Goal: Contribute content: Add original content to the website for others to see

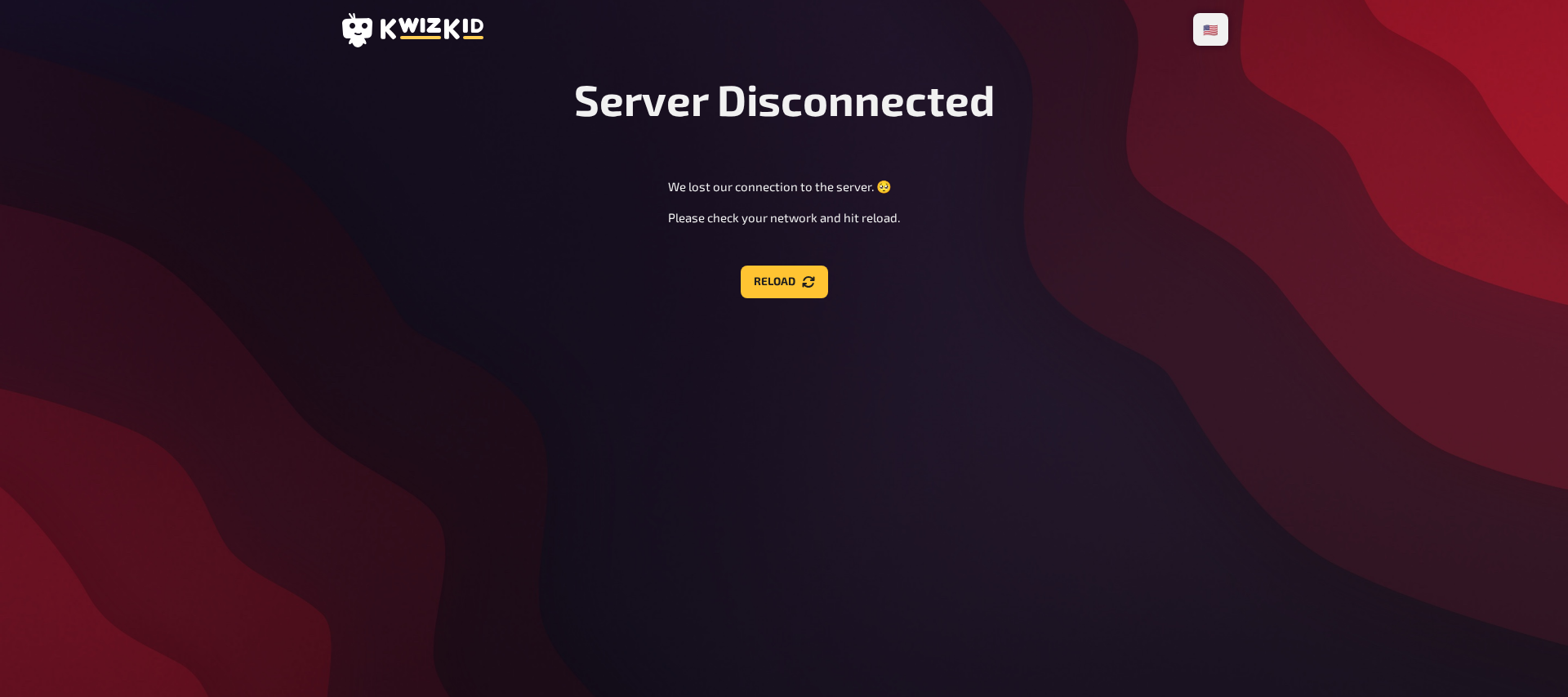
click at [805, 290] on button "Reload" at bounding box center [784, 281] width 87 height 33
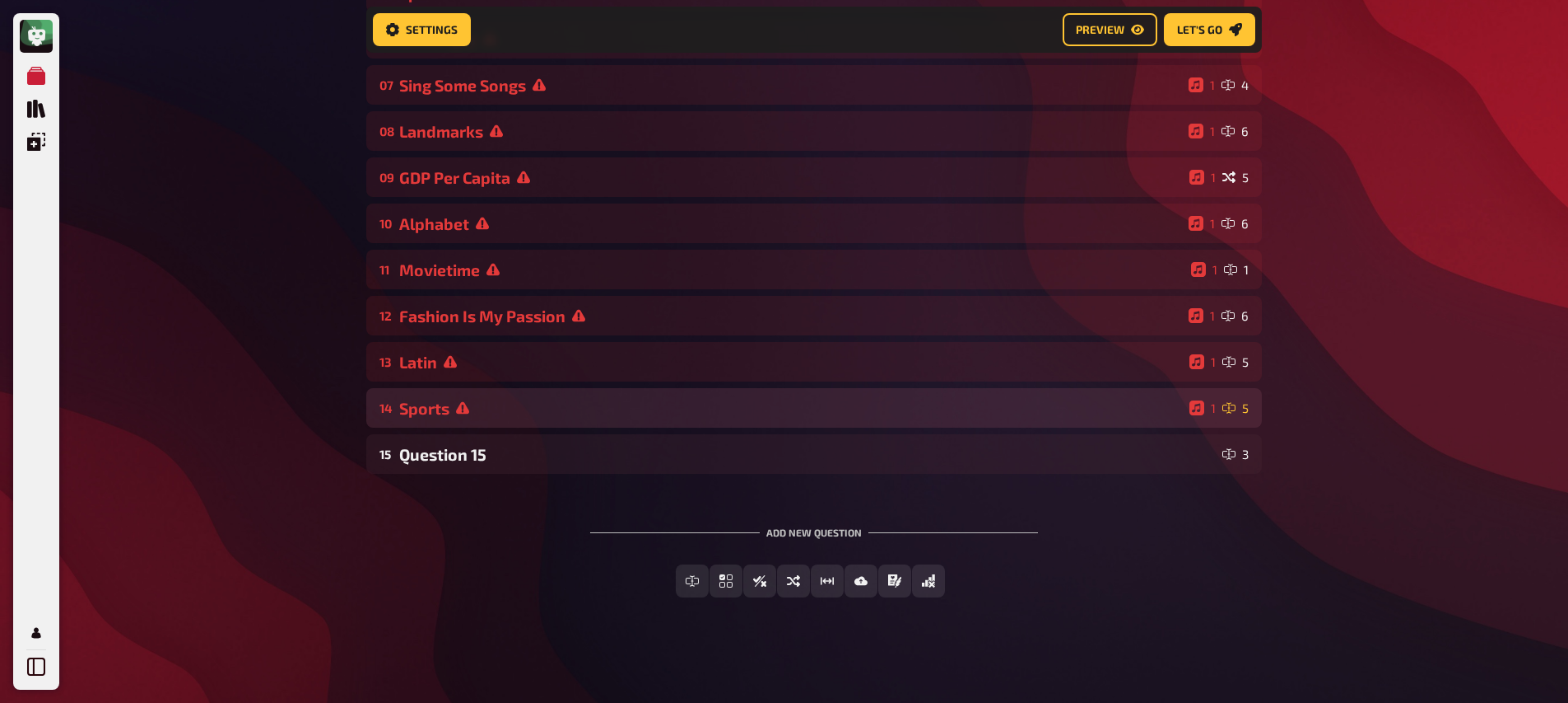
scroll to position [437, 0]
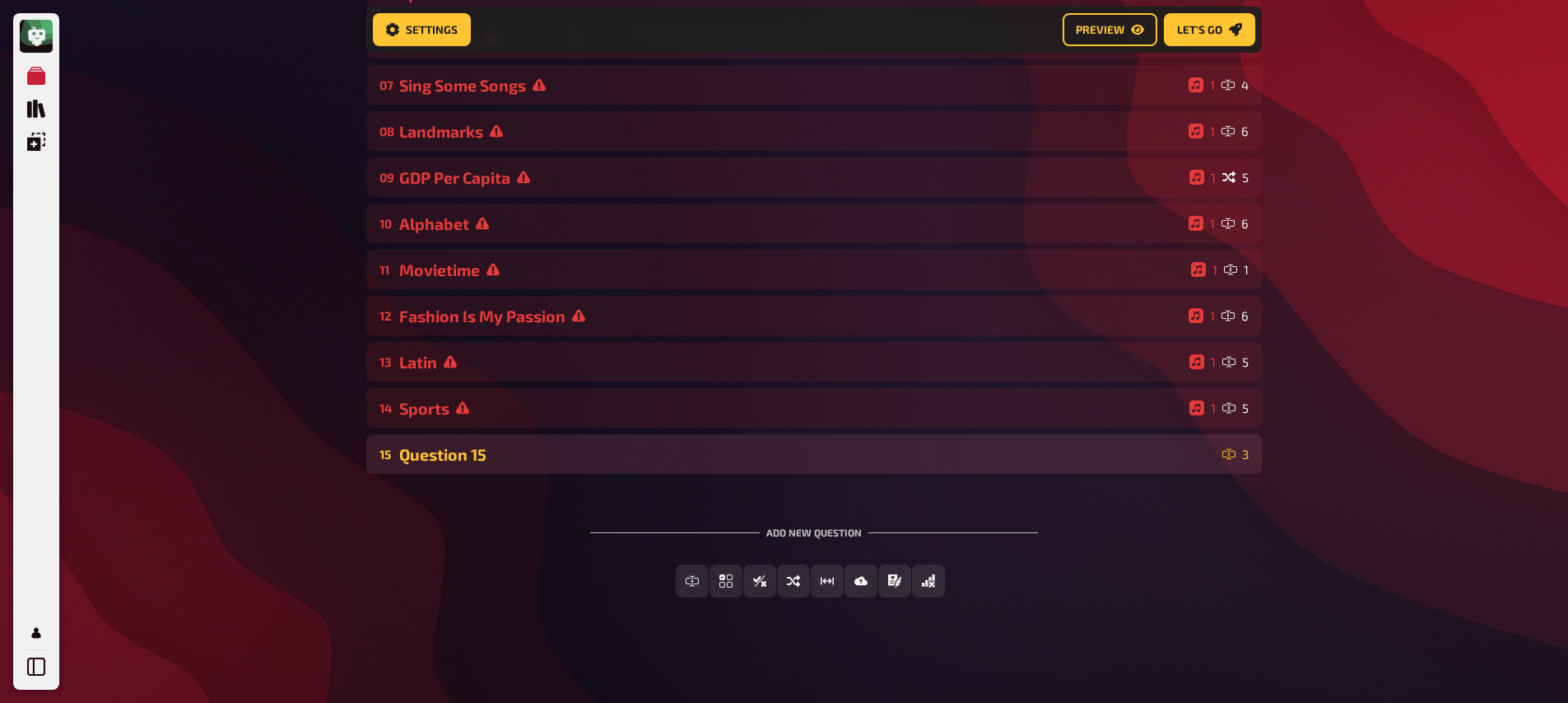
click at [458, 454] on div "Question 15" at bounding box center [807, 453] width 816 height 19
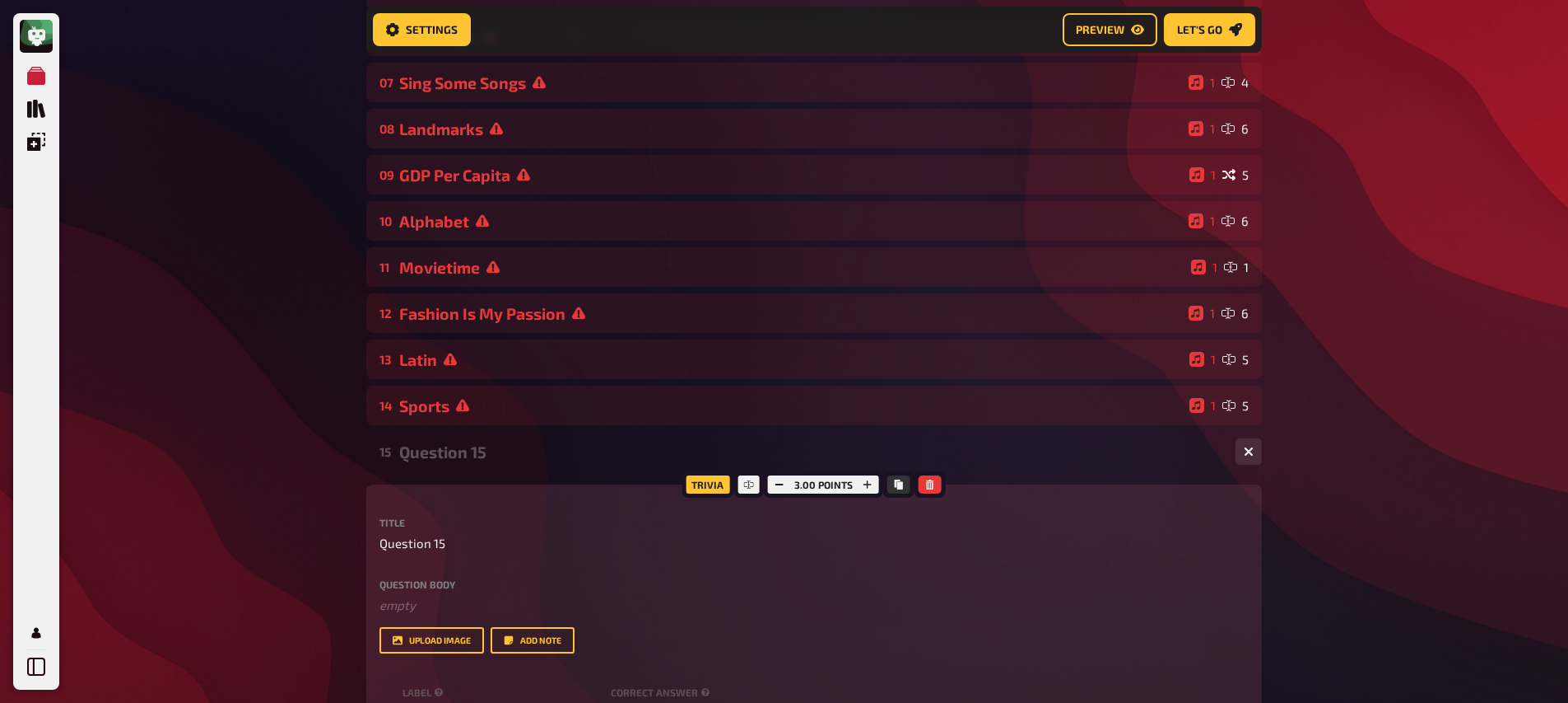
scroll to position [783, 0]
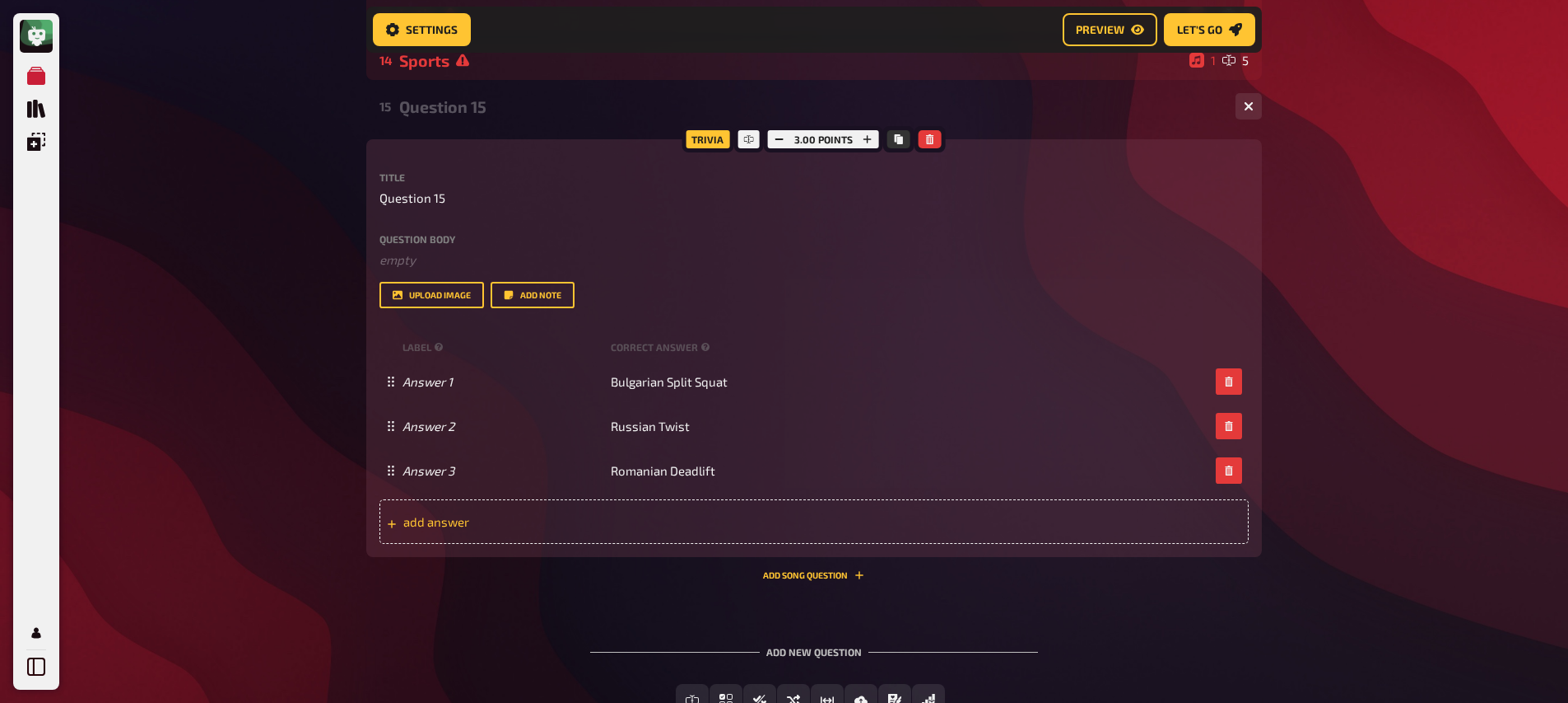
click at [533, 530] on div "add answer" at bounding box center [813, 521] width 869 height 45
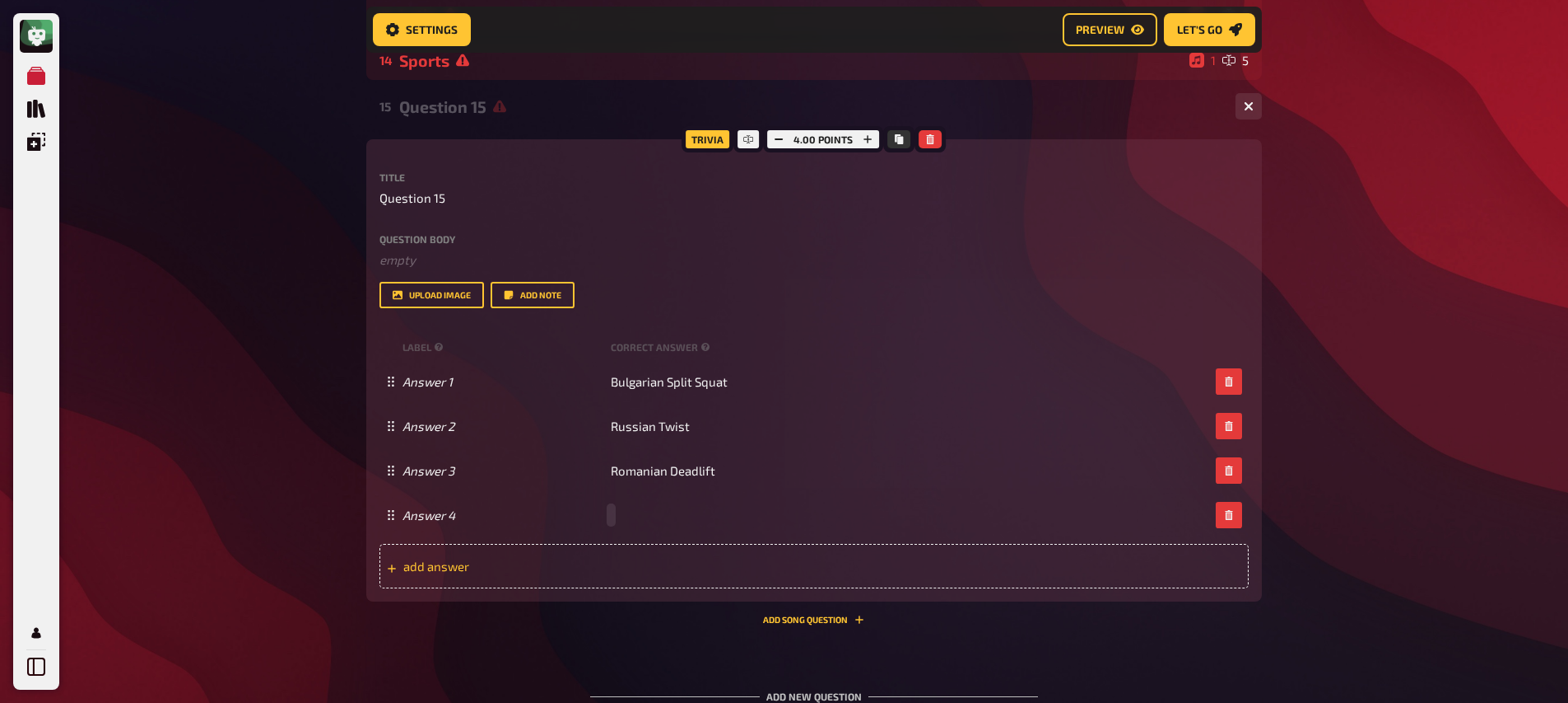
paste span
click at [670, 567] on div "add answer" at bounding box center [813, 565] width 869 height 45
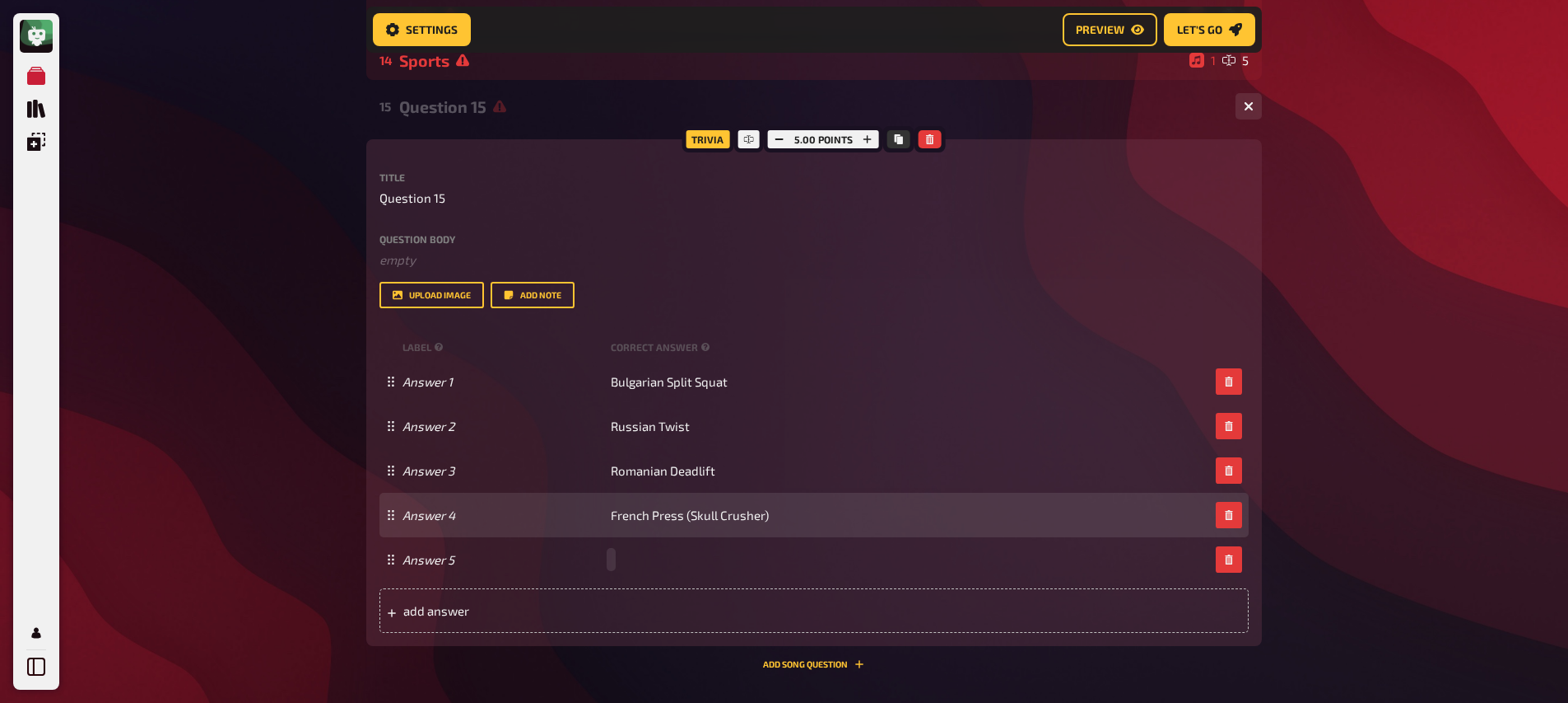
paste span
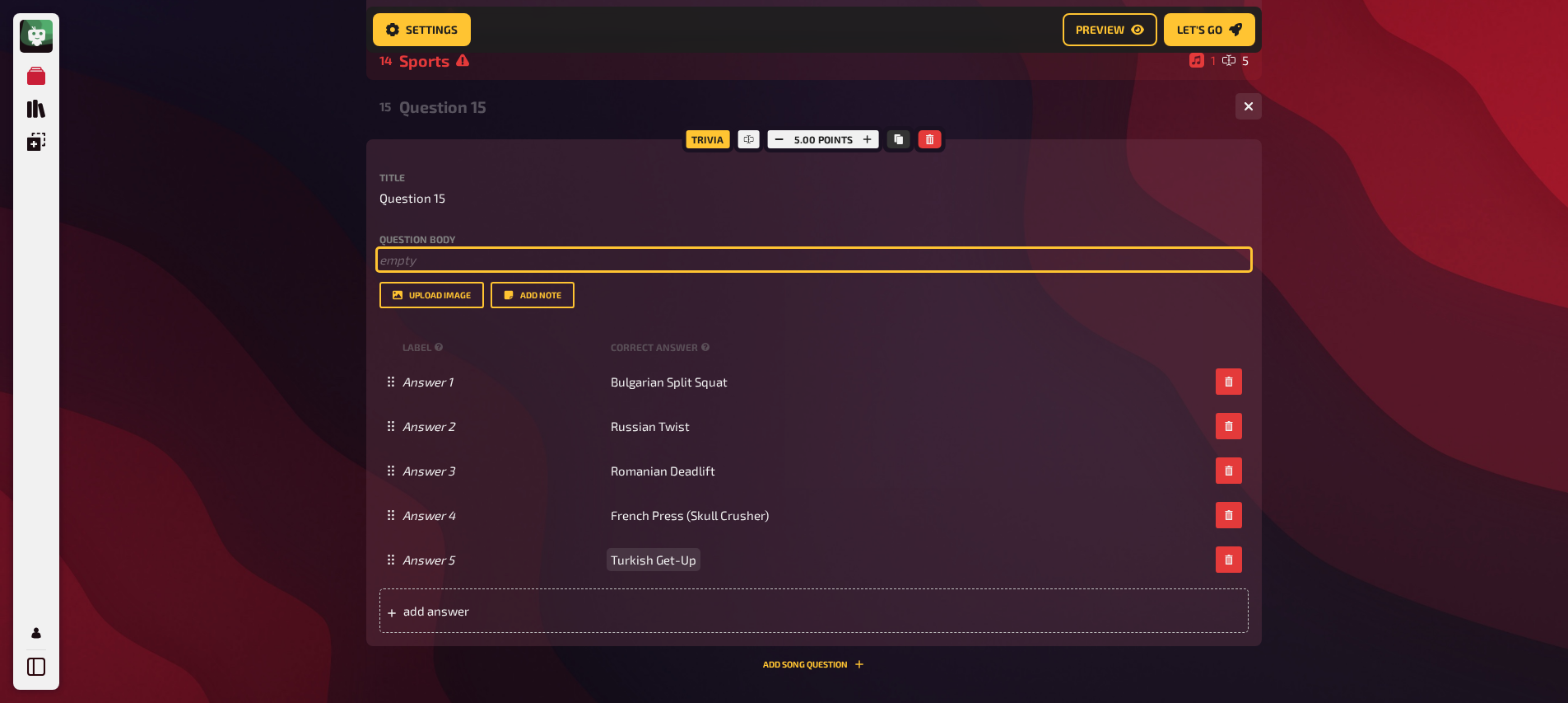
scroll to position [814, 0]
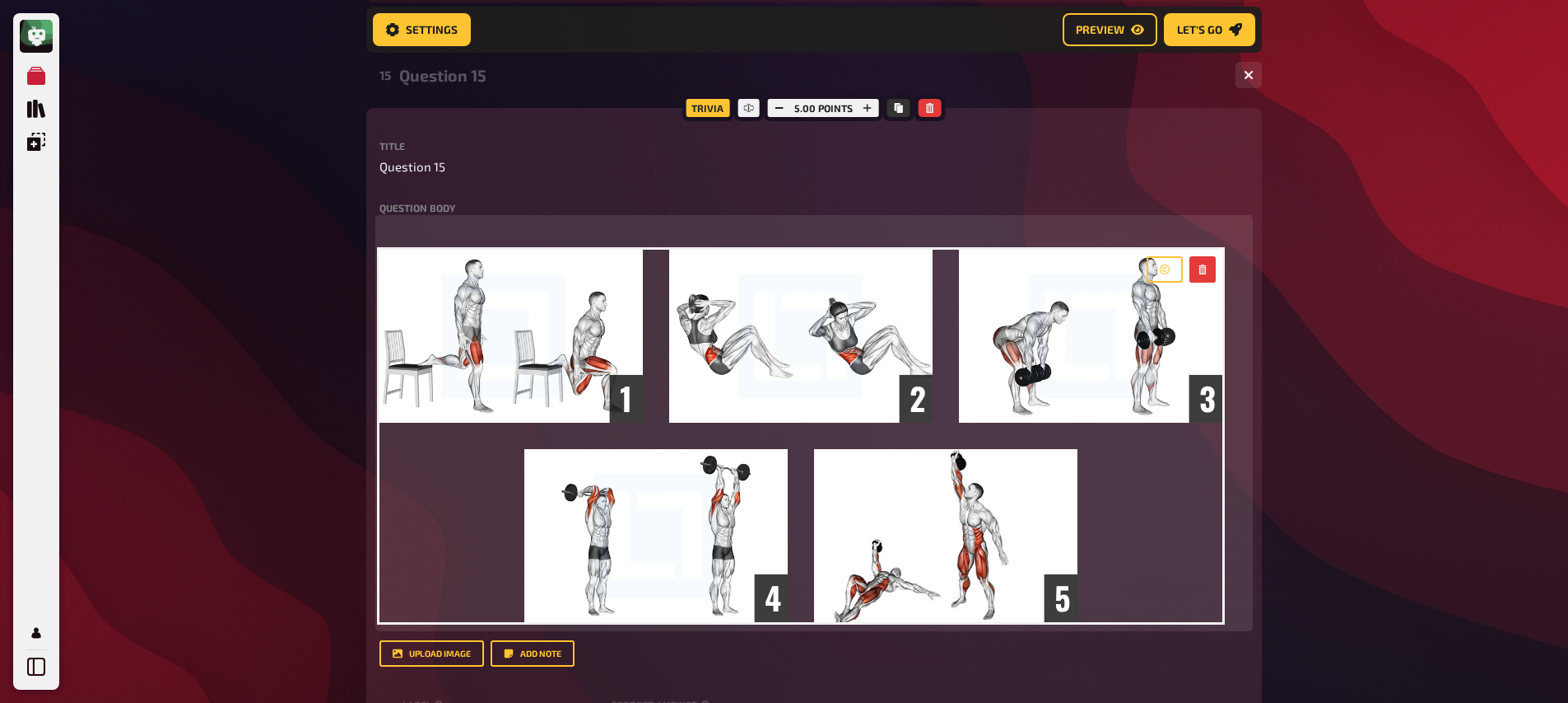
click at [462, 232] on p "﻿" at bounding box center [813, 228] width 869 height 19
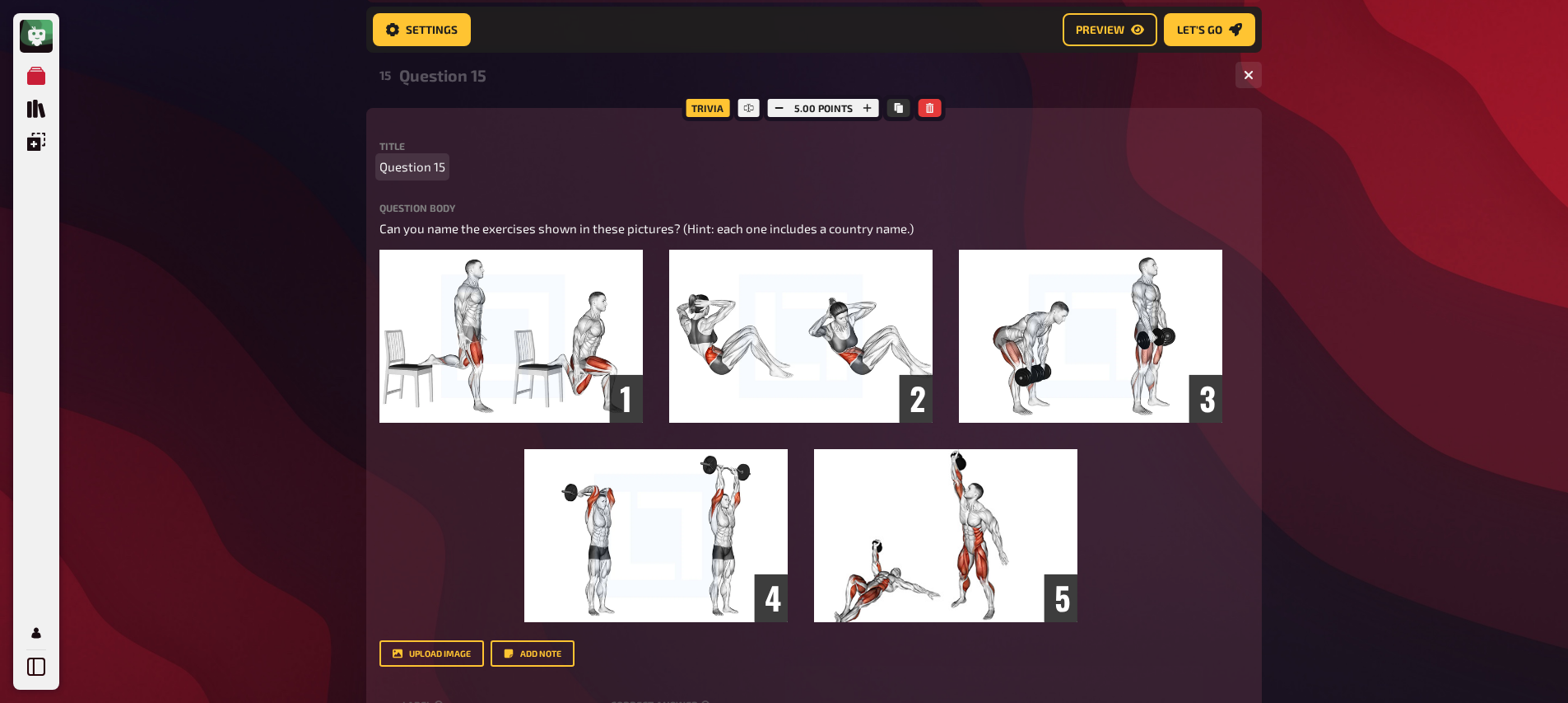
click at [430, 172] on span "Question 15" at bounding box center [412, 167] width 66 height 19
click at [265, 235] on div "Meine Quizze Quiz Sammlung Einblendungen Mein Konto Home My Quizzes Nationaliti…" at bounding box center [784, 228] width 1568 height 2083
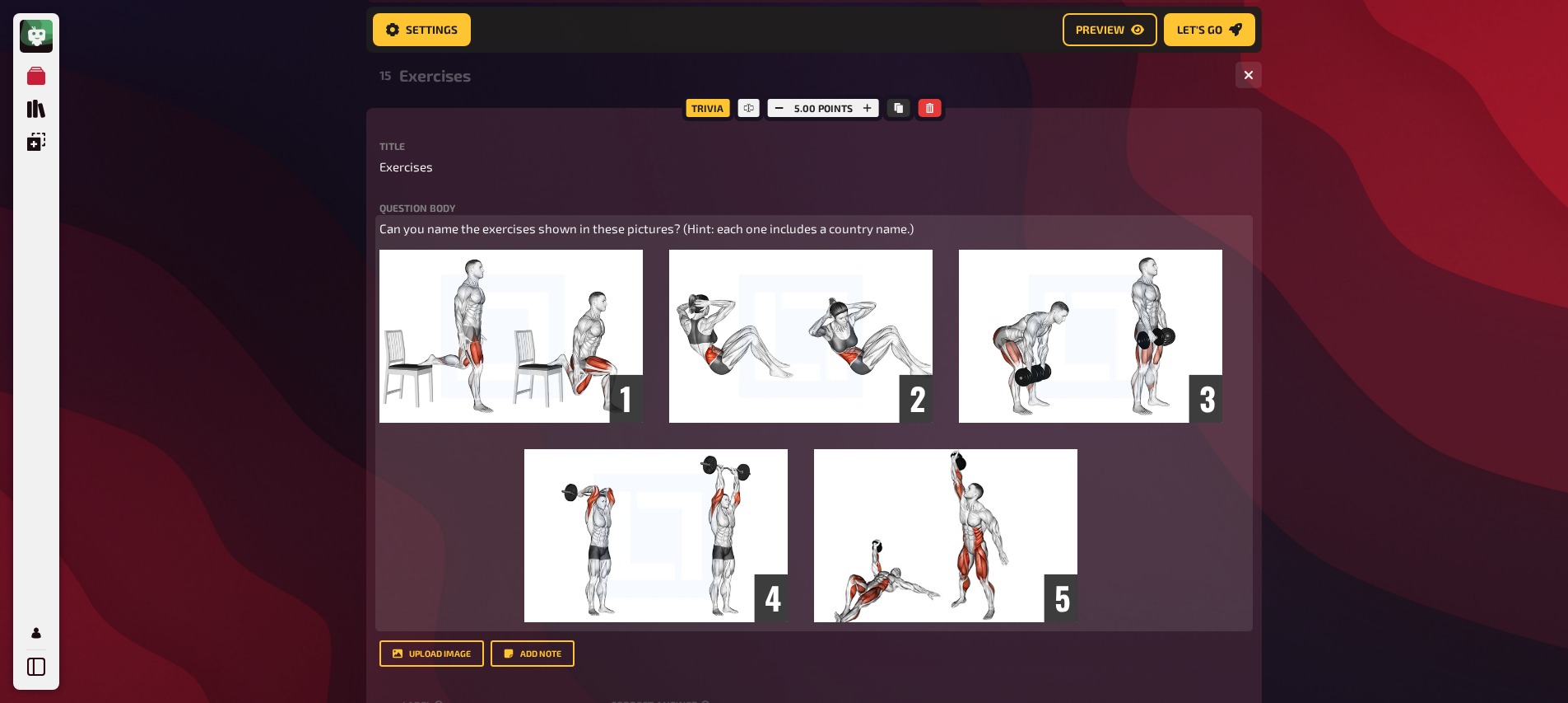
click at [681, 229] on span "Can you name the exercises shown in these pictures? (Hint: each one includes a …" at bounding box center [646, 228] width 534 height 15
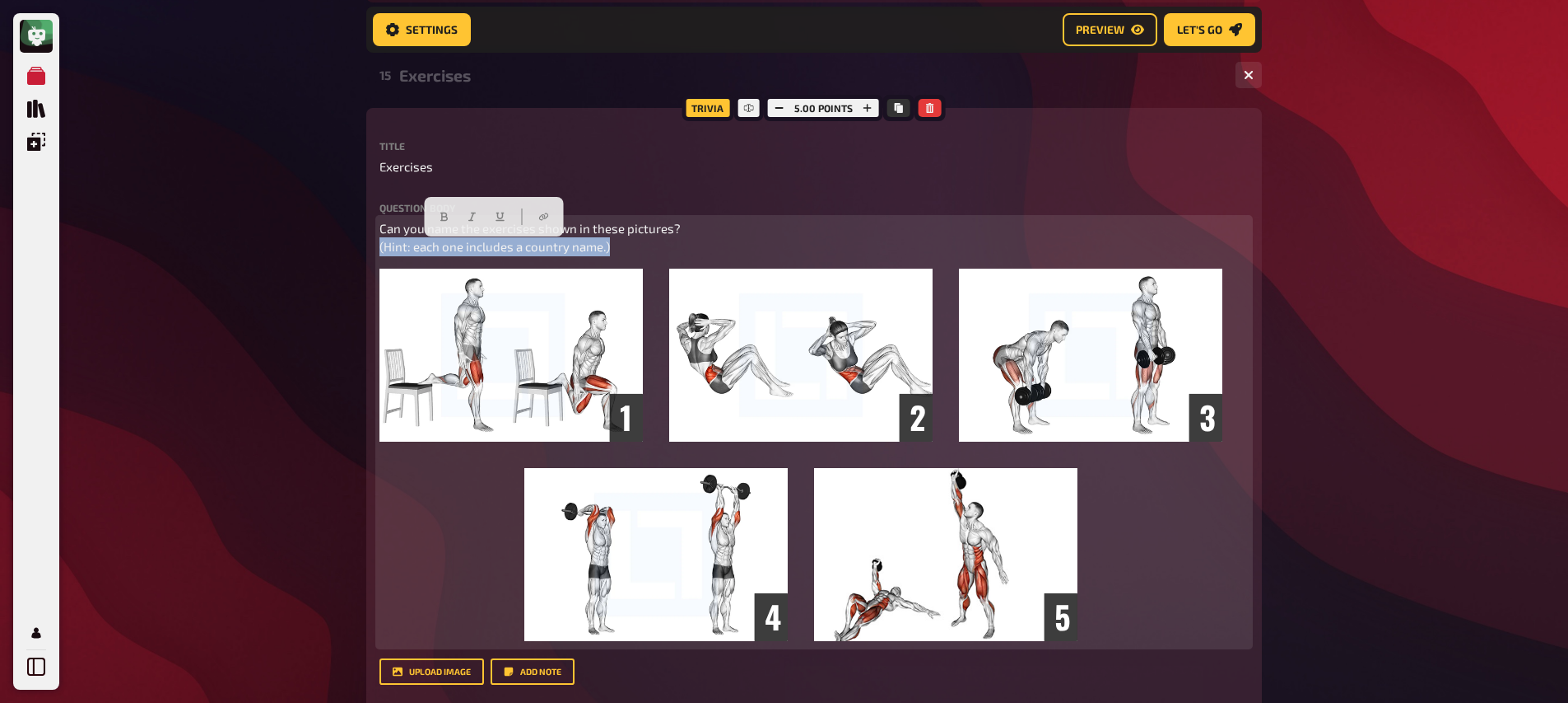
drag, startPoint x: 621, startPoint y: 249, endPoint x: 315, endPoint y: 247, distance: 306.0
click at [309, 250] on div "Meine Quizze Quiz Sammlung Einblendungen Mein Konto Home My Quizzes Nationaliti…" at bounding box center [784, 237] width 1568 height 2101
click at [464, 214] on button "button" at bounding box center [472, 217] width 26 height 26
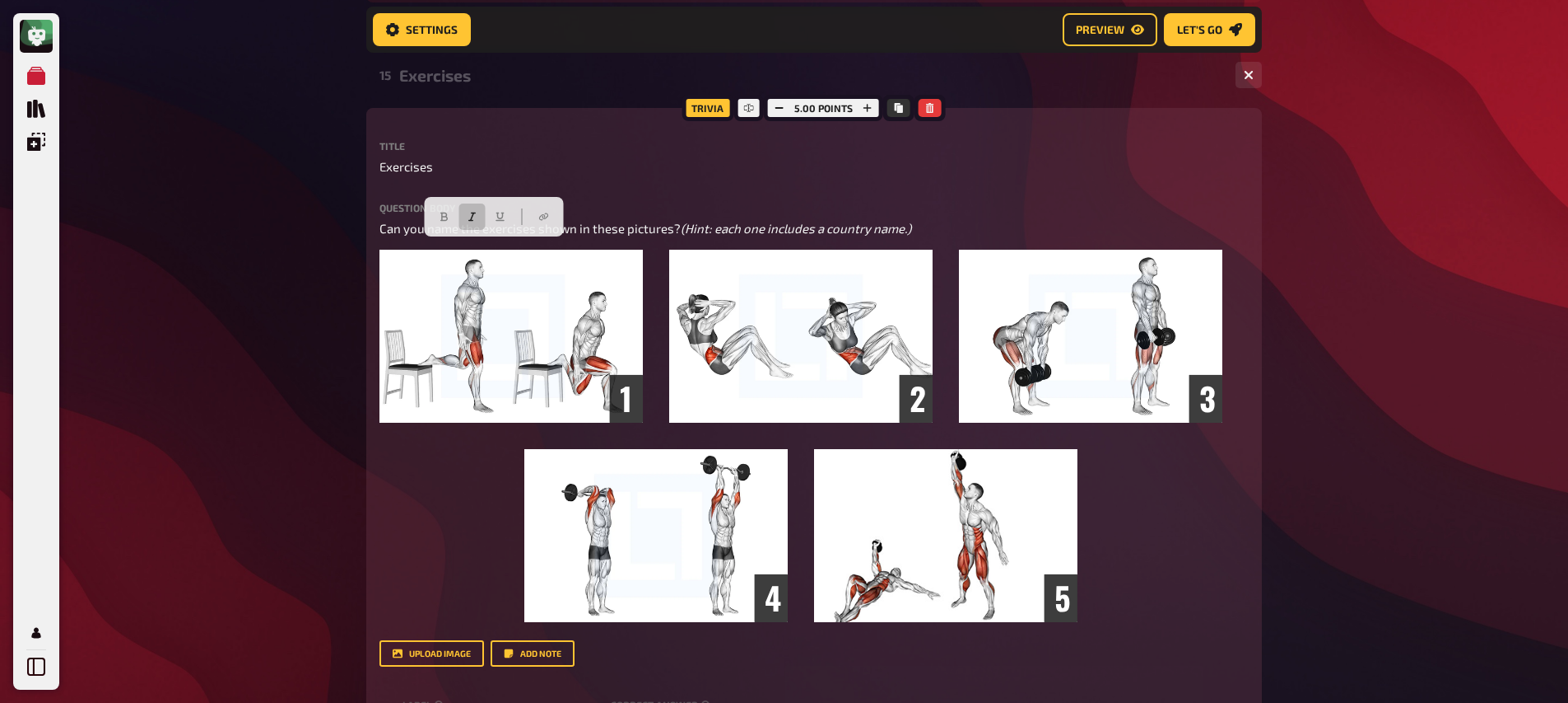
click at [324, 238] on div "Meine Quizze Quiz Sammlung Einblendungen Mein Konto Home My Quizzes Nationaliti…" at bounding box center [784, 228] width 1568 height 2083
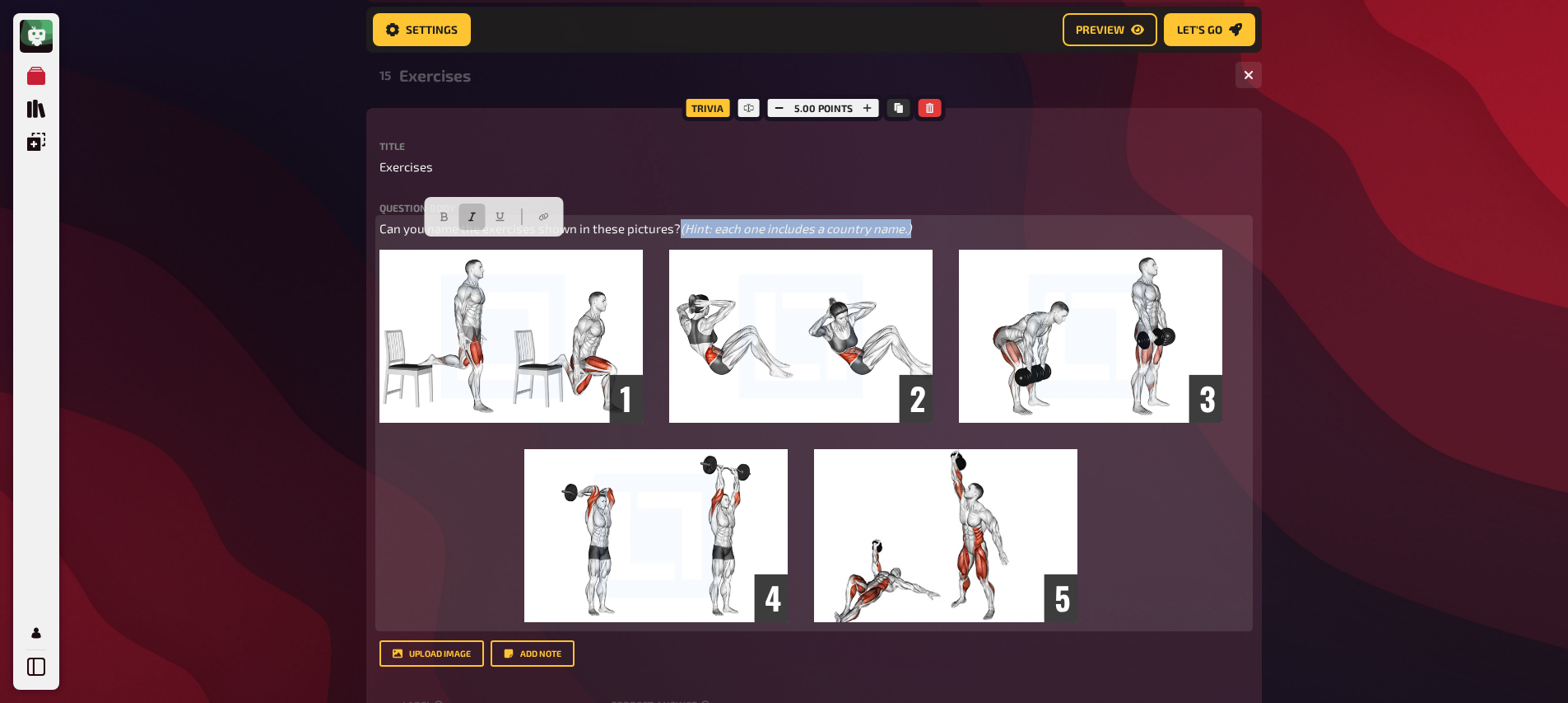
drag, startPoint x: 622, startPoint y: 252, endPoint x: 365, endPoint y: 244, distance: 257.1
click at [366, 244] on div "Trivia 5.00 points Title Exercises Question body Can you name the exercises sho…" at bounding box center [814, 556] width 896 height 897
click at [476, 214] on icon "button" at bounding box center [473, 217] width 10 height 10
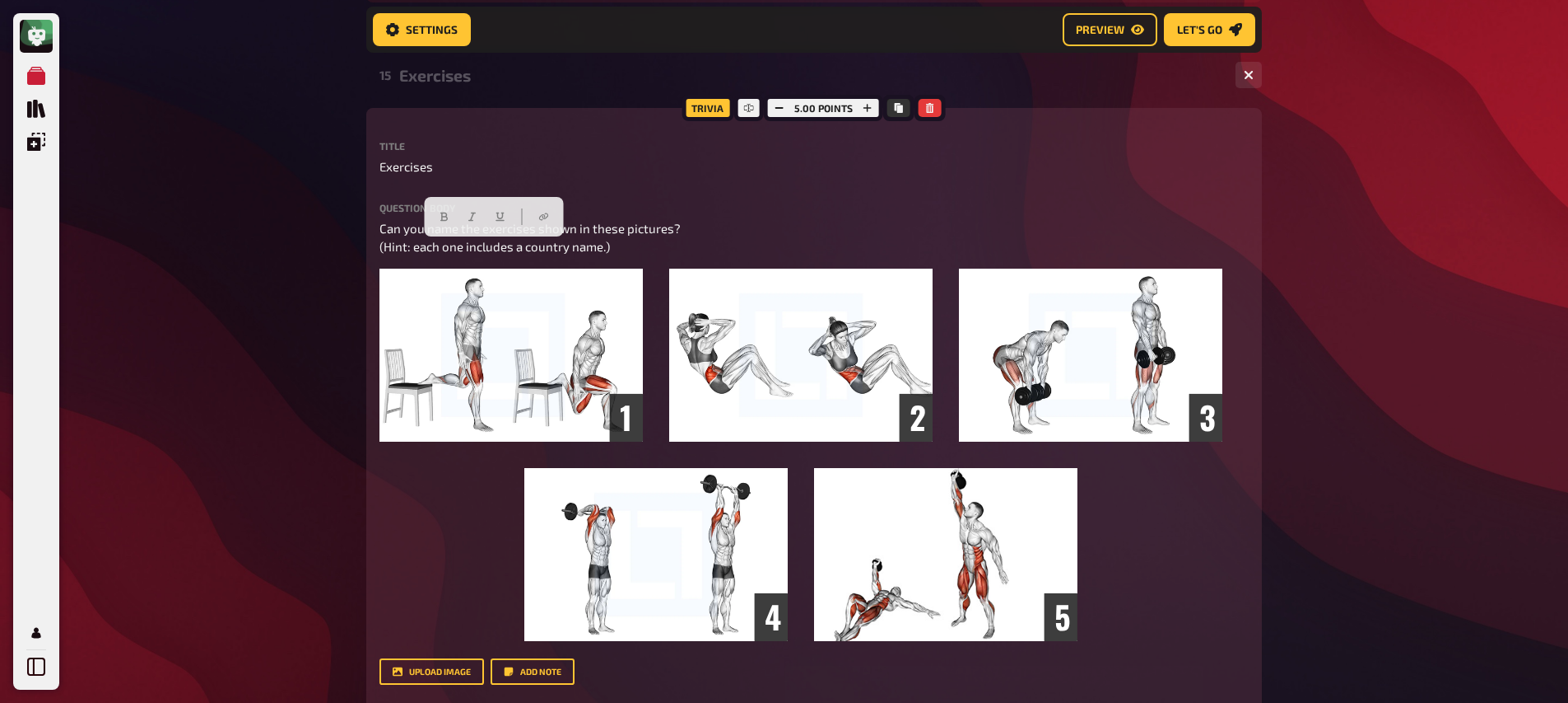
click at [232, 269] on div "Meine Quizze Quiz Sammlung Einblendungen Mein Konto Home My Quizzes Nationaliti…" at bounding box center [784, 237] width 1568 height 2101
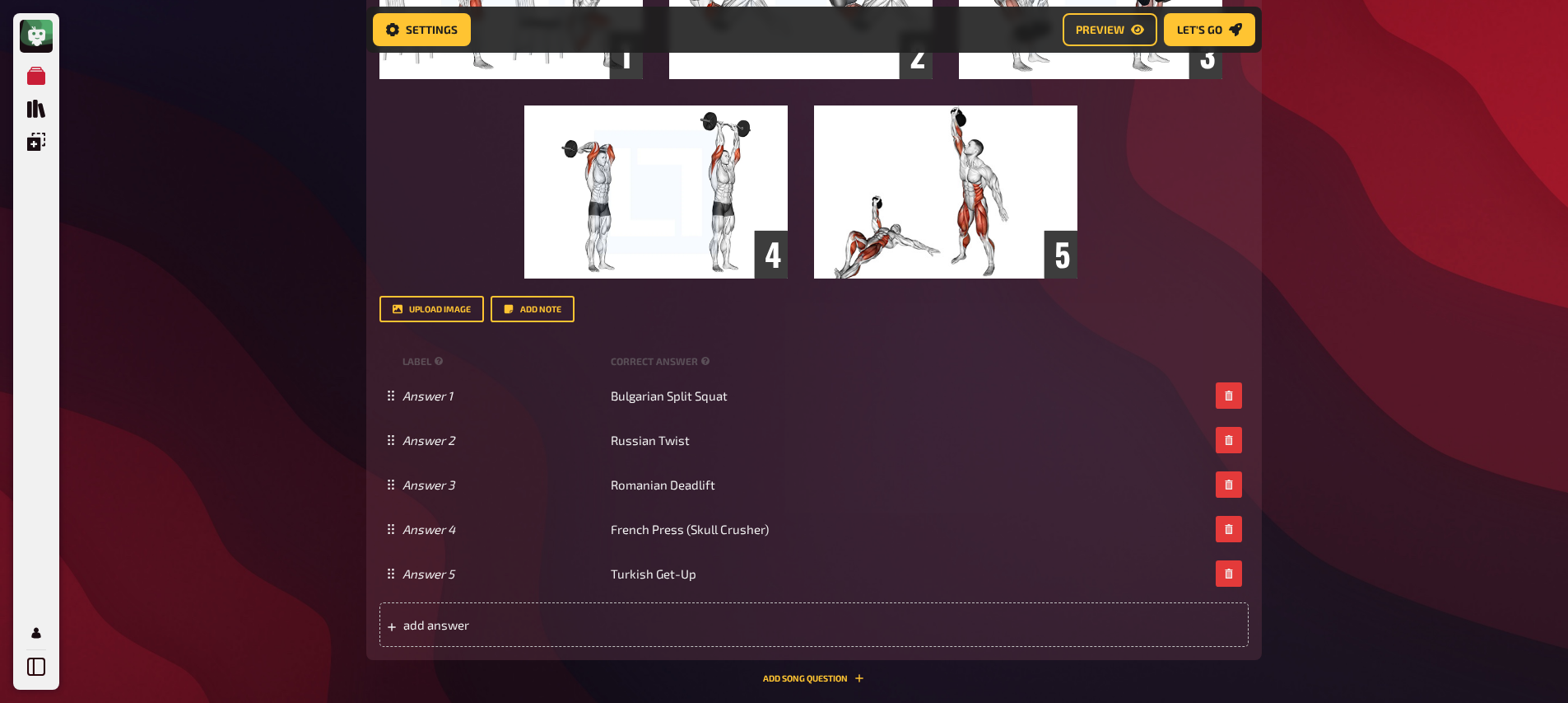
scroll to position [1306, 0]
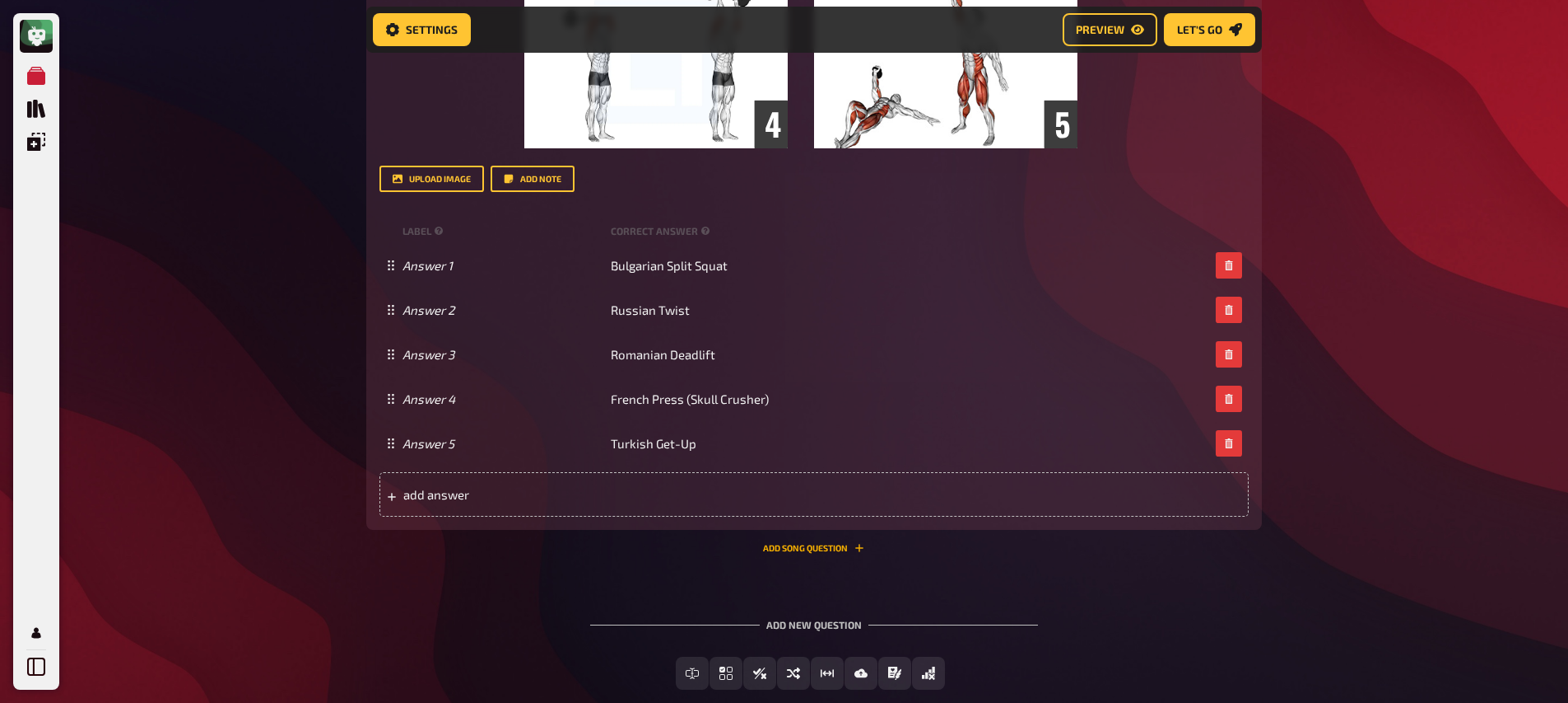
click at [808, 544] on button "Add Song question" at bounding box center [813, 548] width 101 height 10
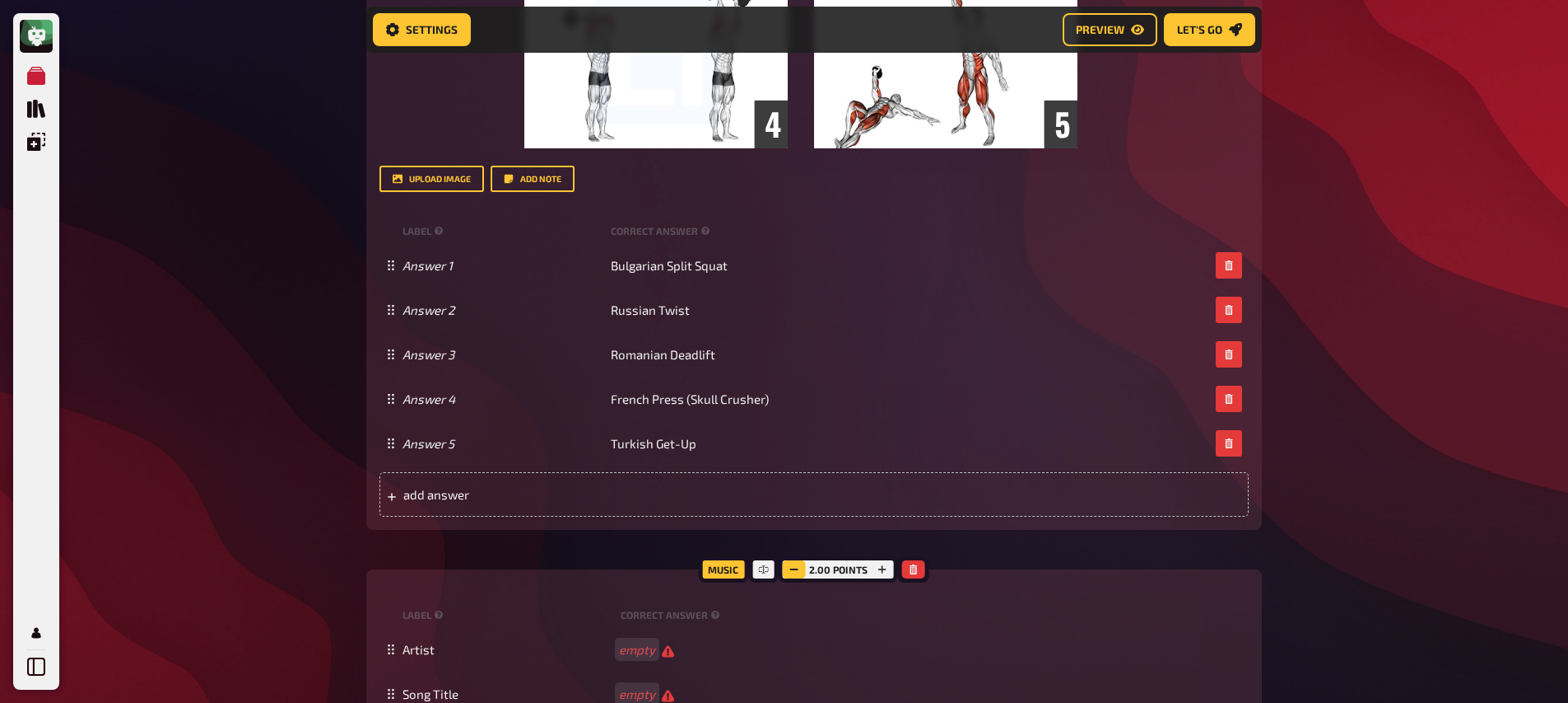
click at [792, 574] on icon "button" at bounding box center [794, 569] width 10 height 10
click at [633, 557] on div "Trivia 5.00 points Title Exercises Question body Can you name the exercises sho…" at bounding box center [814, 172] width 896 height 1113
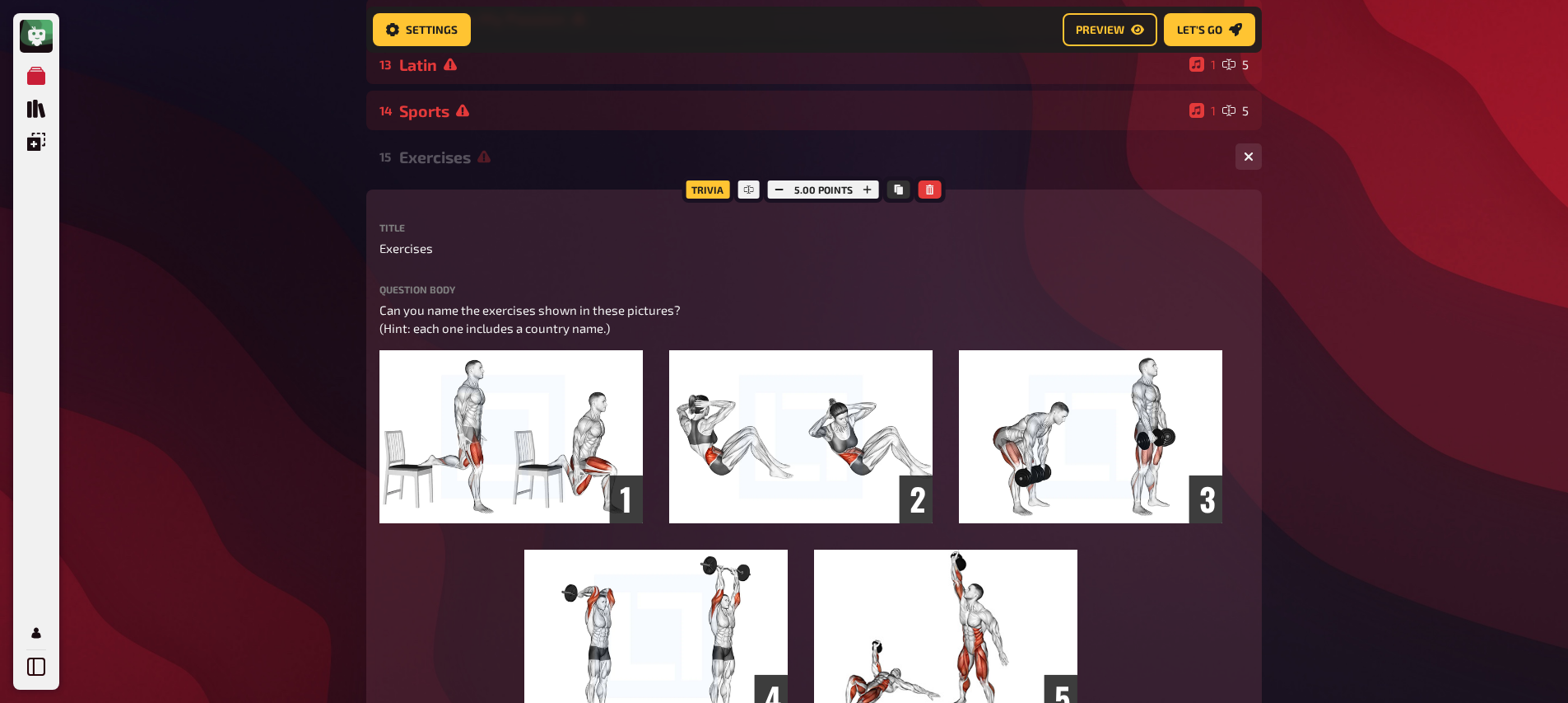
click at [471, 153] on div "Exercises" at bounding box center [810, 157] width 823 height 19
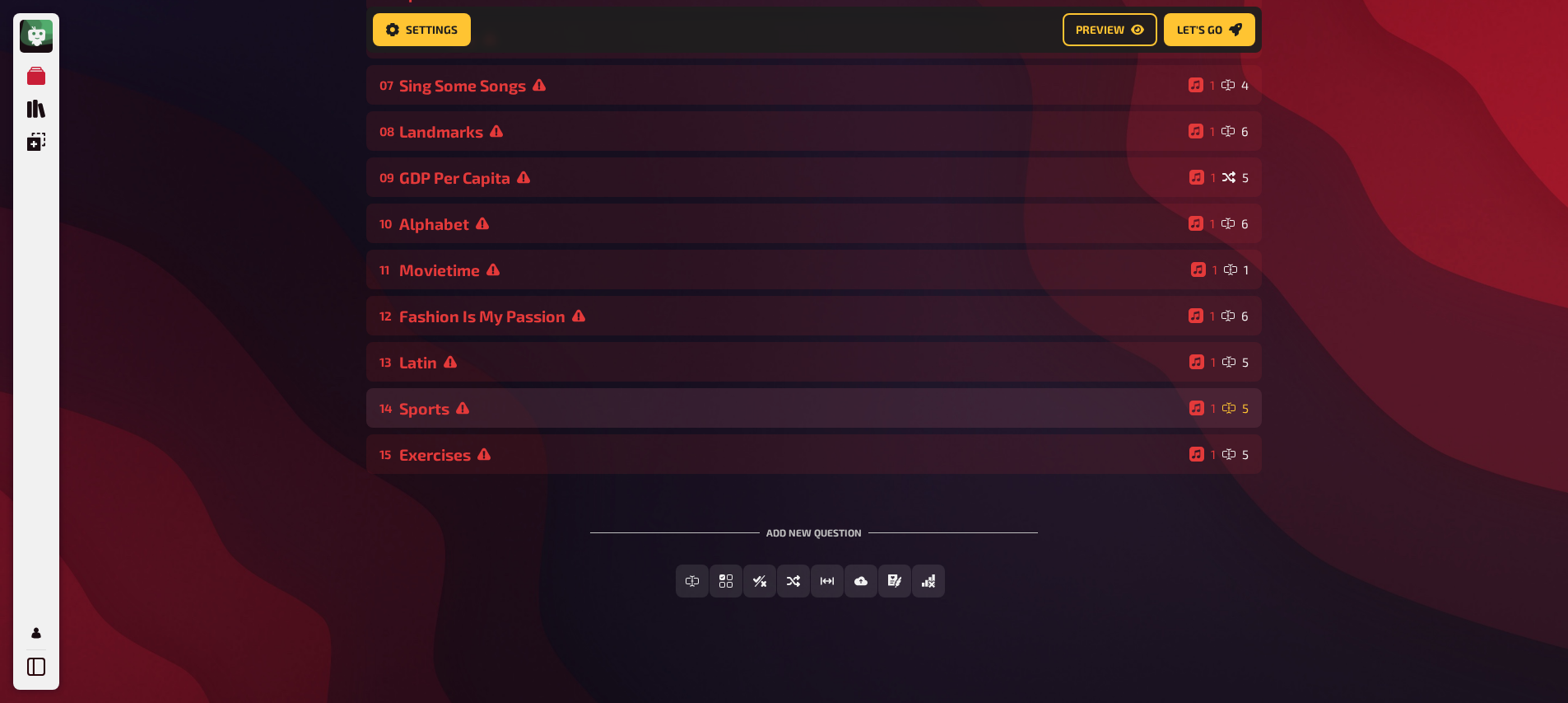
click at [492, 407] on div "Sports" at bounding box center [790, 407] width 784 height 19
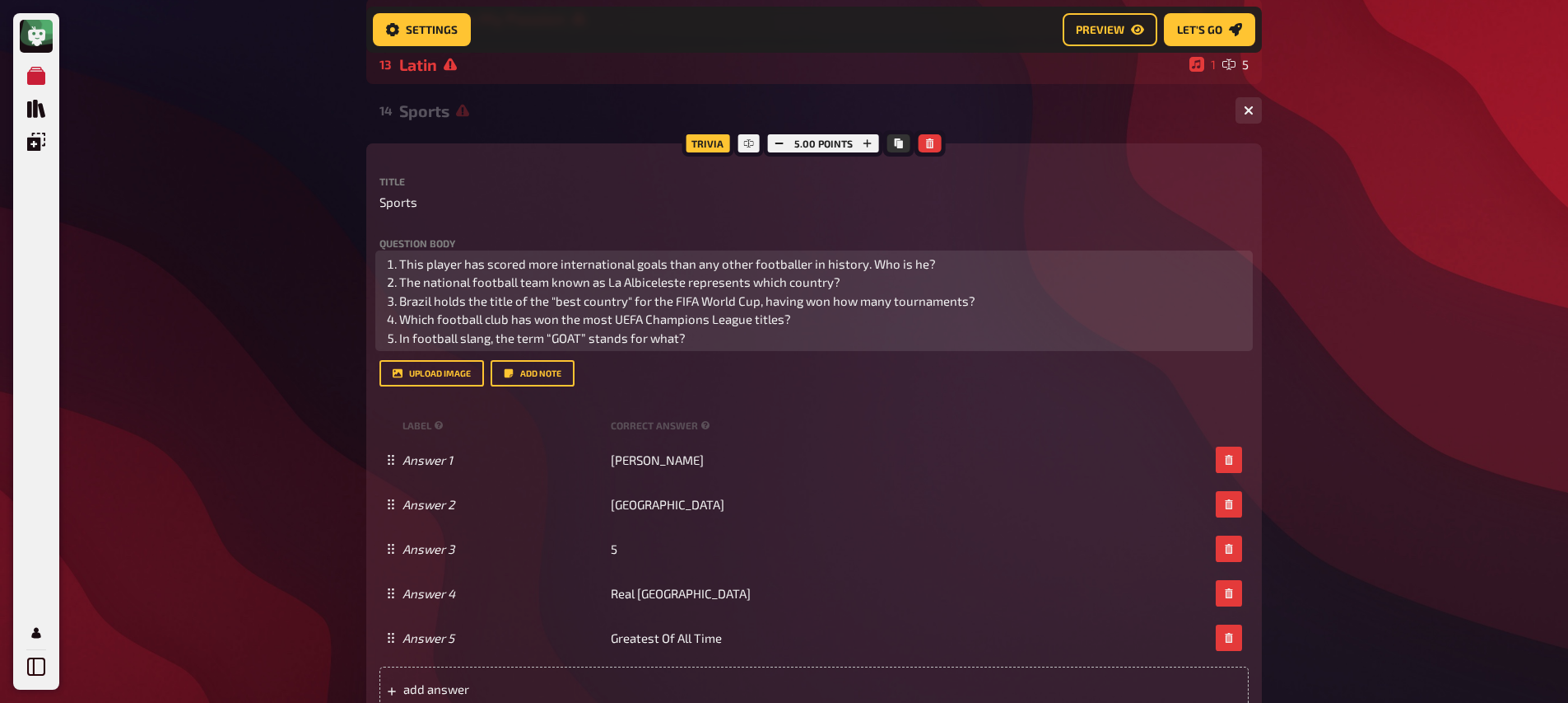
click at [430, 337] on span "In football slang, the term “GOAT” stands for what?" at bounding box center [542, 338] width 286 height 15
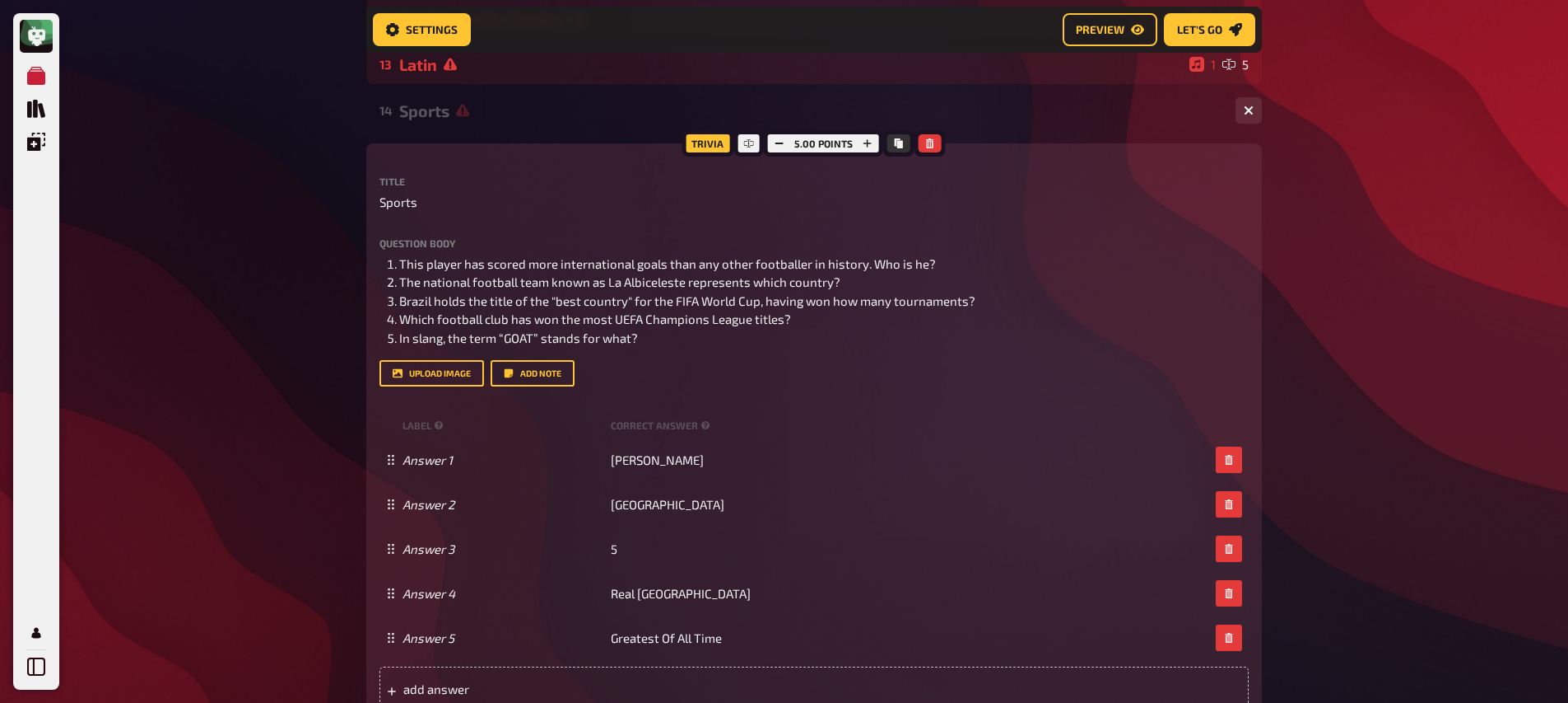
click at [293, 348] on div "Meine Quizze Quiz Sammlung Einblendungen Mein Konto Home My Quizzes Nationaliti…" at bounding box center [784, 240] width 1568 height 1944
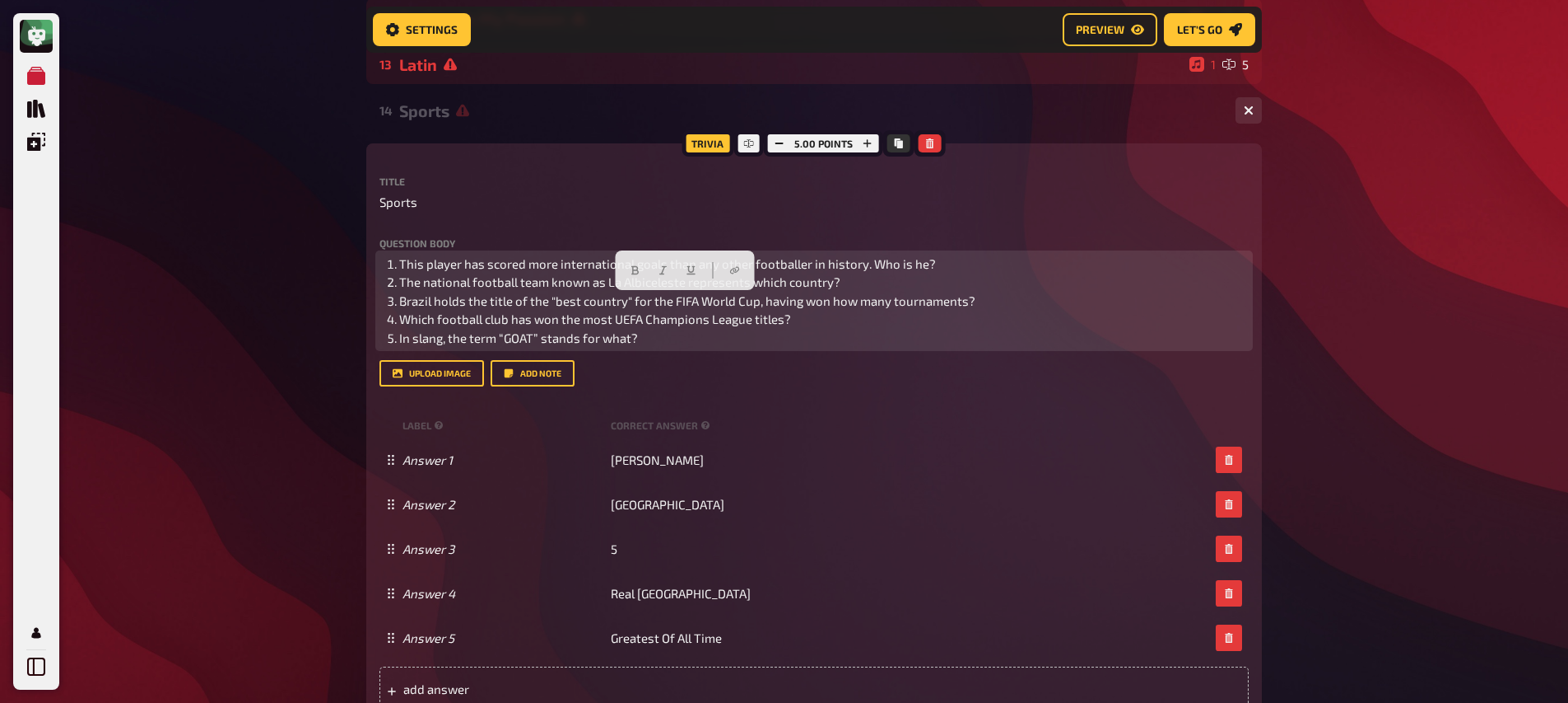
drag, startPoint x: 972, startPoint y: 303, endPoint x: 397, endPoint y: 304, distance: 575.0
click at [399, 304] on li "Brazil holds the title of the "best country" for the FIFA World Cup, having won…" at bounding box center [823, 301] width 849 height 19
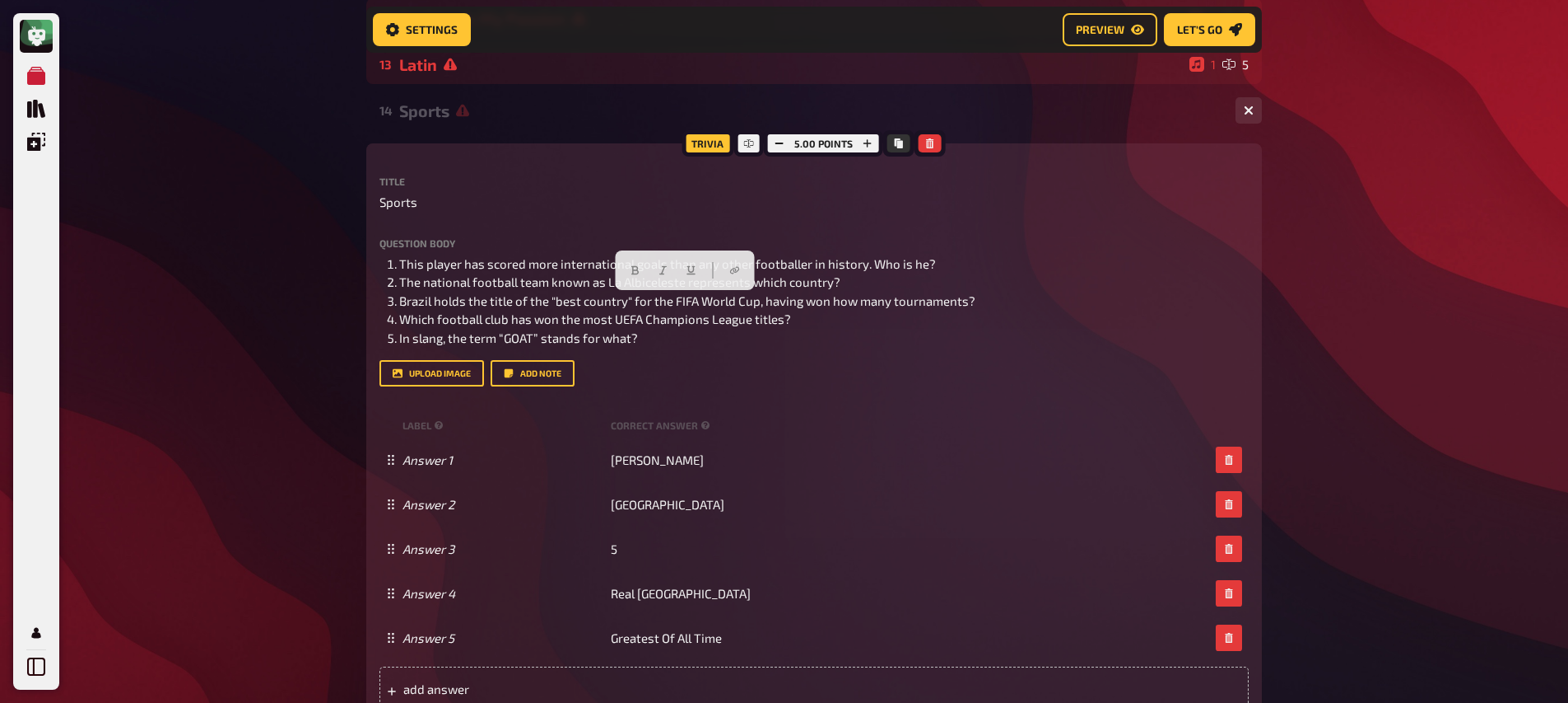
click at [322, 302] on div "Meine Quizze Quiz Sammlung Einblendungen Mein Konto Home My Quizzes Nationaliti…" at bounding box center [784, 240] width 1568 height 1944
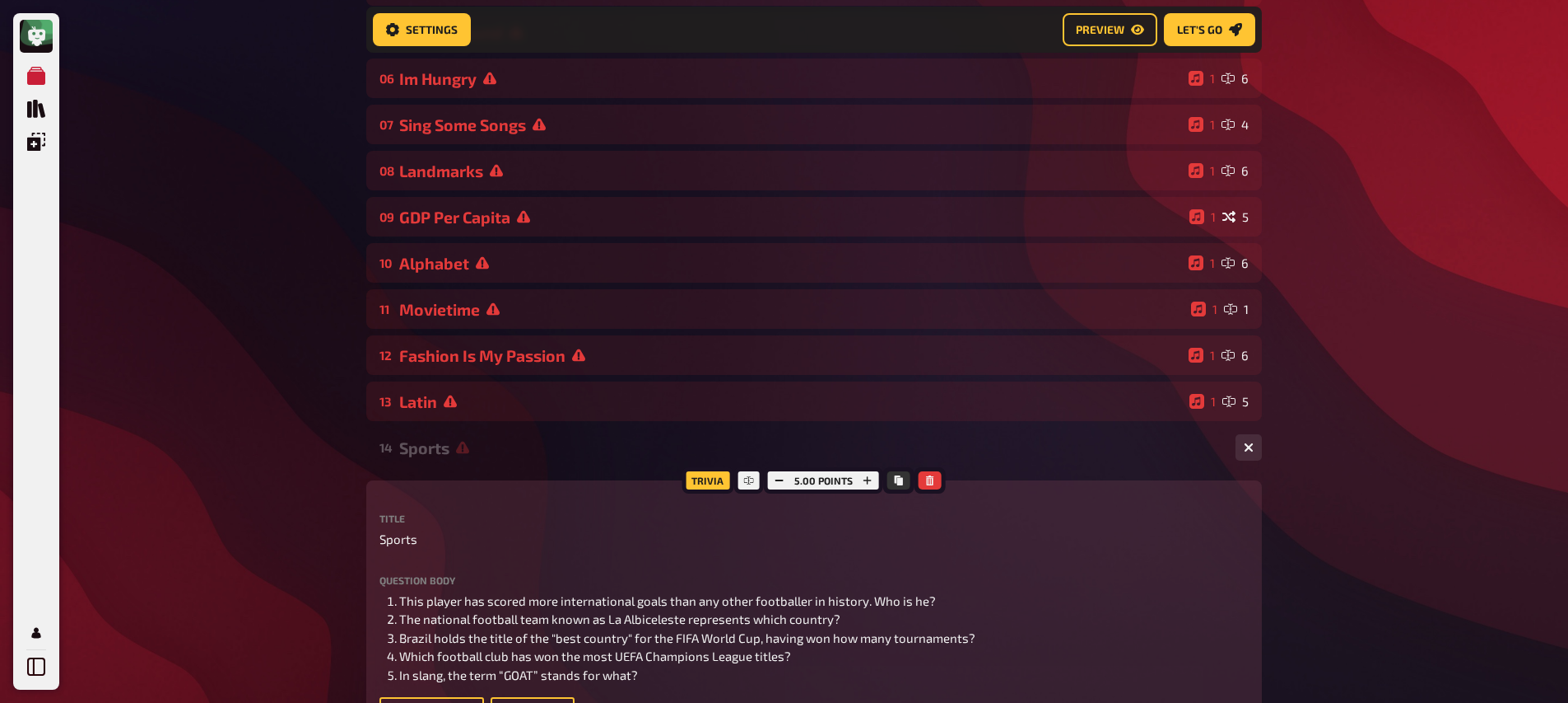
click at [531, 456] on div "Sports" at bounding box center [810, 447] width 823 height 19
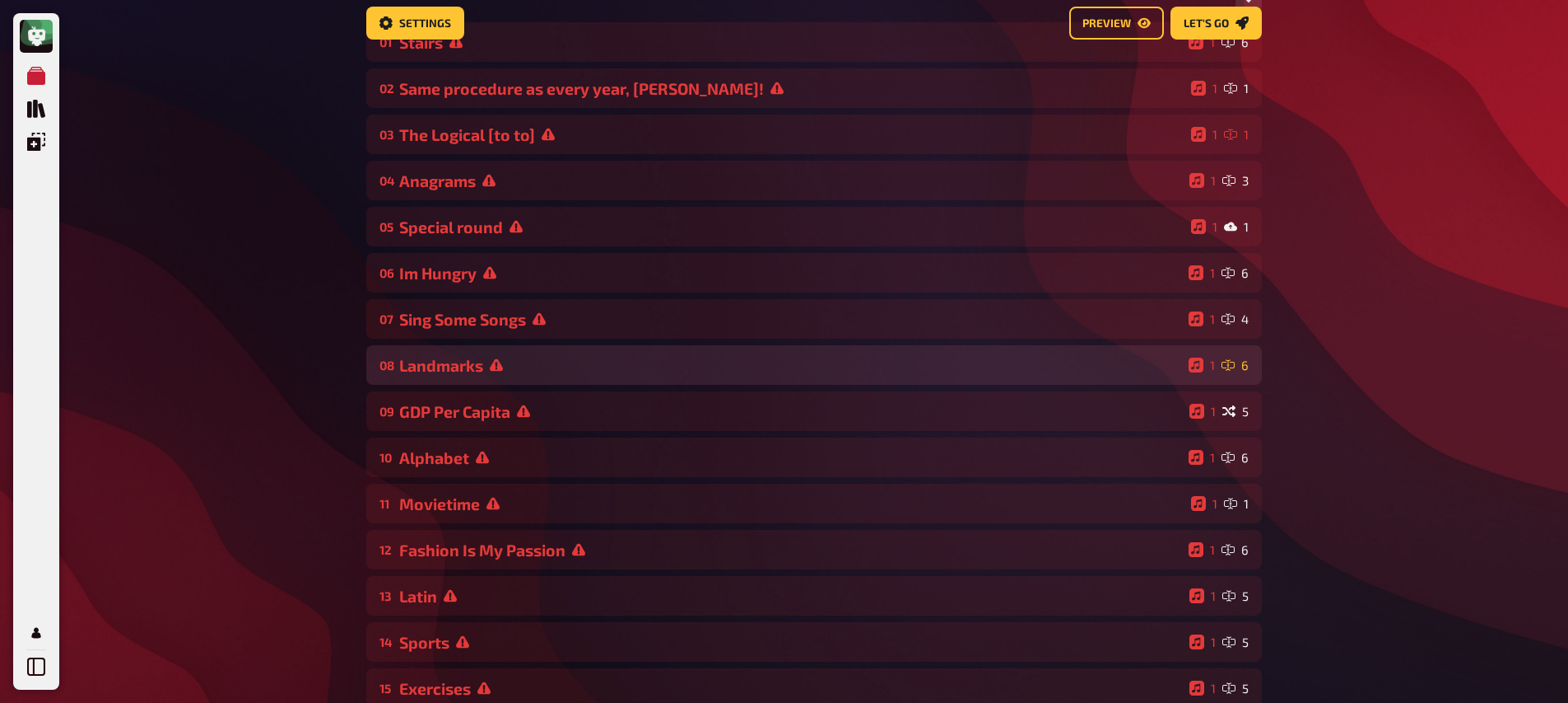
scroll to position [70, 0]
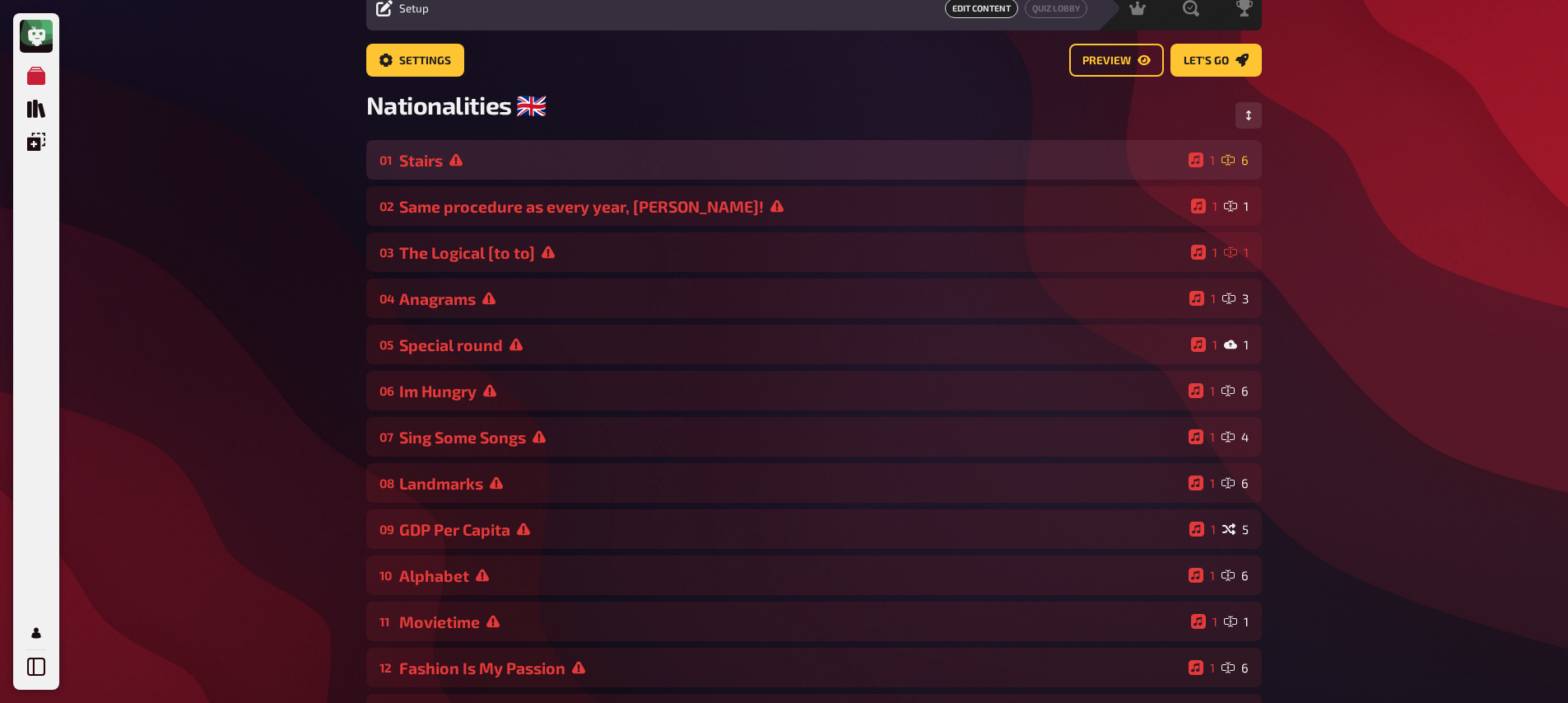
click at [450, 148] on div "01 Stairs 1 6" at bounding box center [814, 160] width 896 height 40
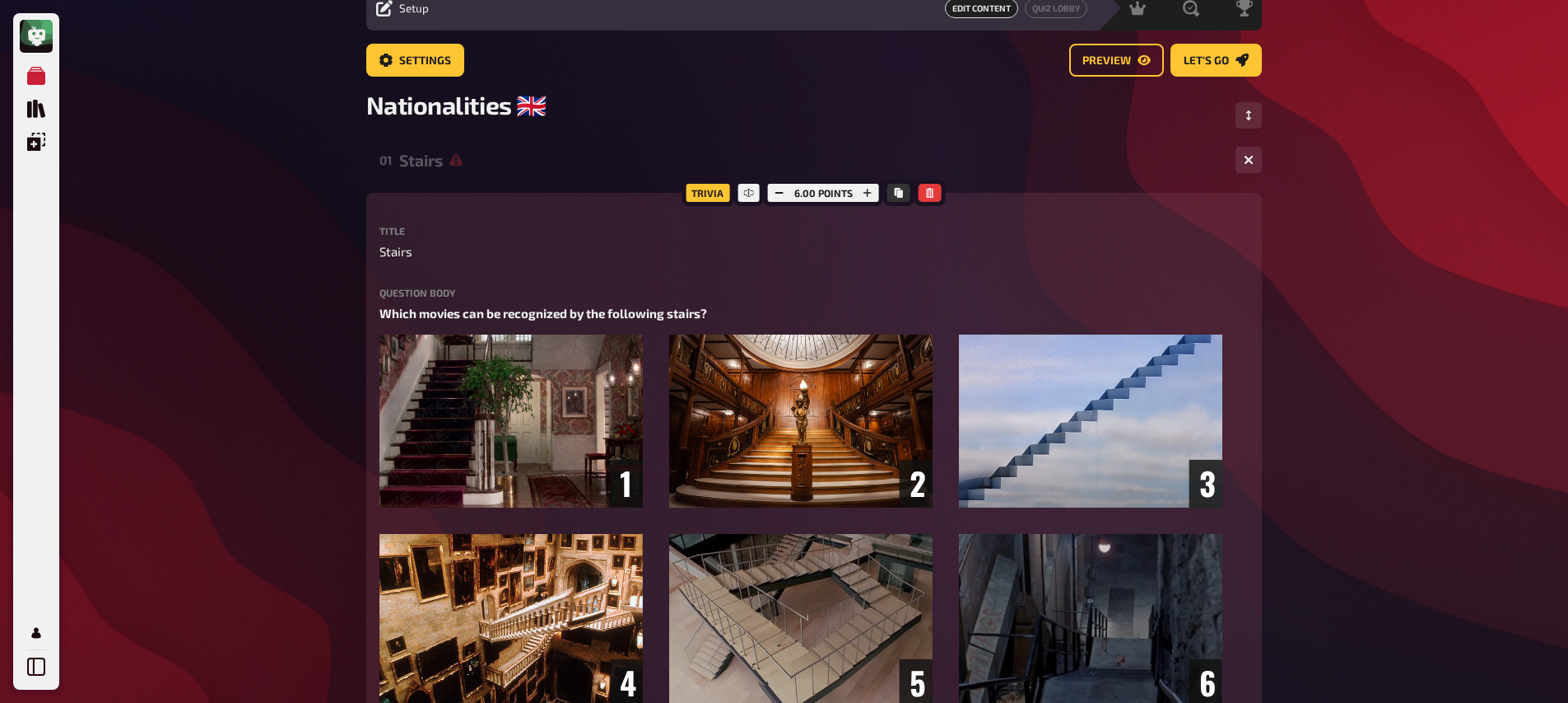
click at [471, 167] on div "Stairs" at bounding box center [810, 160] width 823 height 19
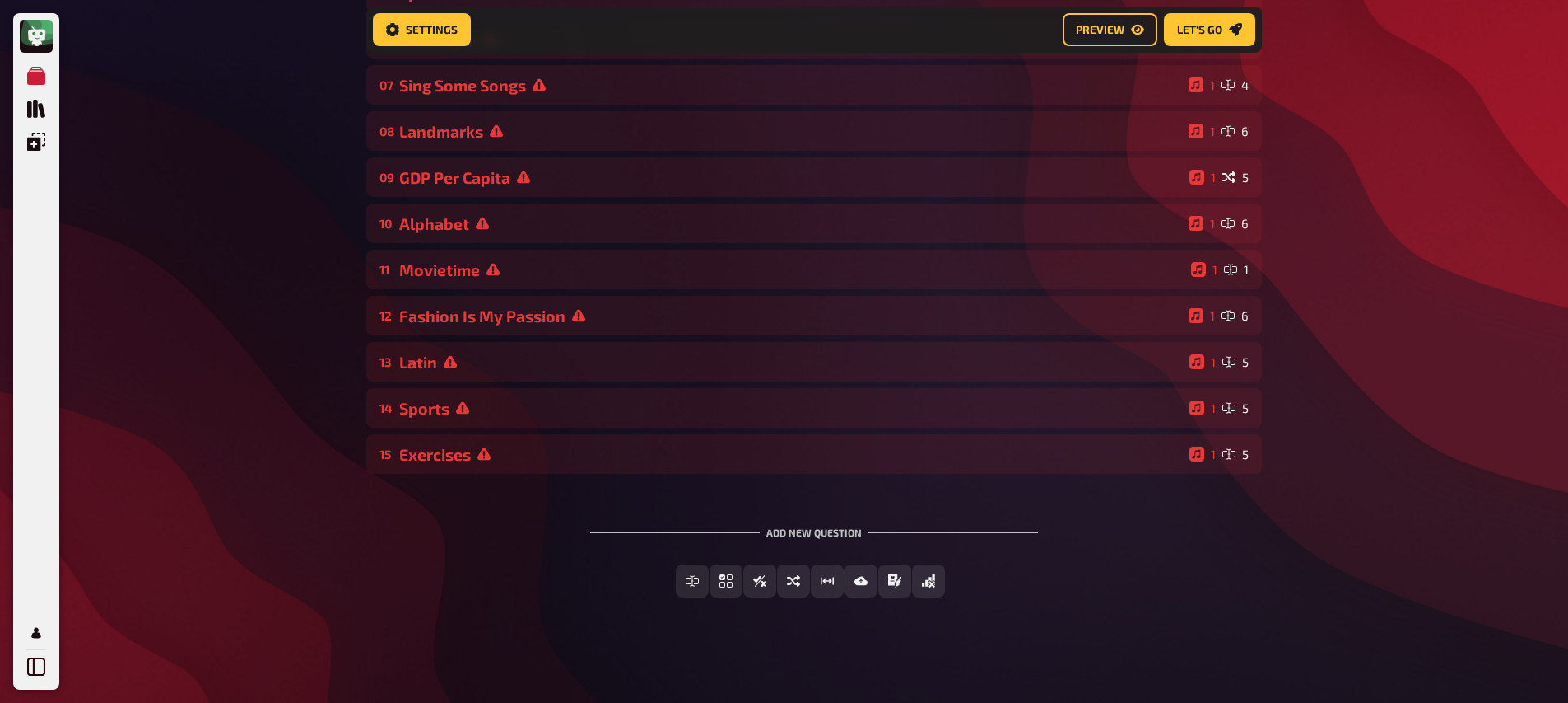
scroll to position [437, 0]
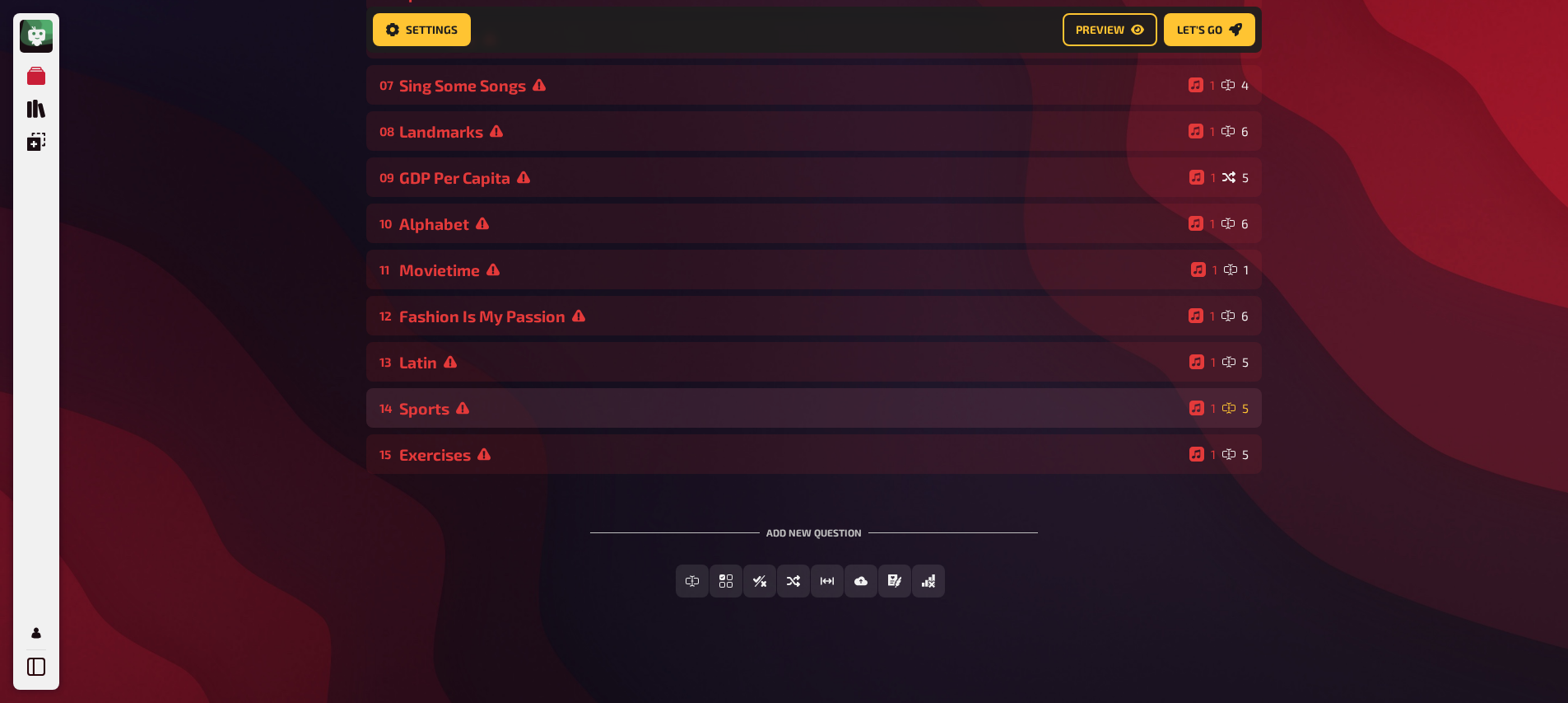
click at [476, 415] on div "Sports" at bounding box center [790, 407] width 784 height 19
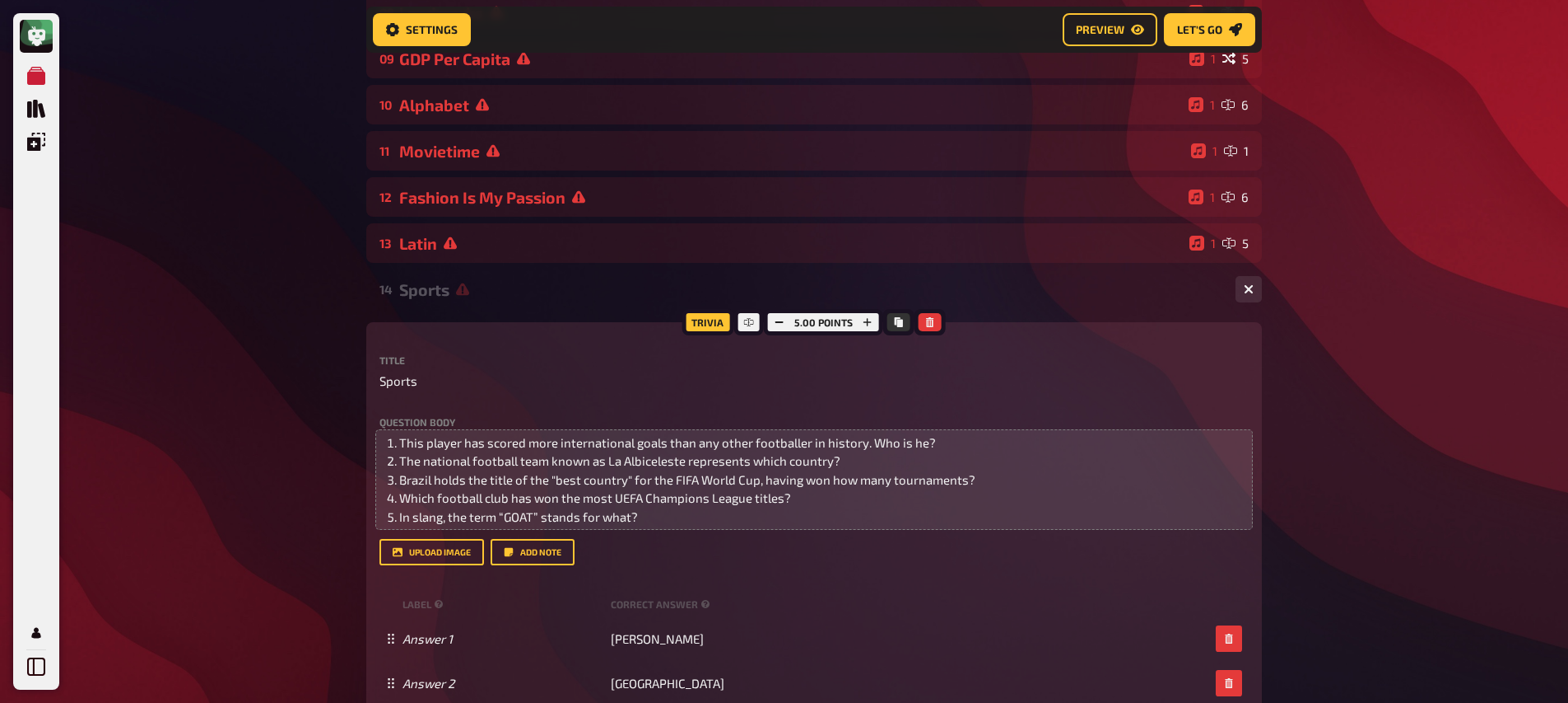
scroll to position [590, 0]
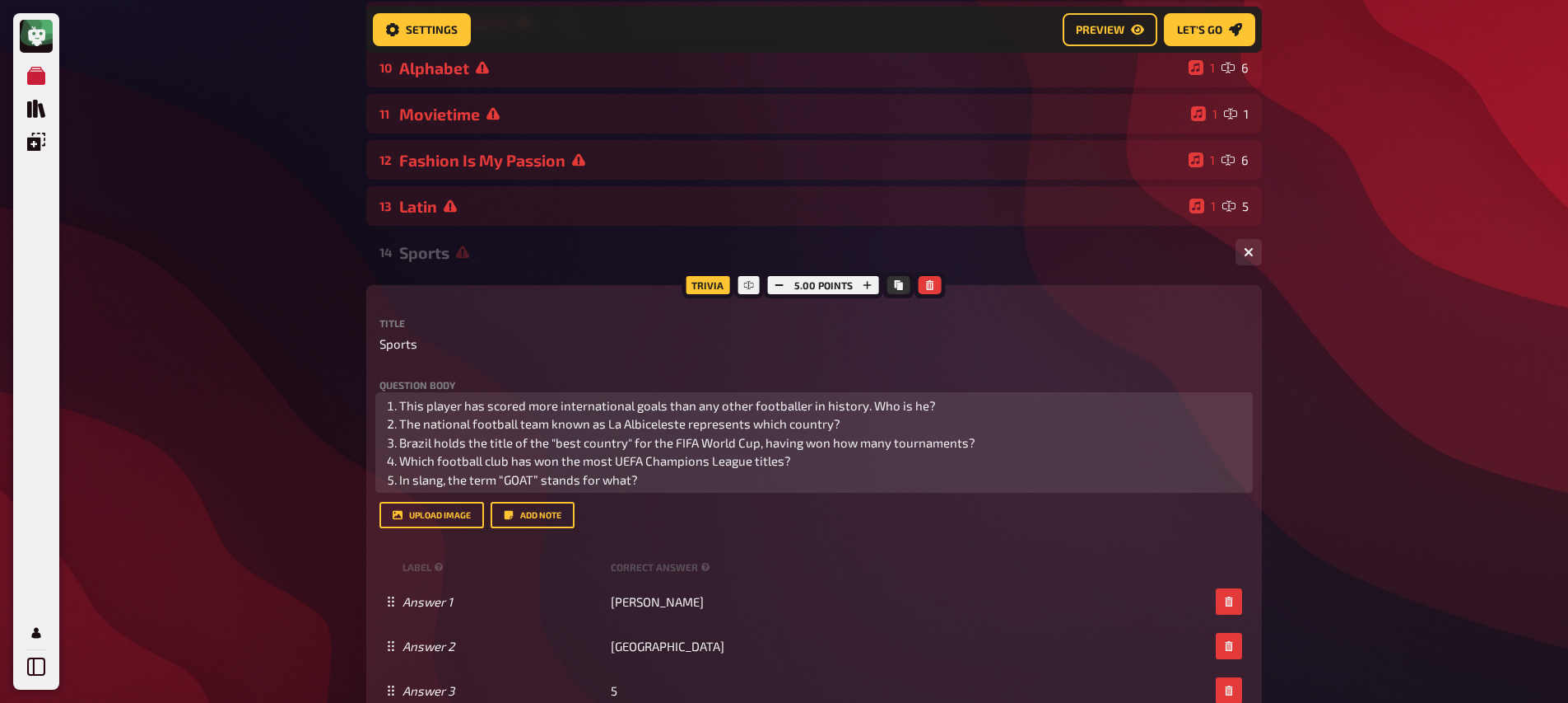
click at [463, 427] on span "The national football team known as La Albiceleste represents which country?" at bounding box center [620, 423] width 441 height 15
drag, startPoint x: 977, startPoint y: 447, endPoint x: 397, endPoint y: 443, distance: 580.0
click at [400, 443] on li "Brazil holds the title of the "best country" for the FIFA World Cup, having won…" at bounding box center [823, 442] width 849 height 19
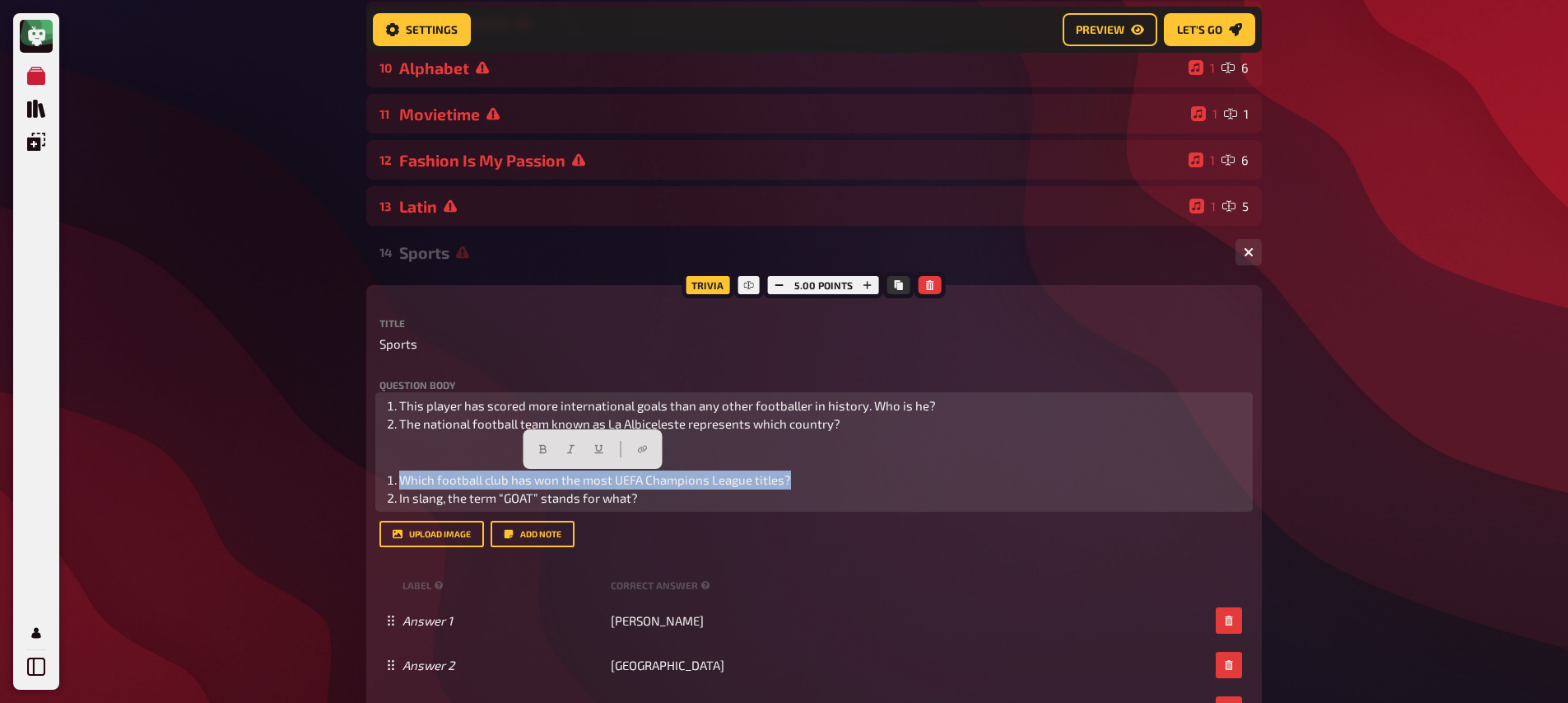
drag, startPoint x: 809, startPoint y: 482, endPoint x: 366, endPoint y: 471, distance: 443.1
click at [366, 471] on div "Trivia 5.00 points Title Sports Question body This player has scored more inter…" at bounding box center [814, 584] width 896 height 600
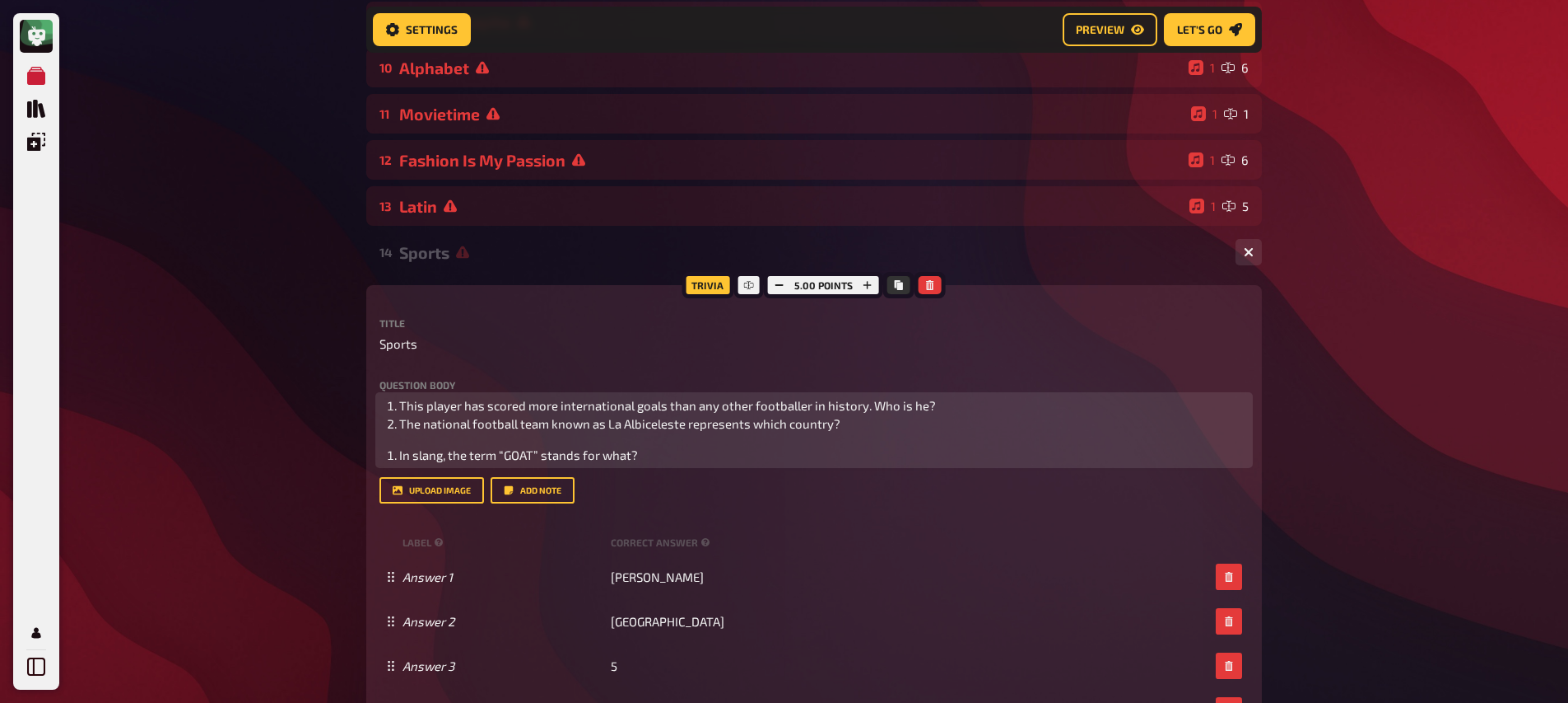
click at [399, 458] on li "In slang, the term “GOAT” stands for what?" at bounding box center [823, 454] width 849 height 19
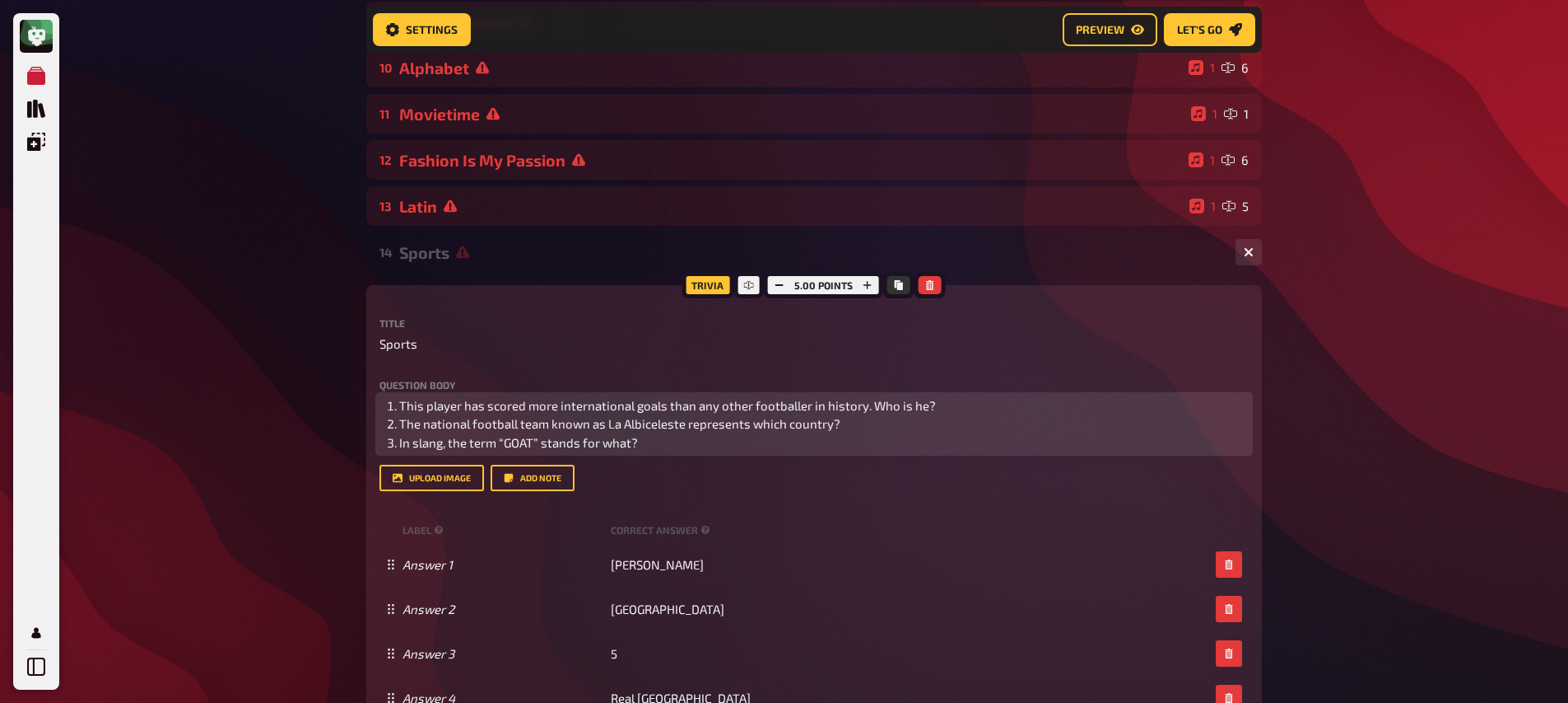
click at [957, 407] on li "This player has scored more international goals than any other footballer in hi…" at bounding box center [823, 405] width 849 height 19
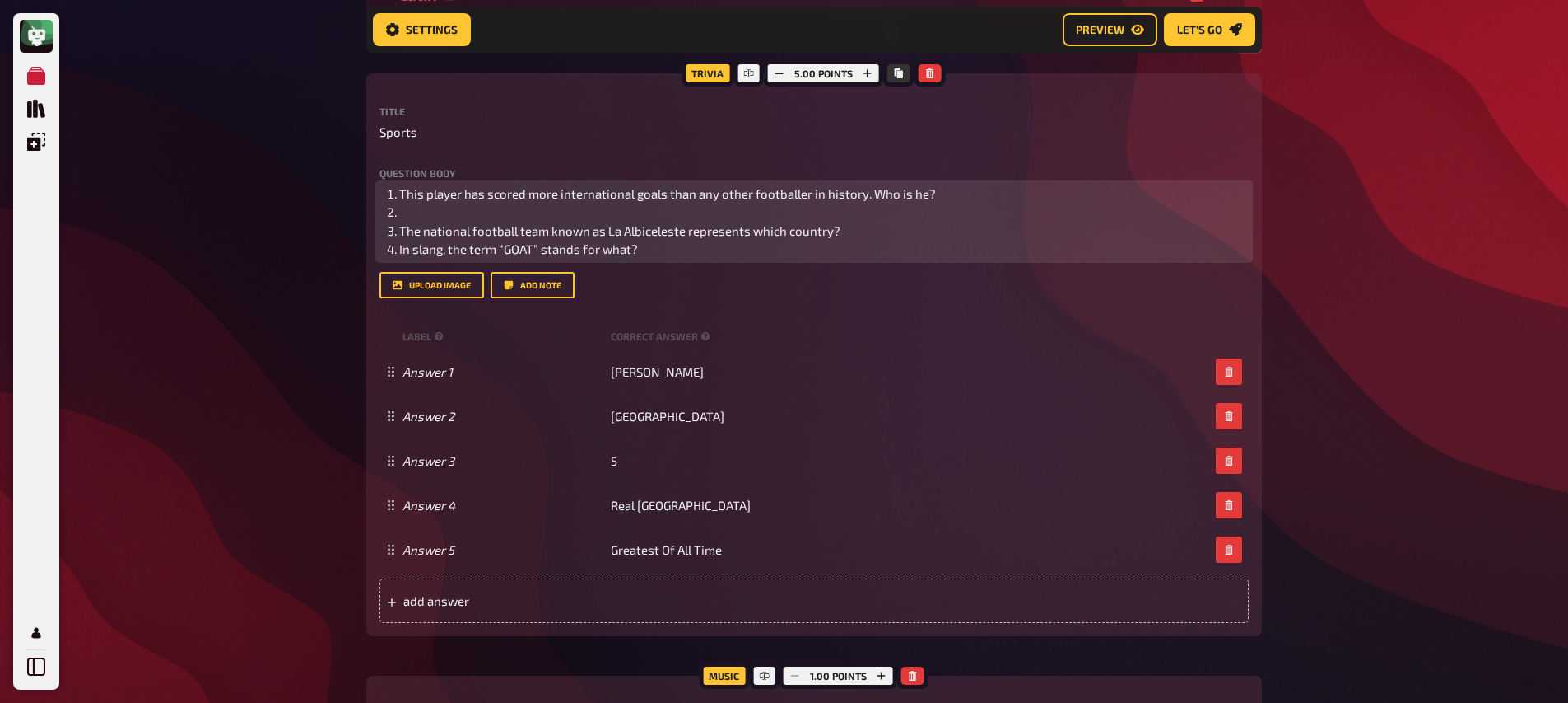
scroll to position [801, 0]
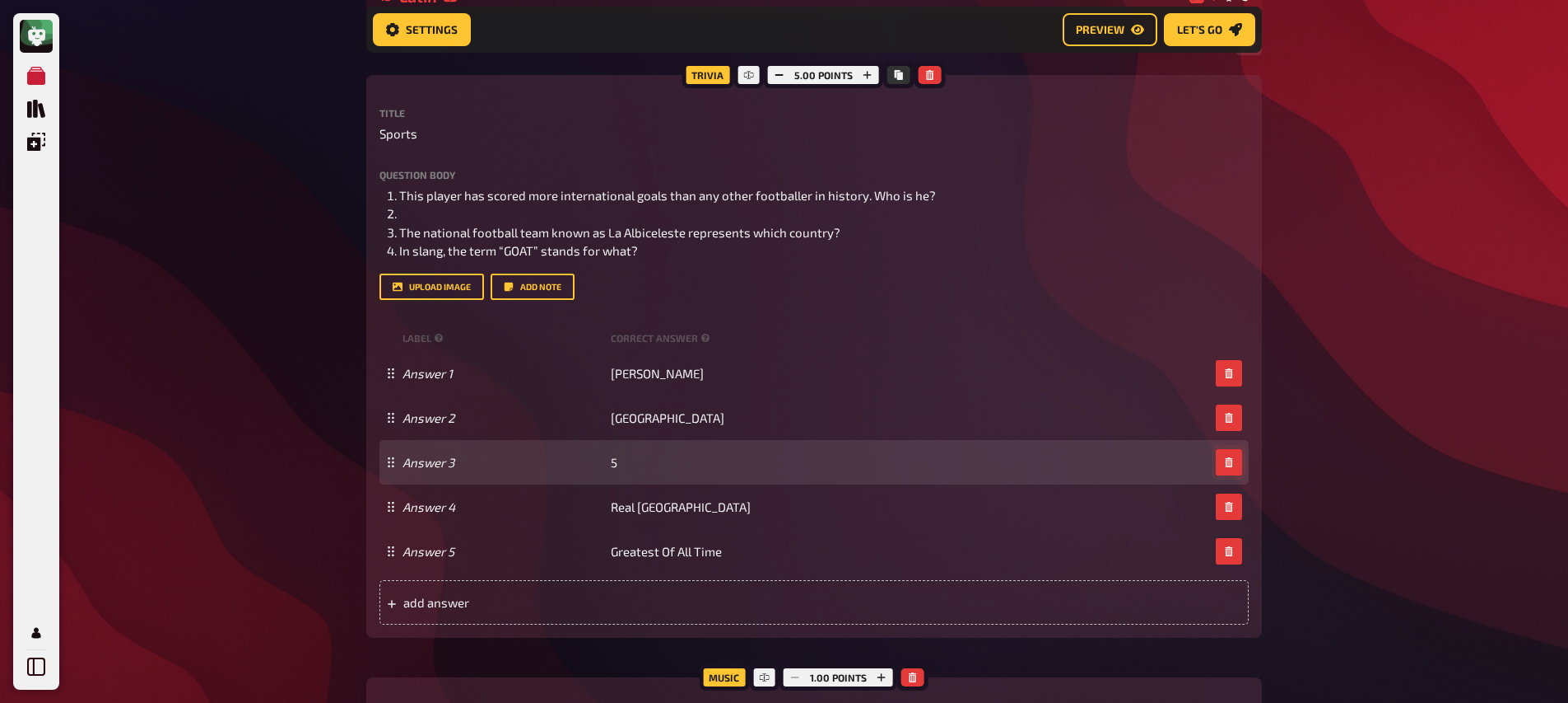
click at [1230, 460] on icon "button" at bounding box center [1228, 462] width 7 height 10
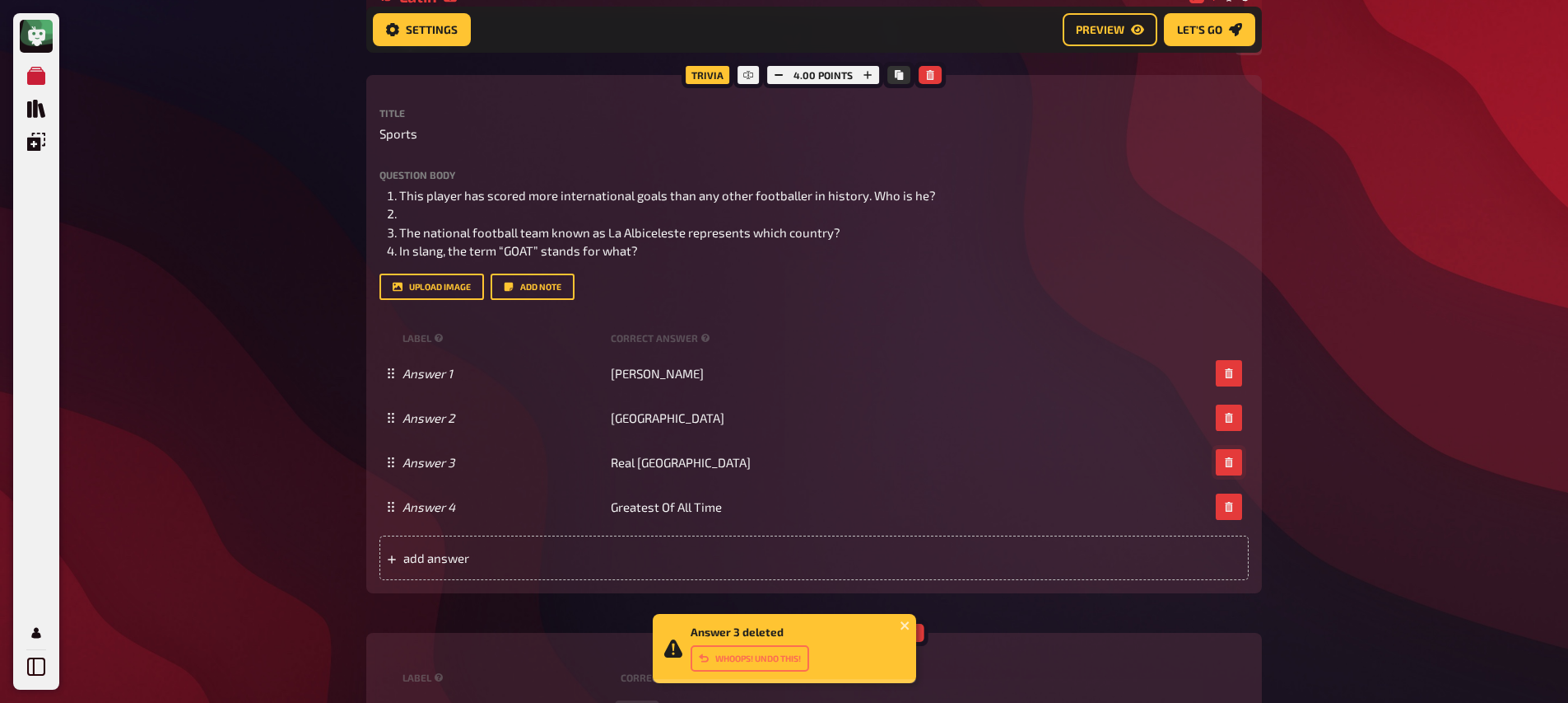
click at [1230, 460] on icon "button" at bounding box center [1228, 462] width 7 height 10
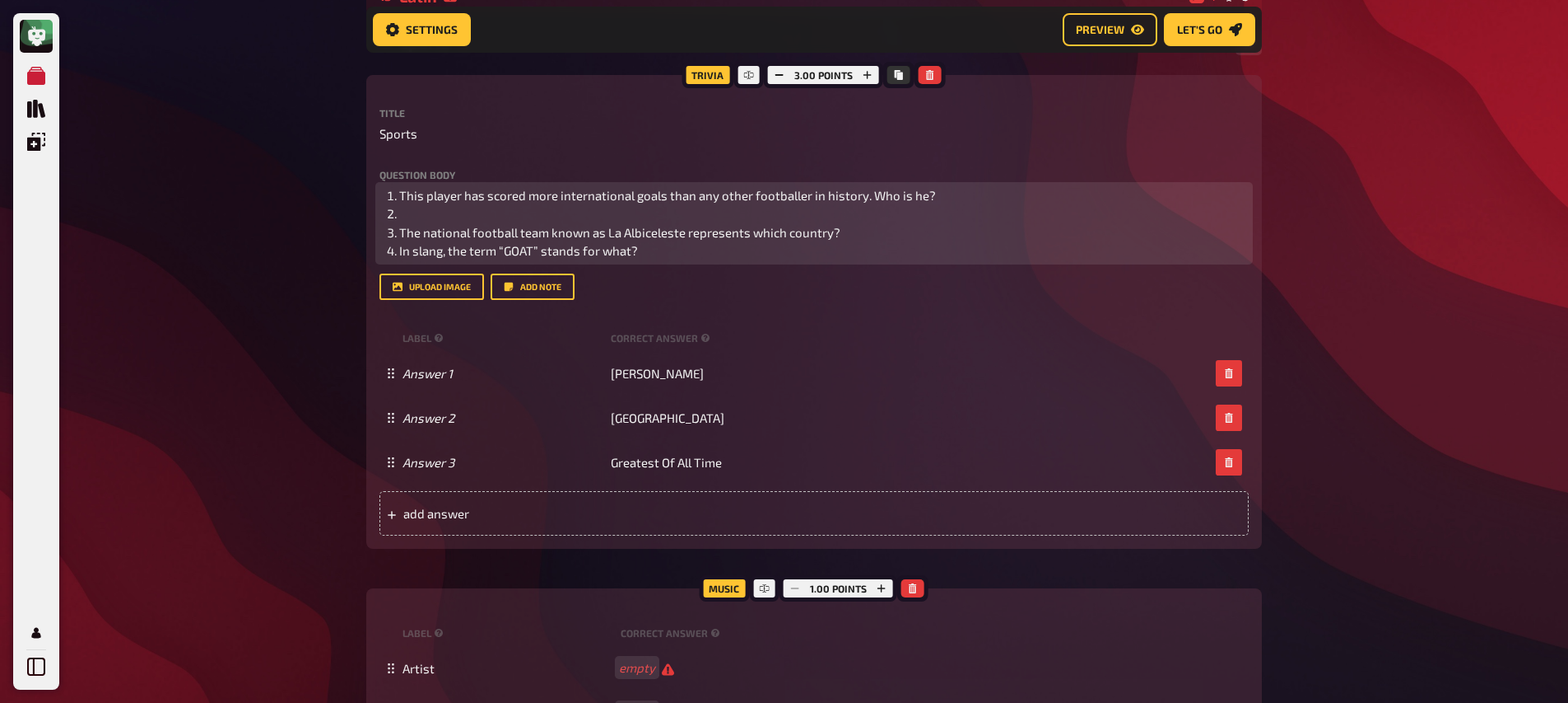
click at [581, 224] on li "The national football team known as La Albiceleste represents which country?" at bounding box center [823, 233] width 849 height 19
click at [539, 214] on li "﻿" at bounding box center [823, 214] width 849 height 19
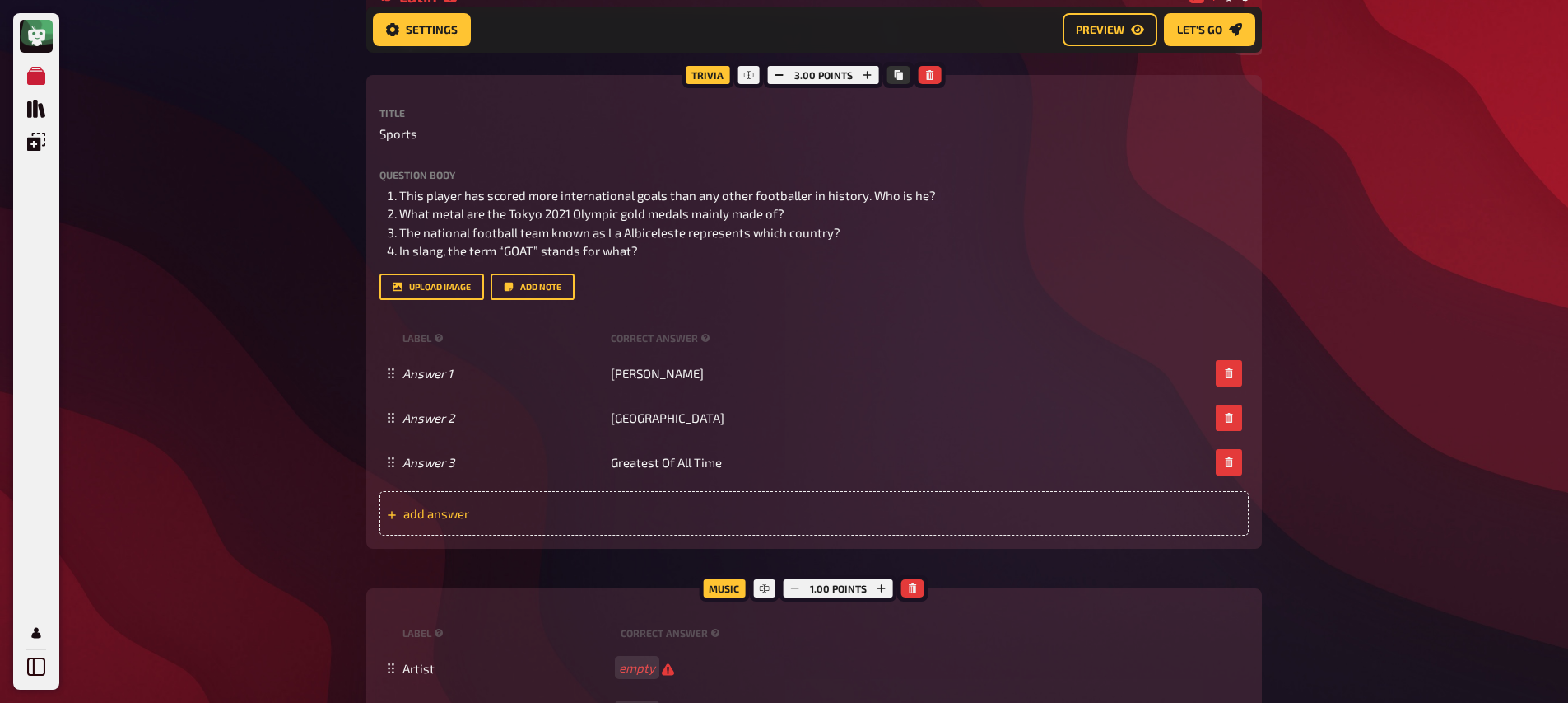
click at [634, 508] on span "add answer" at bounding box center [531, 513] width 257 height 15
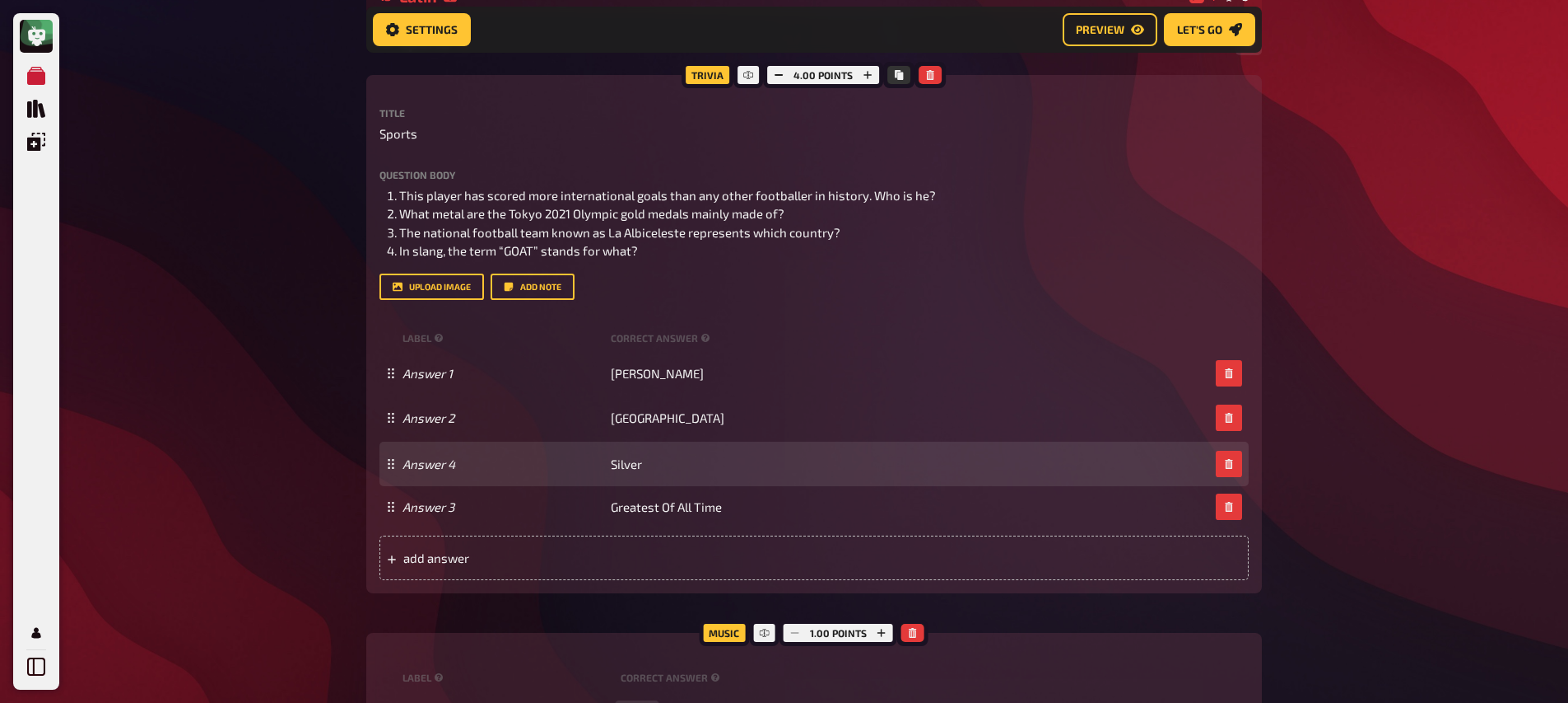
drag, startPoint x: 392, startPoint y: 491, endPoint x: 392, endPoint y: 464, distance: 27.0
click at [393, 464] on icon at bounding box center [391, 463] width 10 height 10
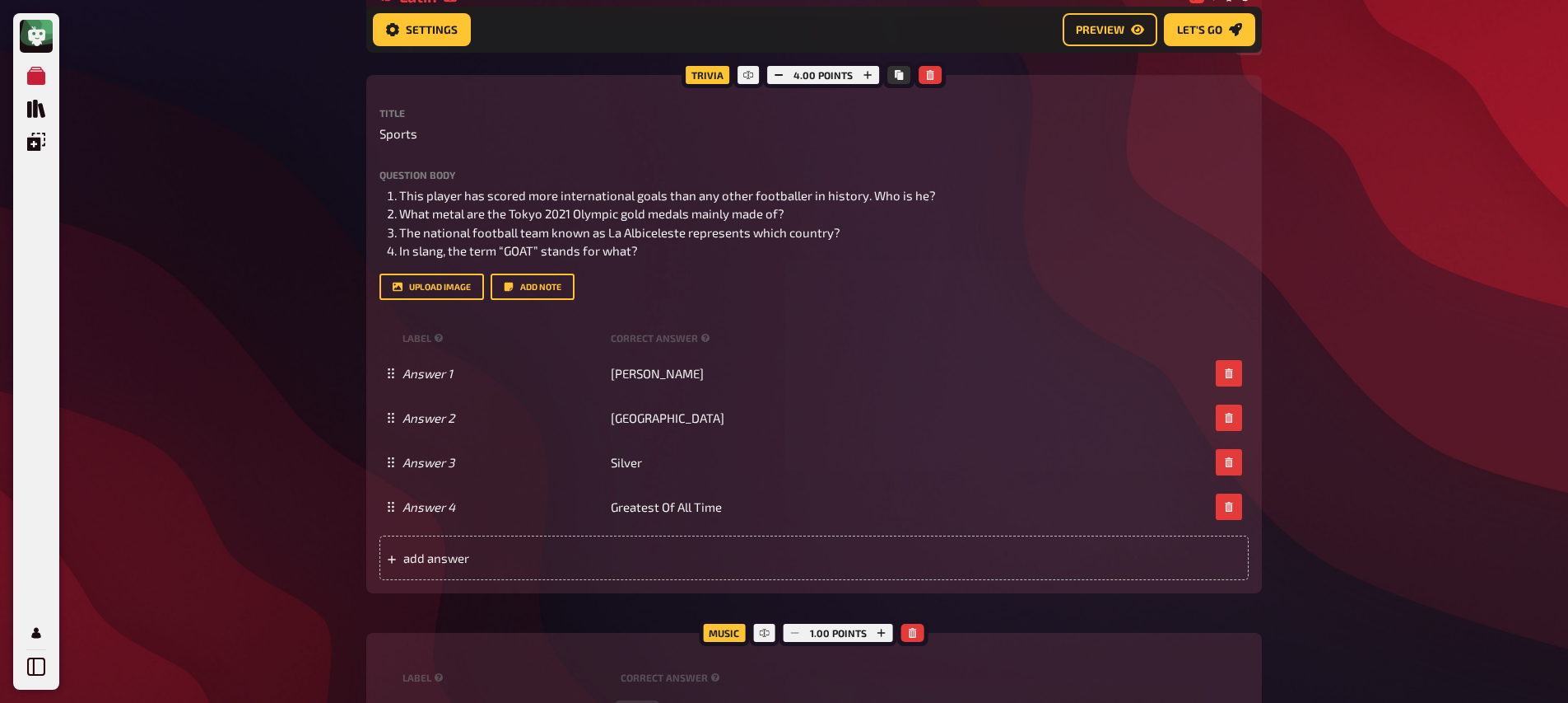
click at [283, 441] on div "Meine Quizze Quiz Sammlung Einblendungen Mein Konto Home My Quizzes Nationaliti…" at bounding box center [784, 140] width 1568 height 1881
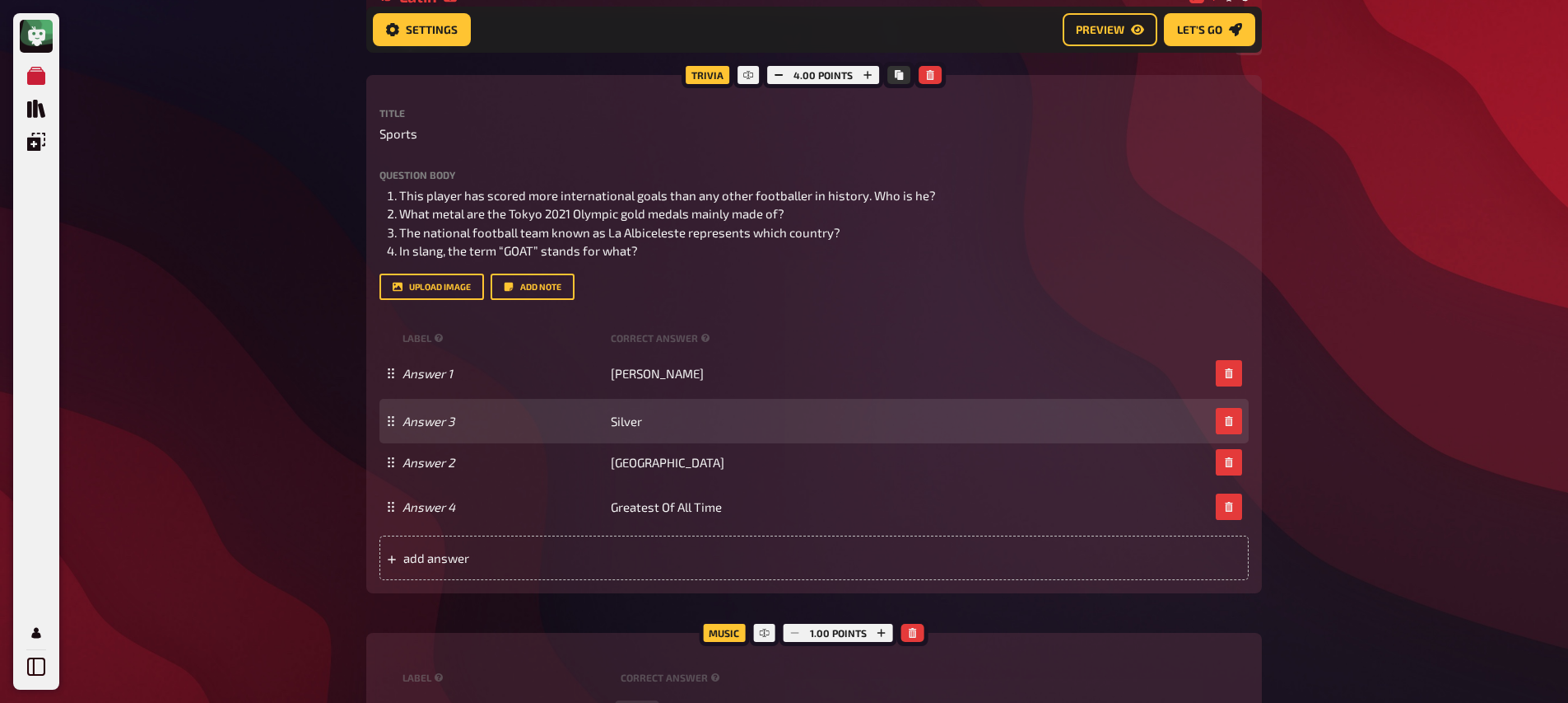
drag, startPoint x: 391, startPoint y: 465, endPoint x: 383, endPoint y: 416, distance: 49.6
click at [390, 416] on icon at bounding box center [391, 421] width 10 height 10
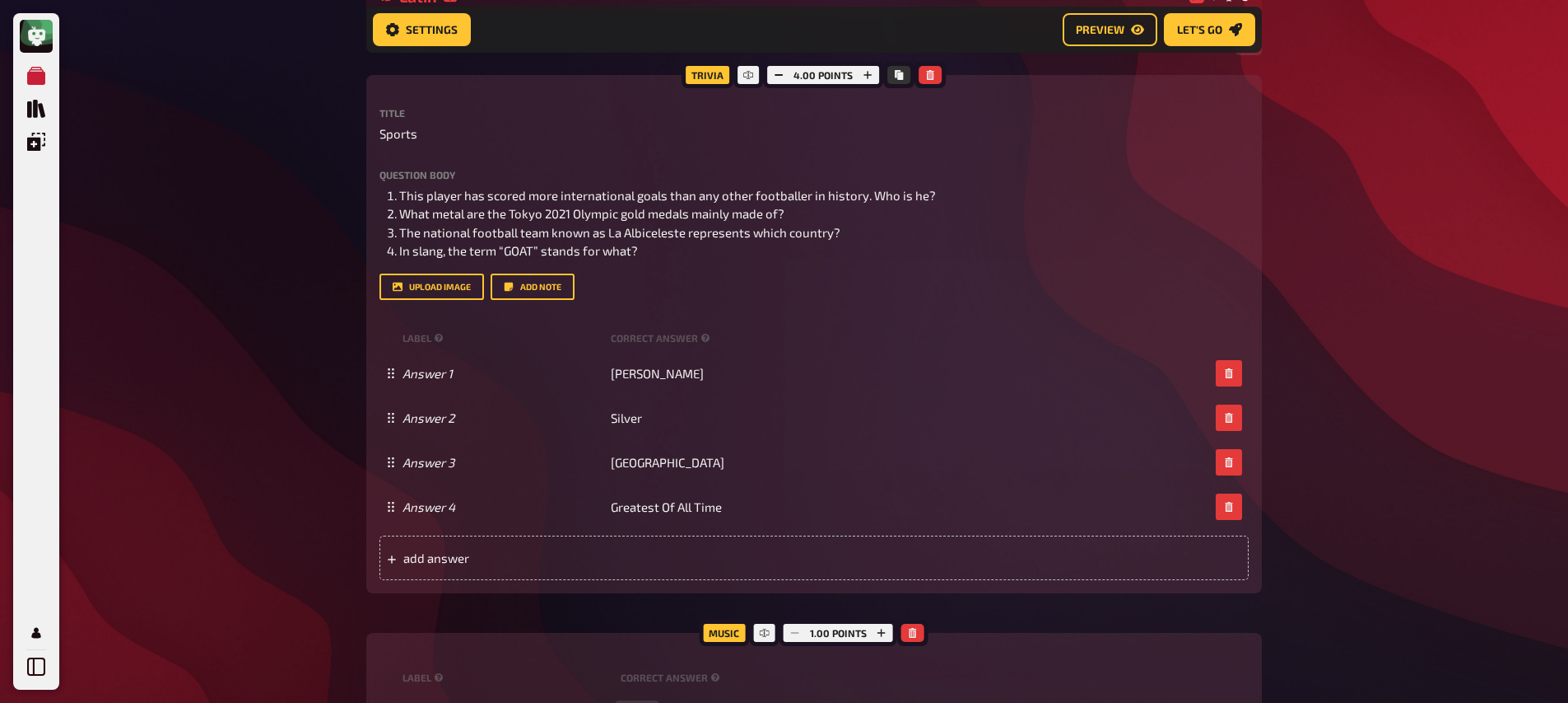
click at [307, 401] on div "Meine Quizze Quiz Sammlung Einblendungen Mein Konto Home My Quizzes Nationaliti…" at bounding box center [784, 140] width 1568 height 1881
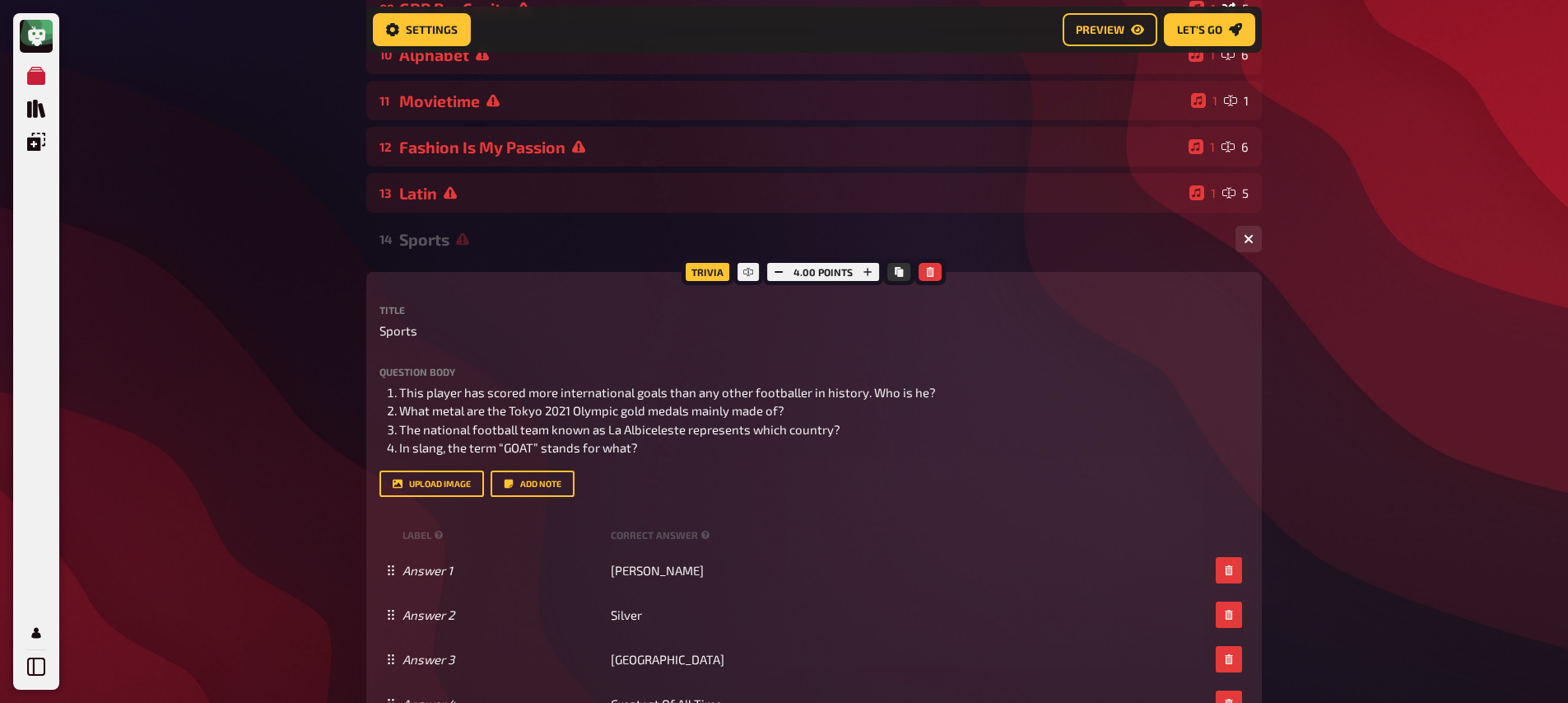
click at [518, 252] on div "14 Sports 1 4" at bounding box center [814, 239] width 896 height 40
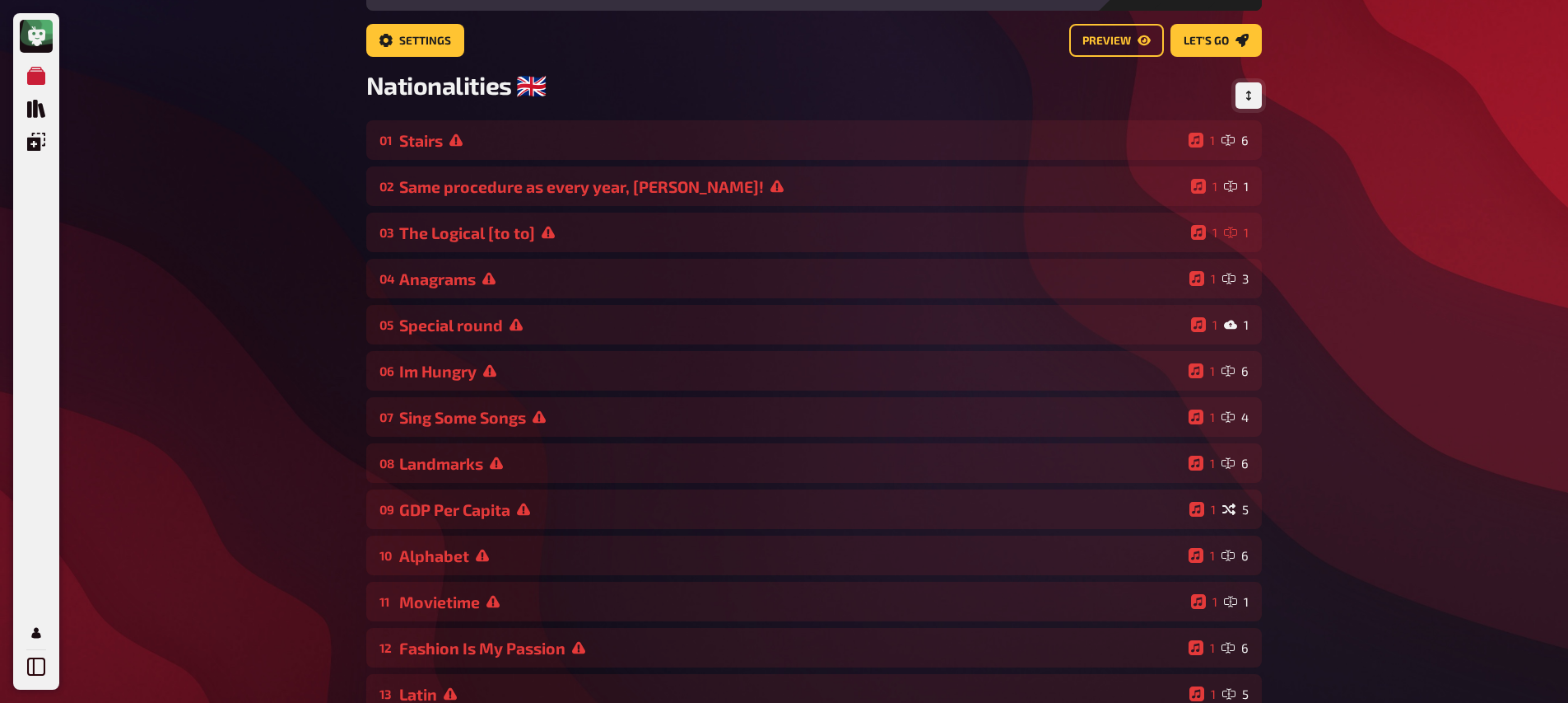
click at [1254, 89] on button "Change Order" at bounding box center [1249, 95] width 26 height 26
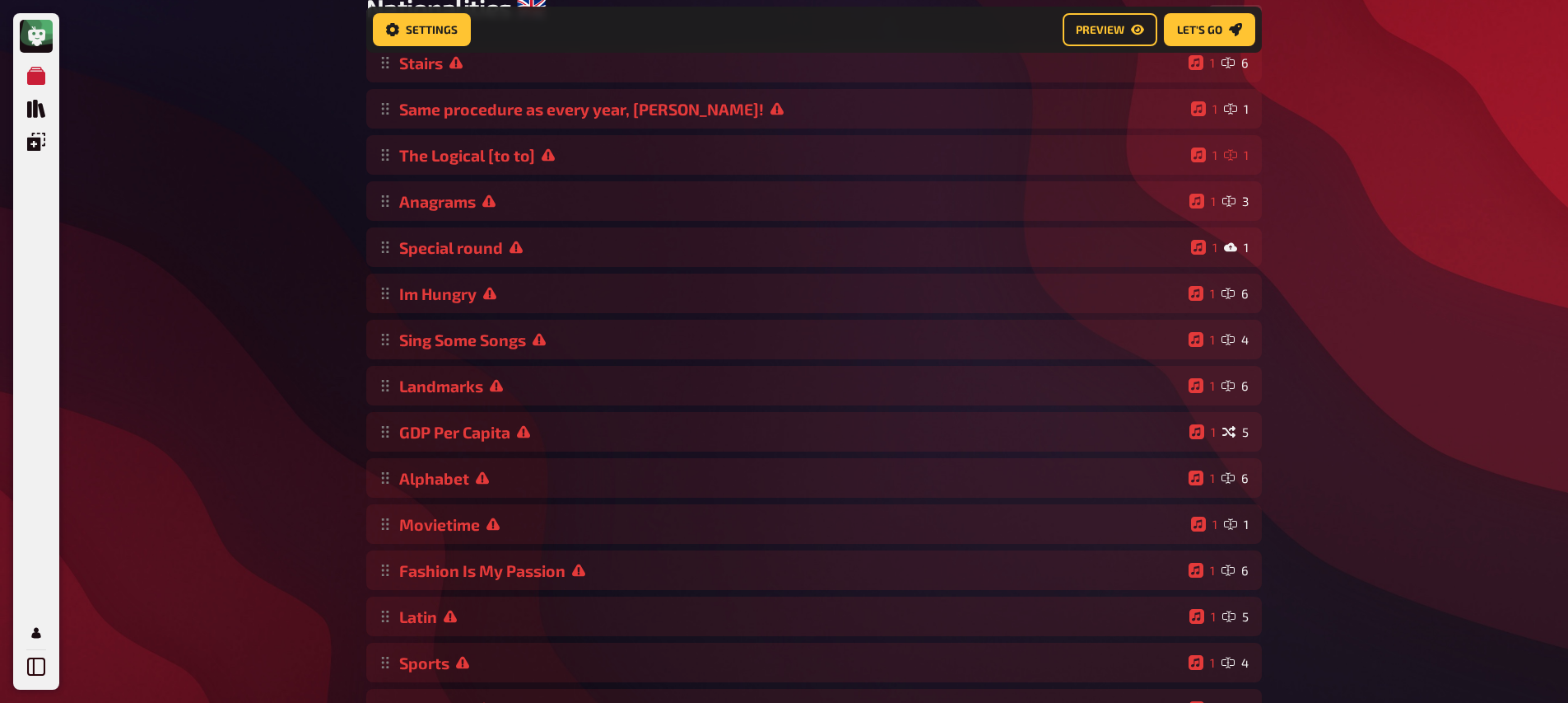
scroll to position [283, 0]
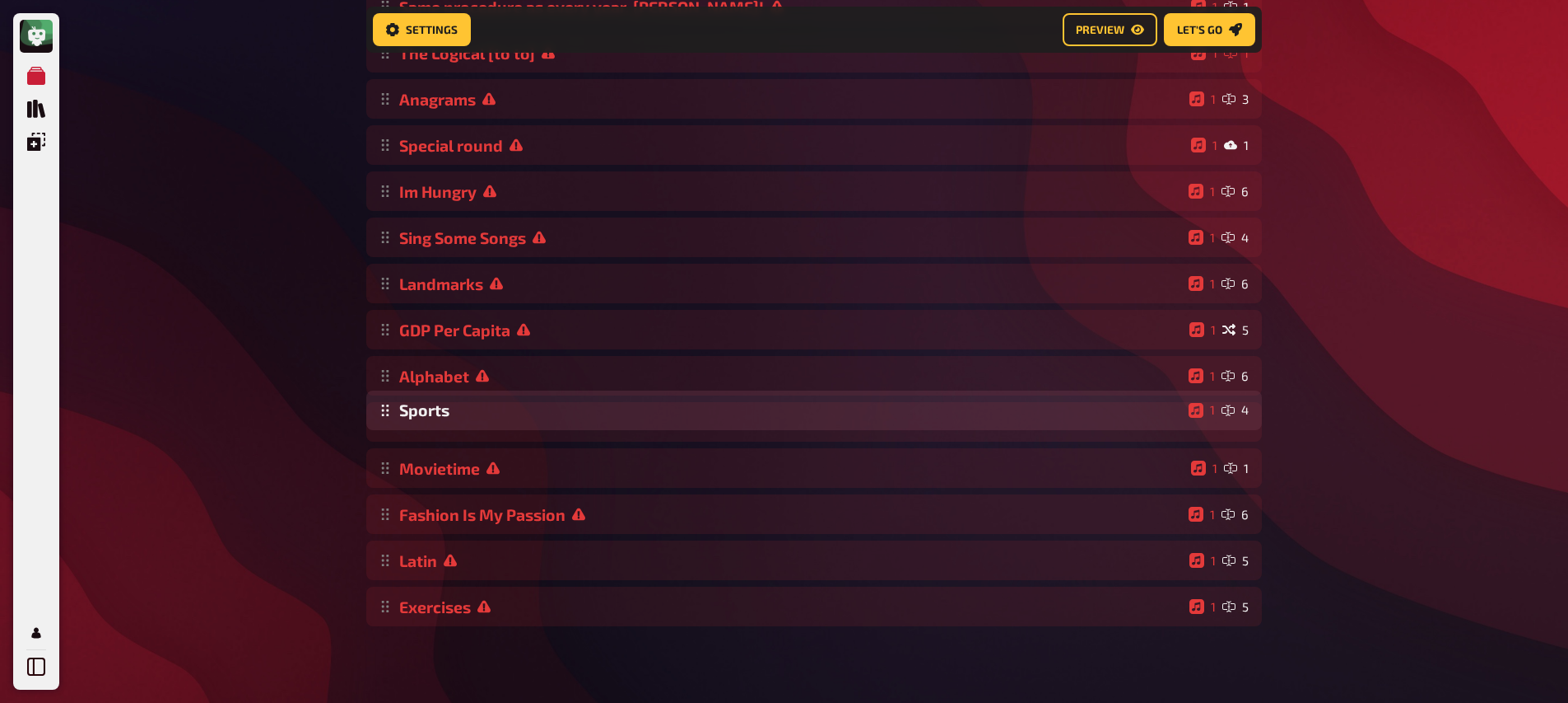
drag, startPoint x: 385, startPoint y: 567, endPoint x: 398, endPoint y: 414, distance: 153.6
click at [398, 414] on div "Stairs 1 6 Same procedure as every year, [PERSON_NAME]! 1 1 The Logical [to to]…" at bounding box center [814, 284] width 896 height 685
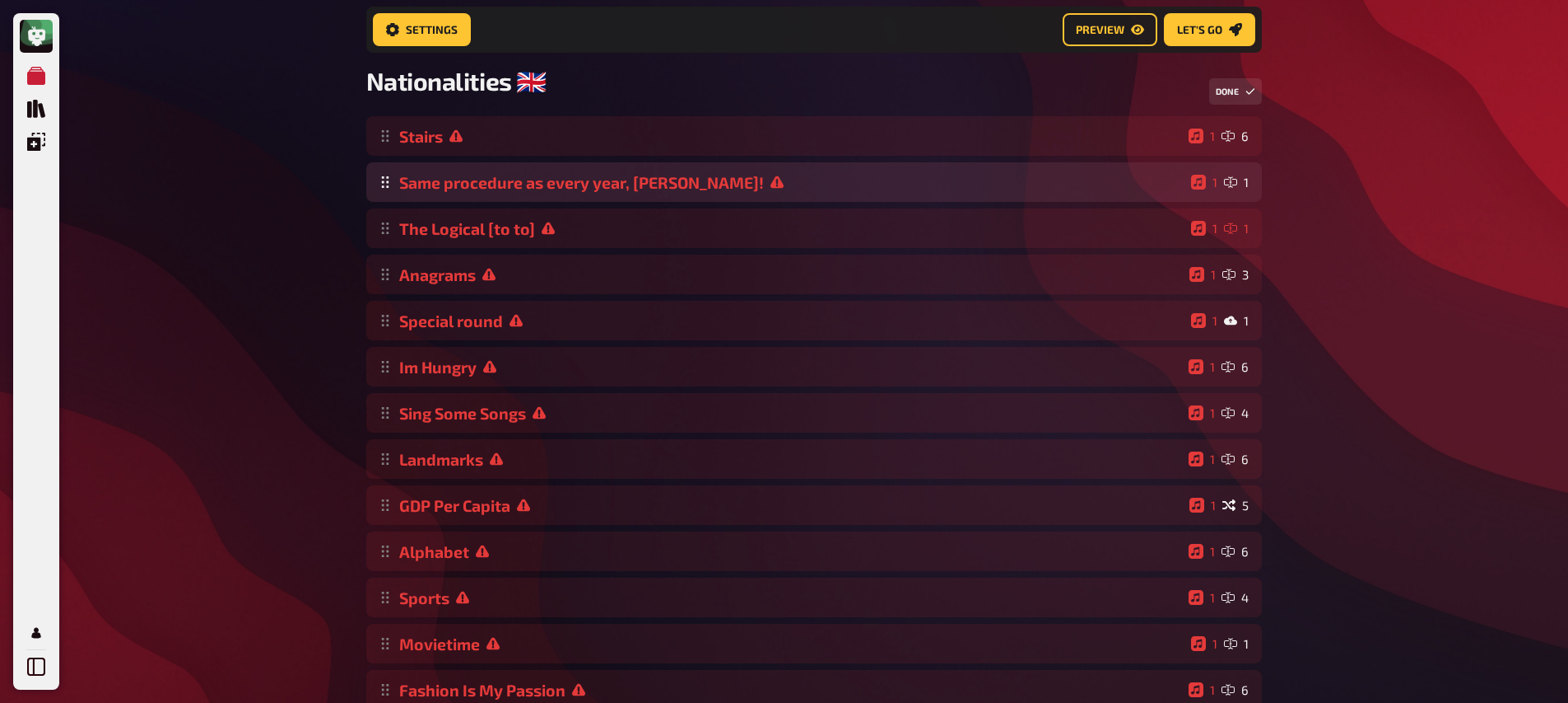
scroll to position [0, 0]
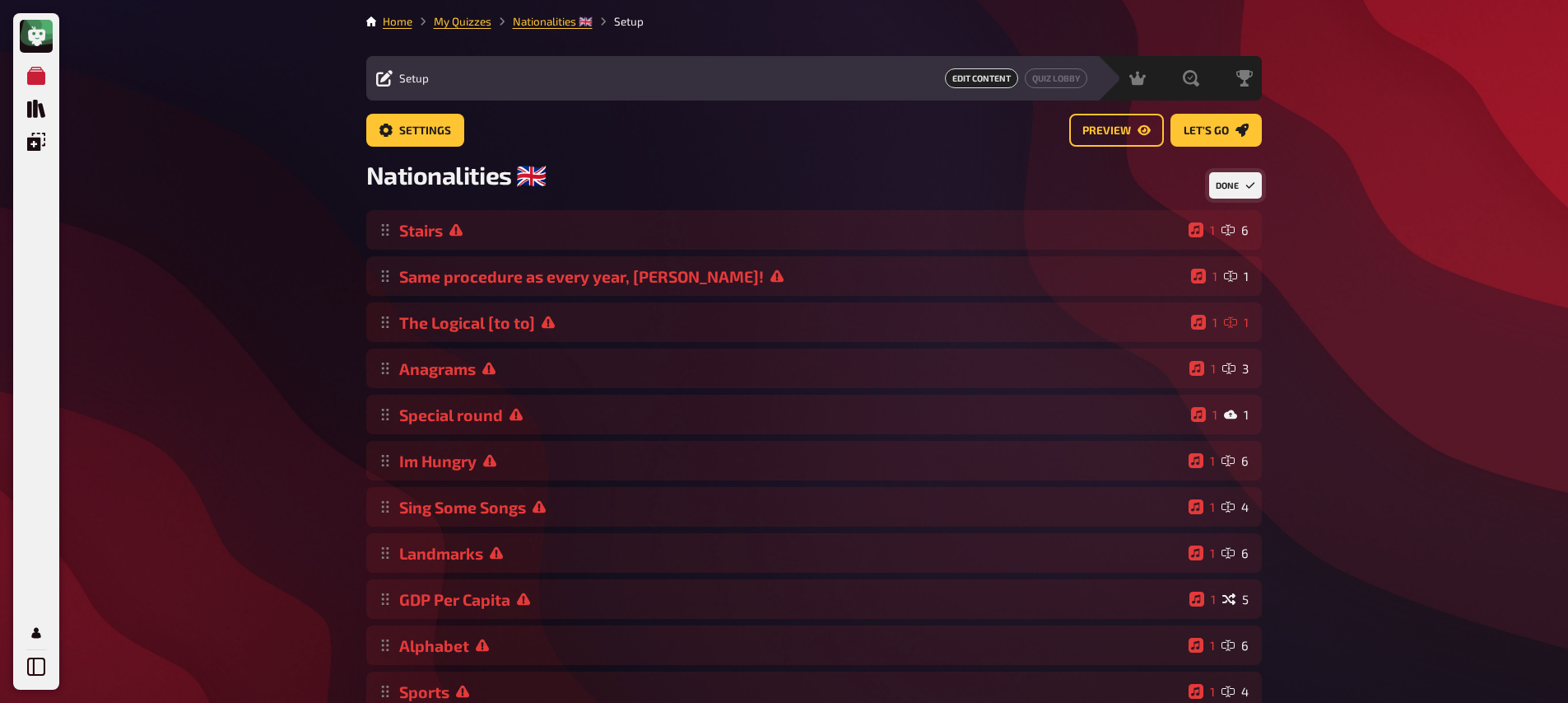
click at [1235, 185] on button "Done" at bounding box center [1236, 185] width 53 height 26
click at [296, 367] on div "Meine Quizze Quiz Sammlung Einblendungen Mein Konto Home My Quizzes Nationaliti…" at bounding box center [784, 562] width 1568 height 1124
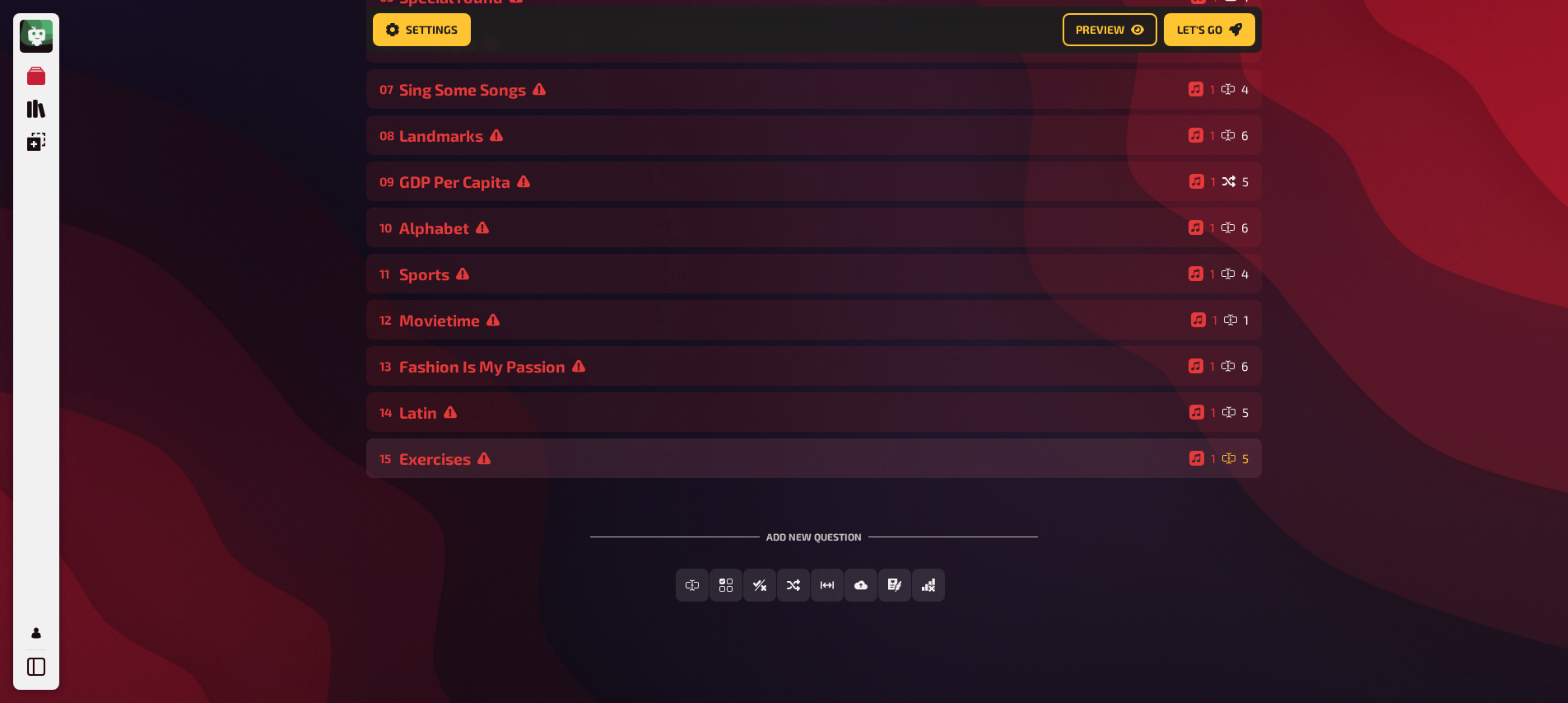
scroll to position [437, 0]
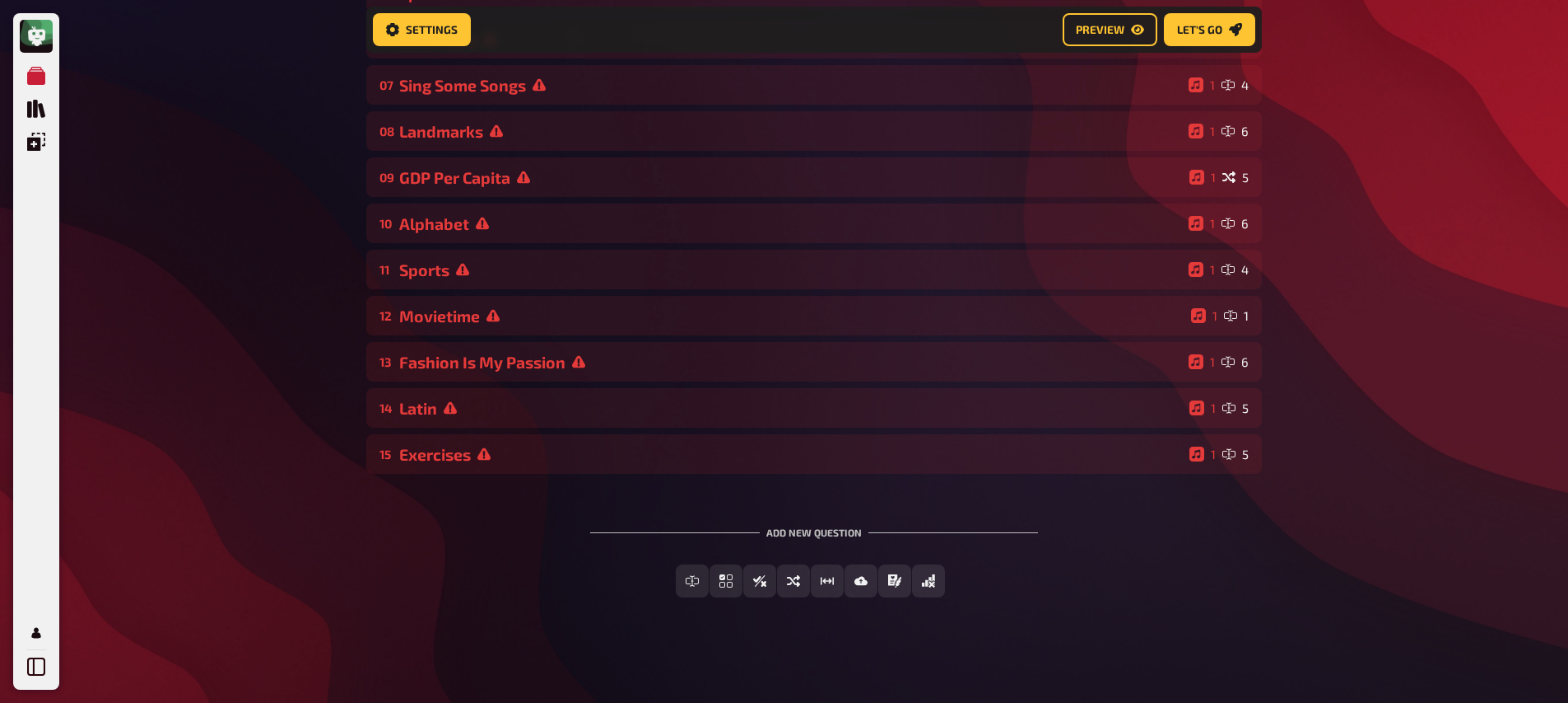
click at [593, 587] on div "Free Text Input Multiple Choice True / False Sorting Question Estimation Questi…" at bounding box center [814, 580] width 896 height 33
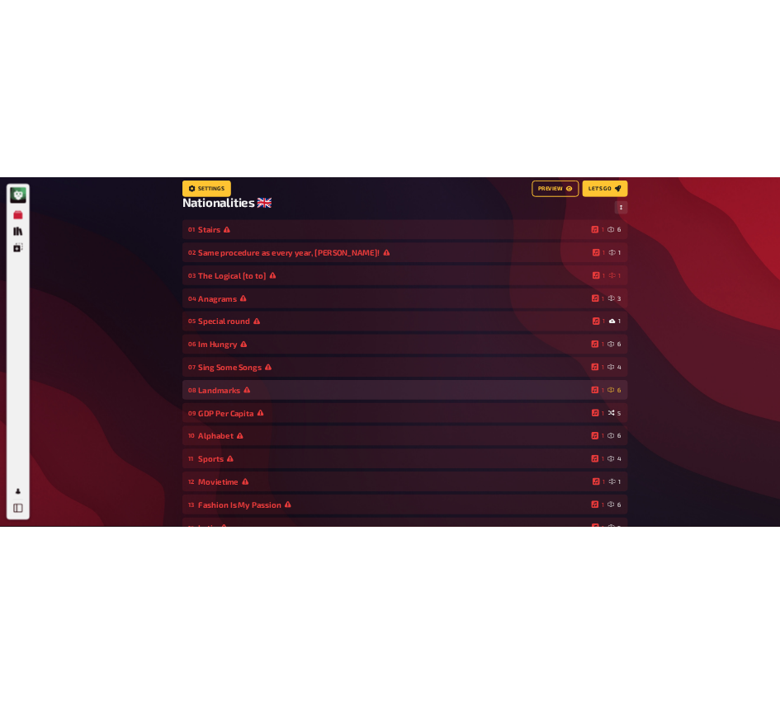
scroll to position [0, 0]
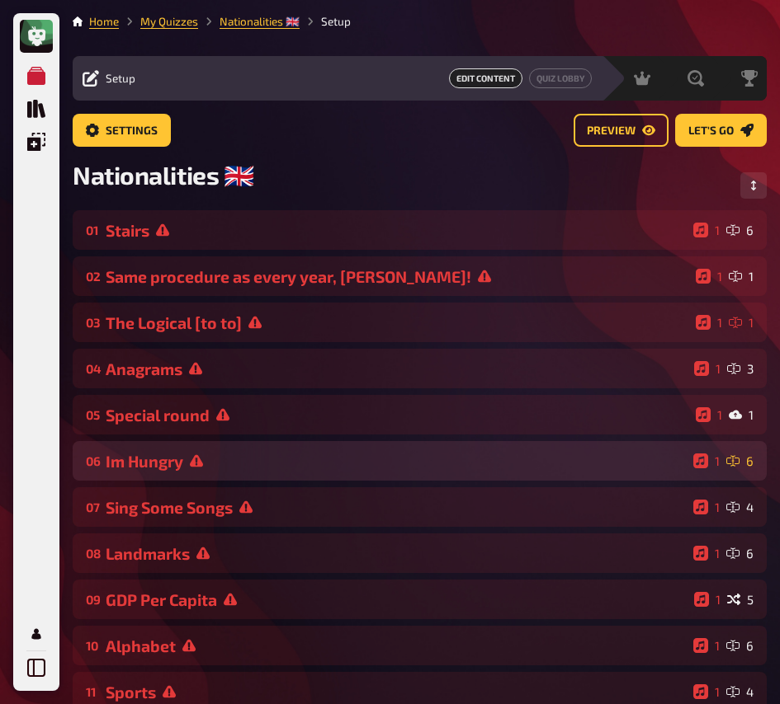
click at [185, 469] on div "Im Hungry" at bounding box center [396, 461] width 581 height 19
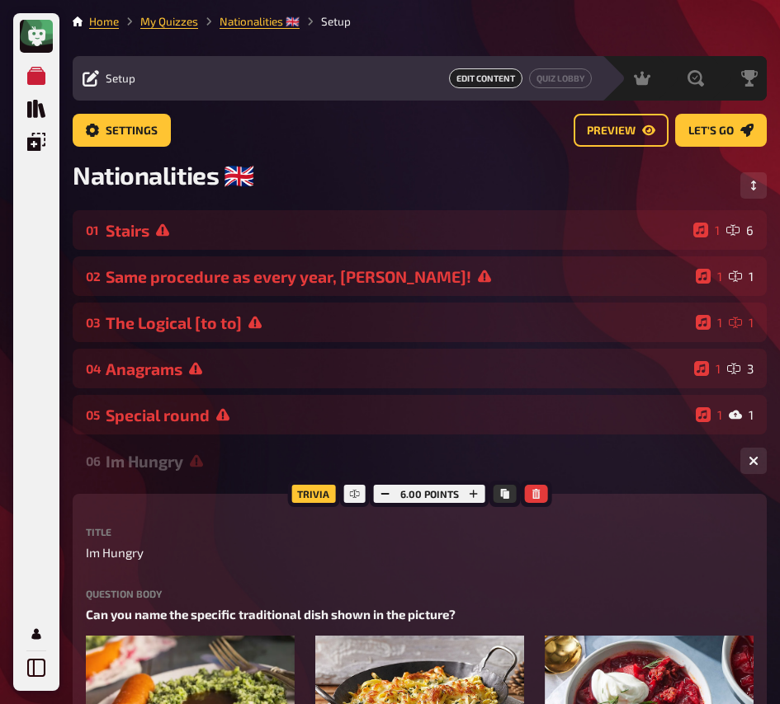
click at [183, 444] on div "06 Im Hungry 1 6" at bounding box center [420, 461] width 694 height 40
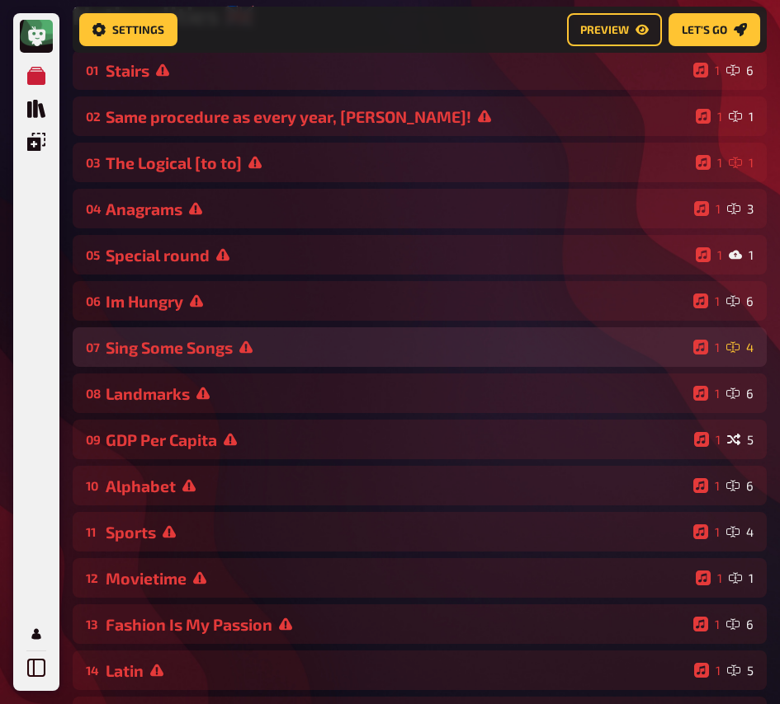
scroll to position [91, 0]
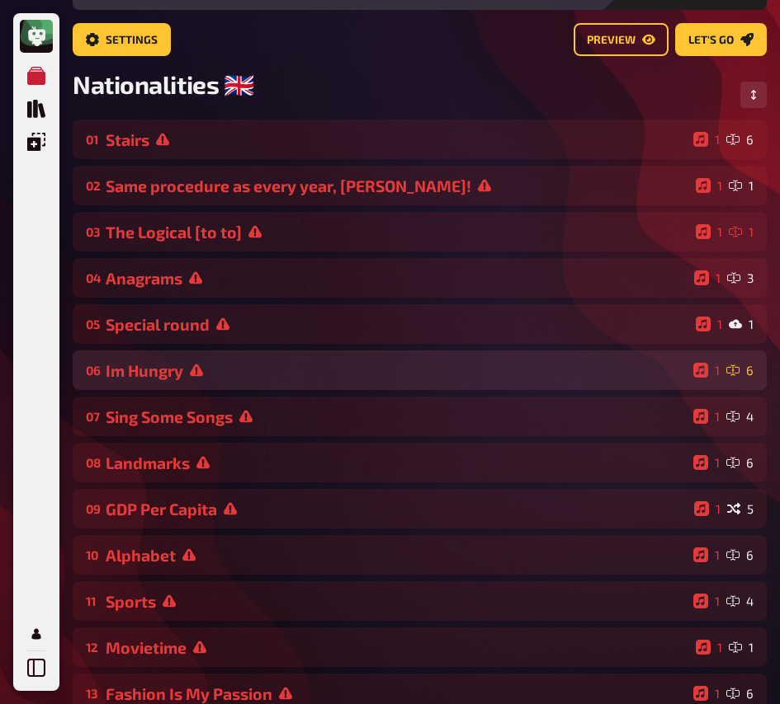
click at [211, 371] on div "Im Hungry" at bounding box center [396, 370] width 581 height 19
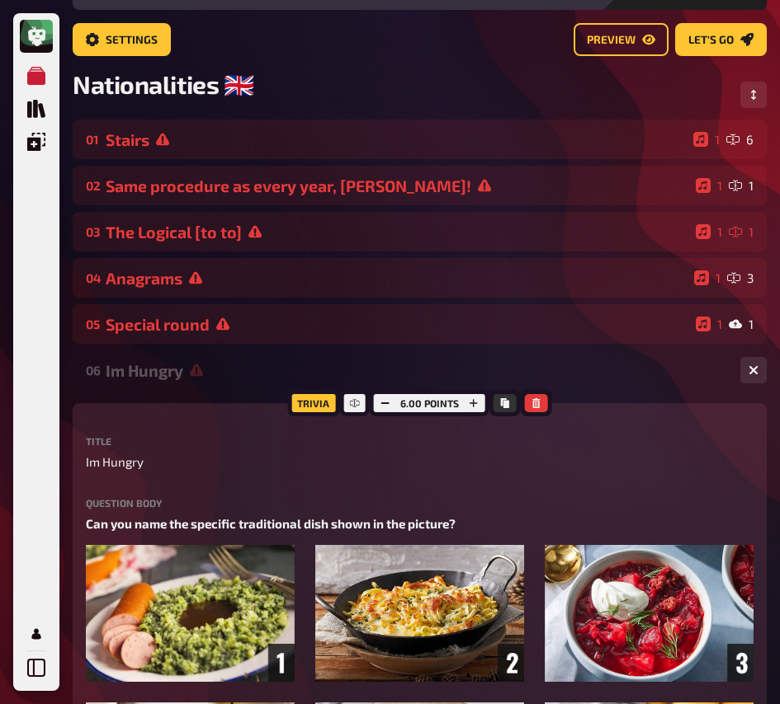
click at [212, 373] on div "Im Hungry" at bounding box center [416, 370] width 621 height 19
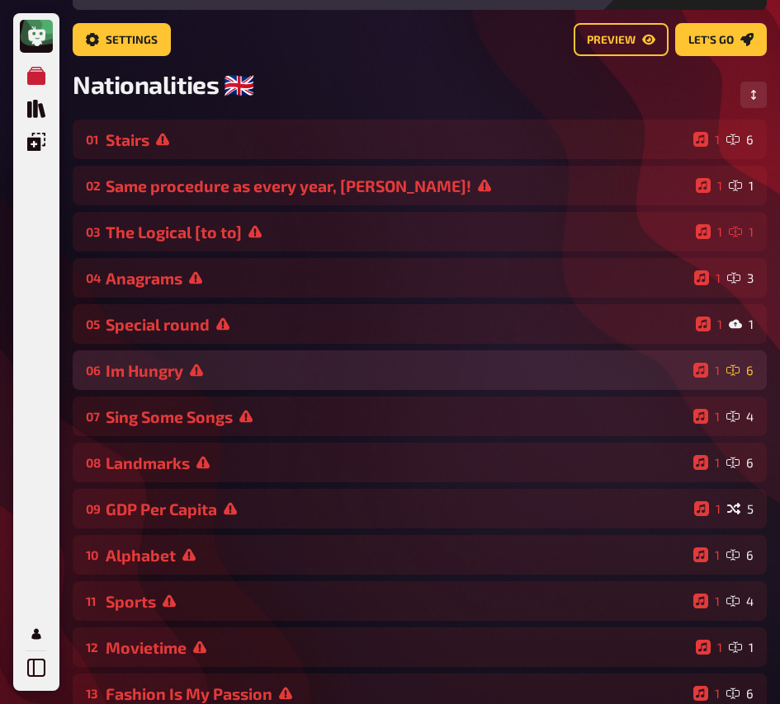
click at [212, 373] on div "Im Hungry" at bounding box center [396, 370] width 581 height 19
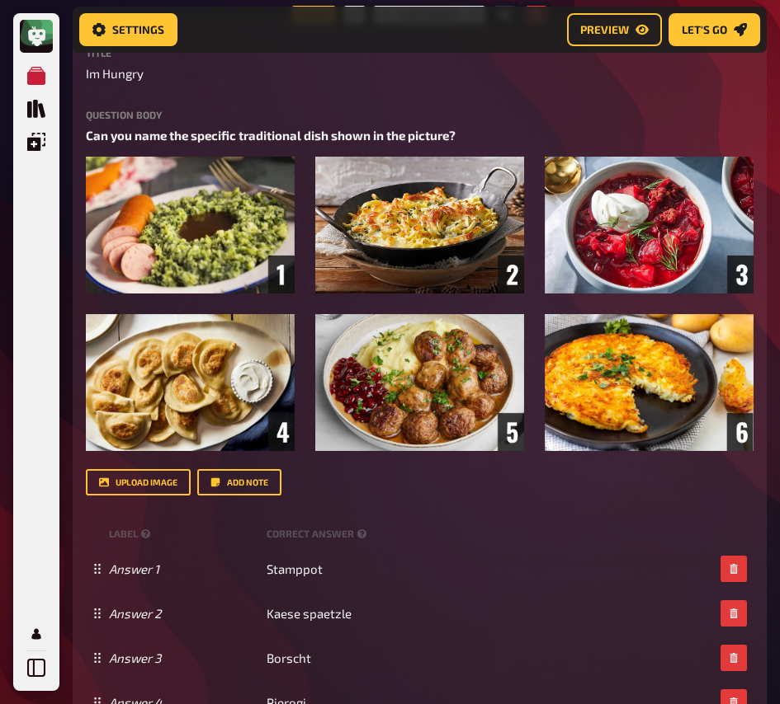
scroll to position [155, 0]
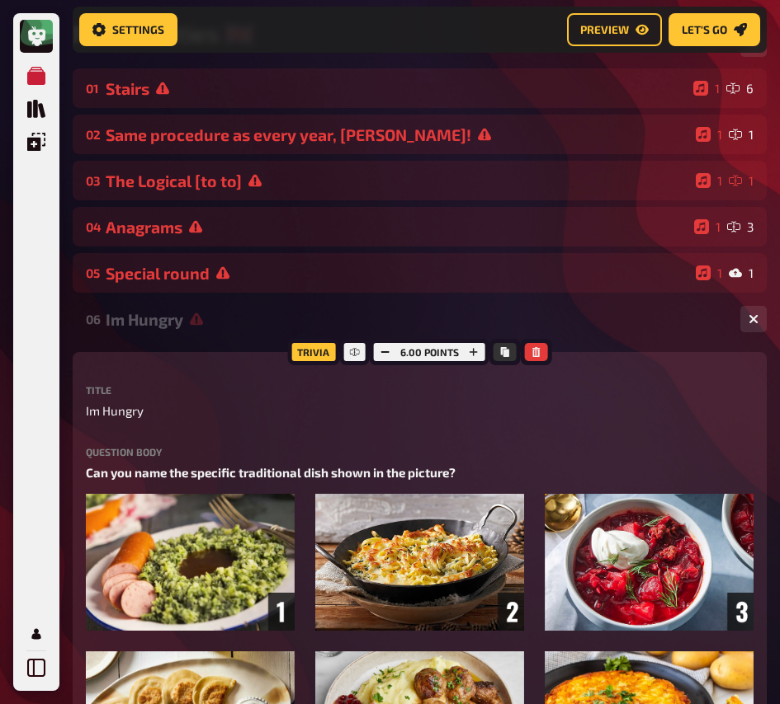
click at [191, 329] on div "Im Hungry" at bounding box center [416, 319] width 621 height 19
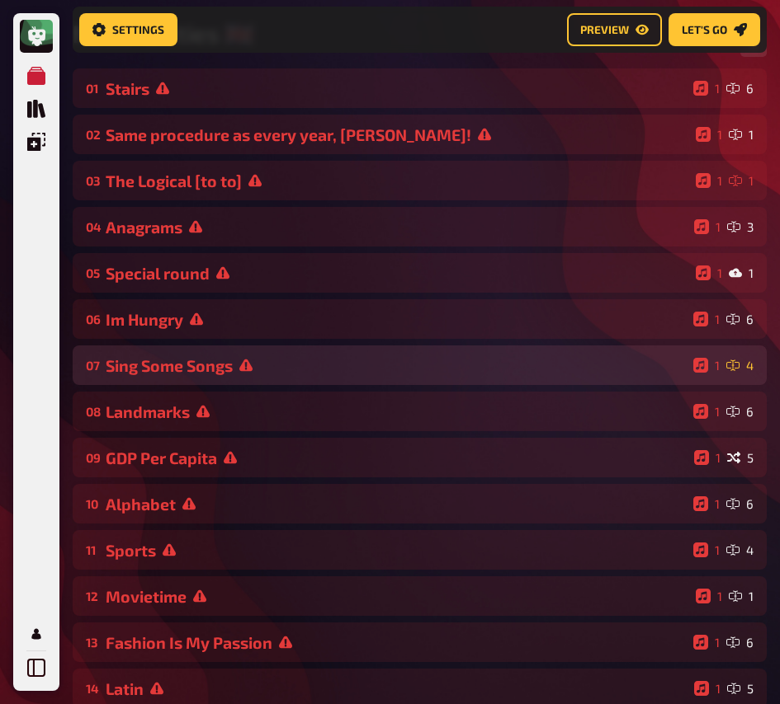
click at [206, 372] on div "Sing Some Songs" at bounding box center [396, 365] width 581 height 19
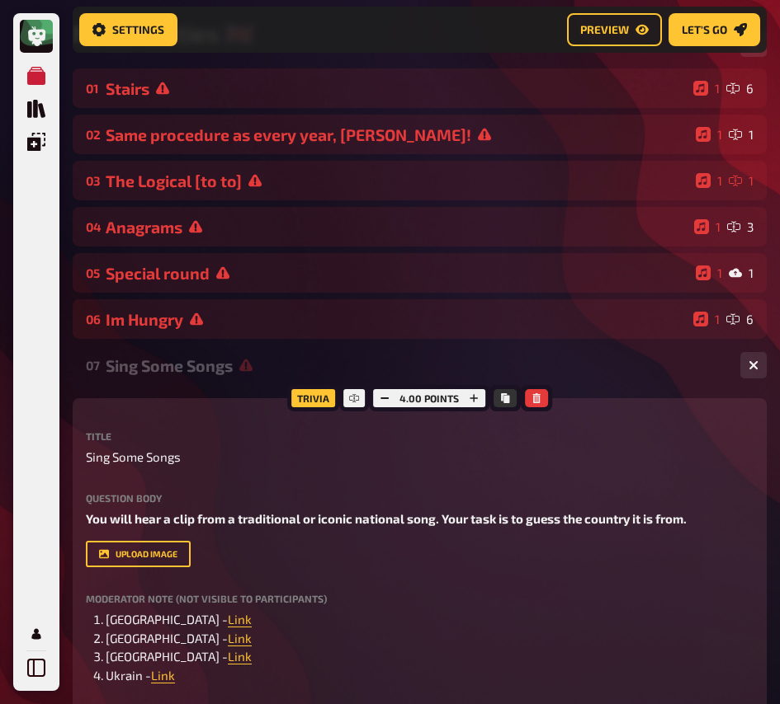
click at [206, 372] on div "Sing Some Songs" at bounding box center [416, 365] width 621 height 19
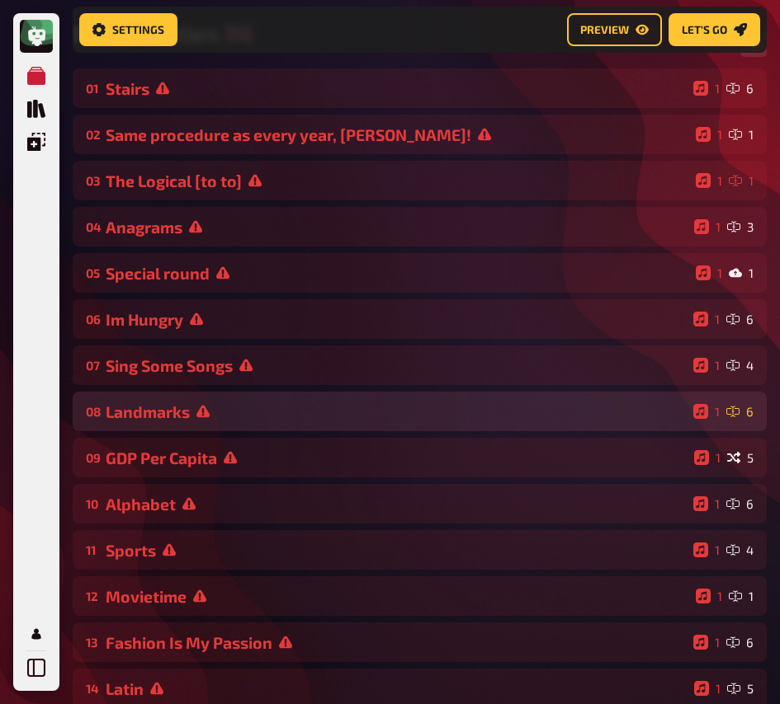
click at [205, 409] on icon at bounding box center [202, 412] width 13 height 12
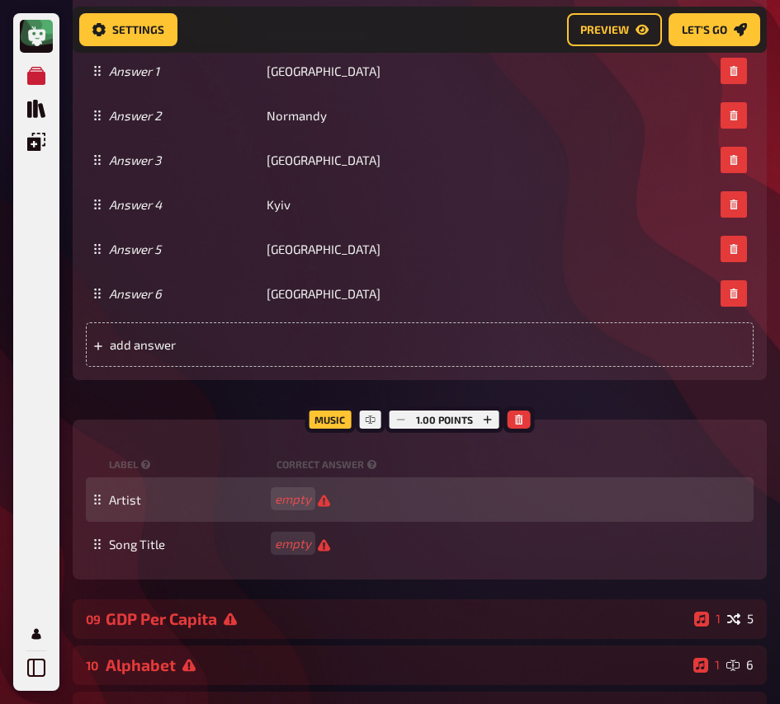
scroll to position [1072, 0]
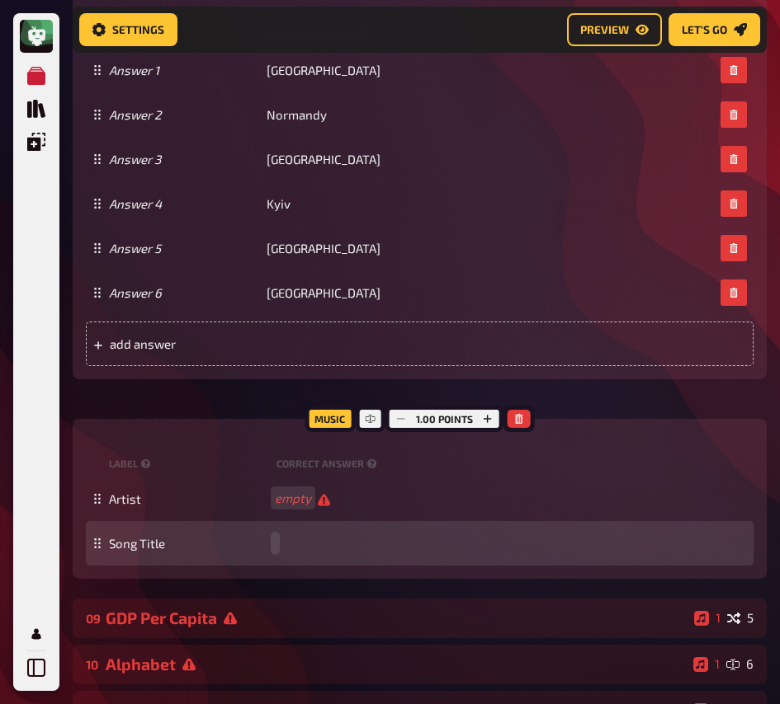
paste span
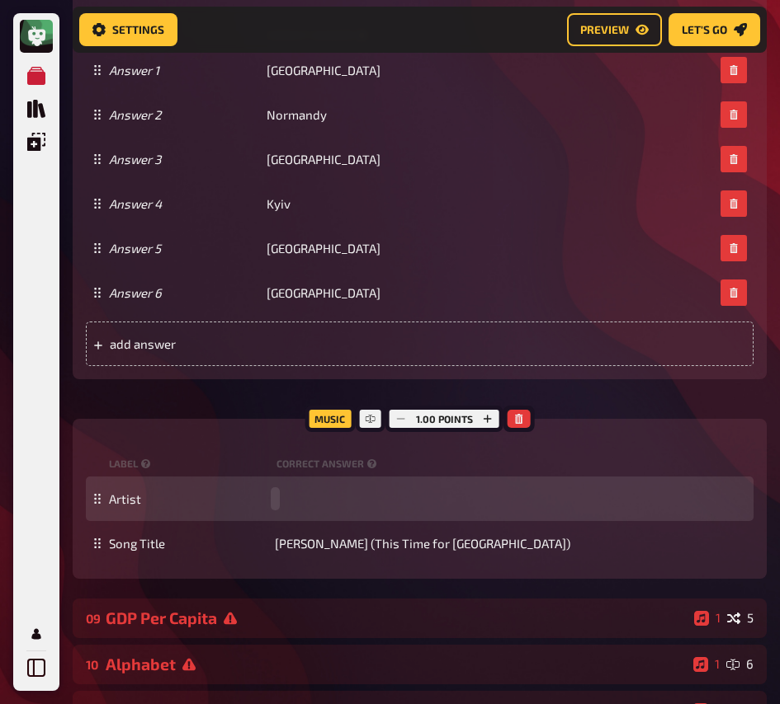
paste span
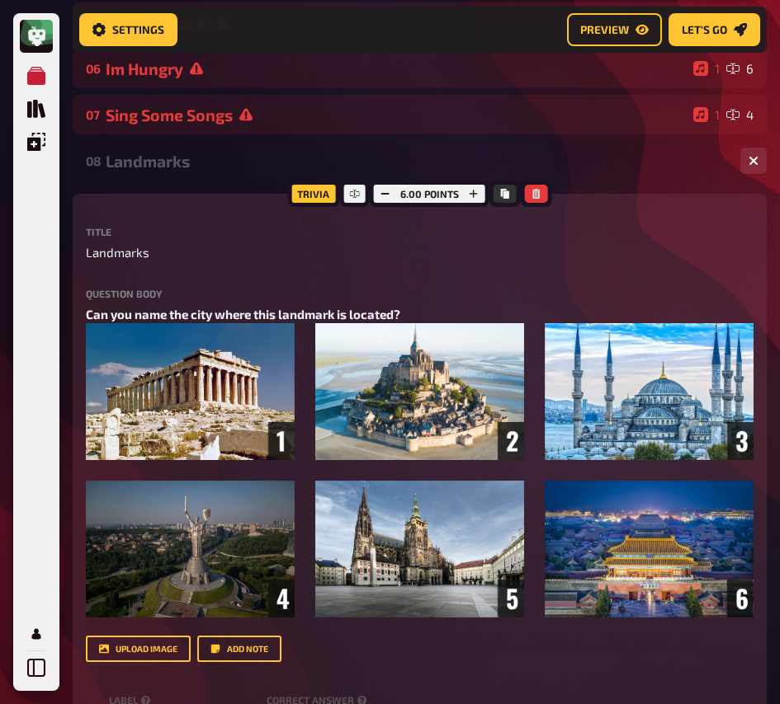
scroll to position [316, 0]
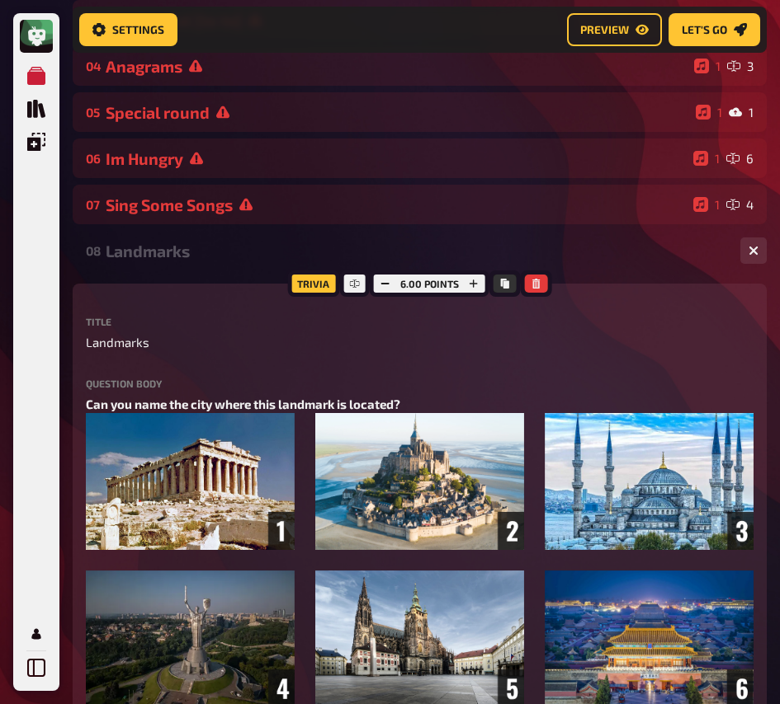
click at [197, 256] on div "Landmarks" at bounding box center [416, 251] width 621 height 19
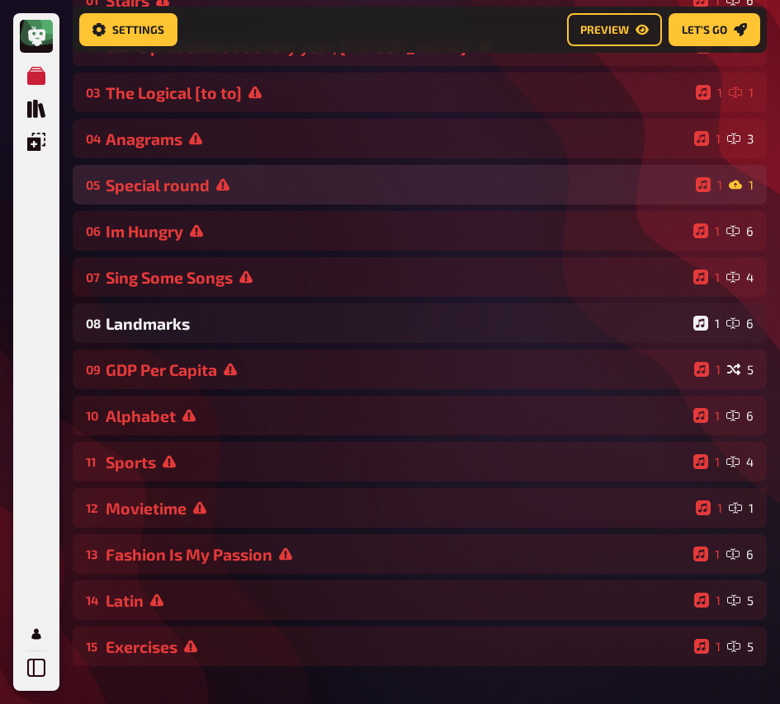
scroll to position [180, 0]
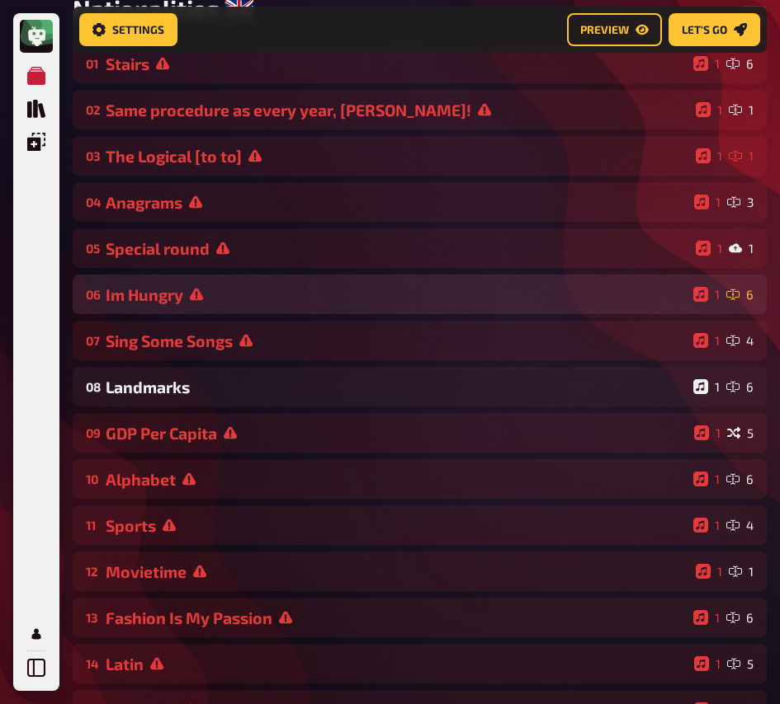
click at [200, 309] on div "06 Im Hungry 1 6" at bounding box center [420, 295] width 694 height 40
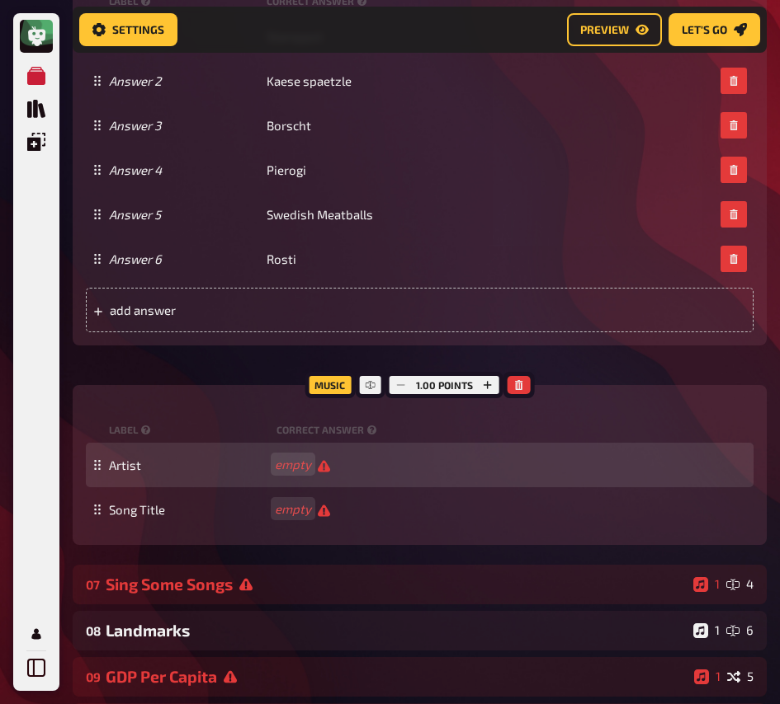
scroll to position [1045, 0]
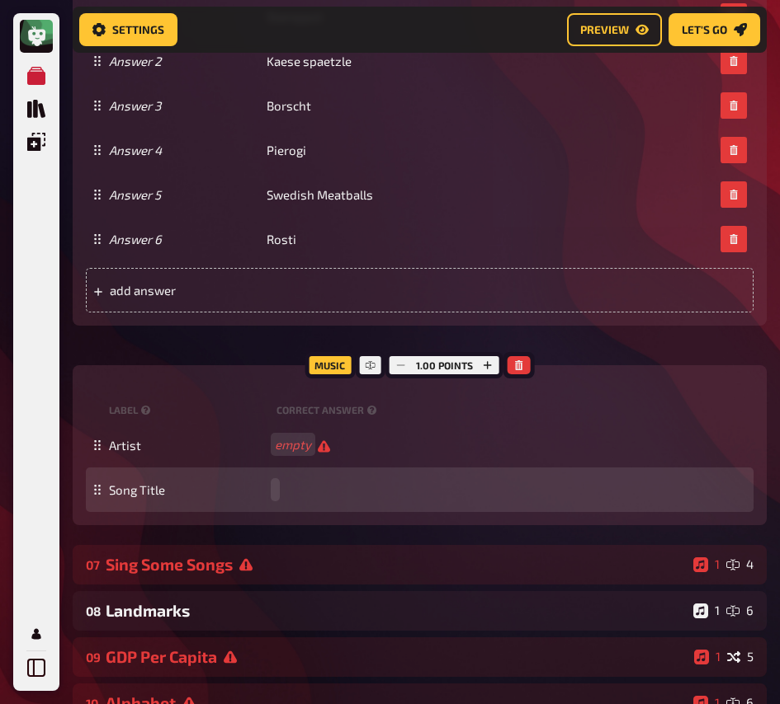
paste span
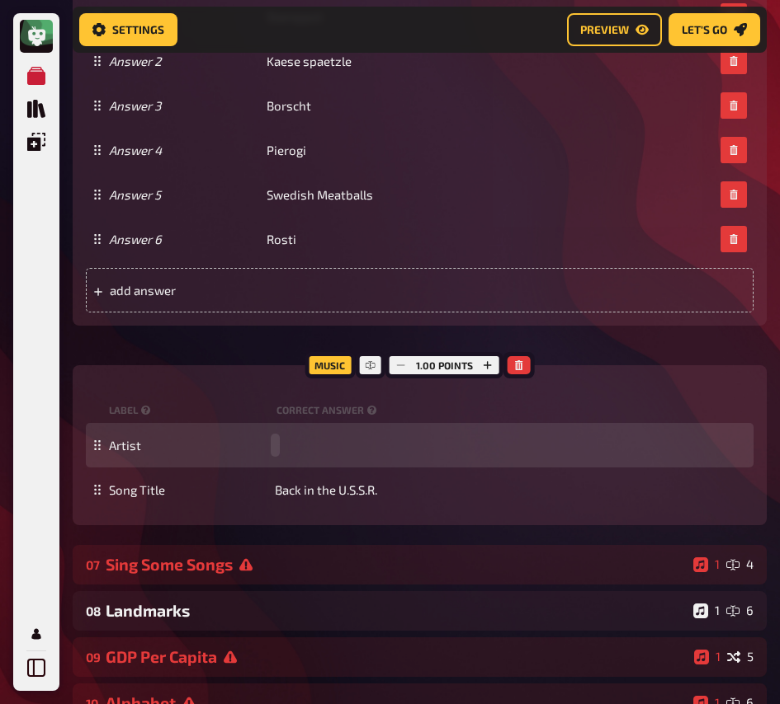
paste span
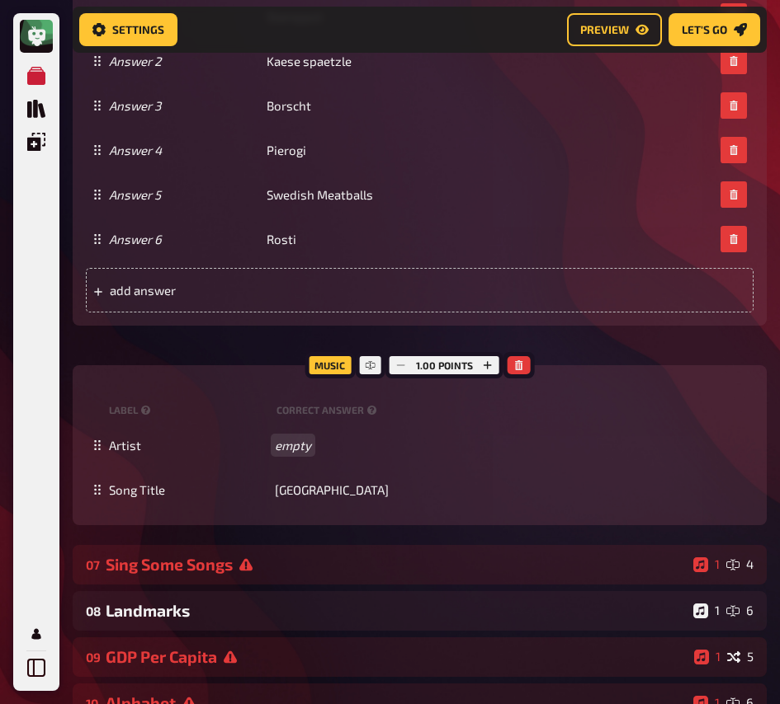
click at [283, 446] on div "Artist empty" at bounding box center [428, 445] width 638 height 15
click at [283, 446] on div "Artist" at bounding box center [428, 445] width 638 height 15
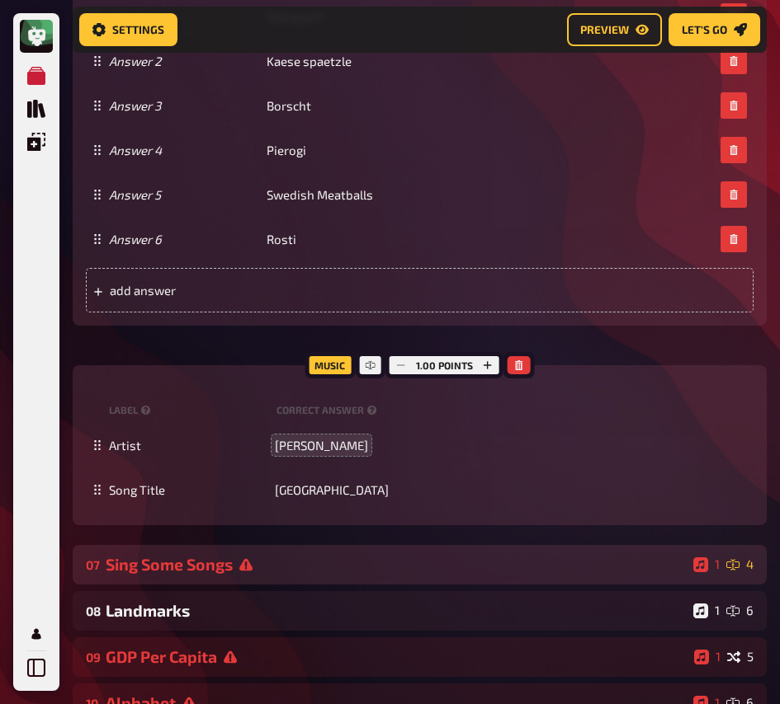
click at [317, 555] on div "07 Sing Some Songs 1 4" at bounding box center [420, 565] width 694 height 40
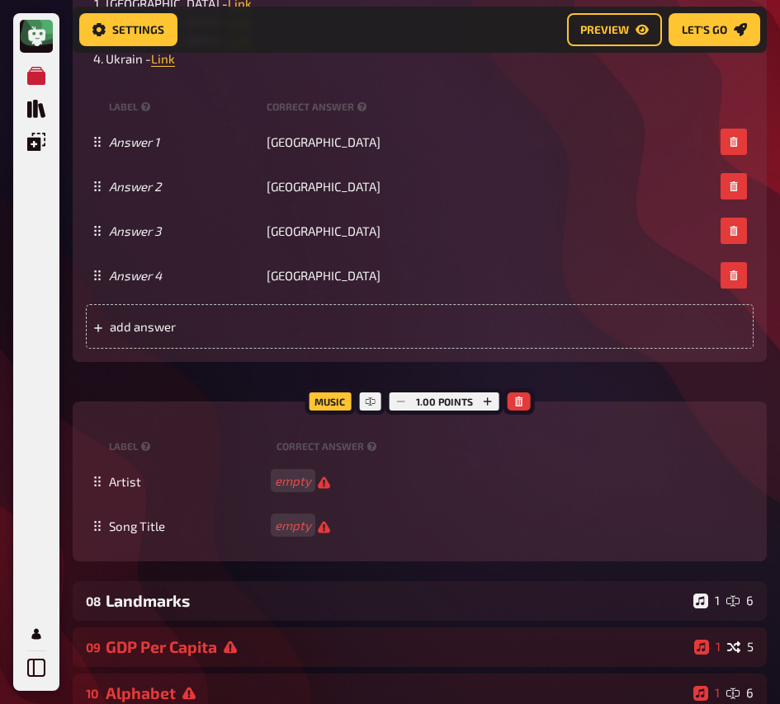
scroll to position [2010, 0]
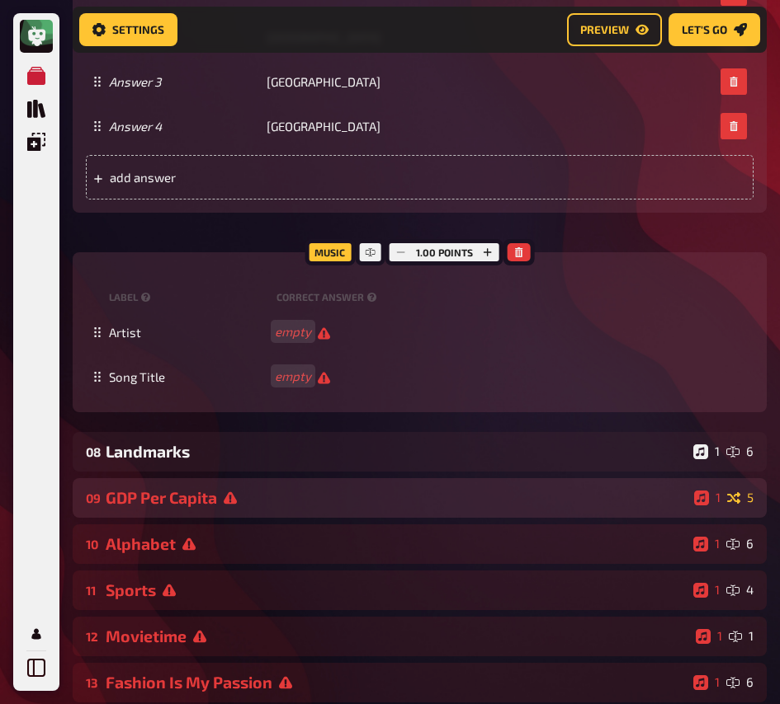
click at [224, 507] on div "GDP Per Capita" at bounding box center [397, 497] width 582 height 19
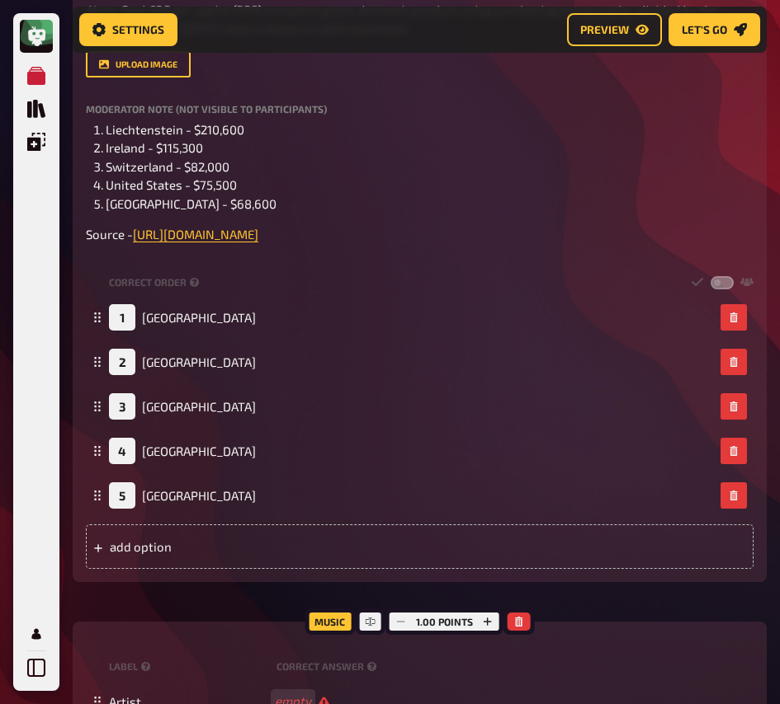
scroll to position [2989, 0]
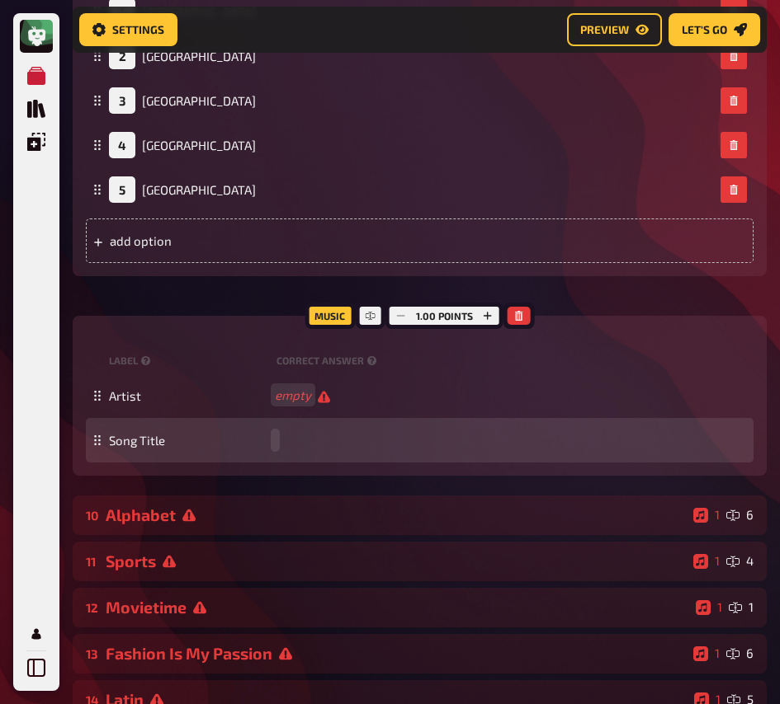
paste span
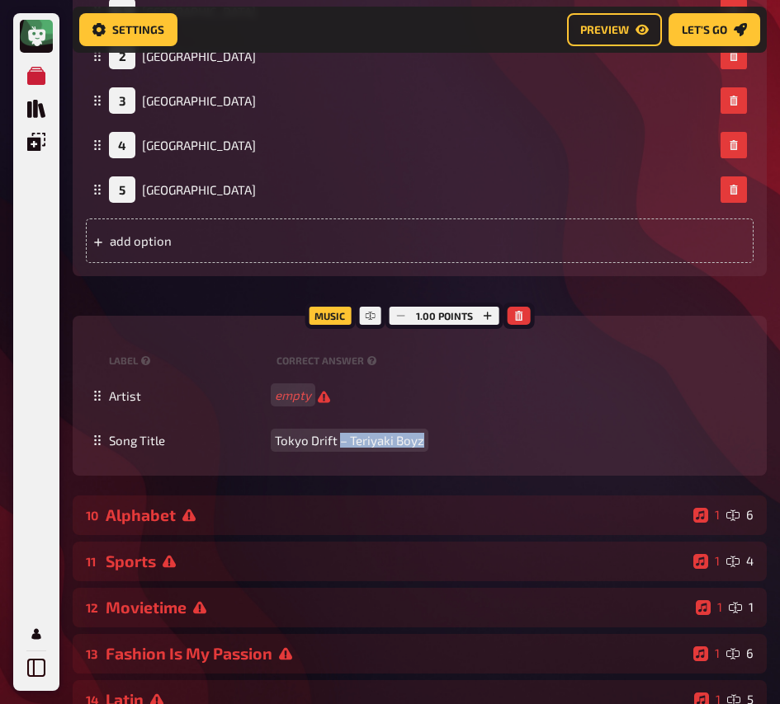
drag, startPoint x: 337, startPoint y: 439, endPoint x: 459, endPoint y: 446, distance: 121.5
click at [459, 446] on div "Song Title Tokyo Drift – Teriyaki Boyz" at bounding box center [428, 440] width 638 height 15
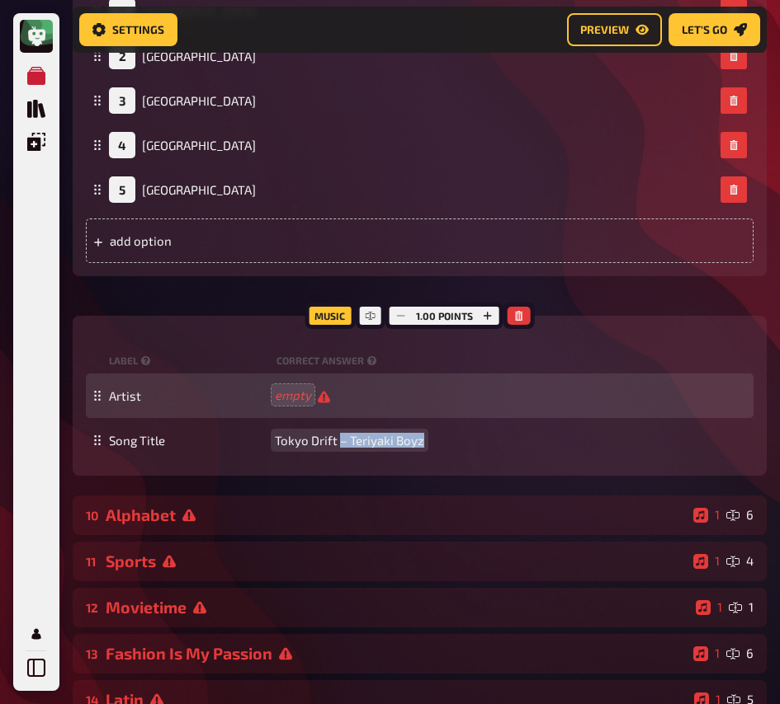
copy span "– [PERSON_NAME]"
paste span
click at [285, 397] on span "– [PERSON_NAME]" at bounding box center [326, 396] width 103 height 15
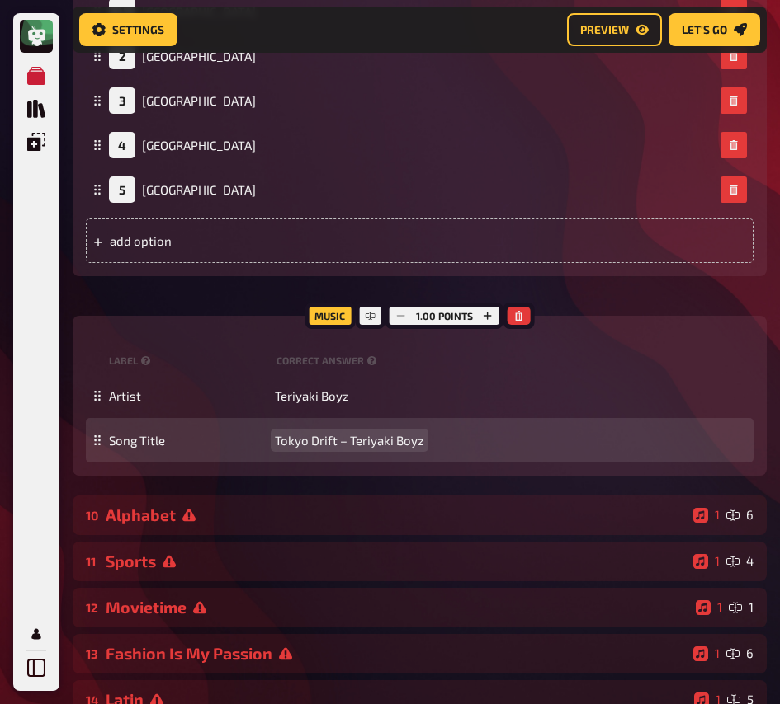
click at [344, 442] on span "Tokyo Drift – Teriyaki Boyz" at bounding box center [349, 440] width 149 height 15
drag, startPoint x: 341, startPoint y: 445, endPoint x: 517, endPoint y: 449, distance: 176.6
click at [517, 448] on div "Song Title Tokyo Drift – Teriyaki Boyz" at bounding box center [428, 440] width 638 height 15
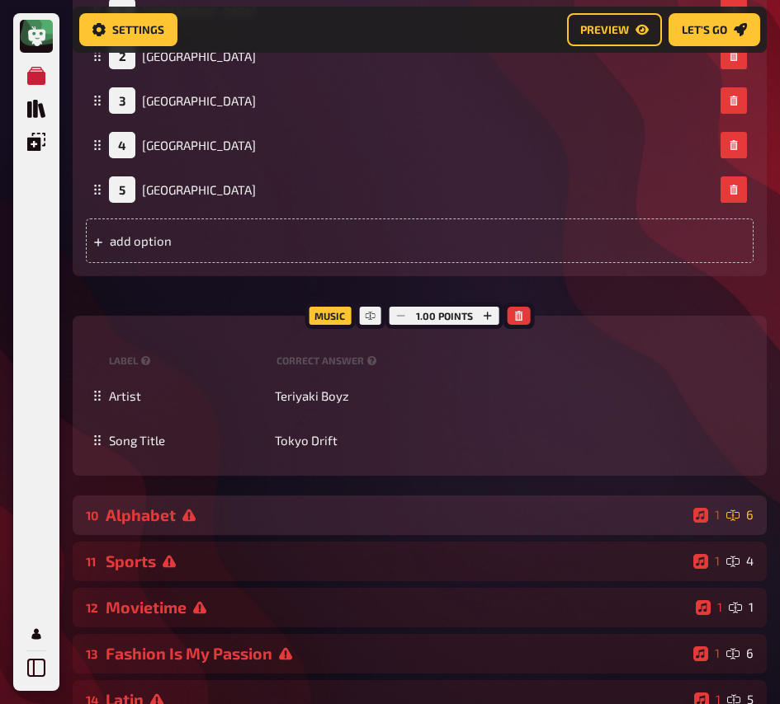
click at [291, 516] on div "Alphabet" at bounding box center [396, 515] width 581 height 19
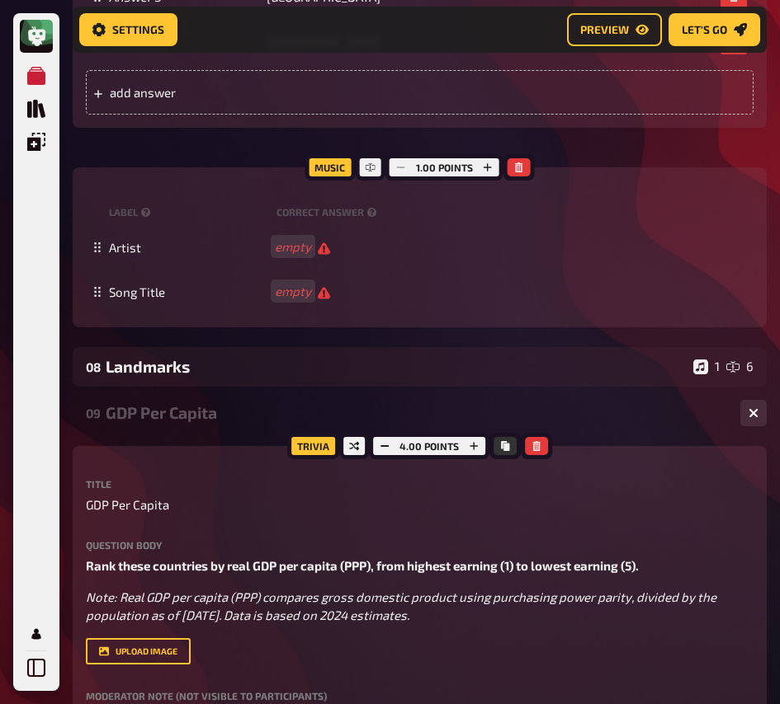
scroll to position [1955, 0]
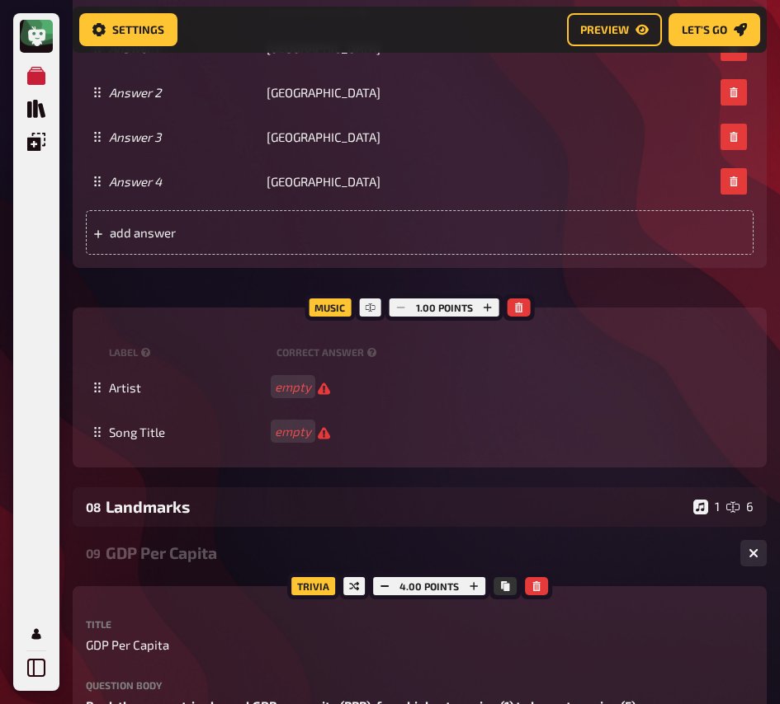
click at [176, 563] on div "GDP Per Capita" at bounding box center [416, 553] width 621 height 19
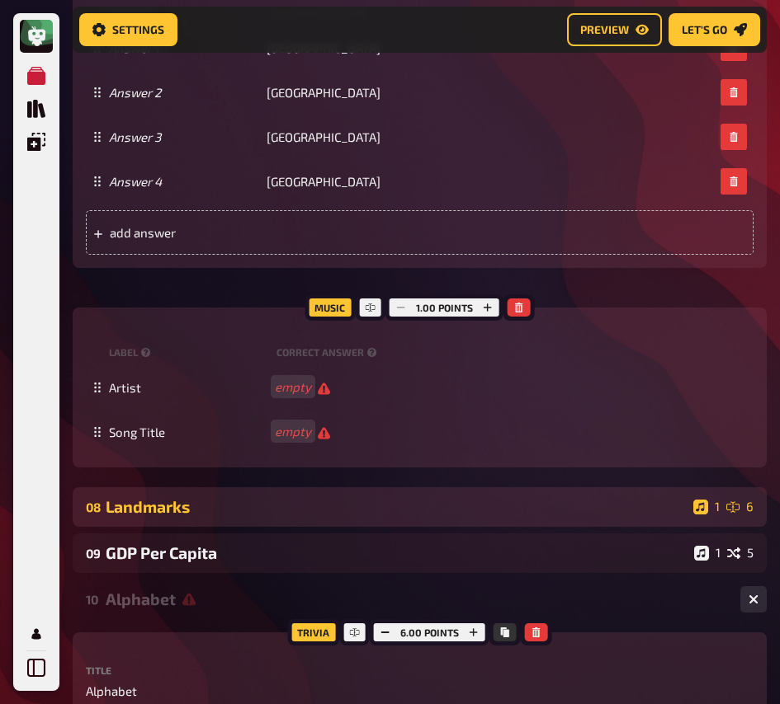
click at [206, 524] on div "08 Landmarks 1 6" at bounding box center [420, 508] width 694 height 40
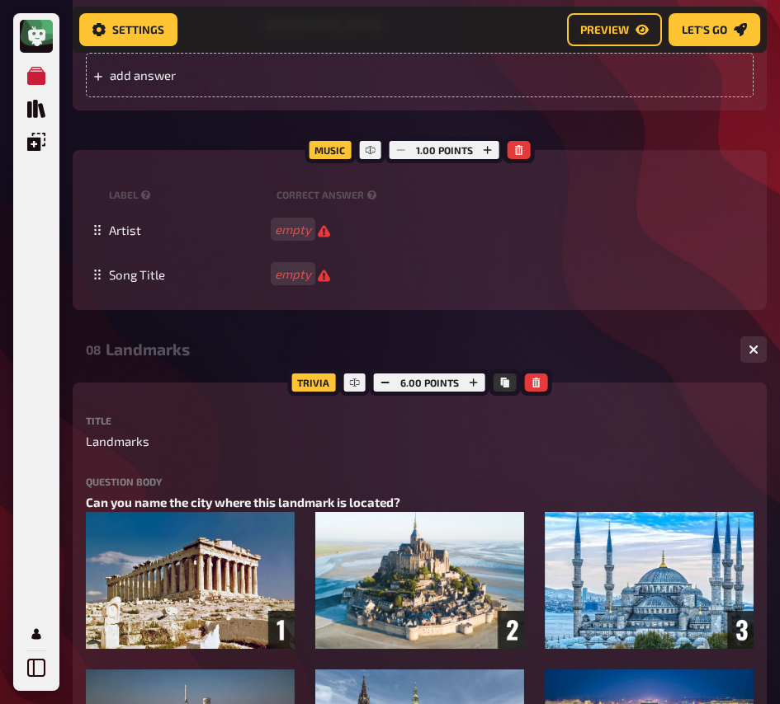
click at [183, 337] on div "08 Landmarks 1 6" at bounding box center [420, 350] width 694 height 40
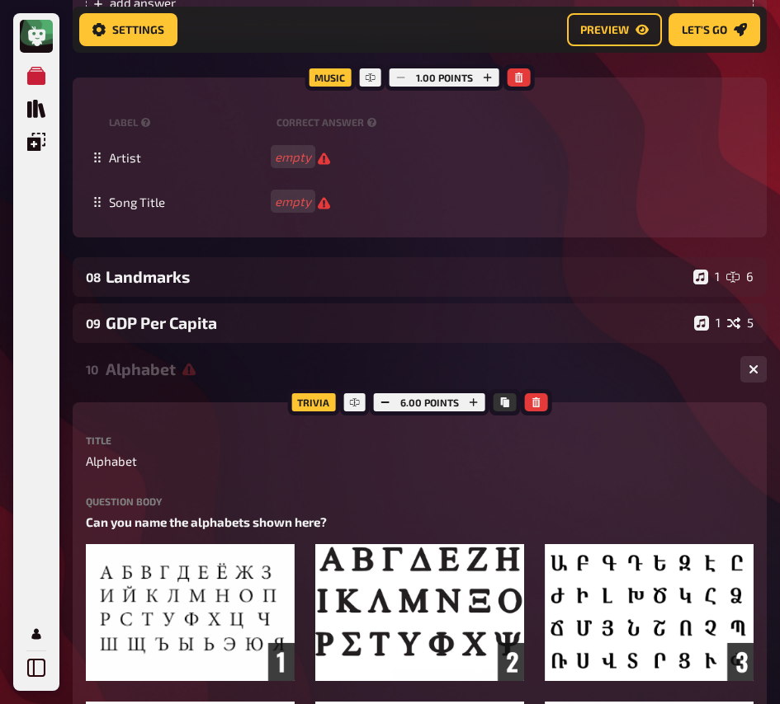
scroll to position [2253, 0]
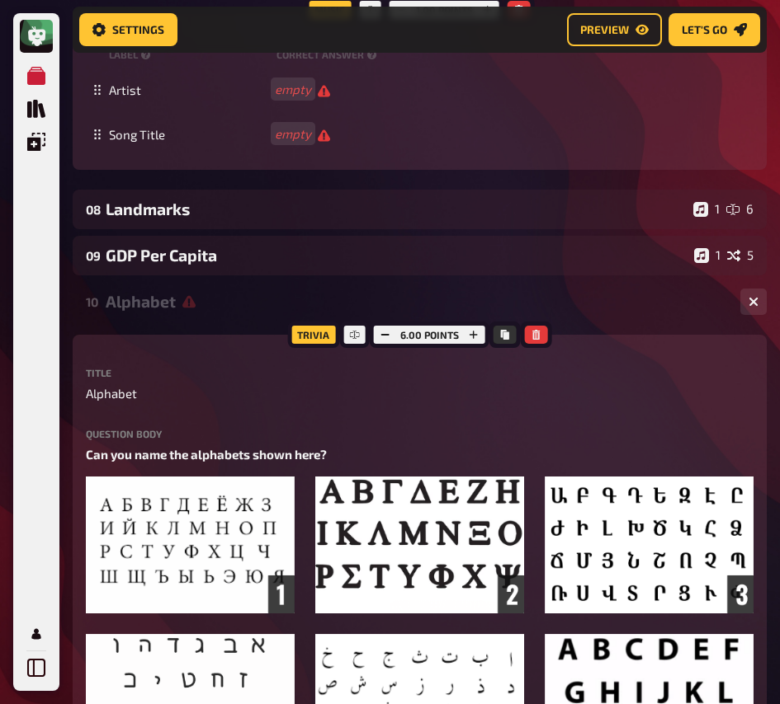
click at [167, 308] on div "Alphabet" at bounding box center [416, 301] width 621 height 19
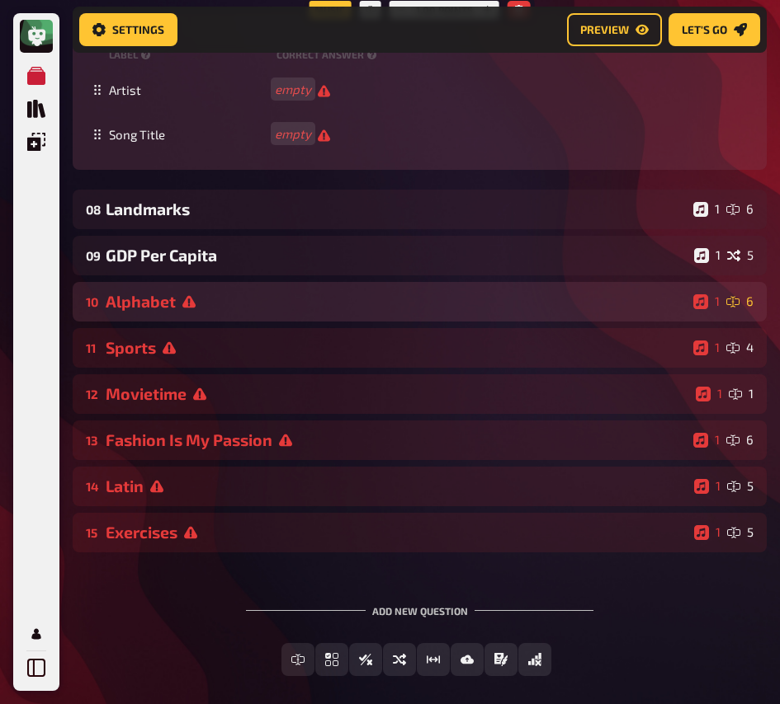
click at [160, 298] on div "Alphabet" at bounding box center [396, 301] width 581 height 19
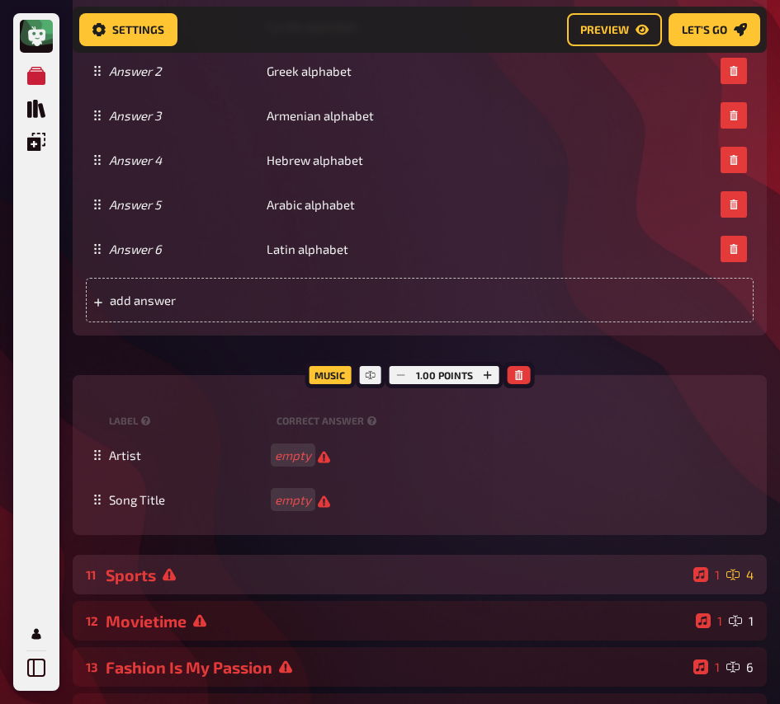
scroll to position [3244, 0]
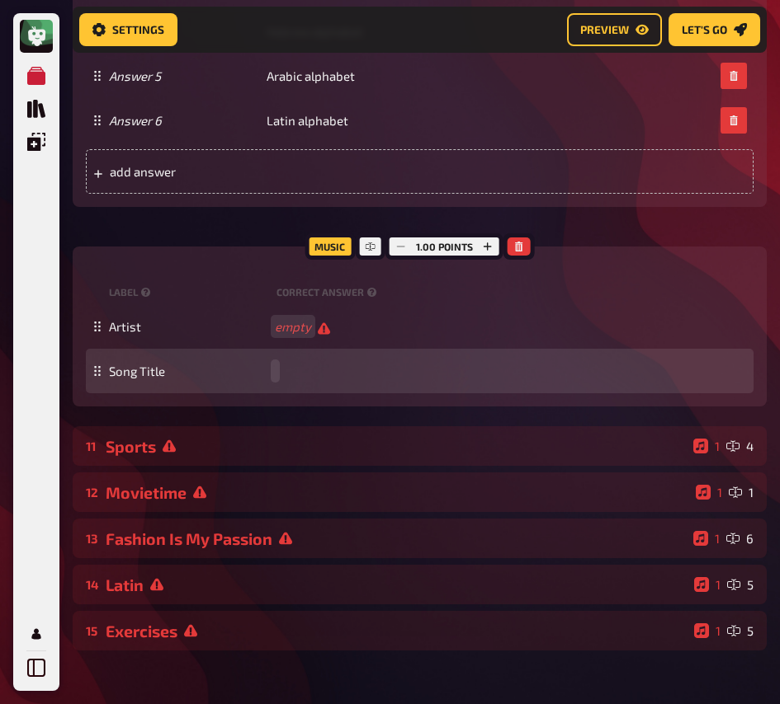
paste span
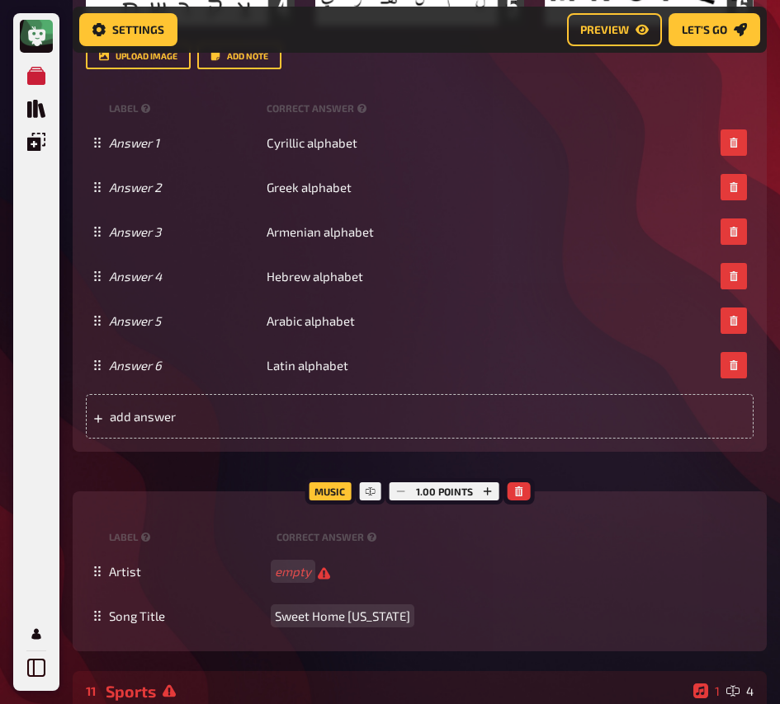
scroll to position [3073, 0]
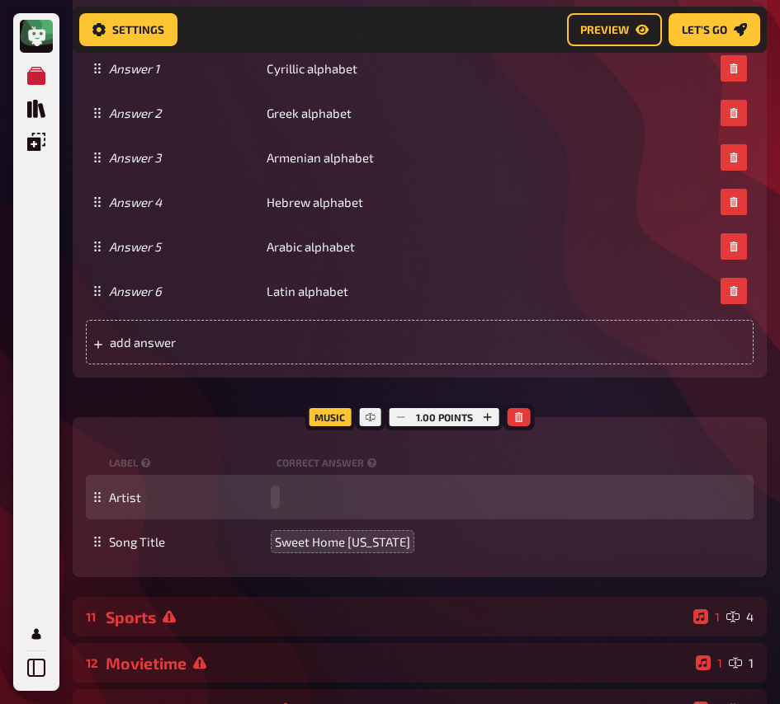
paste span
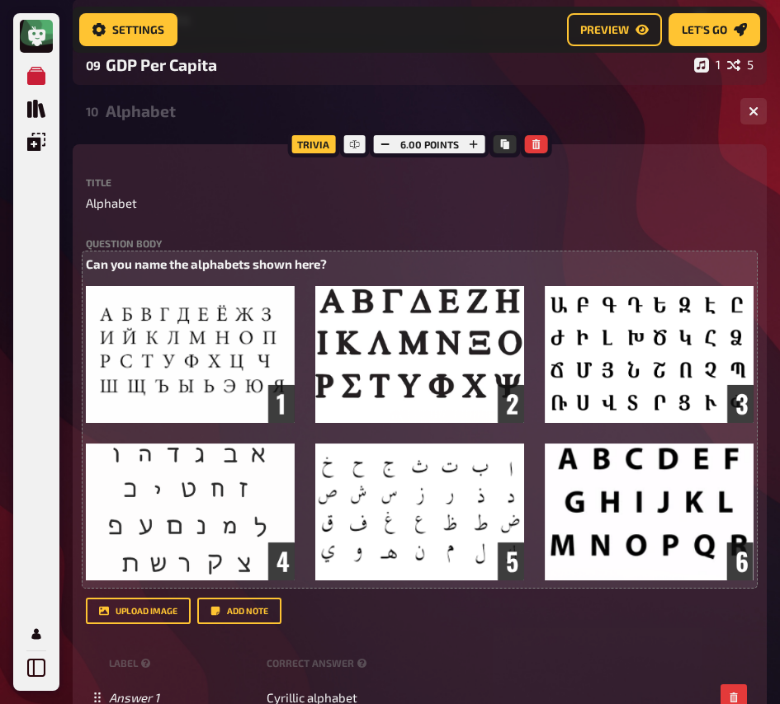
scroll to position [2318, 0]
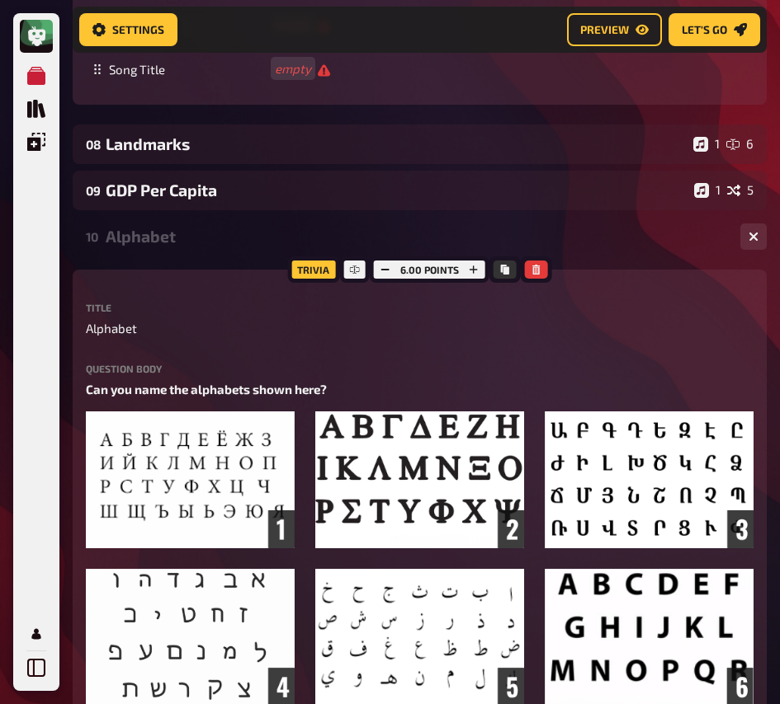
click at [160, 244] on div "Alphabet" at bounding box center [416, 236] width 621 height 19
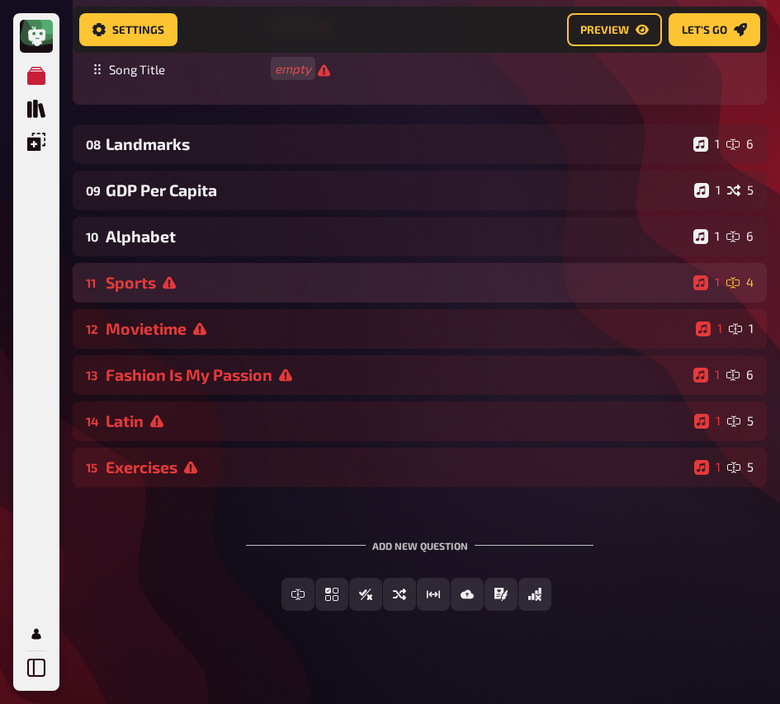
click at [195, 279] on div "Sports" at bounding box center [396, 282] width 581 height 19
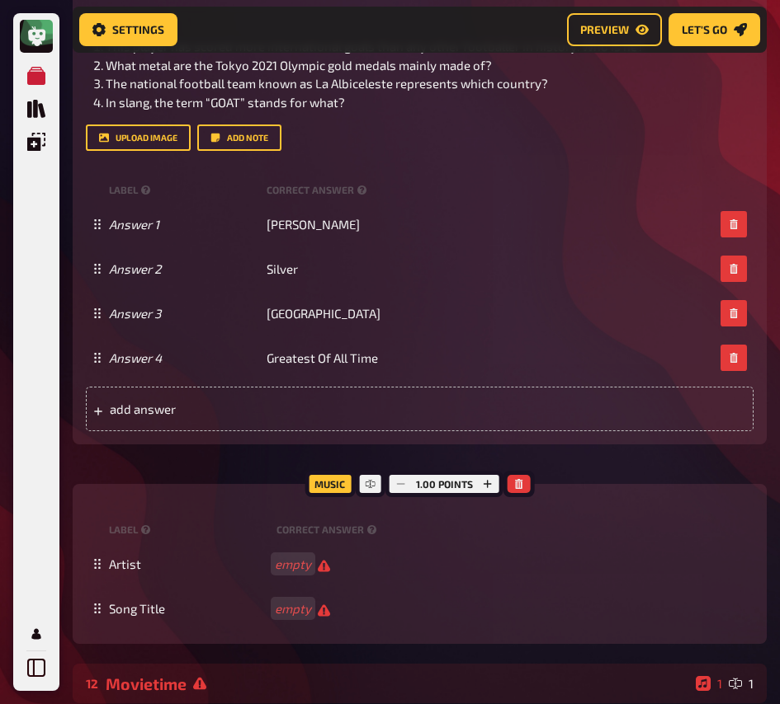
scroll to position [2718, 0]
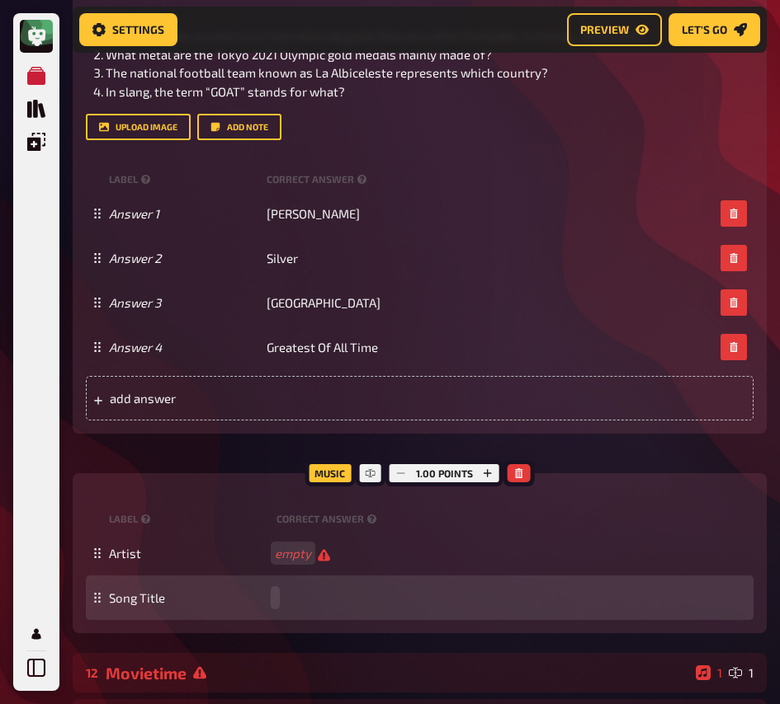
paste span
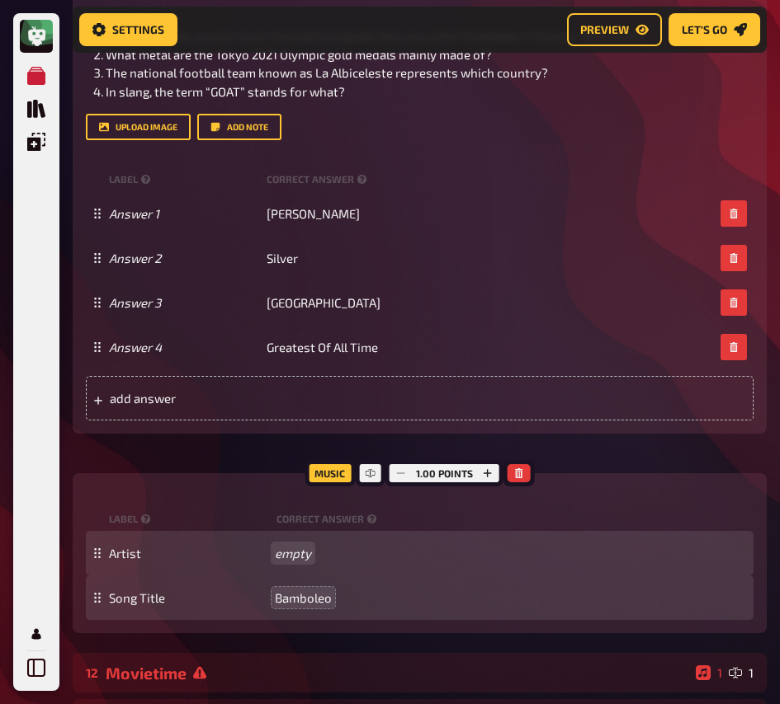
click at [300, 554] on div "Artist empty" at bounding box center [428, 553] width 638 height 15
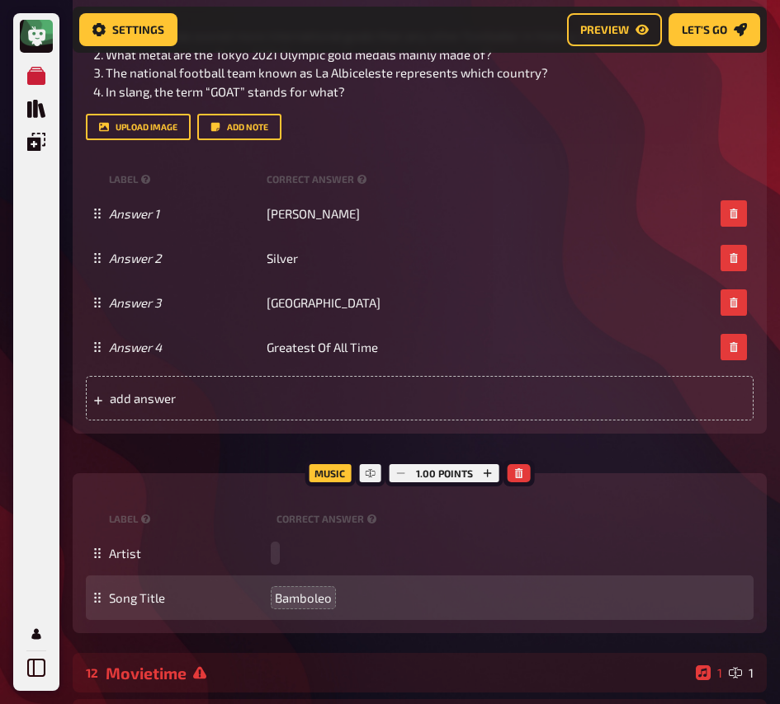
paste span
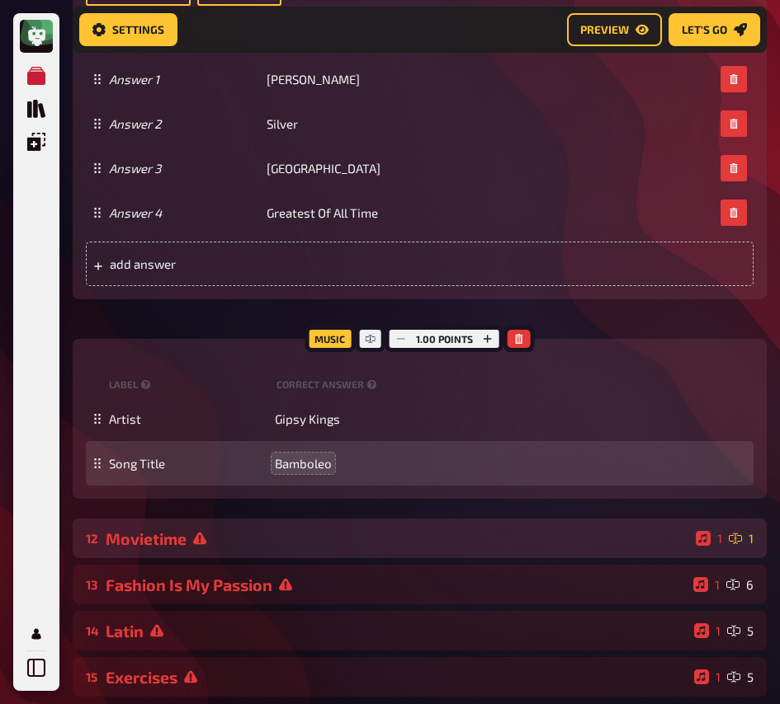
click at [235, 538] on div "Movietime" at bounding box center [397, 539] width 583 height 19
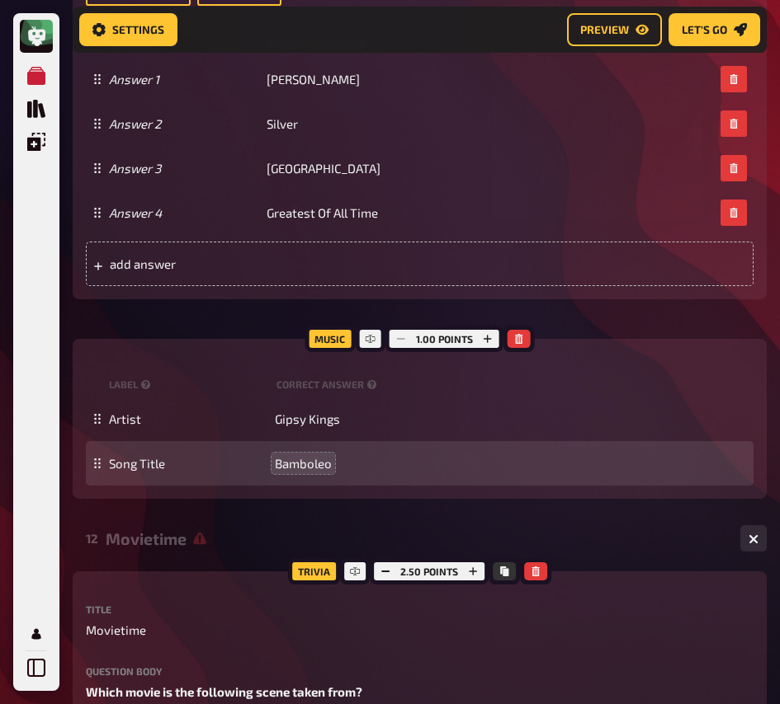
click at [235, 538] on div "Movietime" at bounding box center [416, 539] width 621 height 19
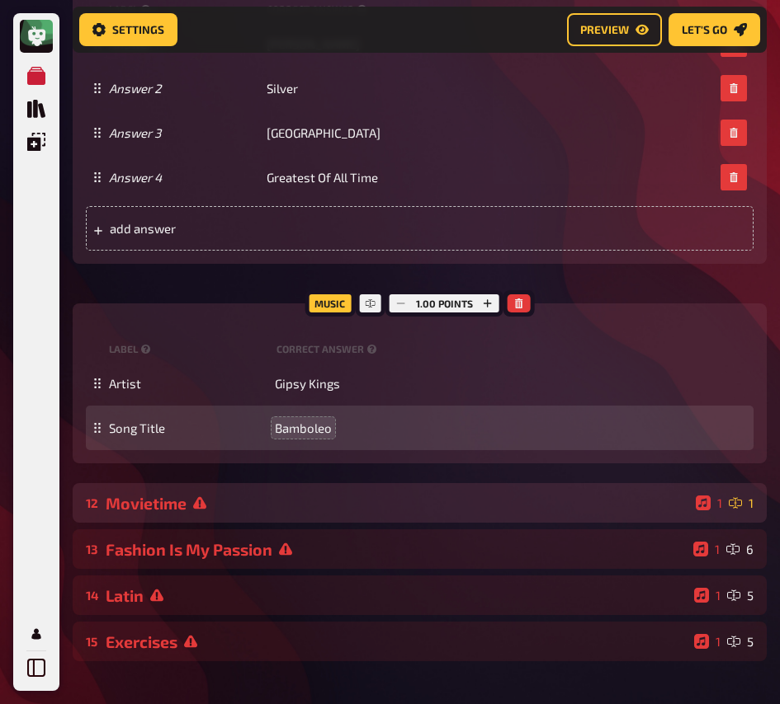
click at [233, 511] on div "Movietime" at bounding box center [397, 503] width 583 height 19
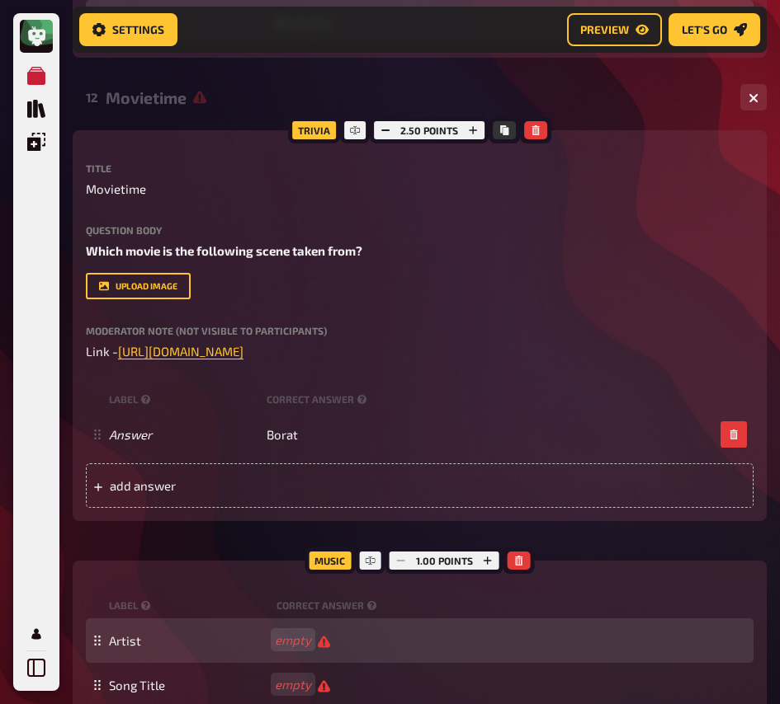
scroll to position [3374, 0]
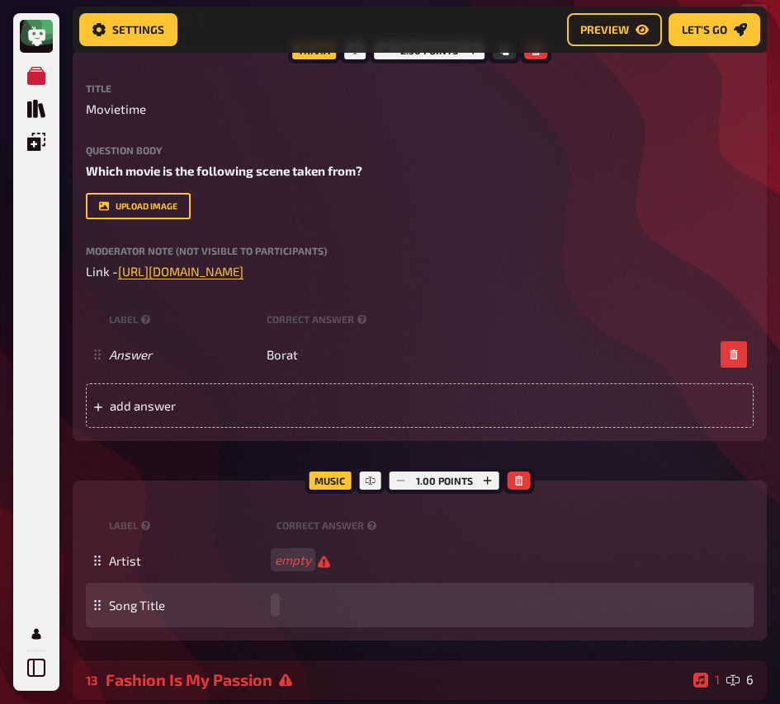
paste span
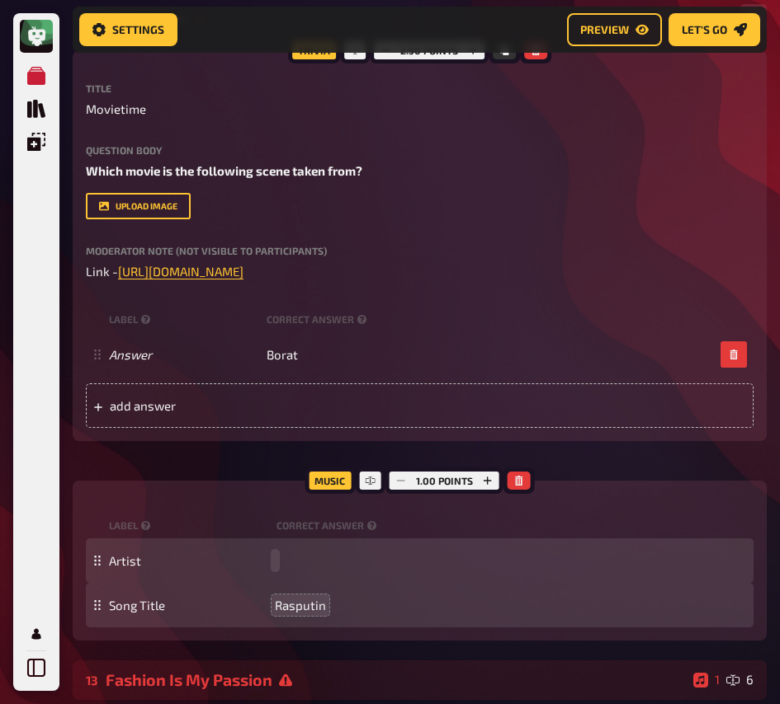
paste span
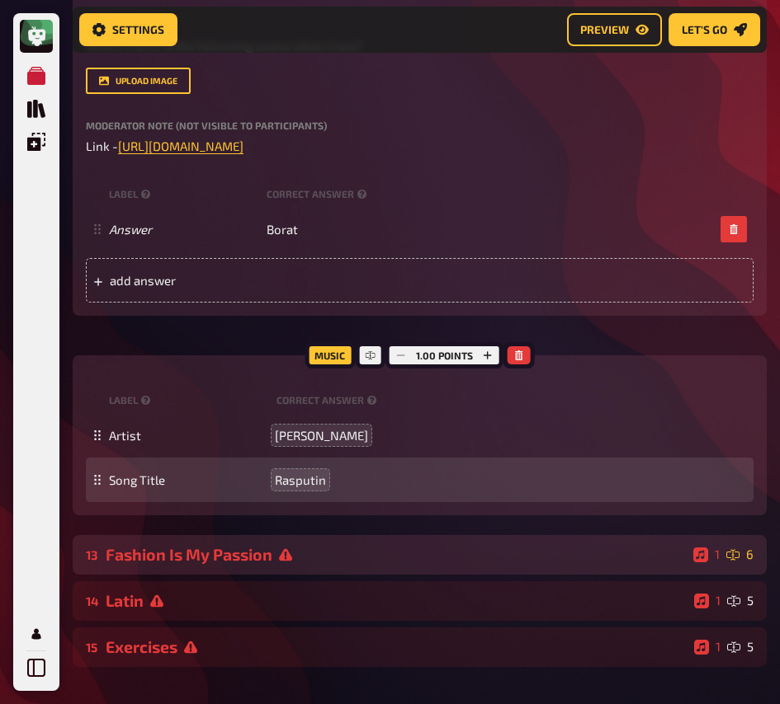
click at [276, 546] on div "13 Fashion Is My Passion 1 6" at bounding box center [420, 555] width 694 height 40
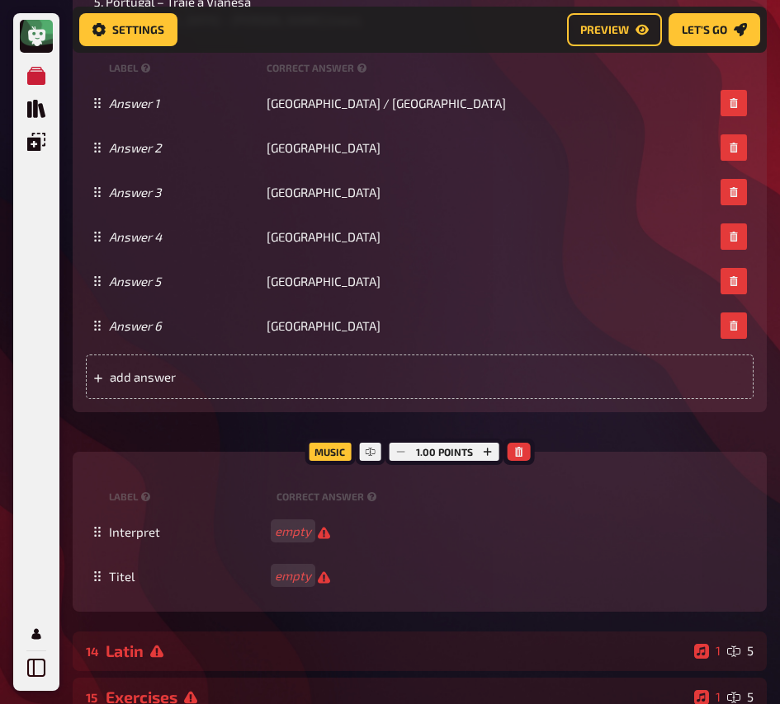
scroll to position [5017, 0]
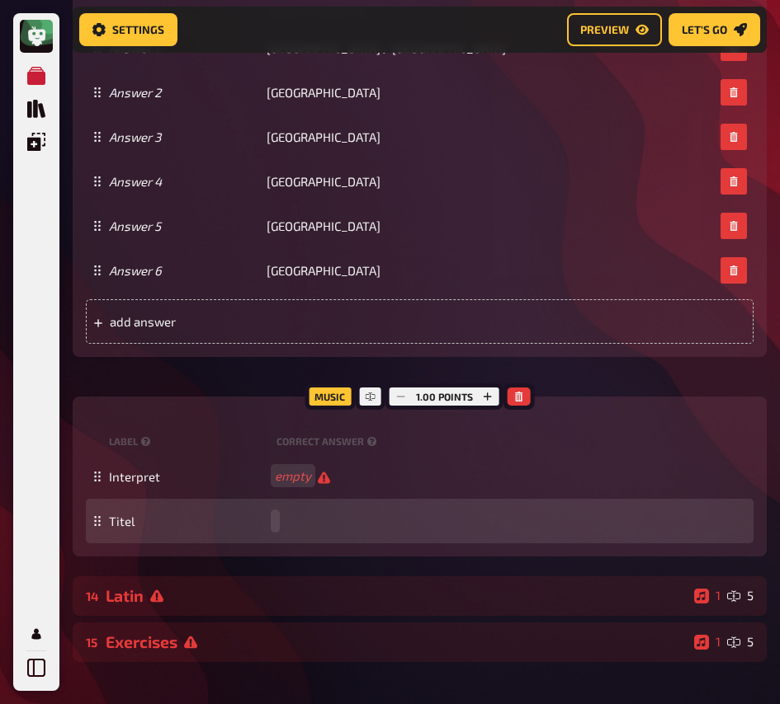
paste span
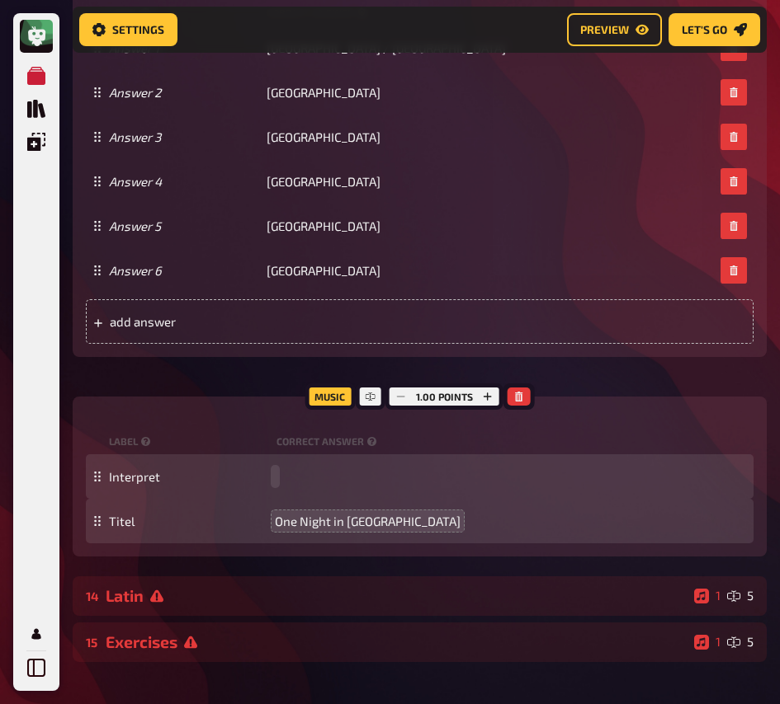
paste span
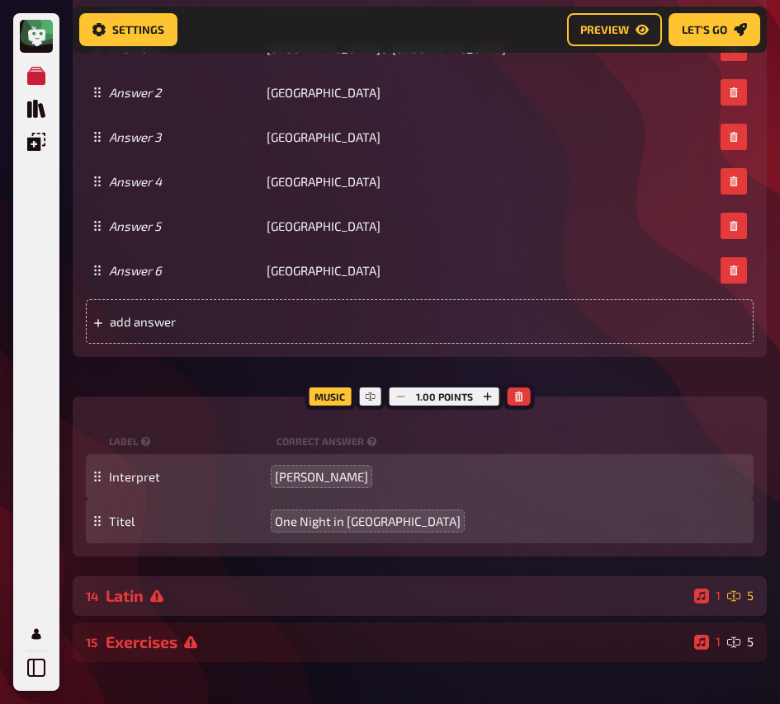
click at [247, 604] on div "Latin" at bounding box center [397, 596] width 582 height 19
click at [281, 599] on div "Latin" at bounding box center [397, 596] width 582 height 19
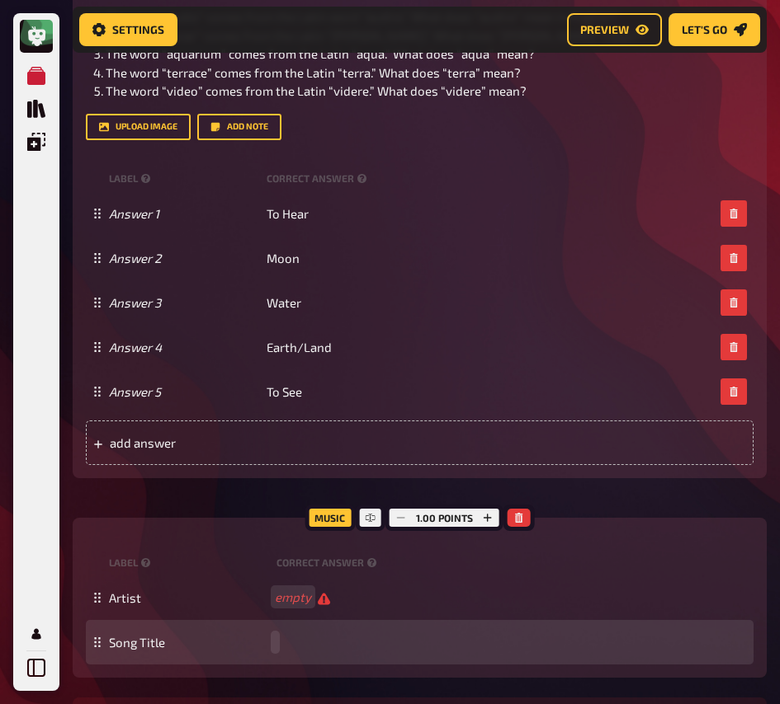
click at [281, 631] on div "Song Title" at bounding box center [419, 642] width 667 height 45
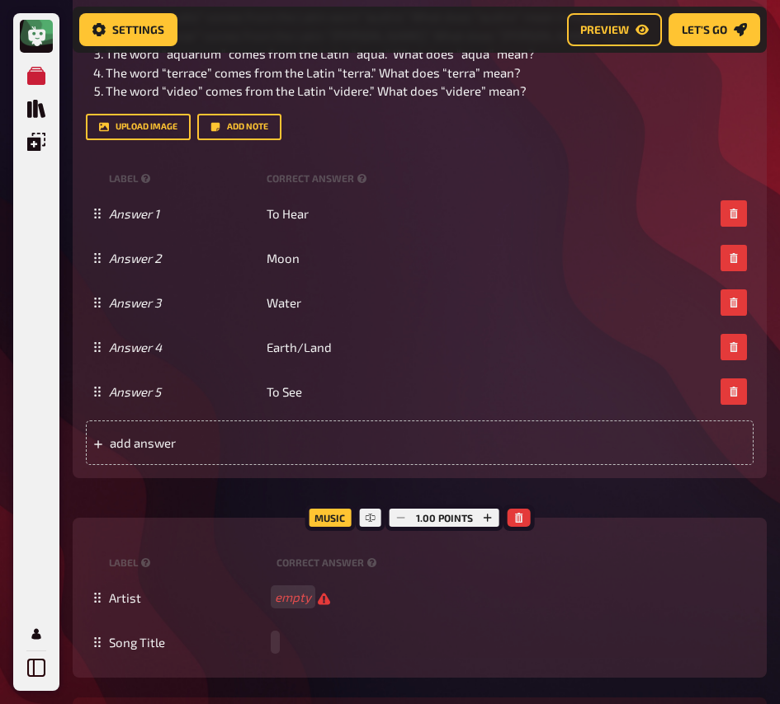
paste span
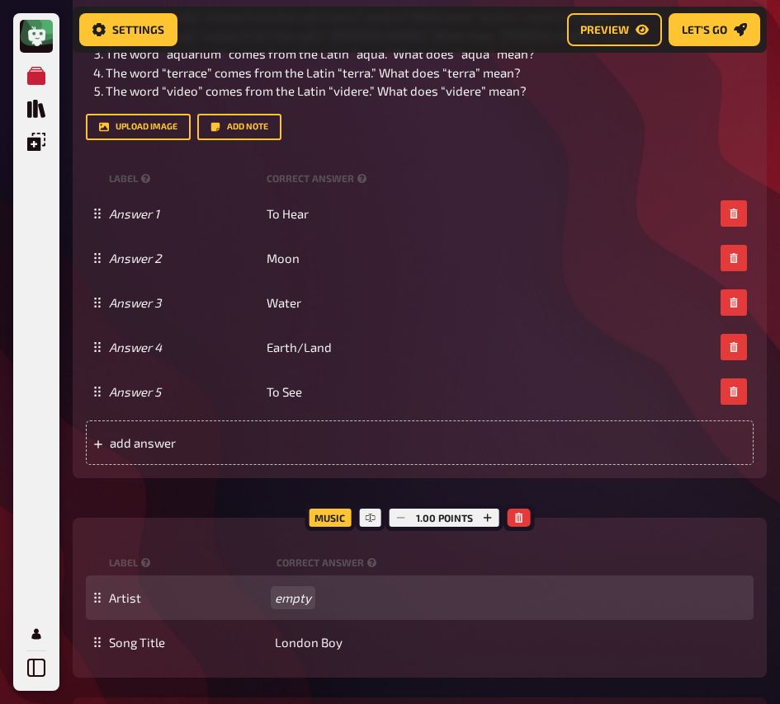
drag, startPoint x: 289, startPoint y: 601, endPoint x: 341, endPoint y: 596, distance: 52.1
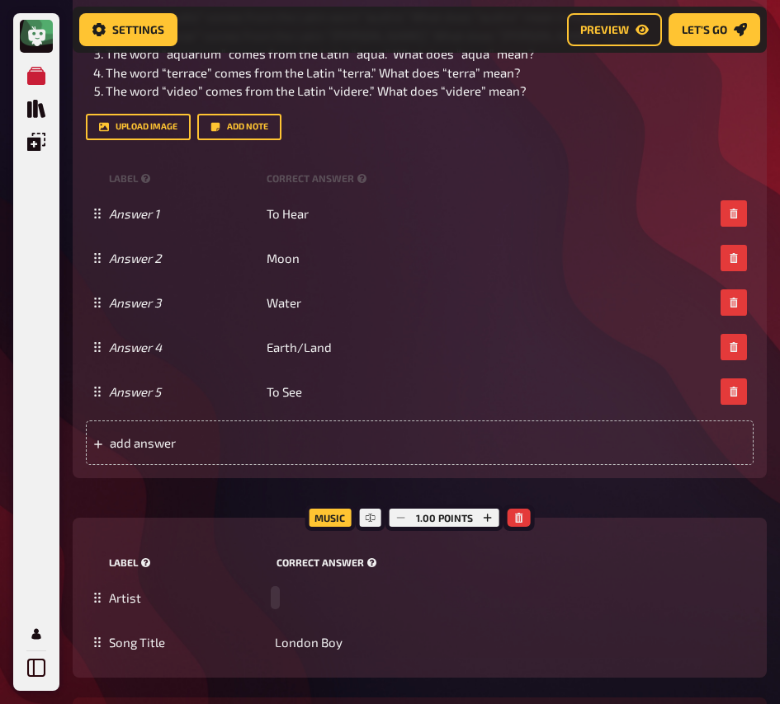
paste span
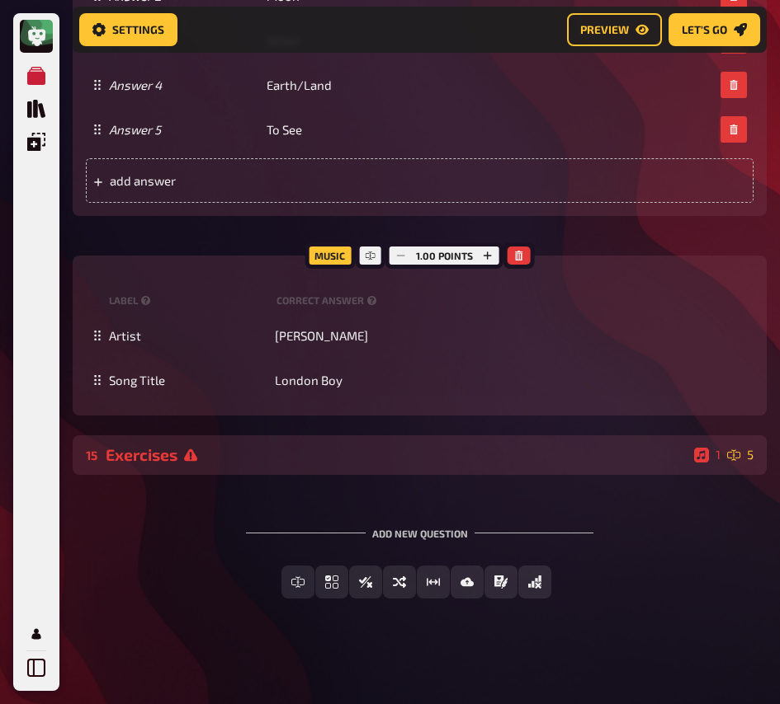
click at [315, 465] on div "15 Exercises 1 5" at bounding box center [420, 456] width 694 height 40
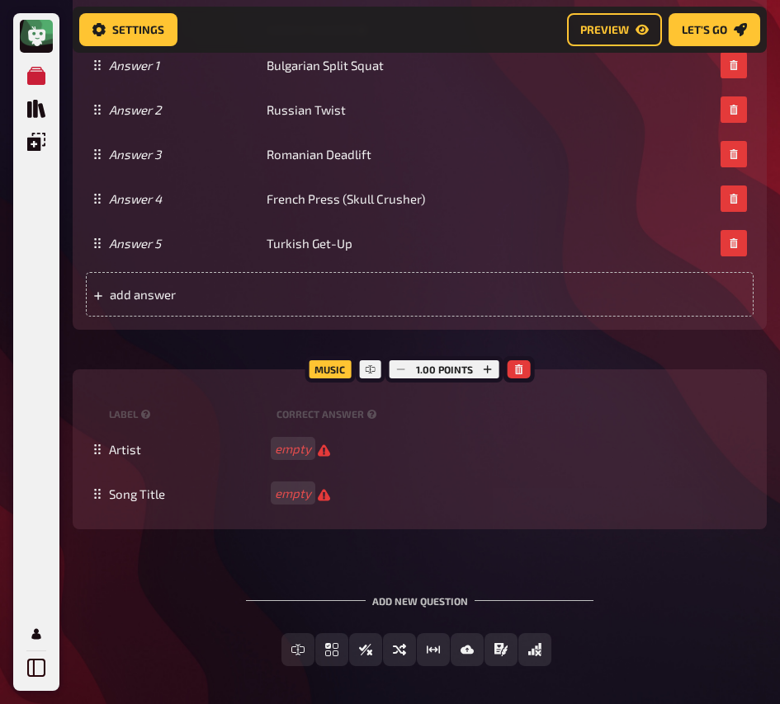
scroll to position [7102, 0]
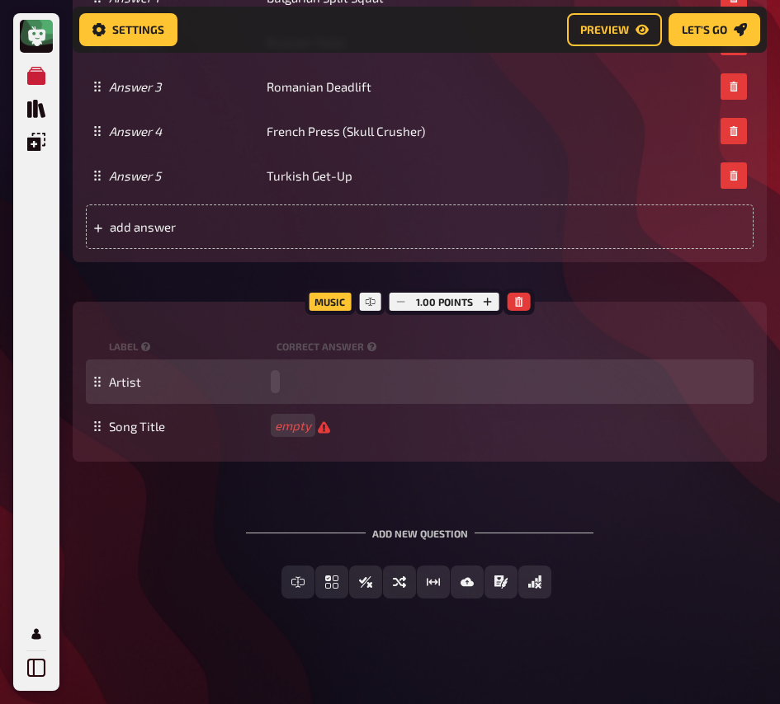
paste span
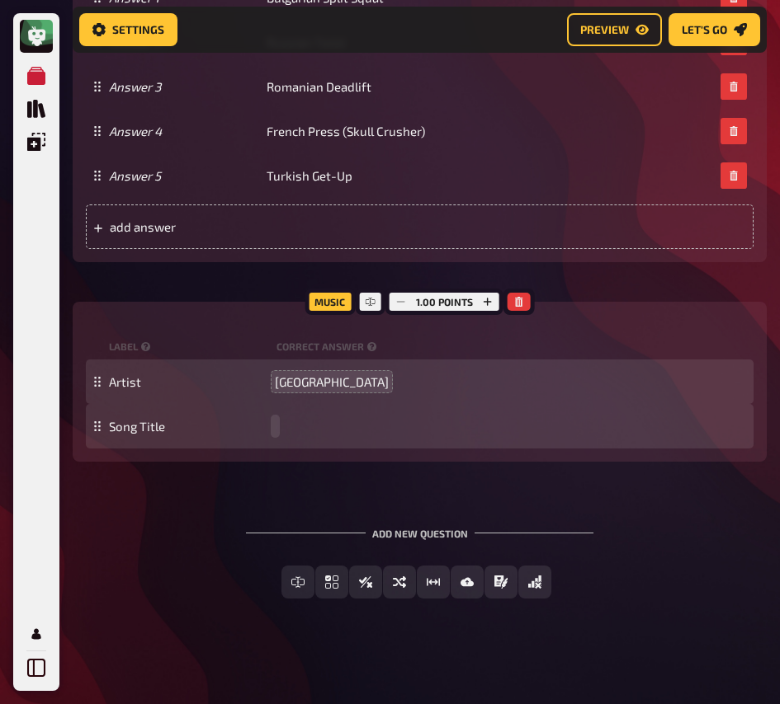
paste span
click at [311, 511] on div "Add new question" at bounding box center [419, 527] width 347 height 51
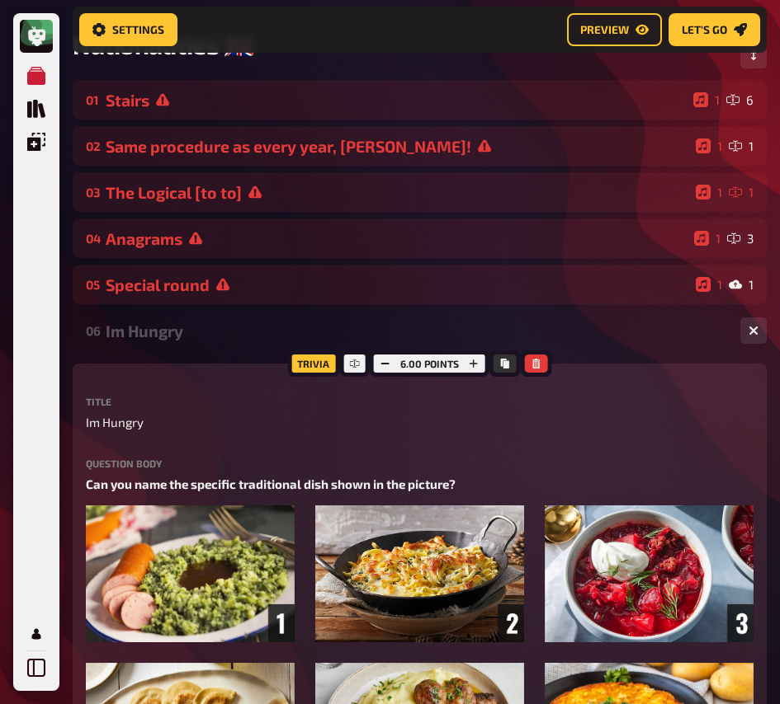
scroll to position [0, 0]
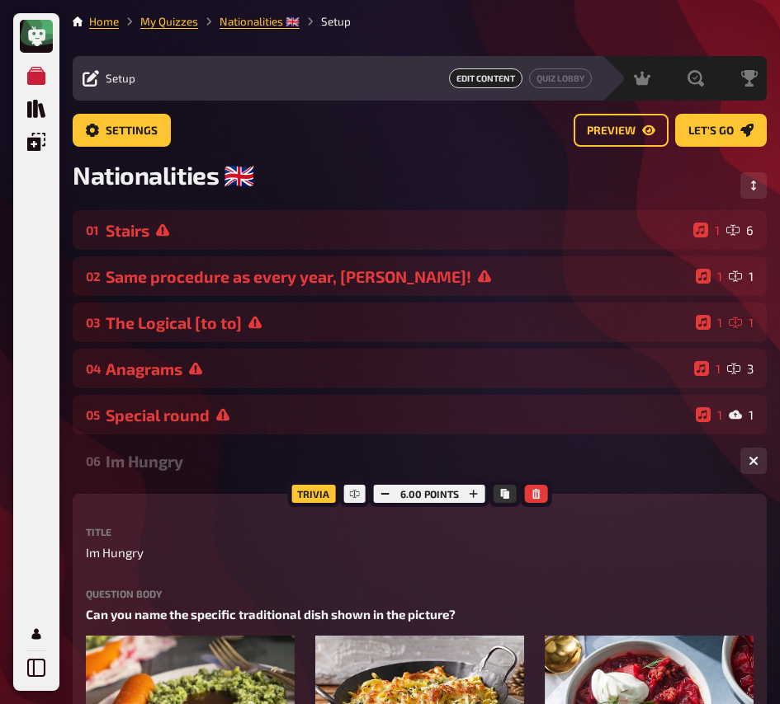
click at [150, 451] on div "06 Im Hungry 1 6" at bounding box center [420, 461] width 694 height 40
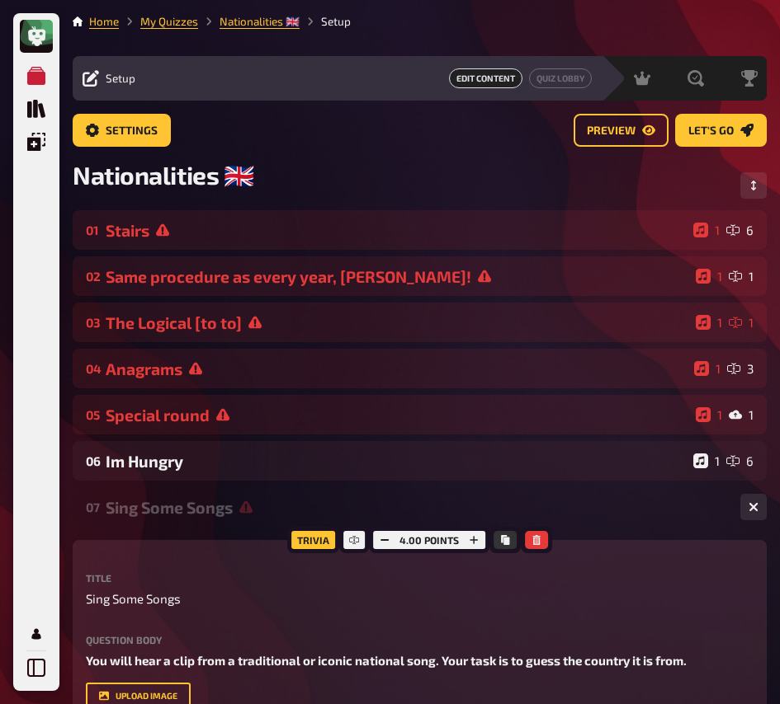
click at [187, 520] on div "07 Sing Some Songs 1 4" at bounding box center [420, 508] width 694 height 40
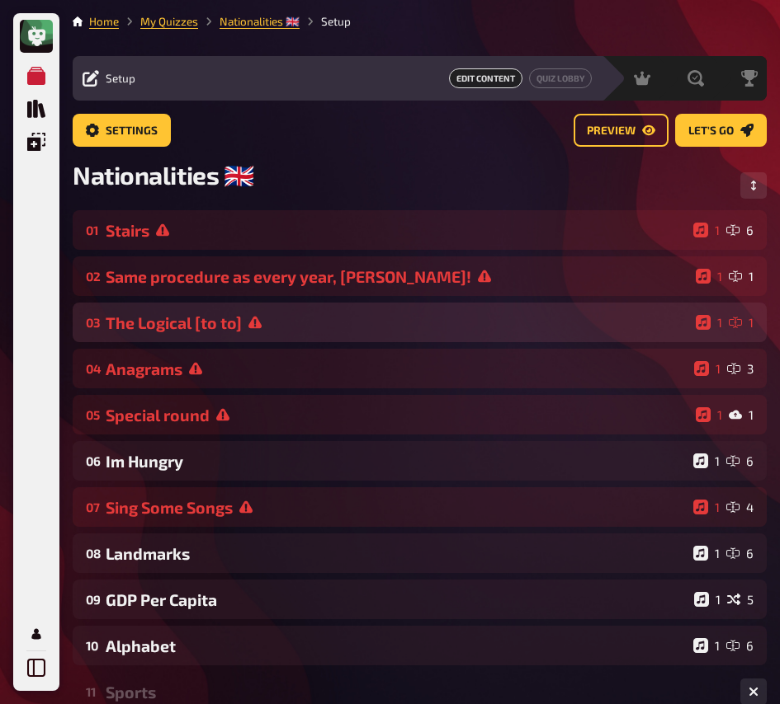
click at [273, 324] on div "The Logical [to to]" at bounding box center [397, 322] width 583 height 19
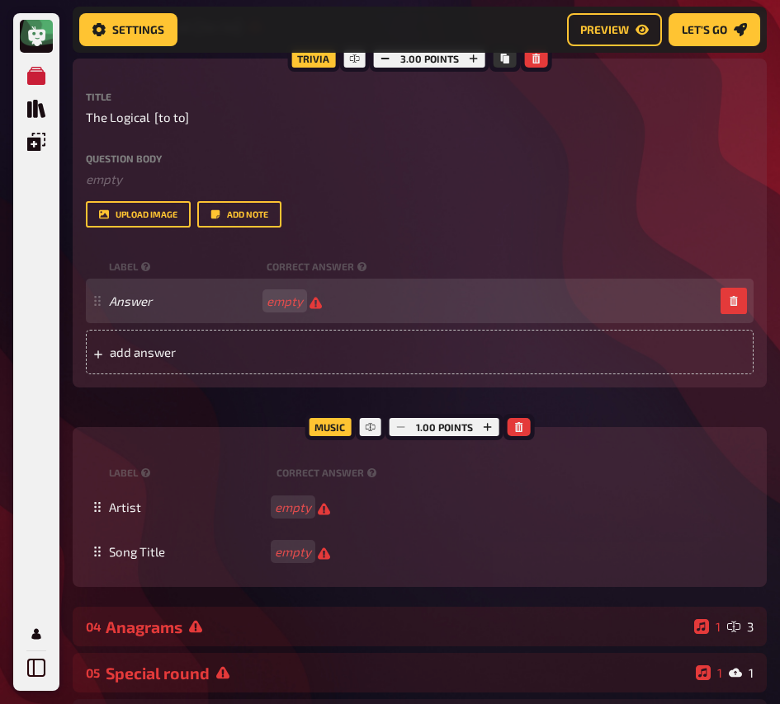
scroll to position [291, 0]
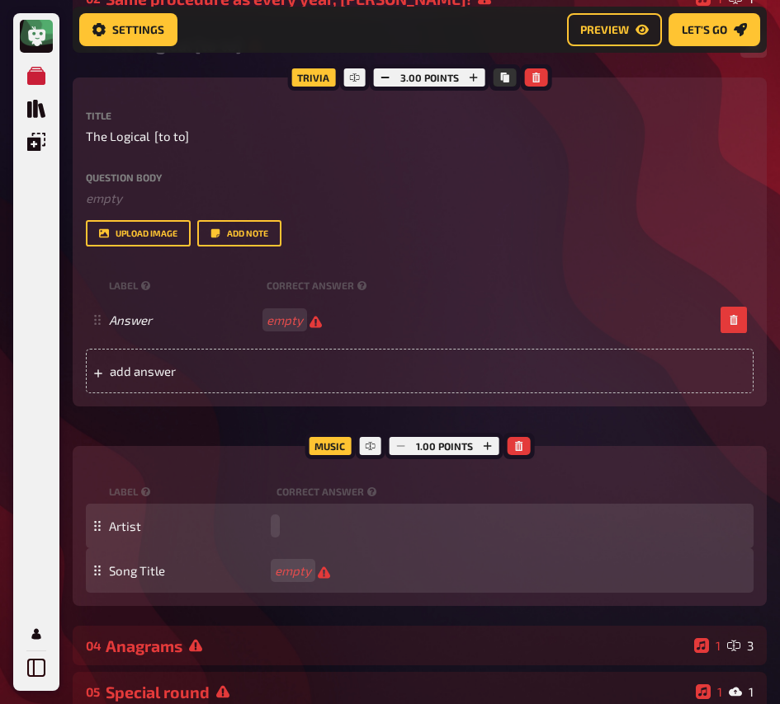
paste span
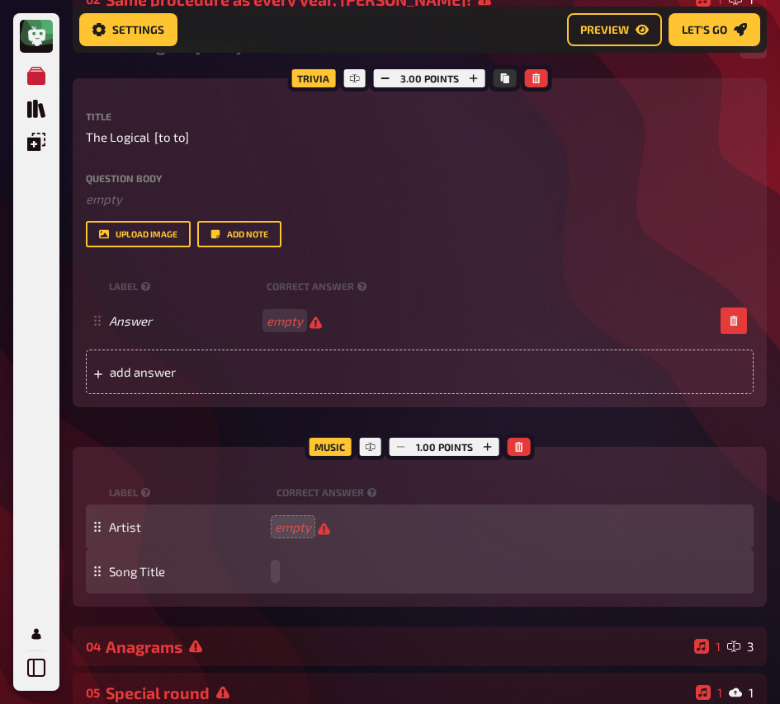
paste span
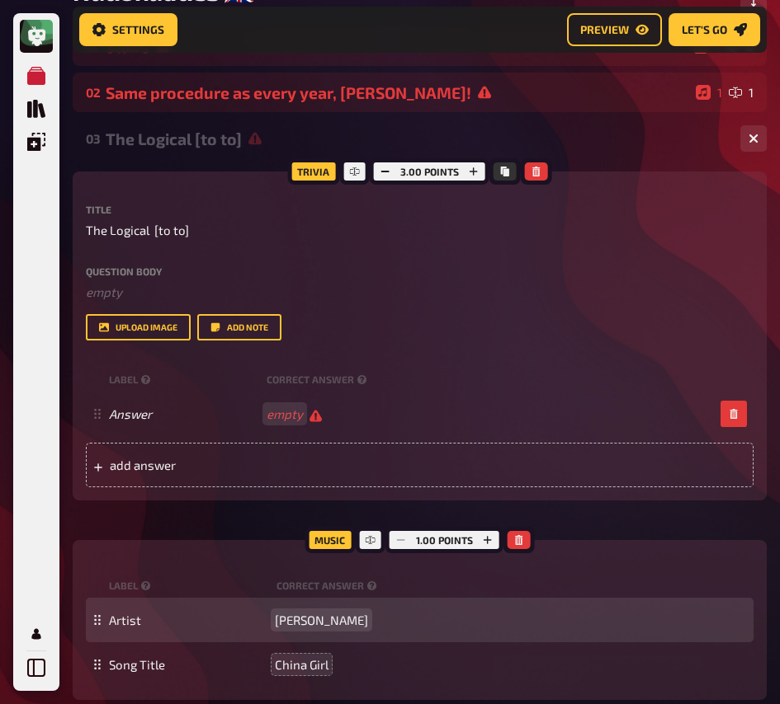
scroll to position [144, 0]
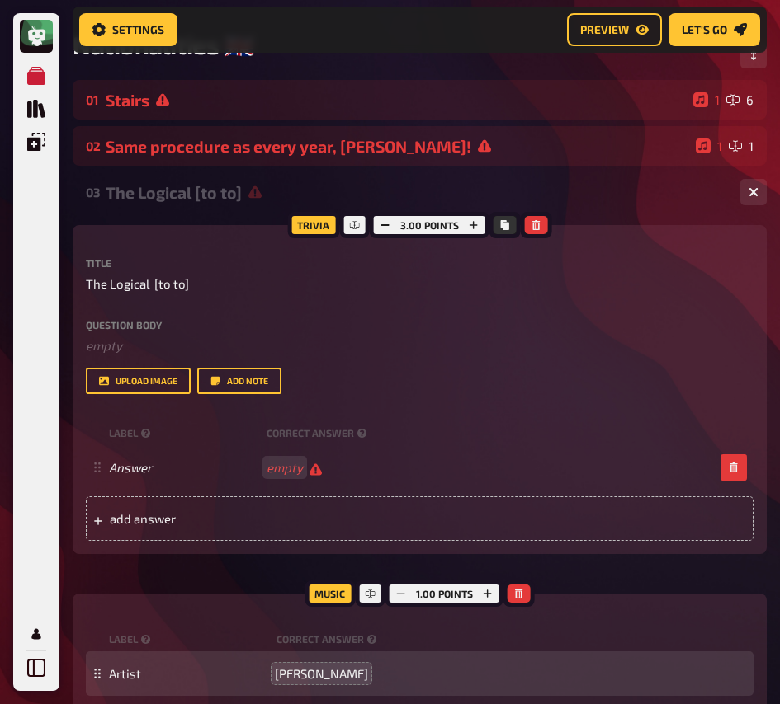
click at [198, 189] on div "The Logical [to to]" at bounding box center [416, 192] width 621 height 19
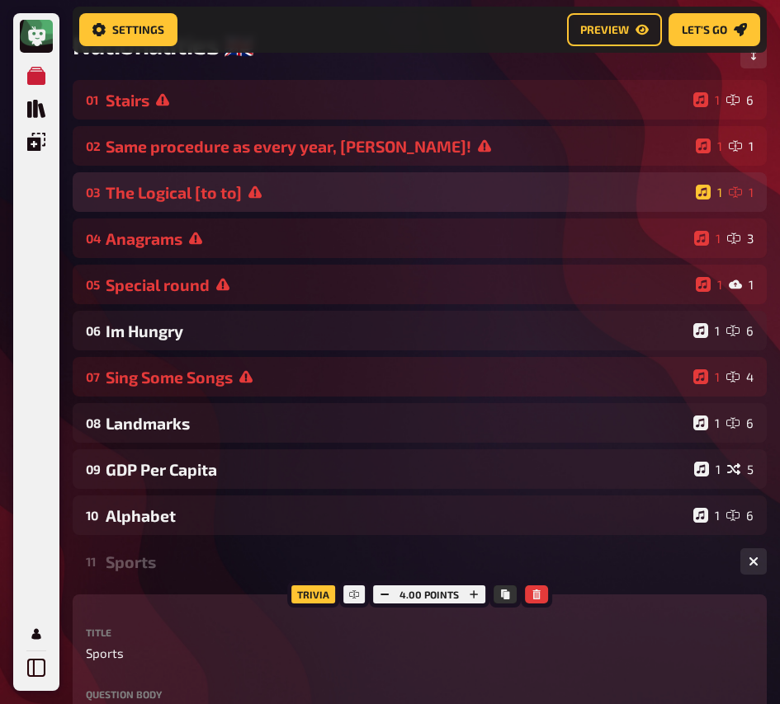
click at [214, 191] on div "The Logical [to to]" at bounding box center [397, 192] width 583 height 19
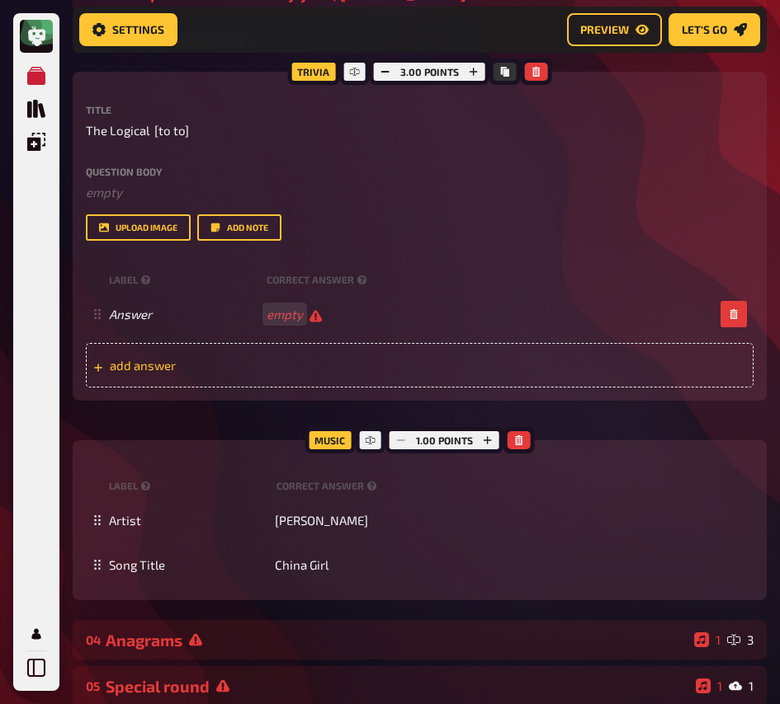
scroll to position [0, 0]
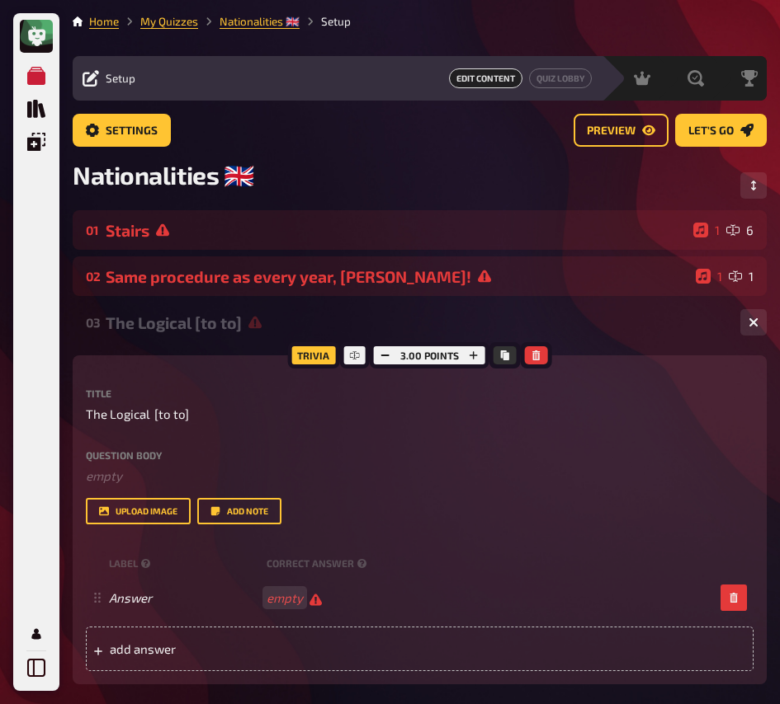
click at [209, 317] on div "The Logical [to to]" at bounding box center [416, 322] width 621 height 19
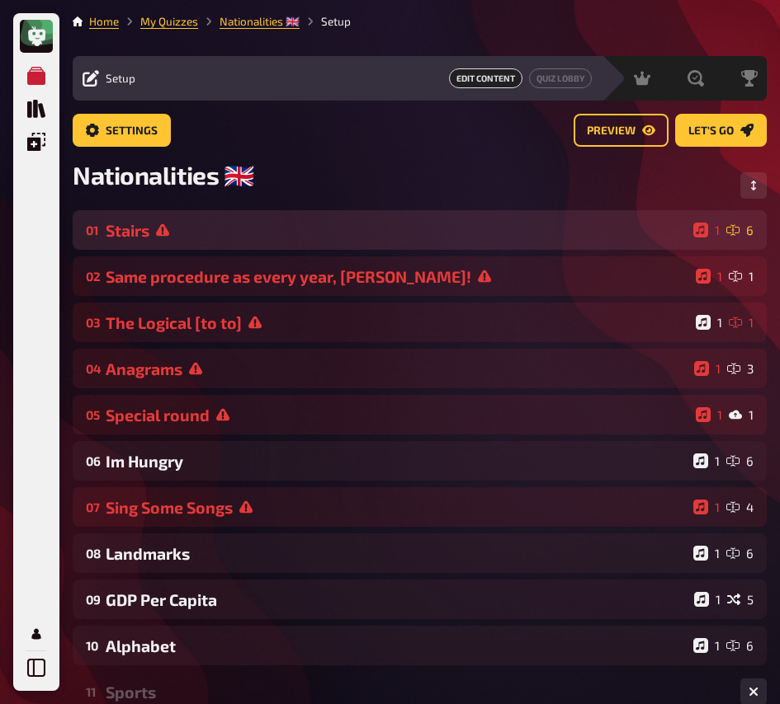
click at [305, 238] on div "Stairs" at bounding box center [396, 230] width 581 height 19
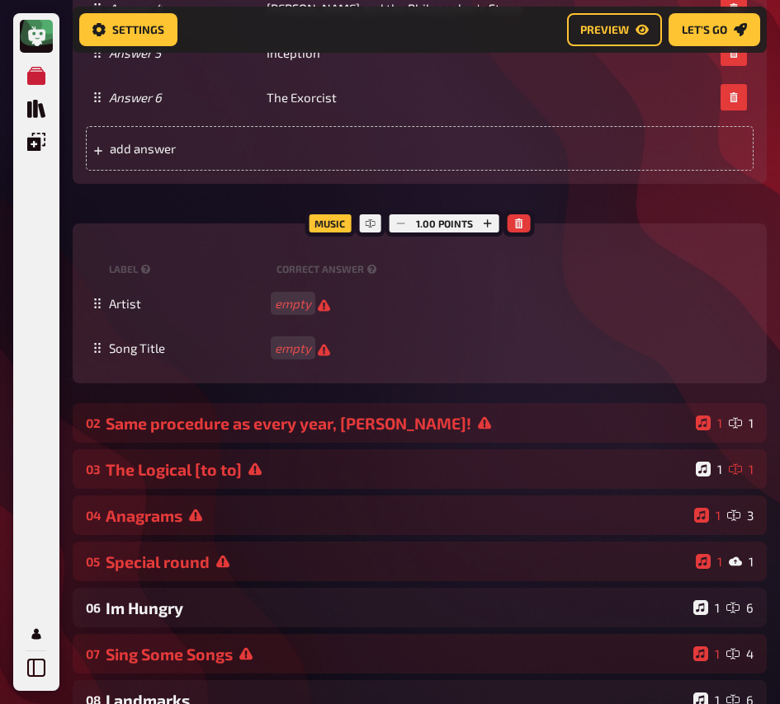
scroll to position [909, 0]
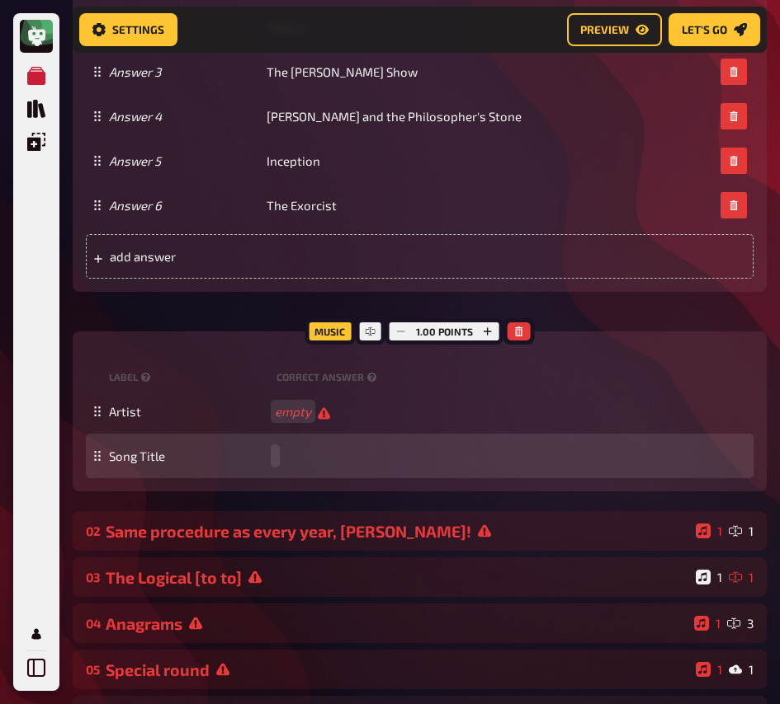
paste span
click at [346, 462] on span "Don’t Speak – No [PERSON_NAME]" at bounding box center [370, 456] width 191 height 15
drag, startPoint x: 355, startPoint y: 460, endPoint x: 394, endPoint y: 458, distance: 39.7
click at [452, 465] on div "Song Title Don’t Speak – No [PERSON_NAME]" at bounding box center [419, 456] width 667 height 45
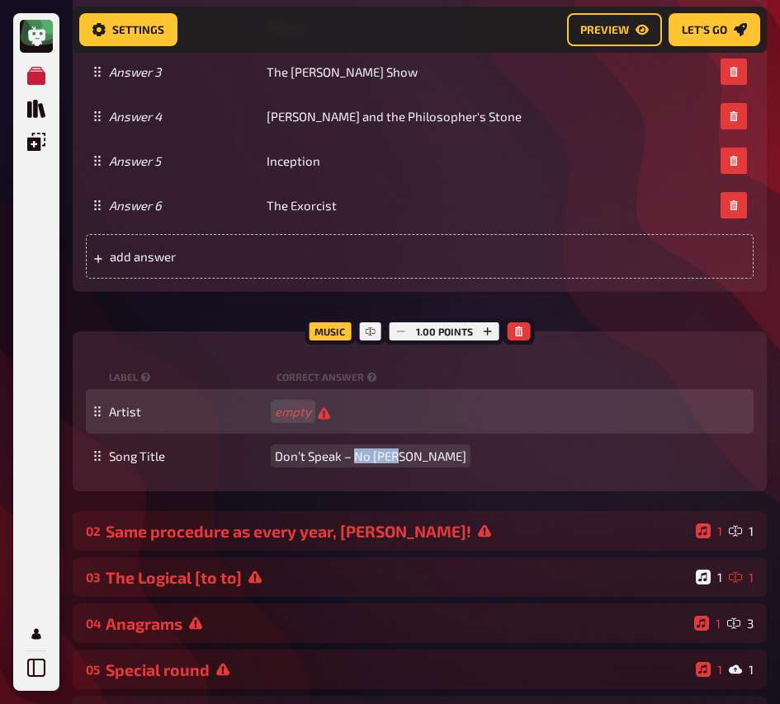
copy span "No [PERSON_NAME]"
paste span
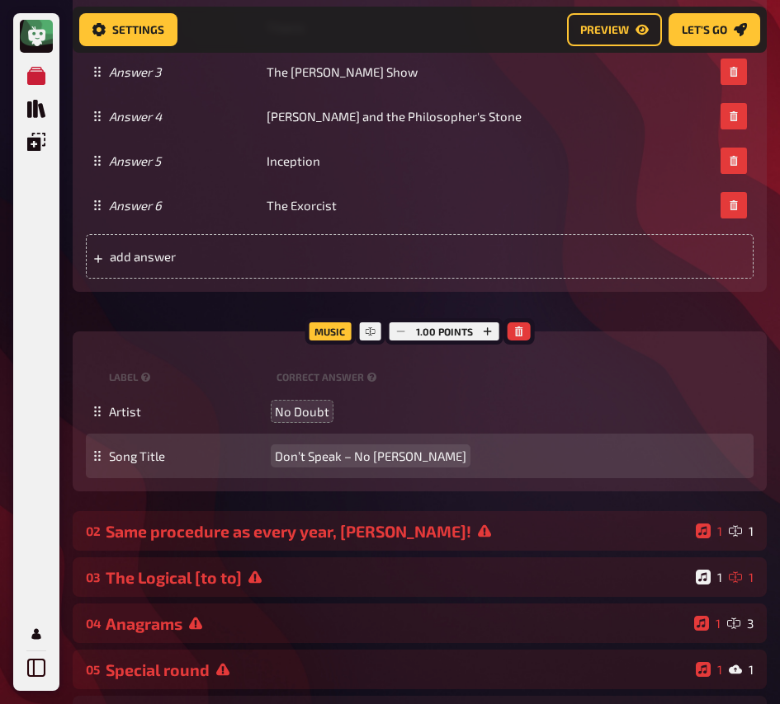
click at [332, 458] on span "Don’t Speak – No [PERSON_NAME]" at bounding box center [370, 456] width 191 height 15
drag, startPoint x: 344, startPoint y: 461, endPoint x: 451, endPoint y: 463, distance: 107.3
click at [451, 463] on div "Song Title Don’t Speak – No [PERSON_NAME]" at bounding box center [428, 456] width 638 height 15
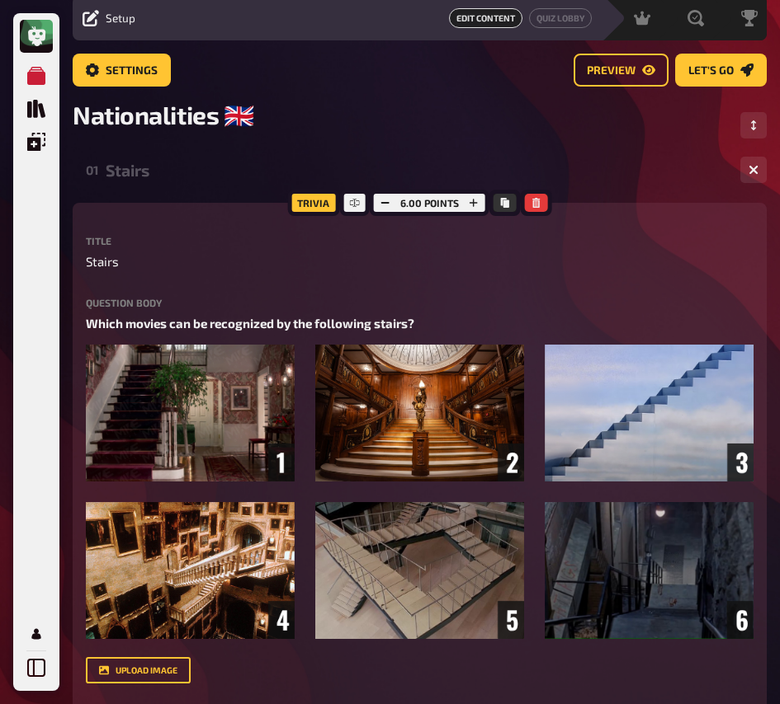
scroll to position [0, 0]
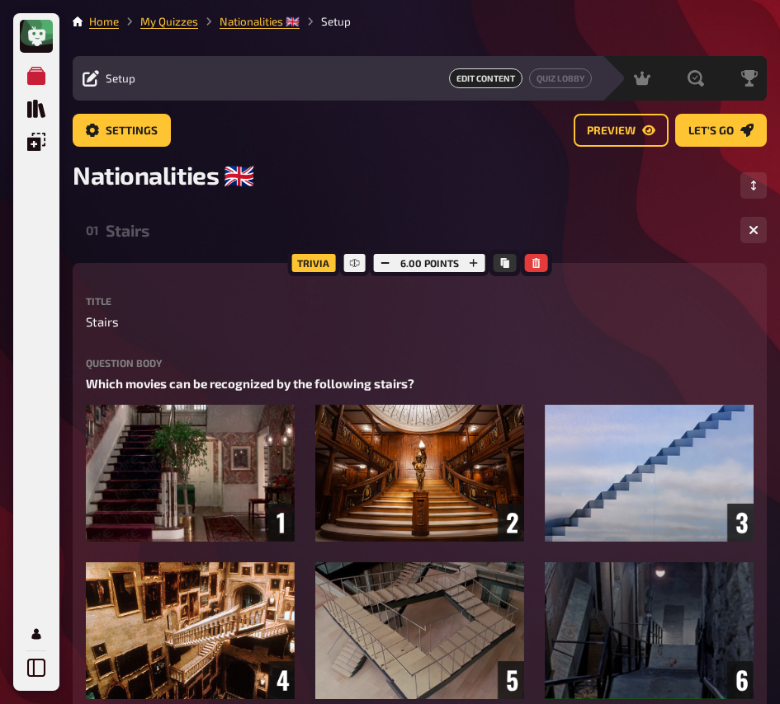
click at [182, 219] on div "01 Stairs 1 6" at bounding box center [420, 230] width 694 height 40
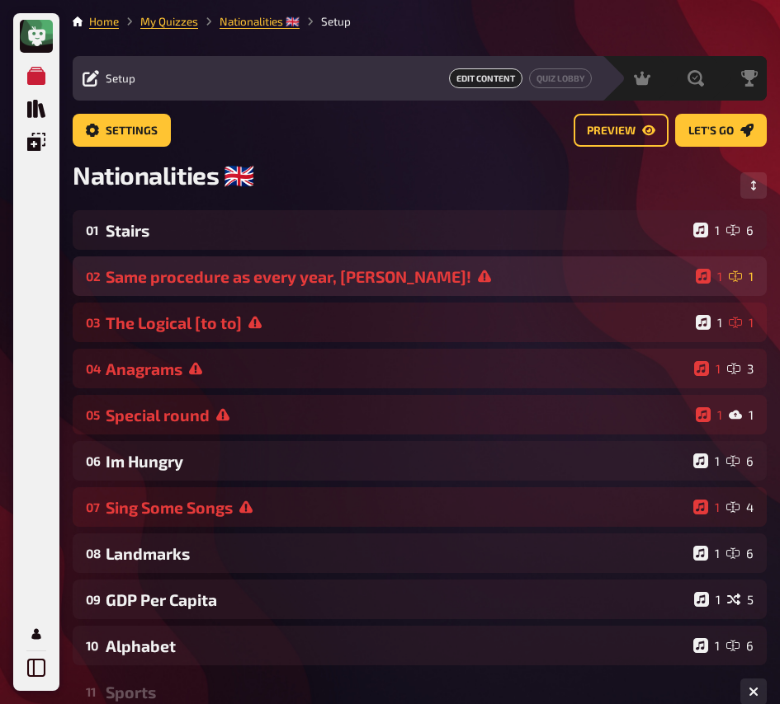
click at [175, 270] on div "Same procedure as every year, [PERSON_NAME]!" at bounding box center [397, 276] width 583 height 19
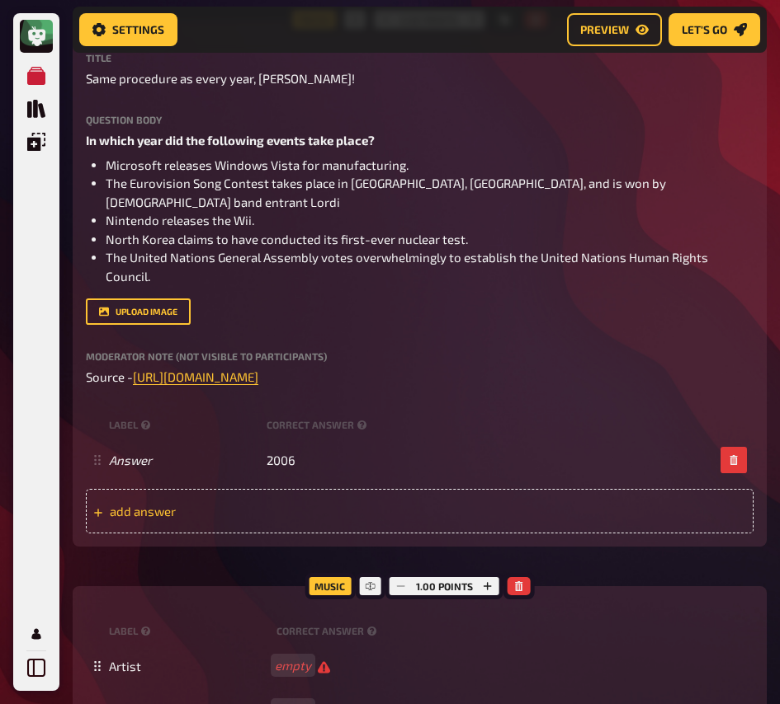
scroll to position [337, 0]
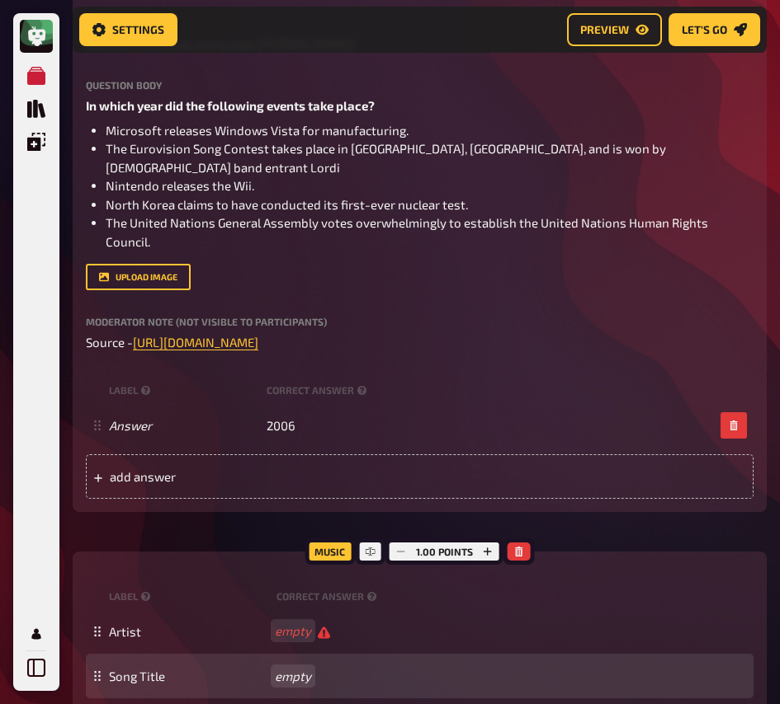
click at [289, 669] on div "Song Title empty" at bounding box center [428, 676] width 638 height 15
paste span
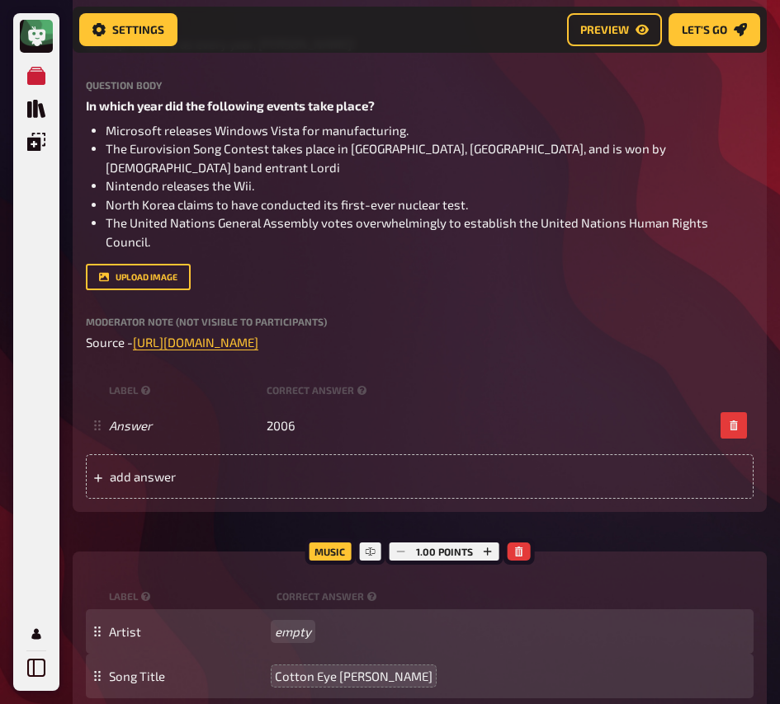
paste span
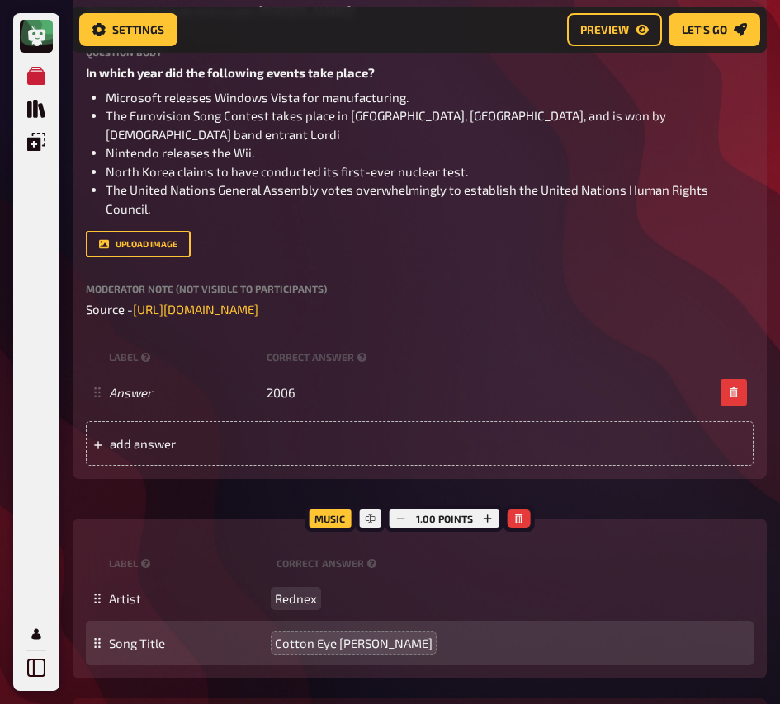
scroll to position [520, 0]
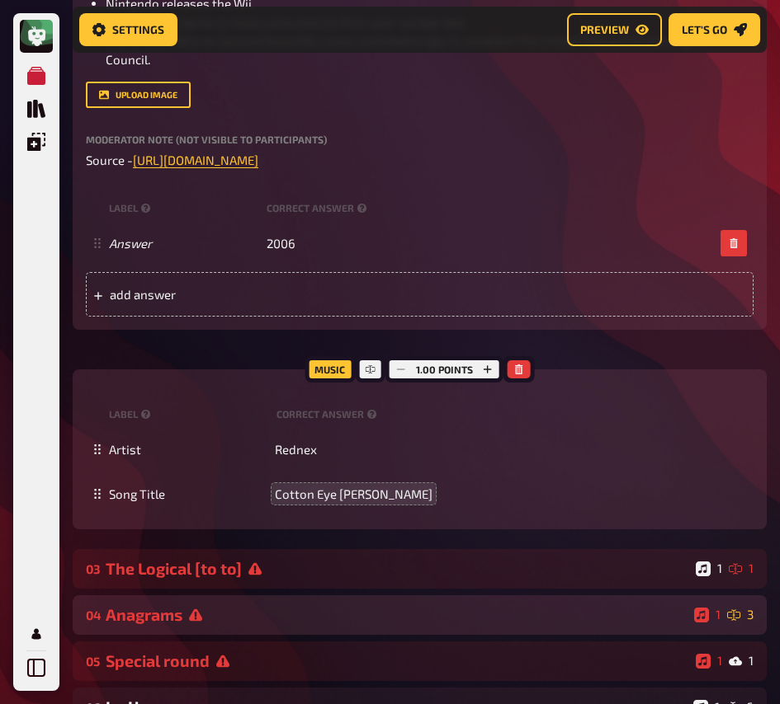
click at [227, 605] on div "Anagrams" at bounding box center [397, 614] width 582 height 19
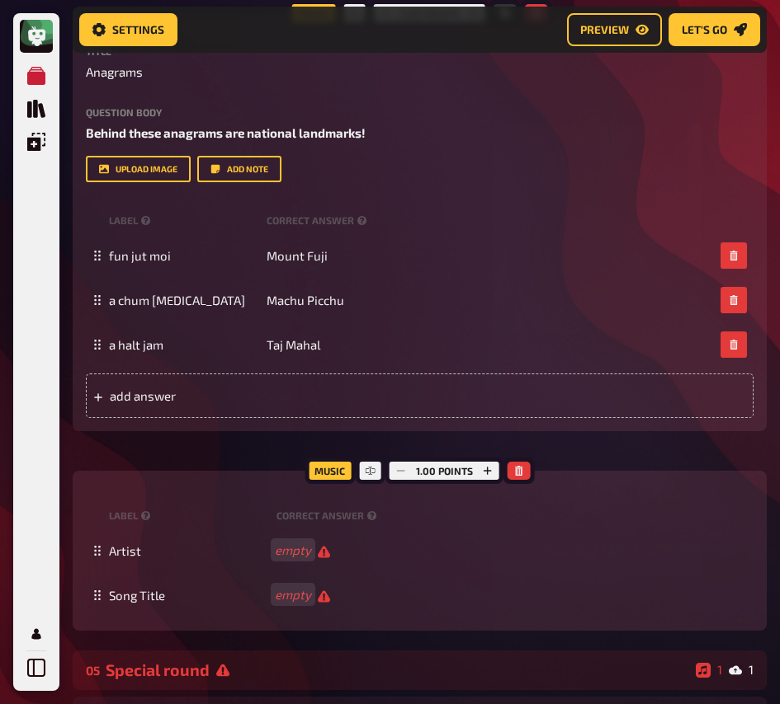
scroll to position [1171, 0]
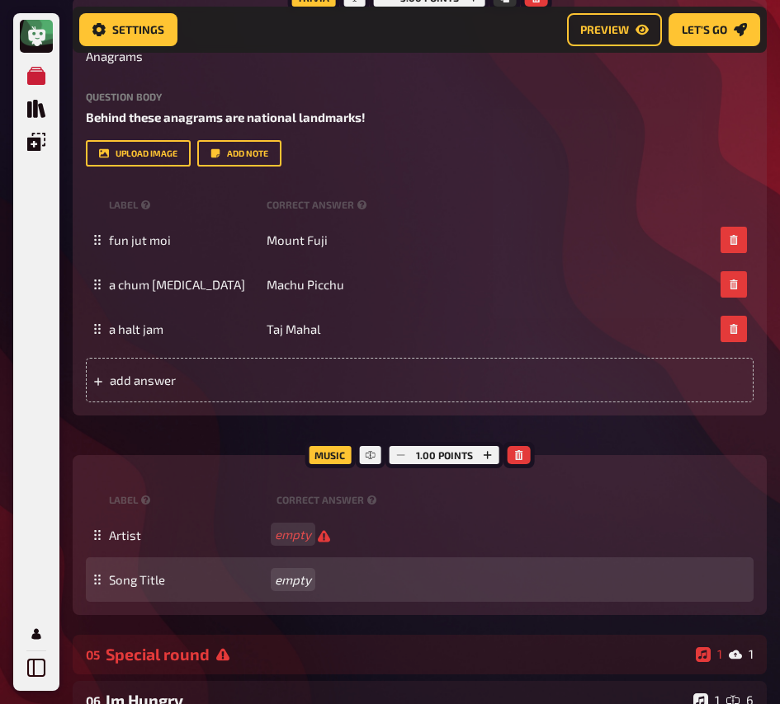
click at [285, 572] on div "Song Title empty" at bounding box center [428, 579] width 638 height 15
paste span
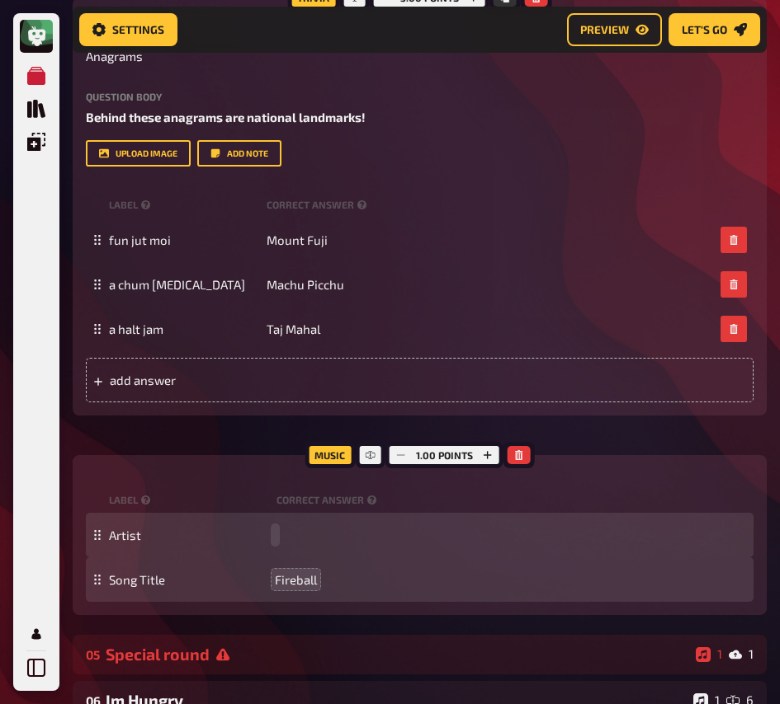
paste span
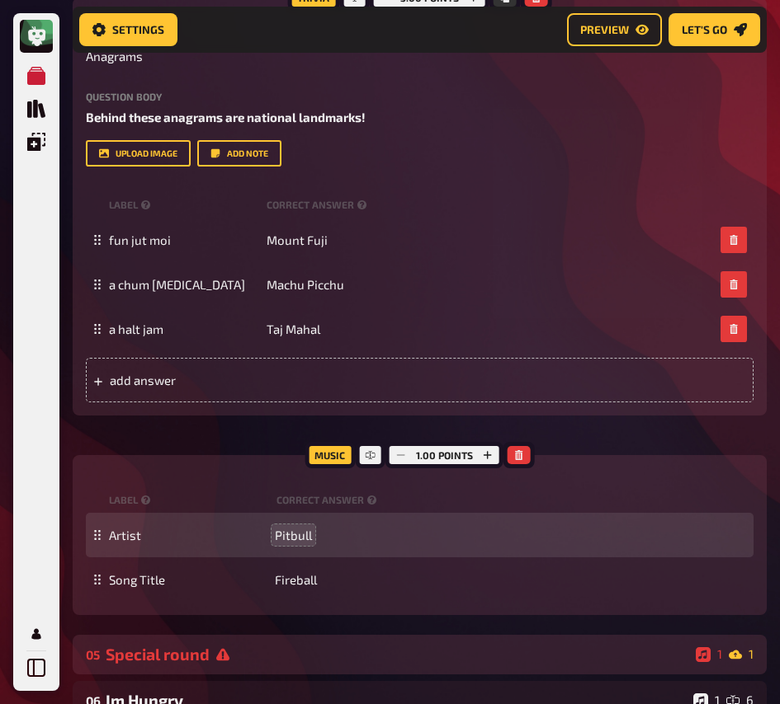
drag, startPoint x: 356, startPoint y: 602, endPoint x: 354, endPoint y: 615, distance: 12.6
click at [356, 635] on div "05 Special round 1 1" at bounding box center [420, 655] width 694 height 40
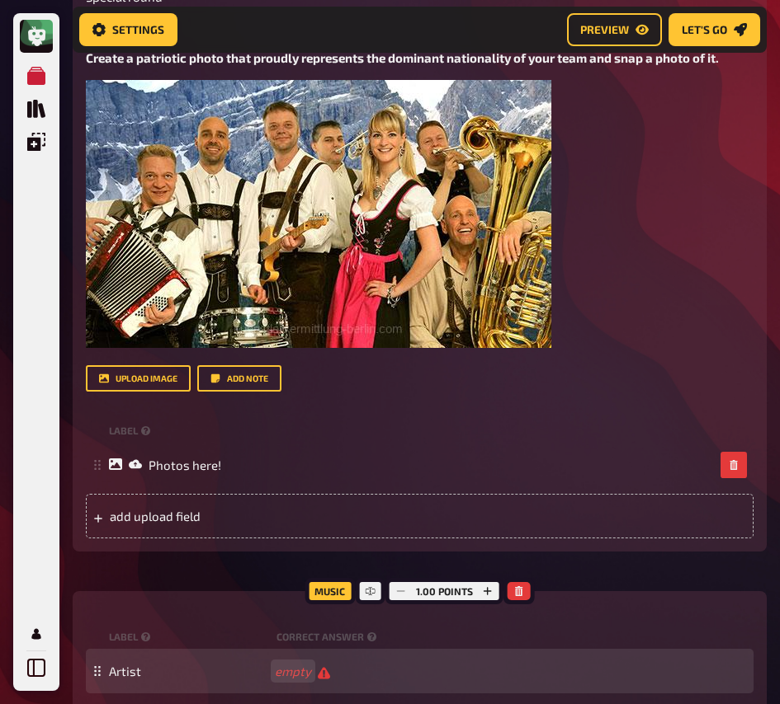
scroll to position [1938, 0]
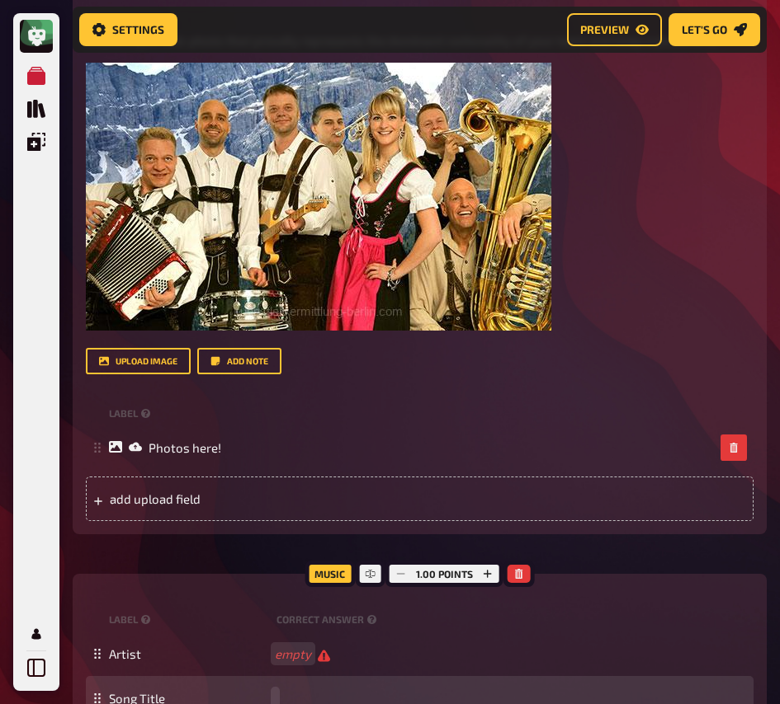
paste span
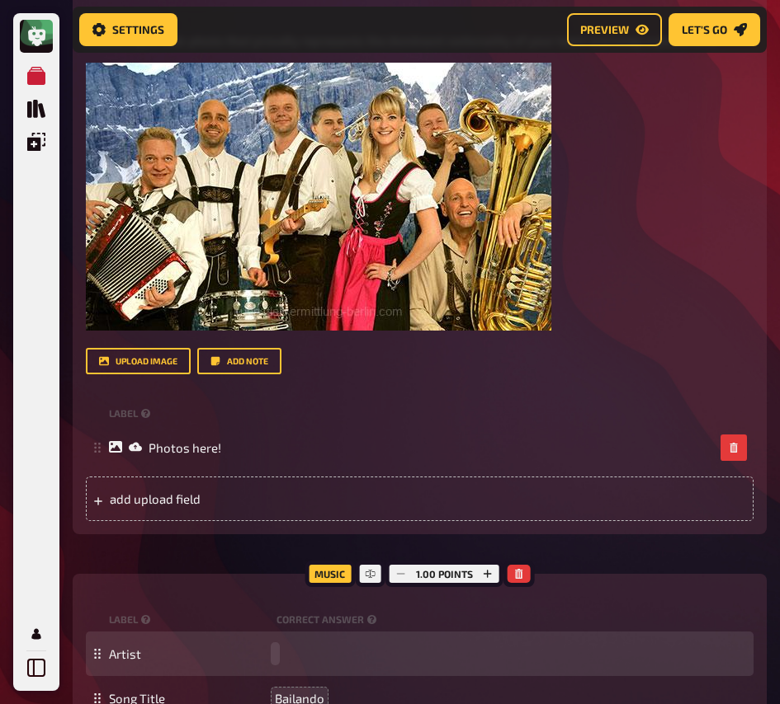
paste span
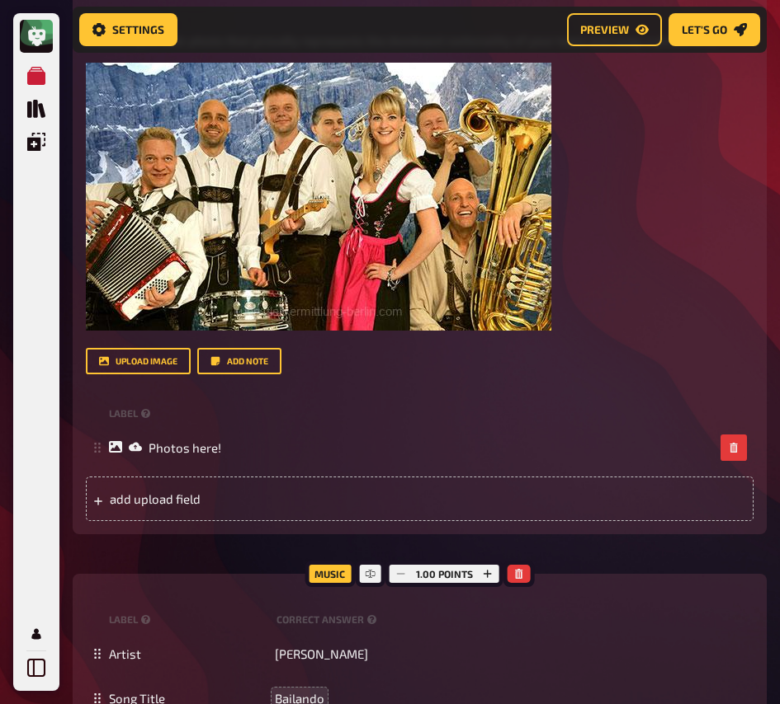
click at [240, 525] on div "Trivia 2.50 points Title Special round Question body Create a patriotic photo t…" at bounding box center [420, 328] width 694 height 814
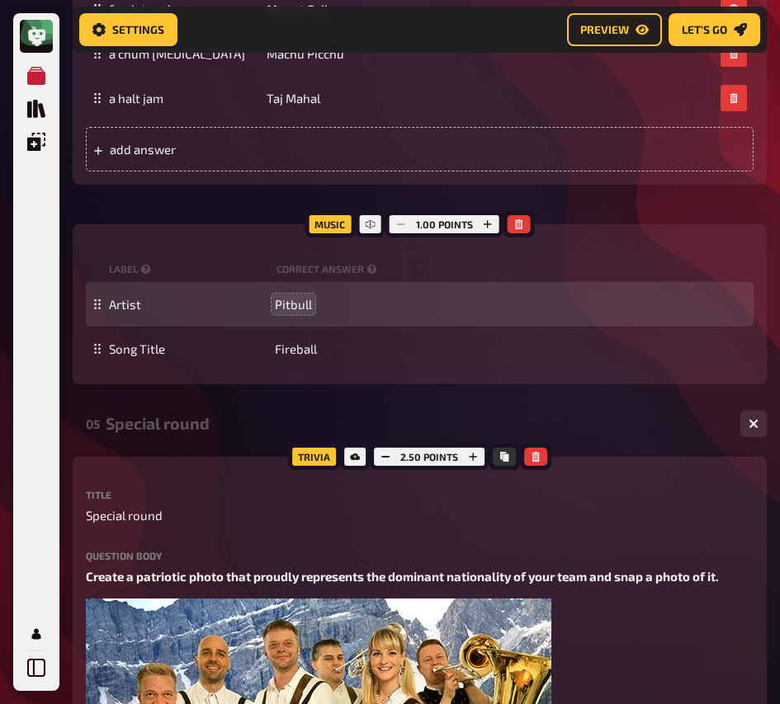
scroll to position [1394, 0]
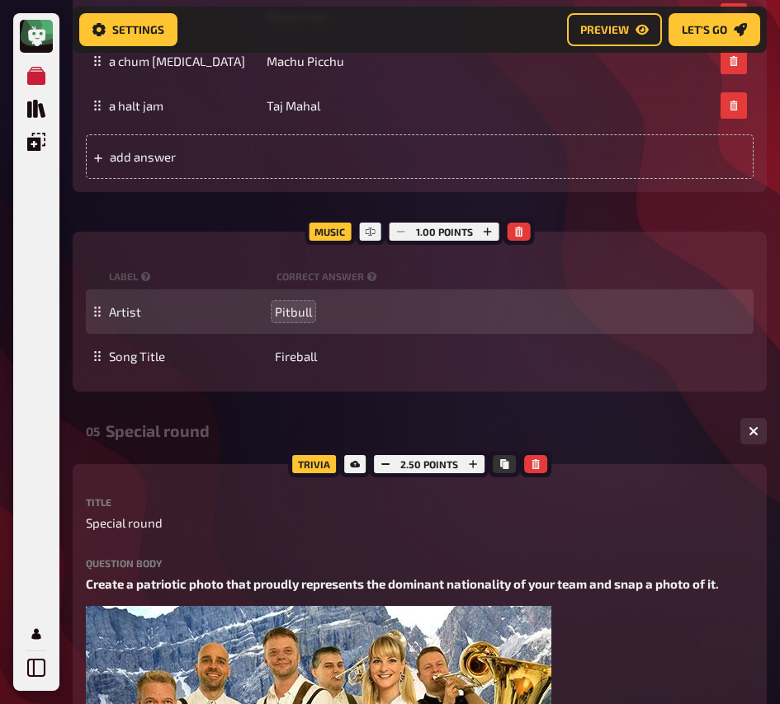
click at [198, 422] on div "Special round" at bounding box center [416, 431] width 621 height 19
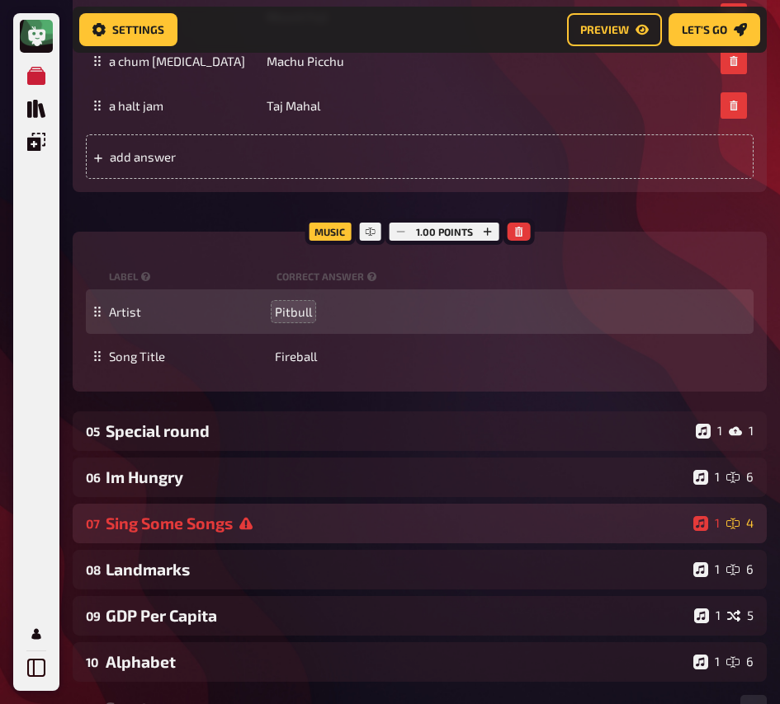
click at [201, 514] on div "Sing Some Songs" at bounding box center [396, 523] width 581 height 19
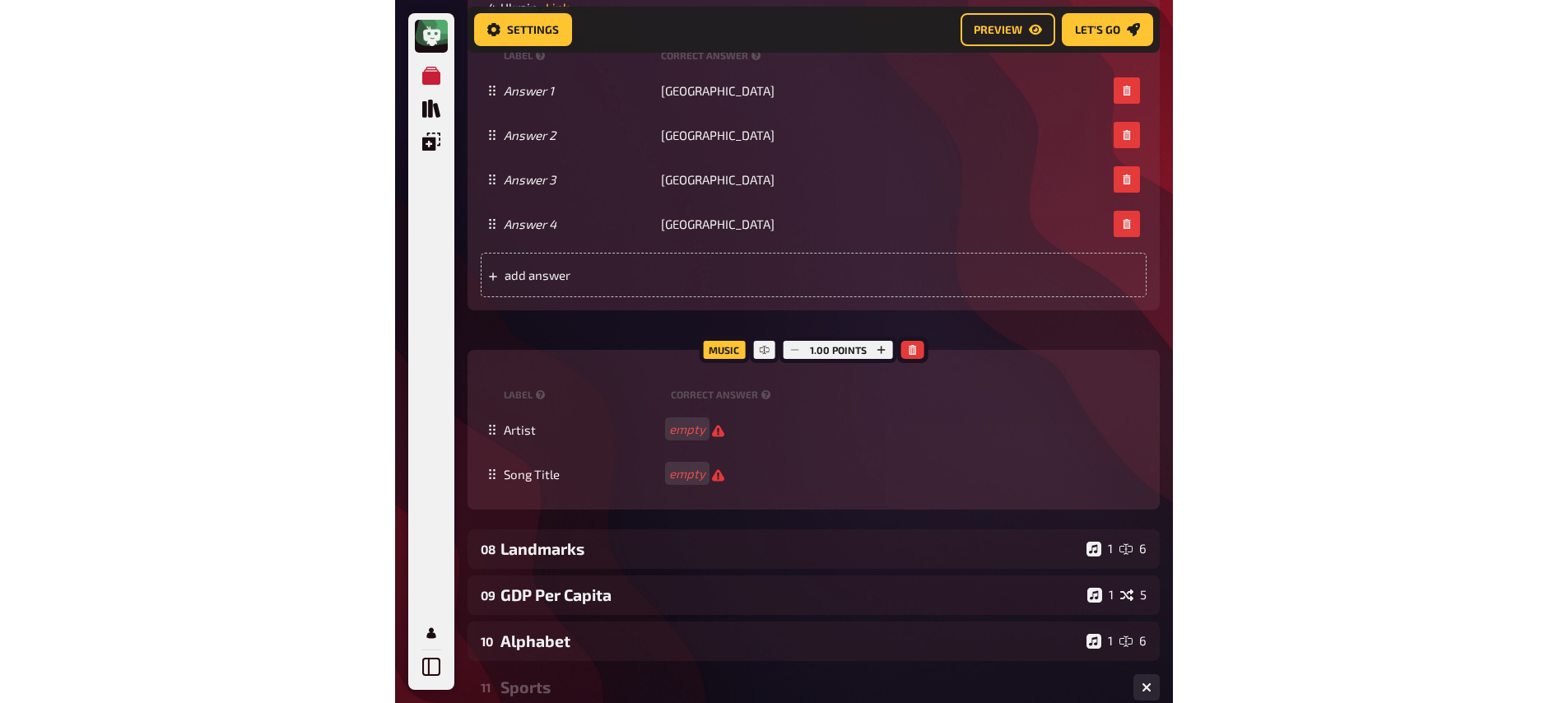
scroll to position [2196, 0]
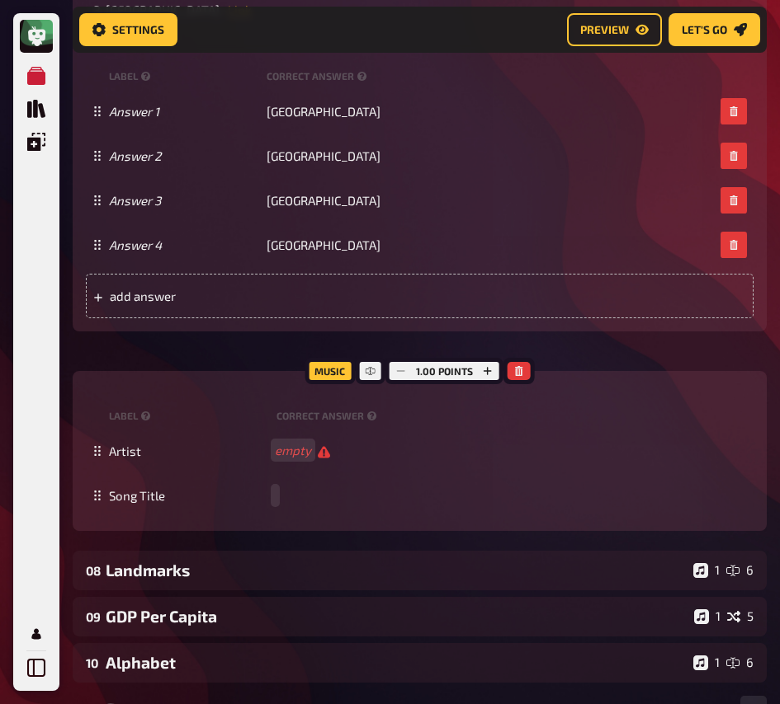
paste span
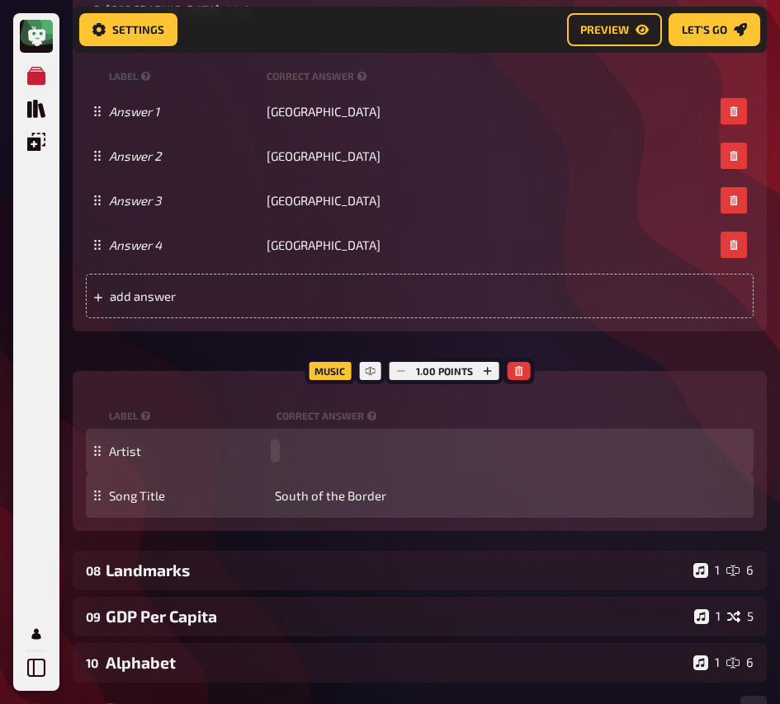
paste span
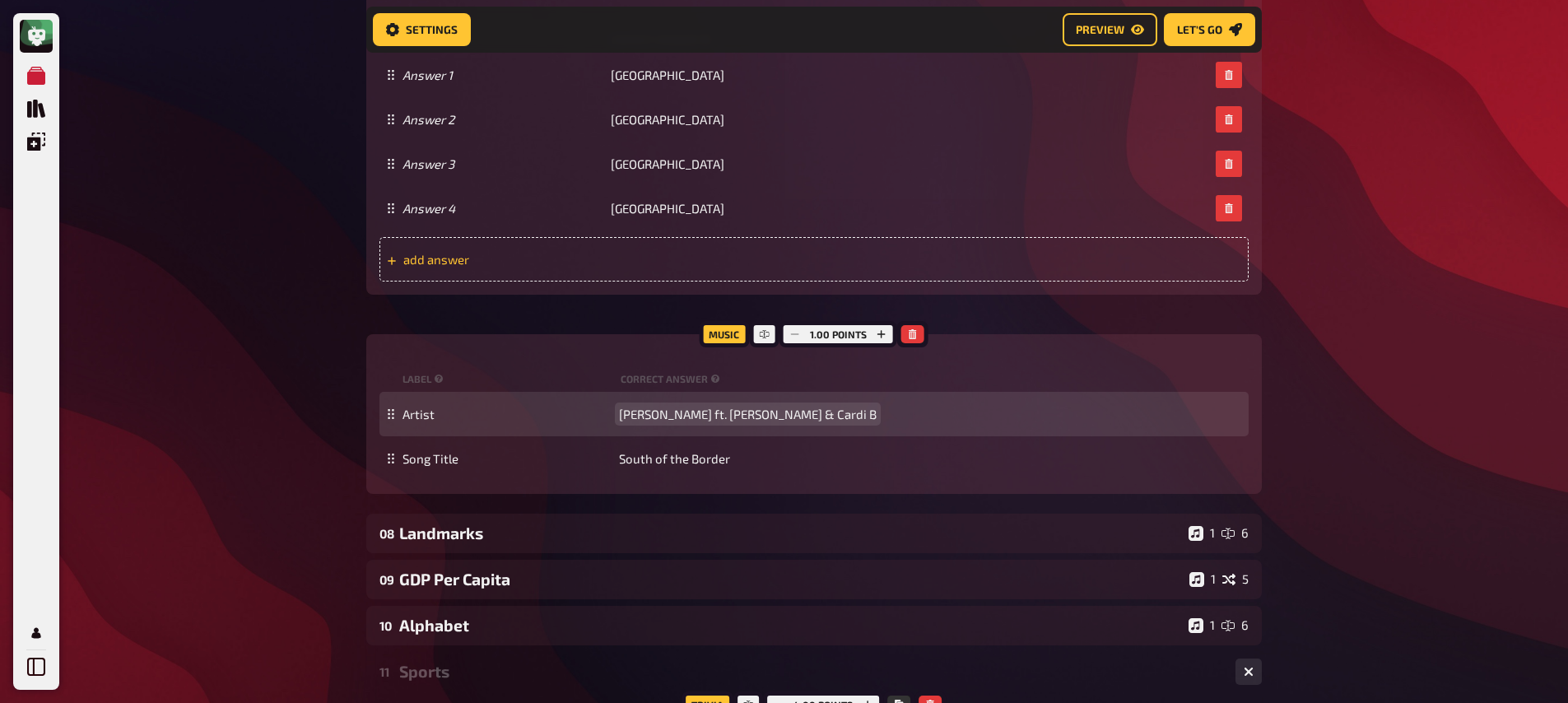
scroll to position [1632, 0]
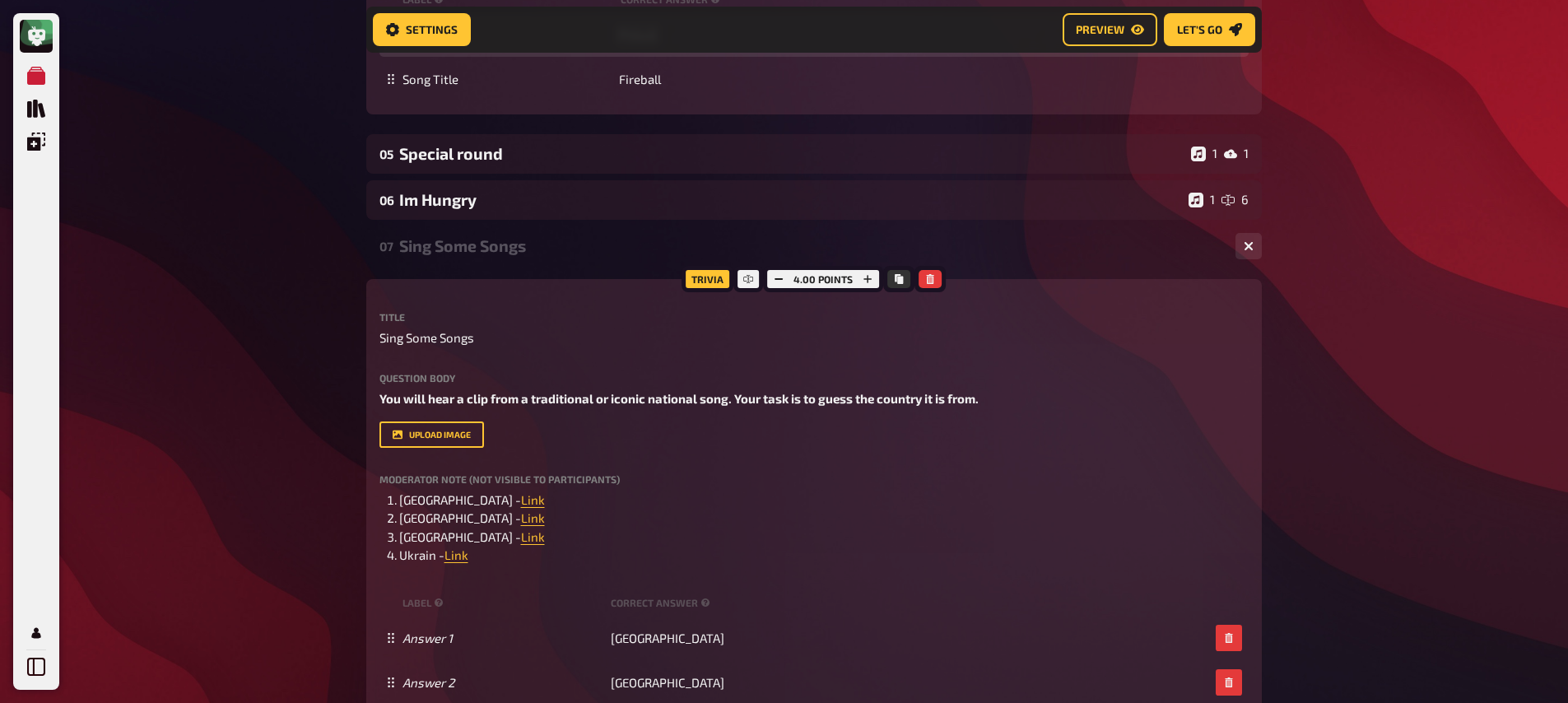
click at [530, 234] on div "07 Sing Some Songs 1 4" at bounding box center [814, 247] width 896 height 40
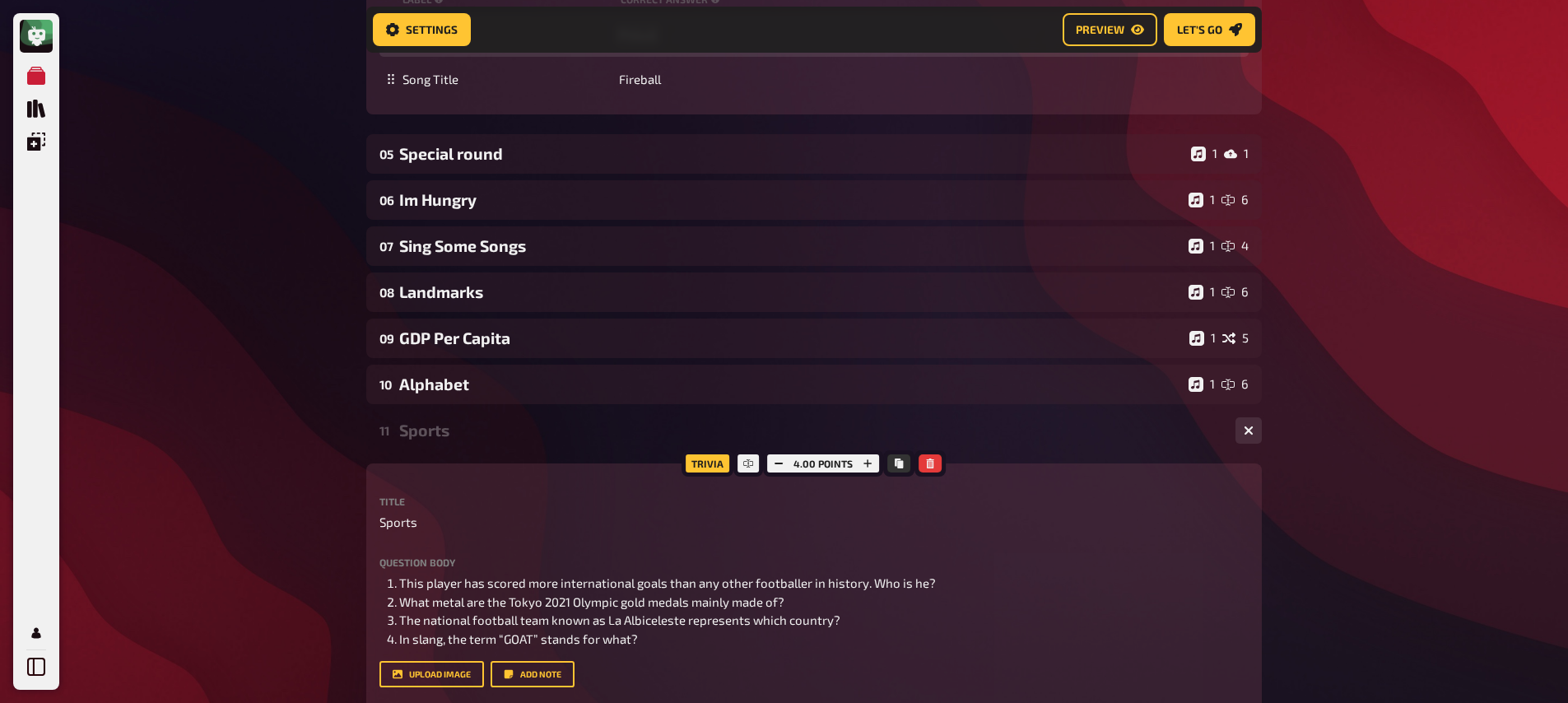
click at [502, 438] on div "Sports" at bounding box center [810, 430] width 823 height 19
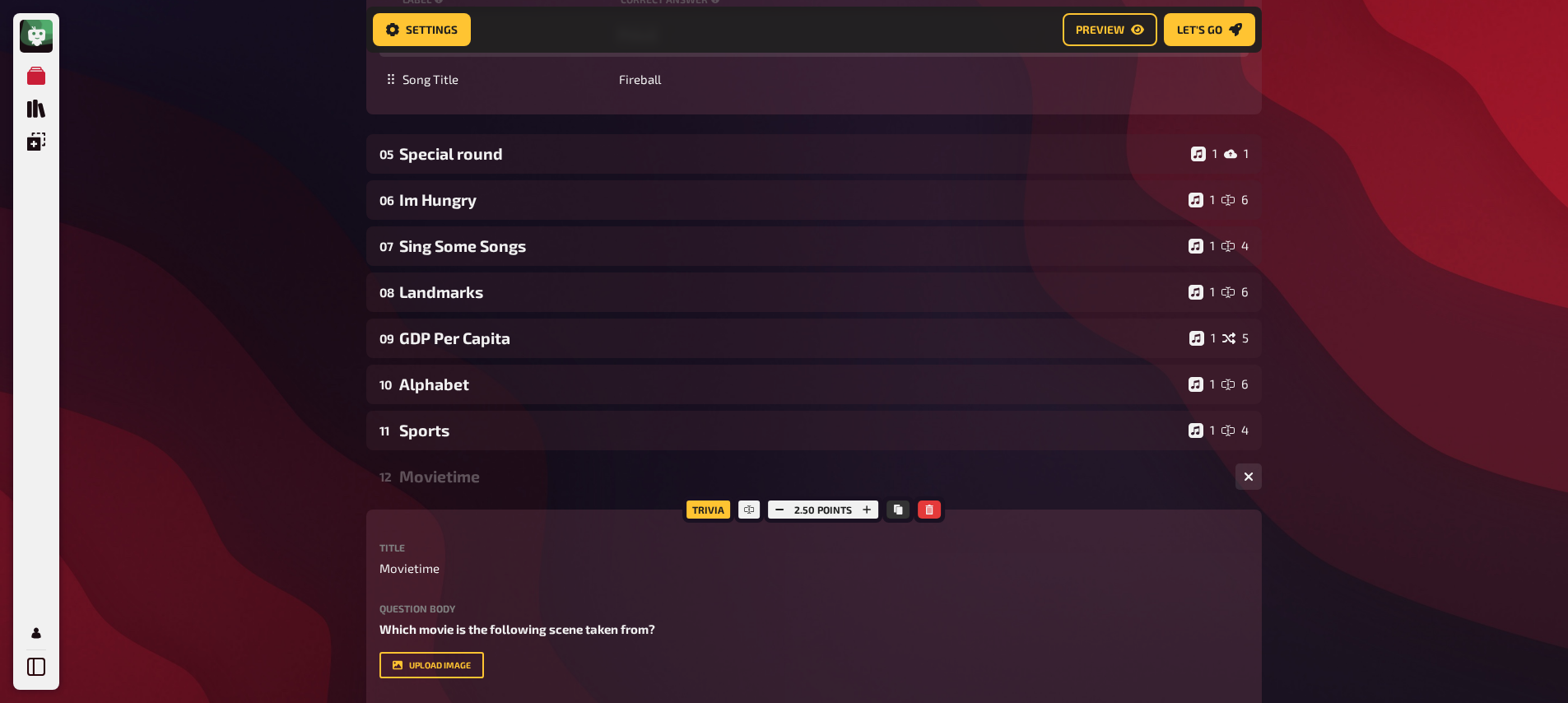
click at [519, 480] on div "Movietime" at bounding box center [810, 476] width 823 height 19
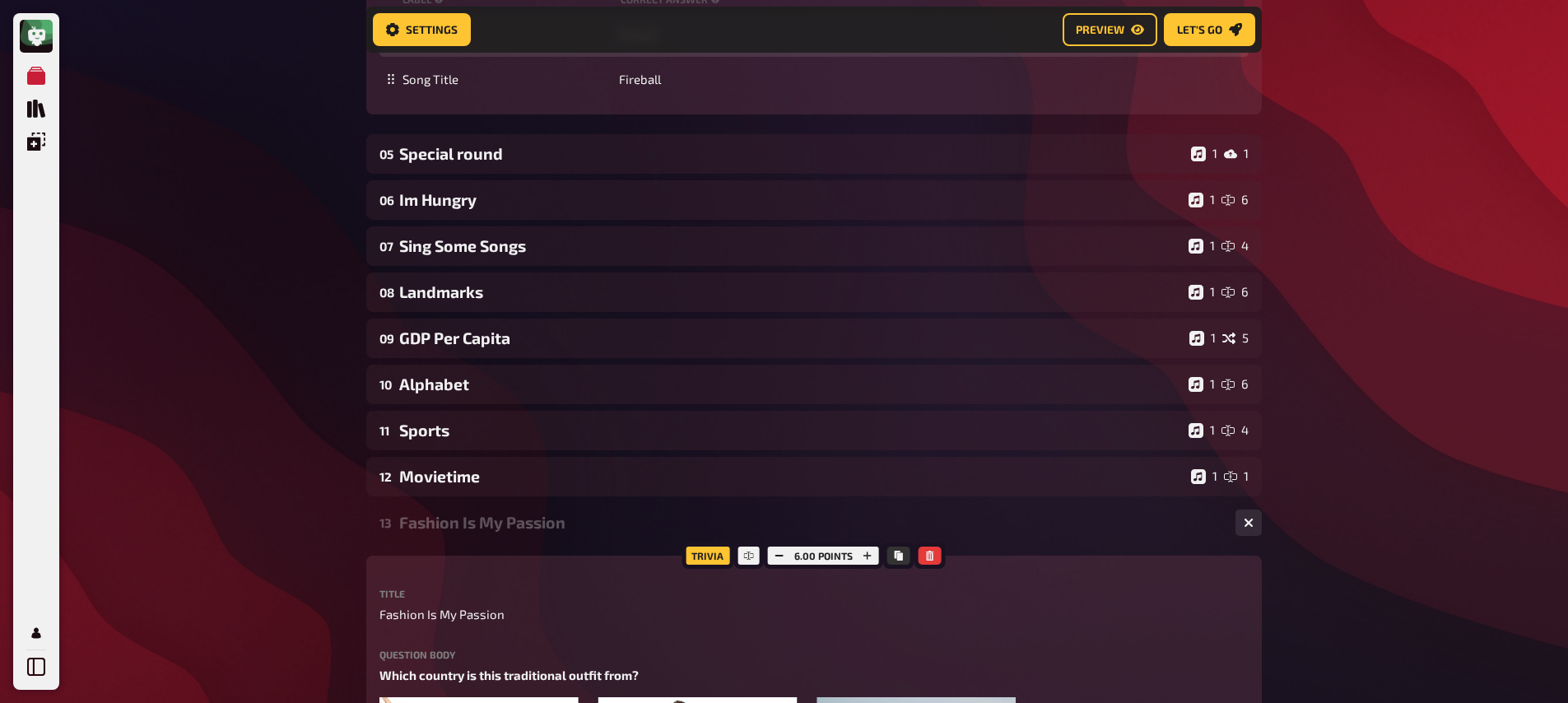
click at [510, 532] on div "Fashion Is My Passion" at bounding box center [810, 522] width 823 height 19
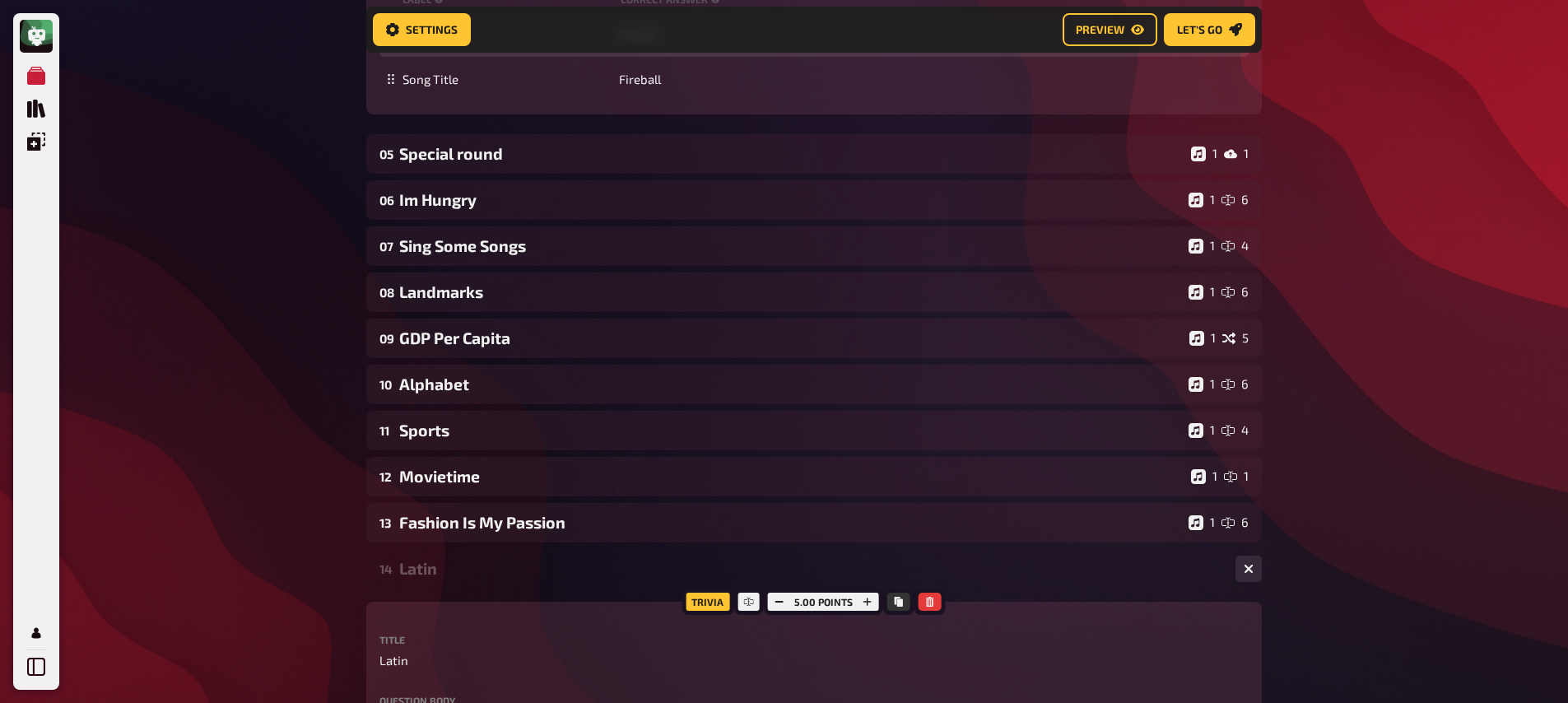
click at [485, 552] on div "14 Latin 1 5" at bounding box center [814, 569] width 896 height 40
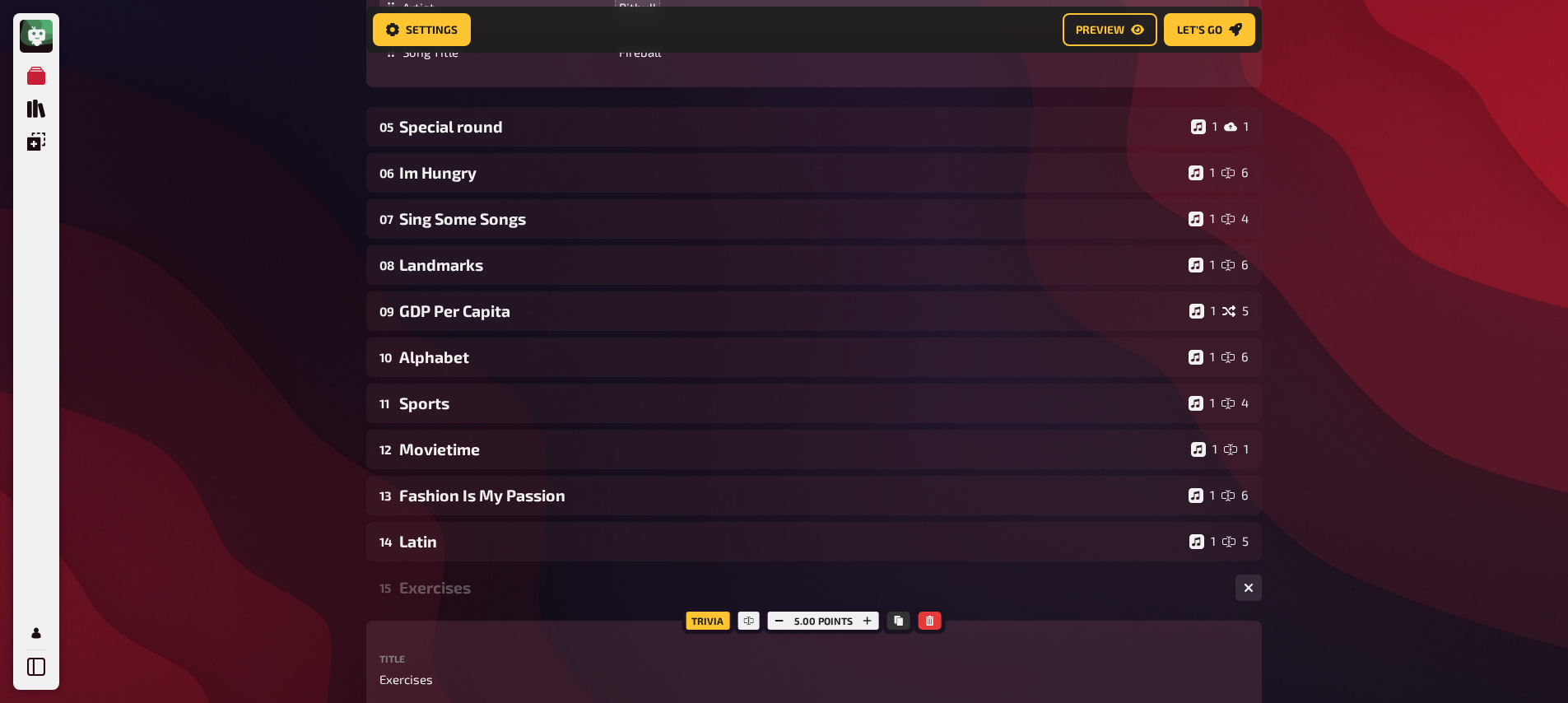
click at [475, 596] on div "Exercises" at bounding box center [810, 587] width 823 height 19
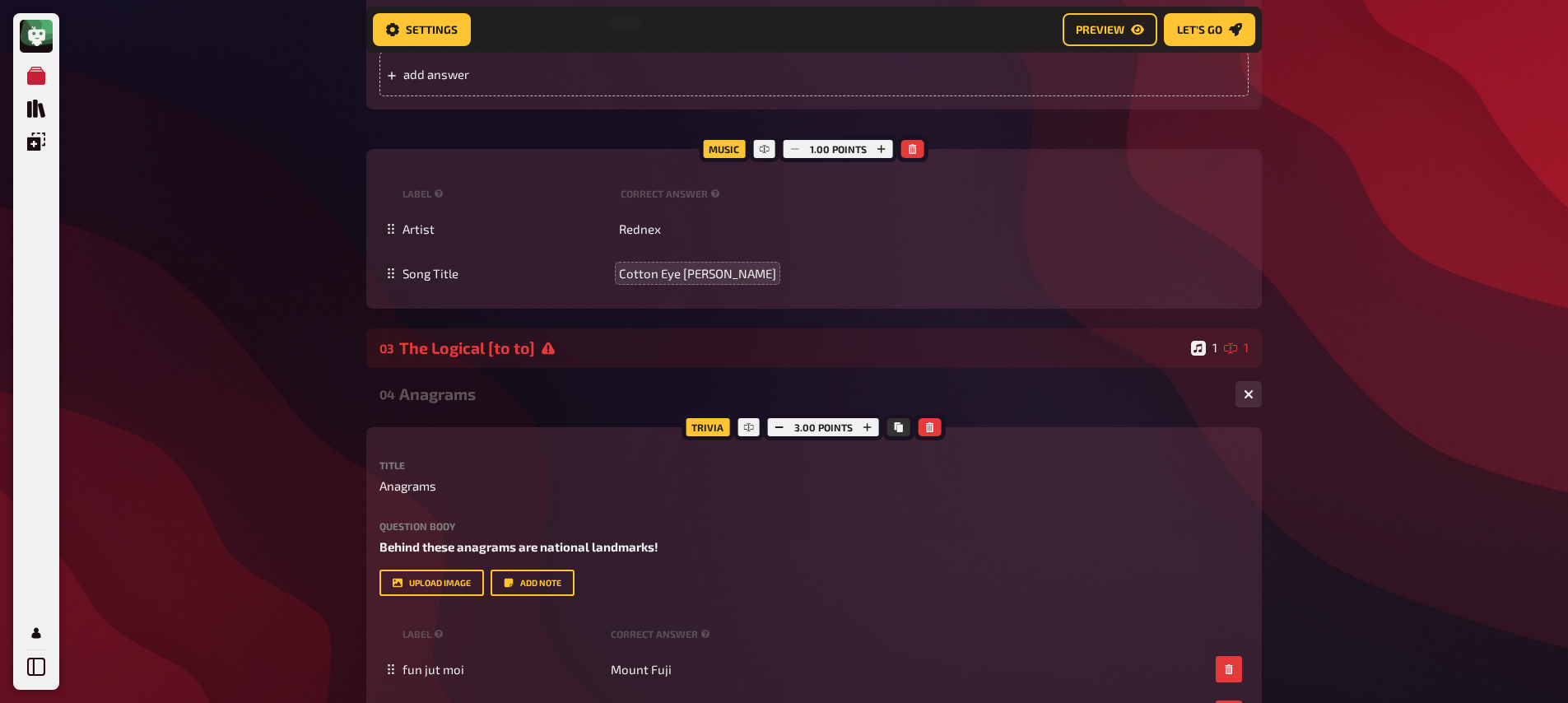
click at [487, 408] on div "04 Anagrams 1 3" at bounding box center [814, 394] width 896 height 40
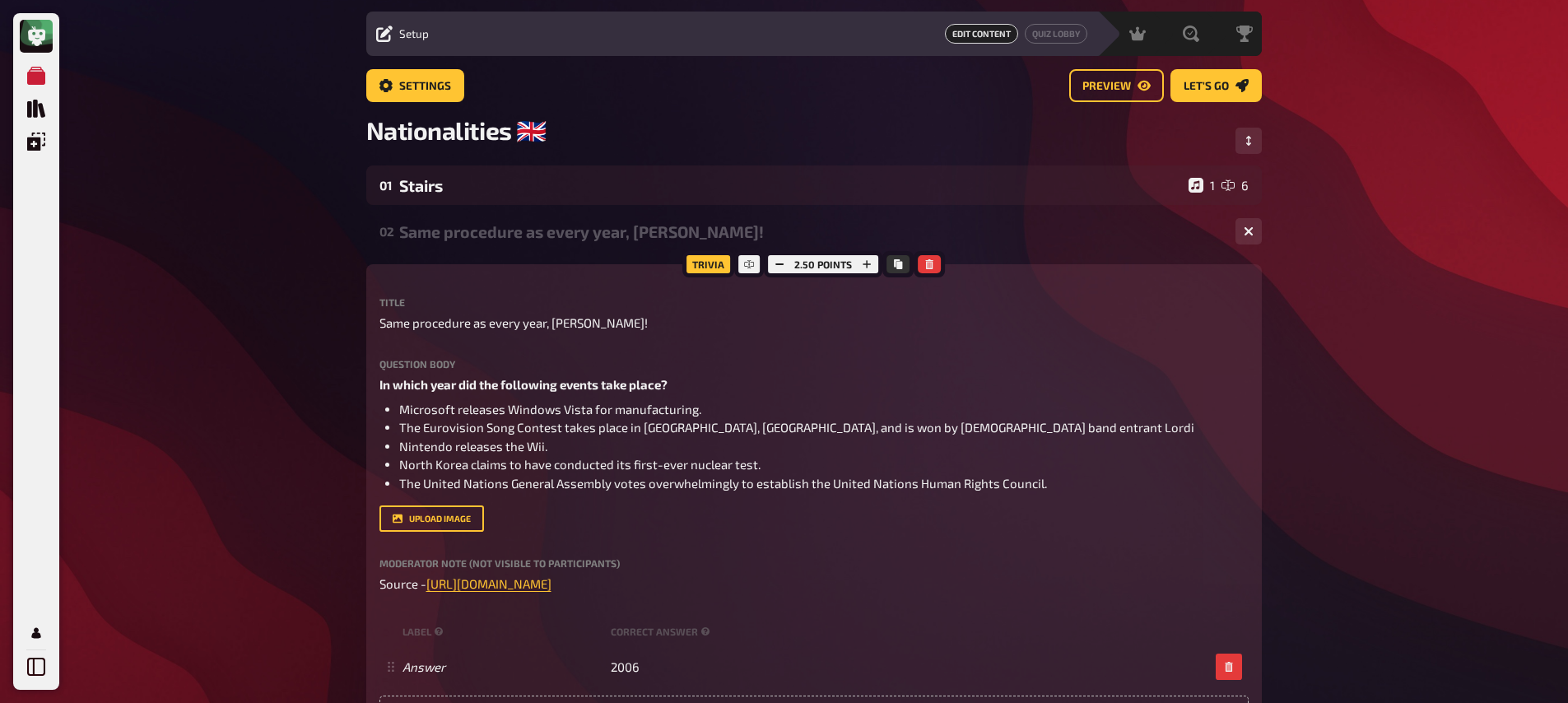
scroll to position [0, 0]
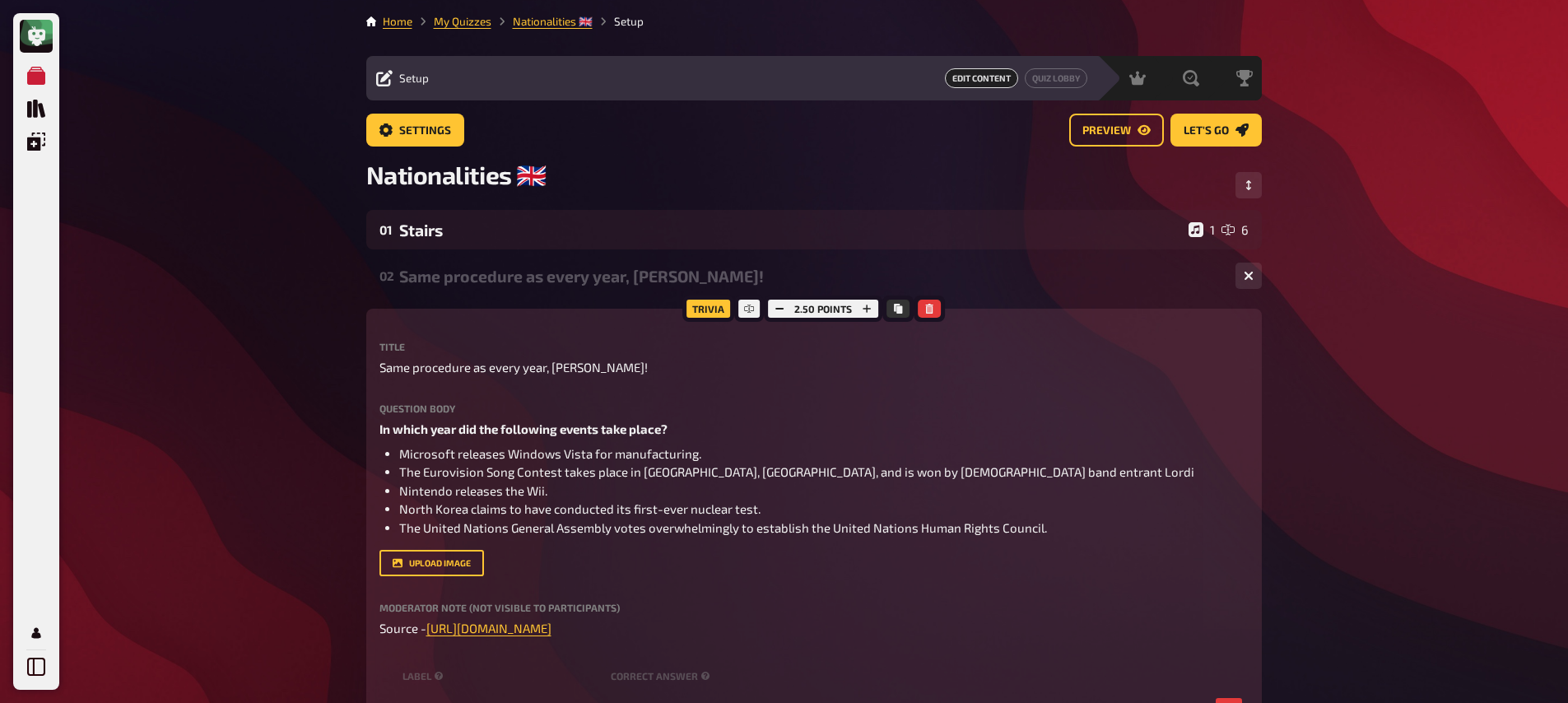
click at [479, 290] on div "02 Same procedure as every year, [PERSON_NAME]! 1 1" at bounding box center [814, 277] width 896 height 40
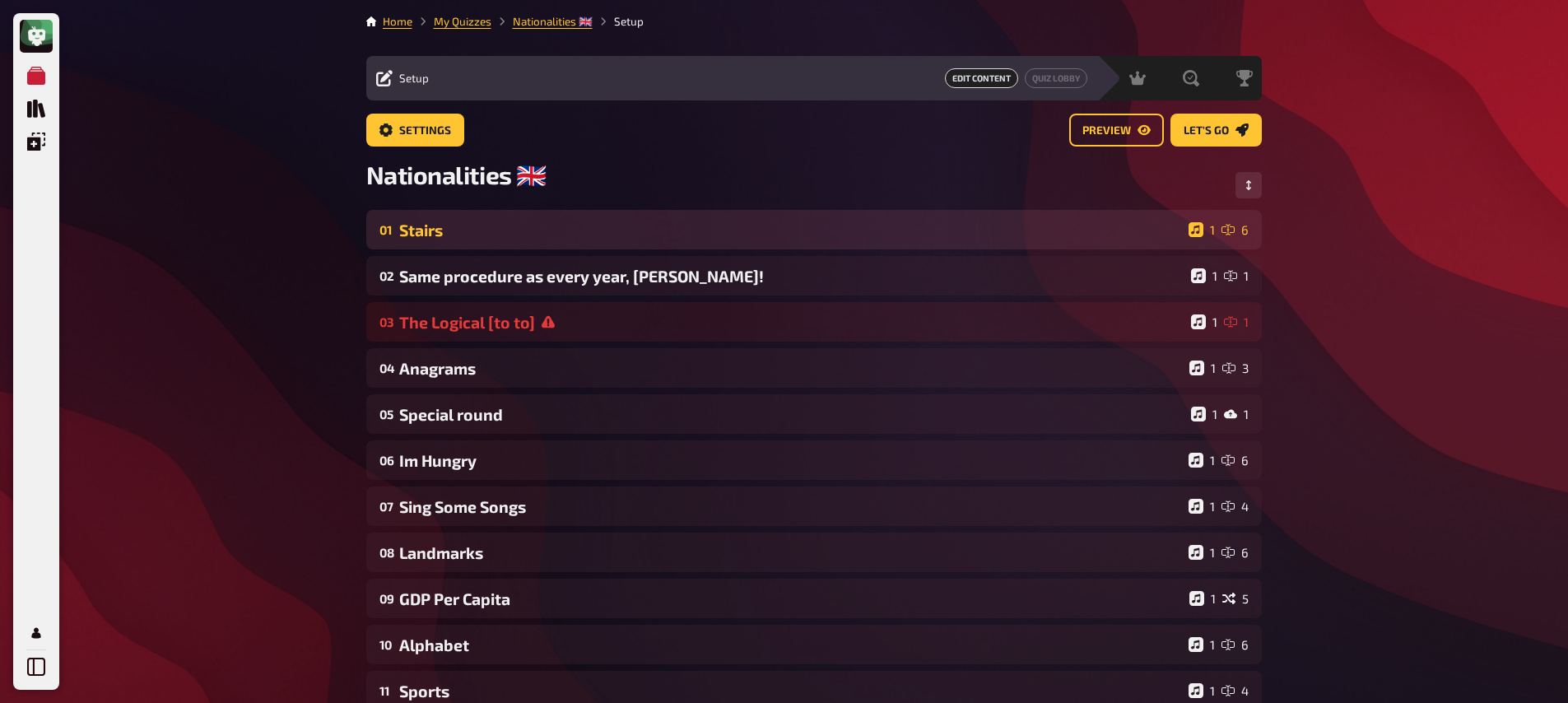
click at [476, 240] on div "Stairs" at bounding box center [790, 230] width 784 height 19
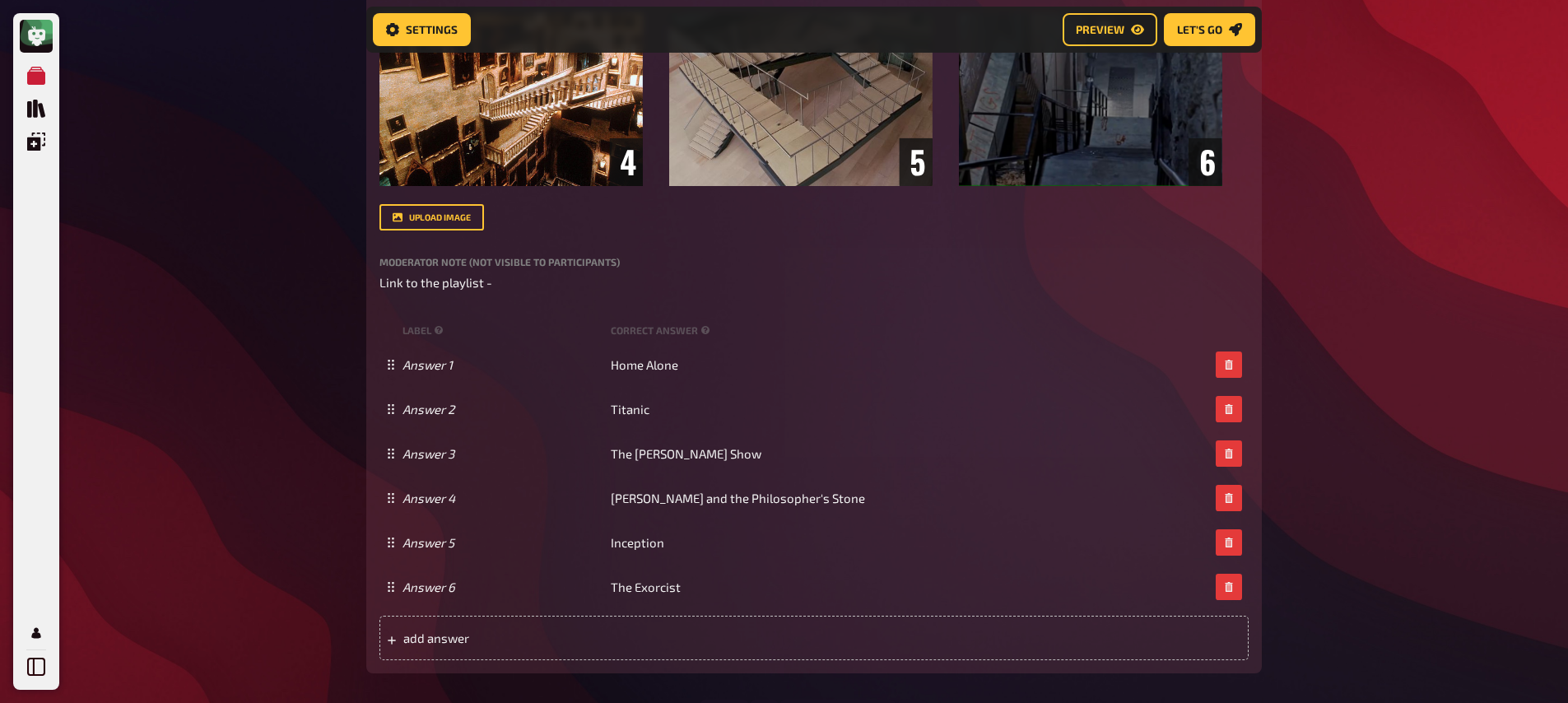
scroll to position [913, 0]
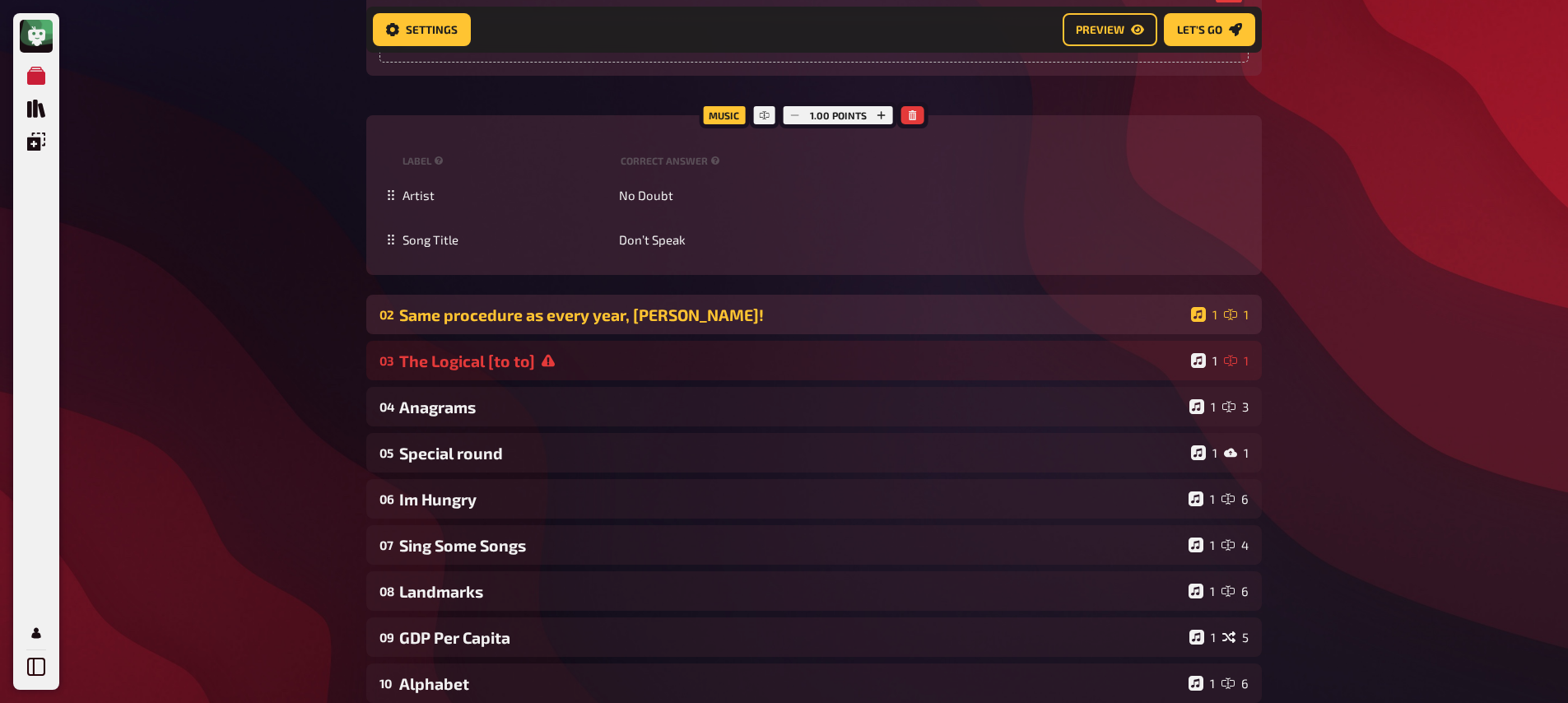
click at [522, 323] on div "Same procedure as every year, [PERSON_NAME]!" at bounding box center [791, 315] width 785 height 19
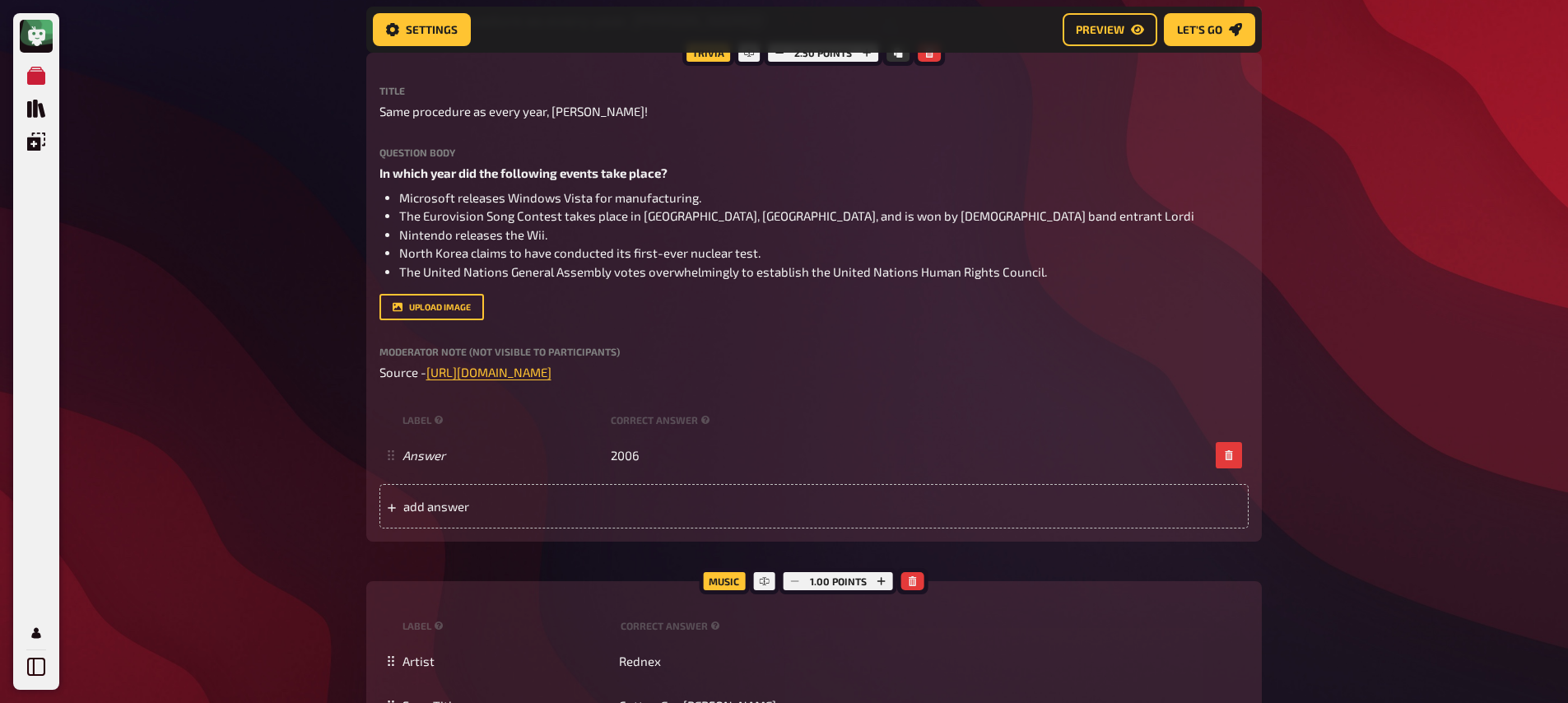
scroll to position [1717, 0]
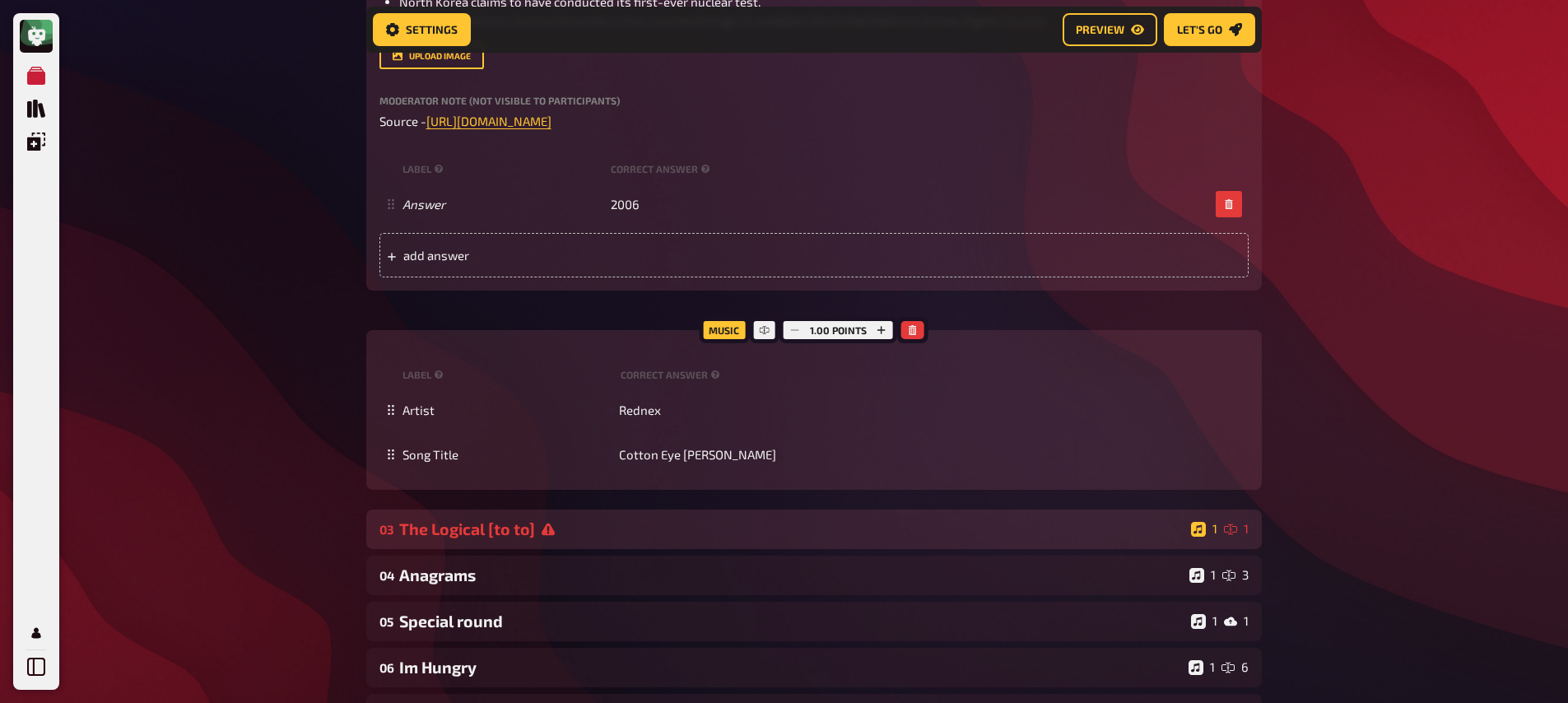
click at [530, 521] on div "The Logical [to to]" at bounding box center [791, 529] width 785 height 19
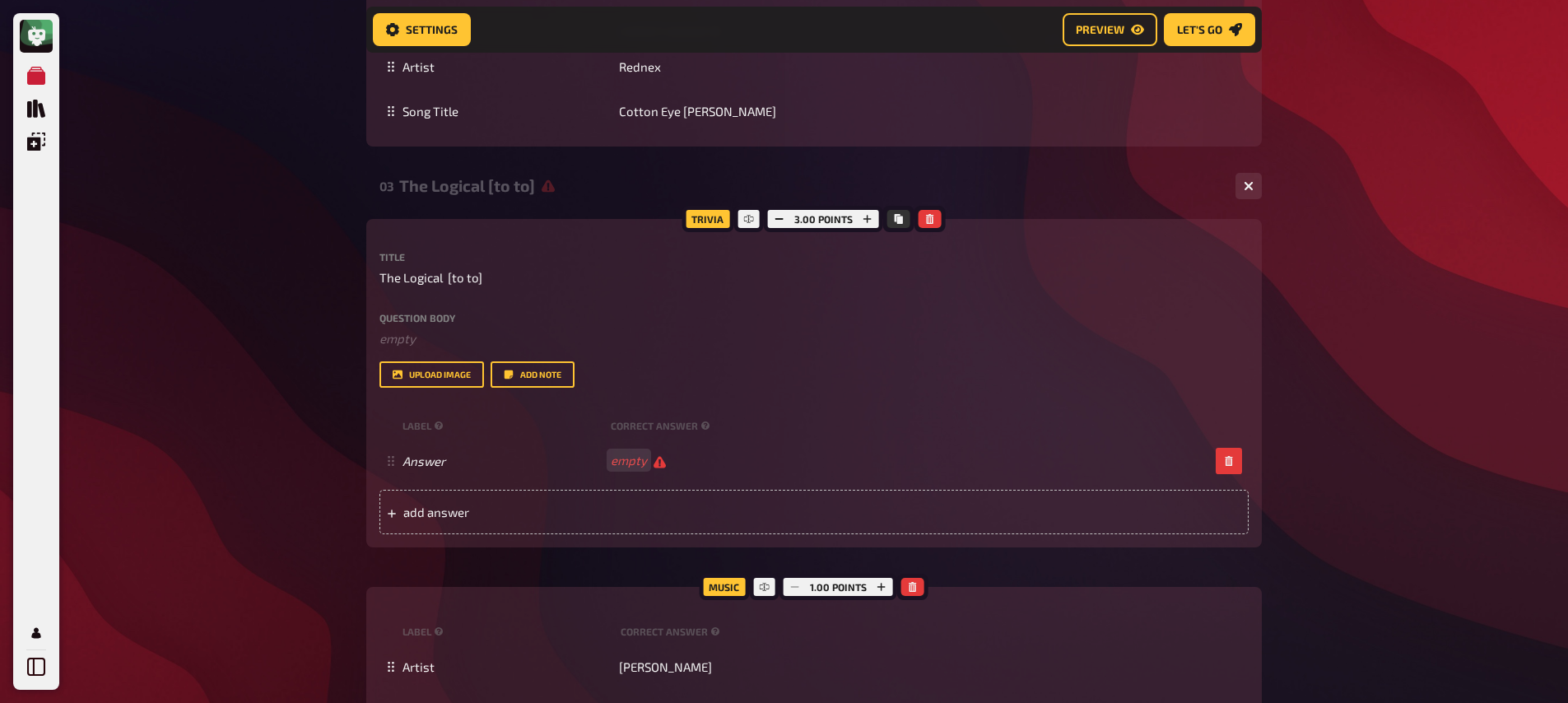
scroll to position [2409, 0]
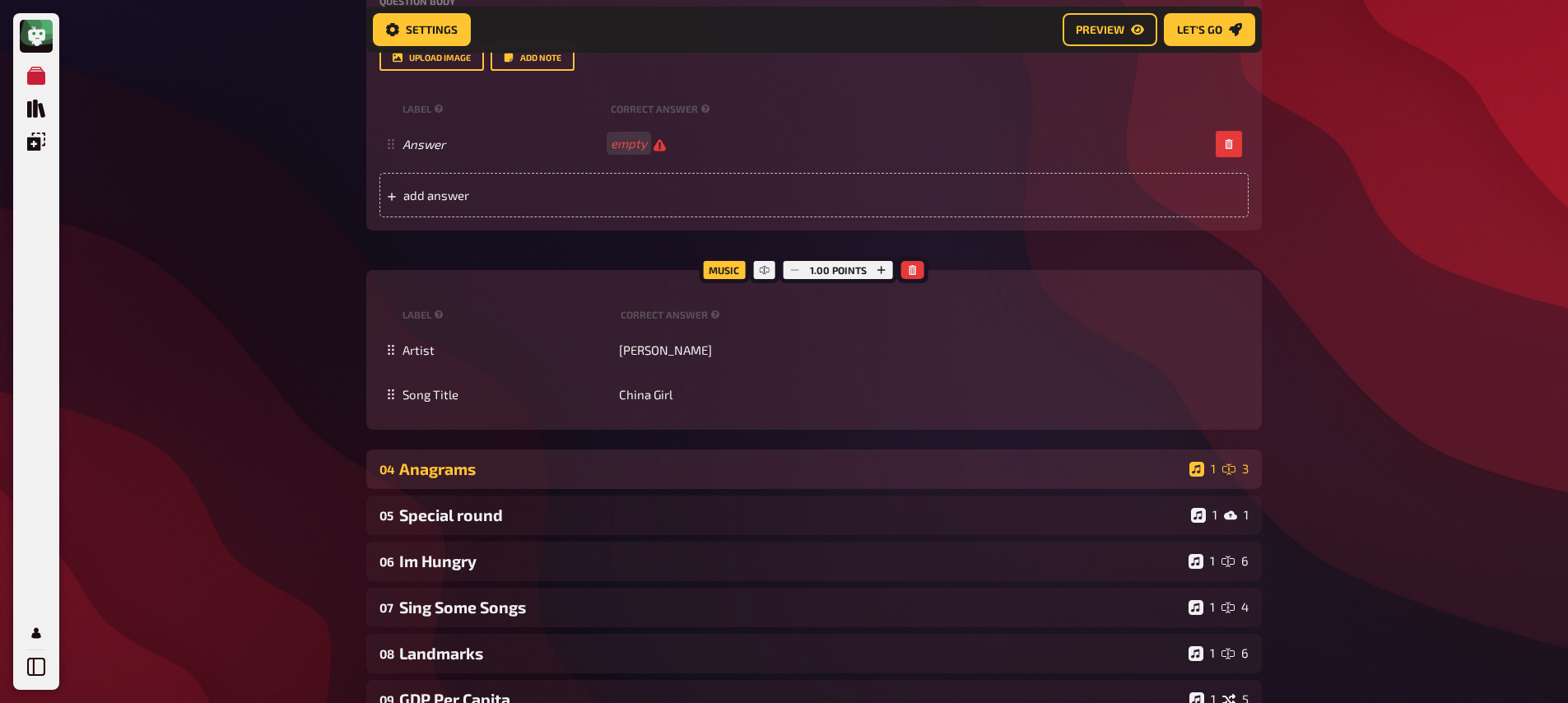
click at [521, 468] on div "Anagrams" at bounding box center [790, 468] width 784 height 19
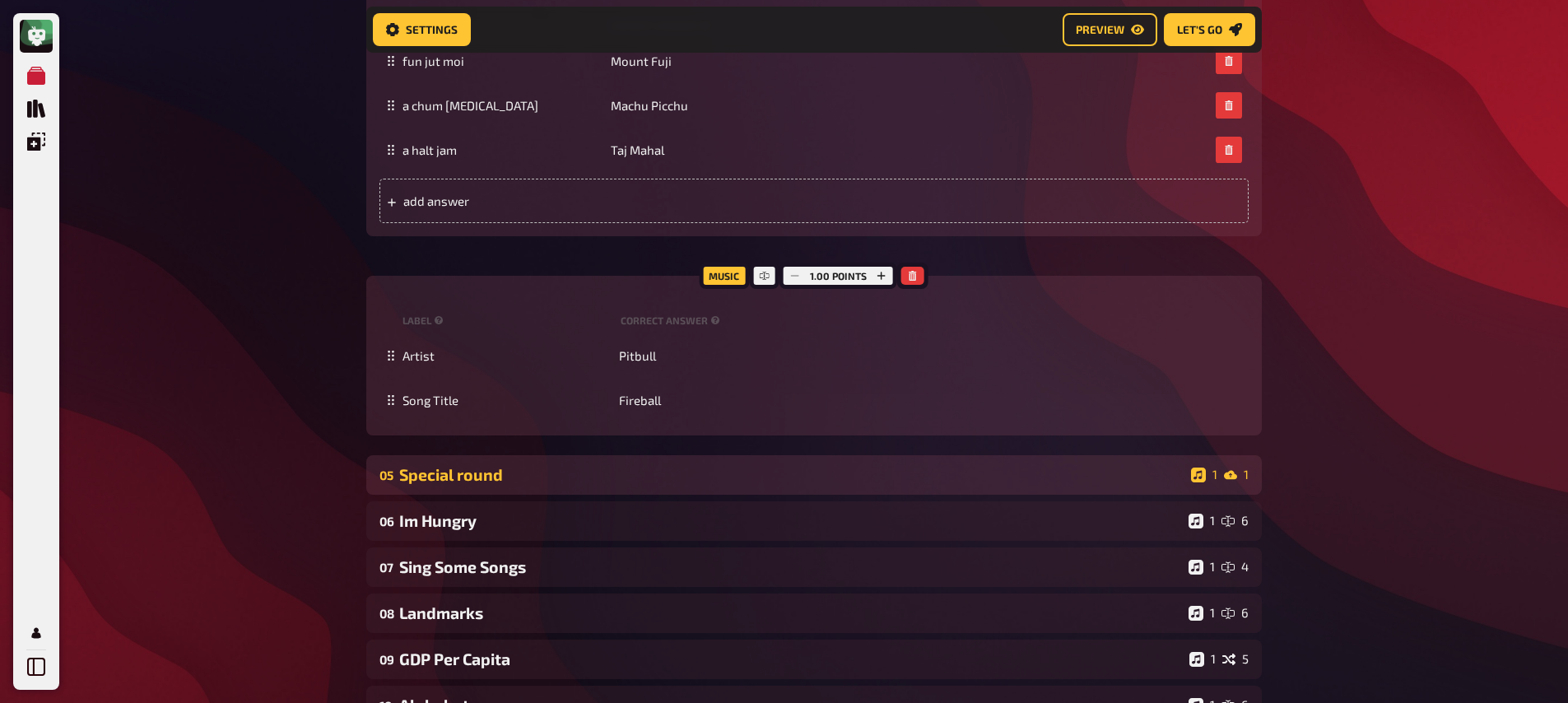
click at [501, 483] on div "Special round" at bounding box center [791, 474] width 785 height 19
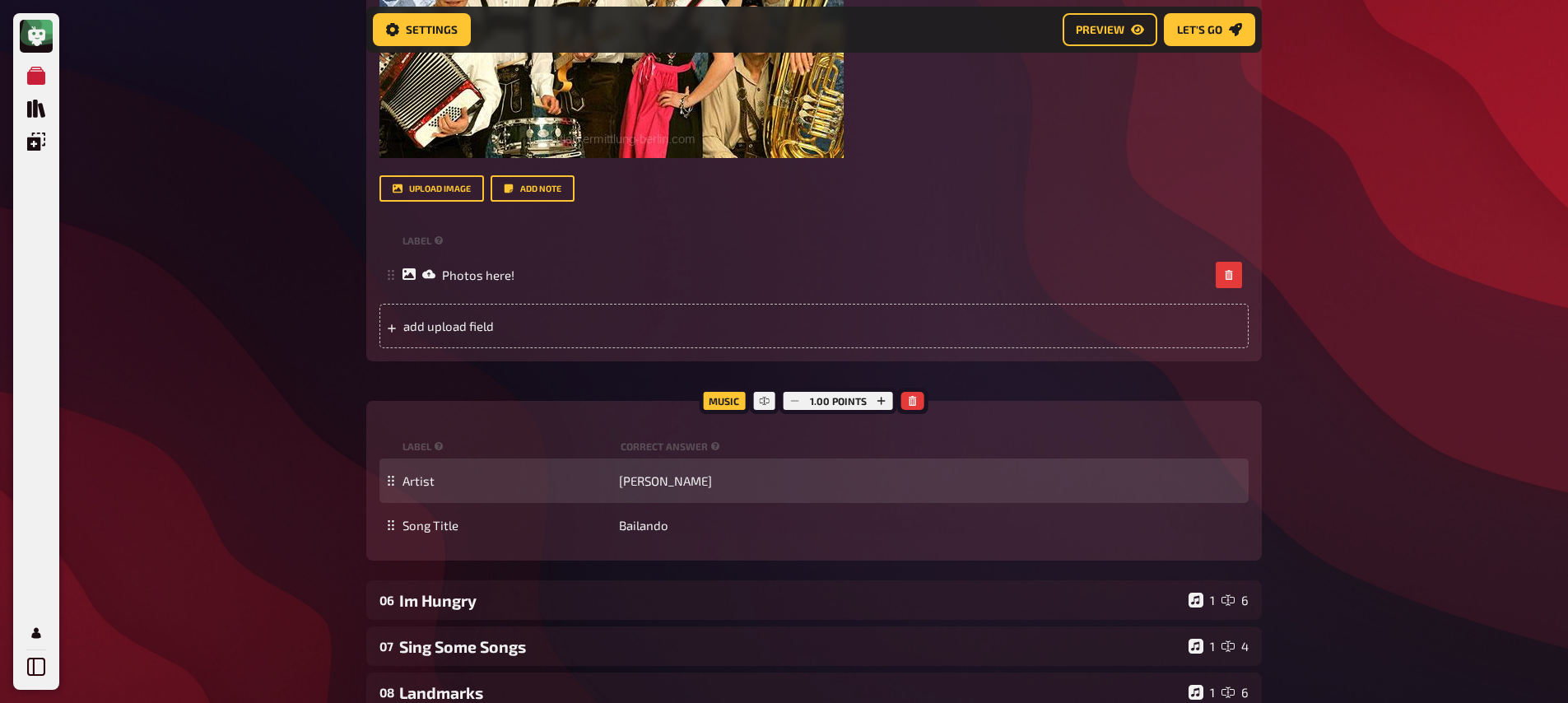
scroll to position [4090, 0]
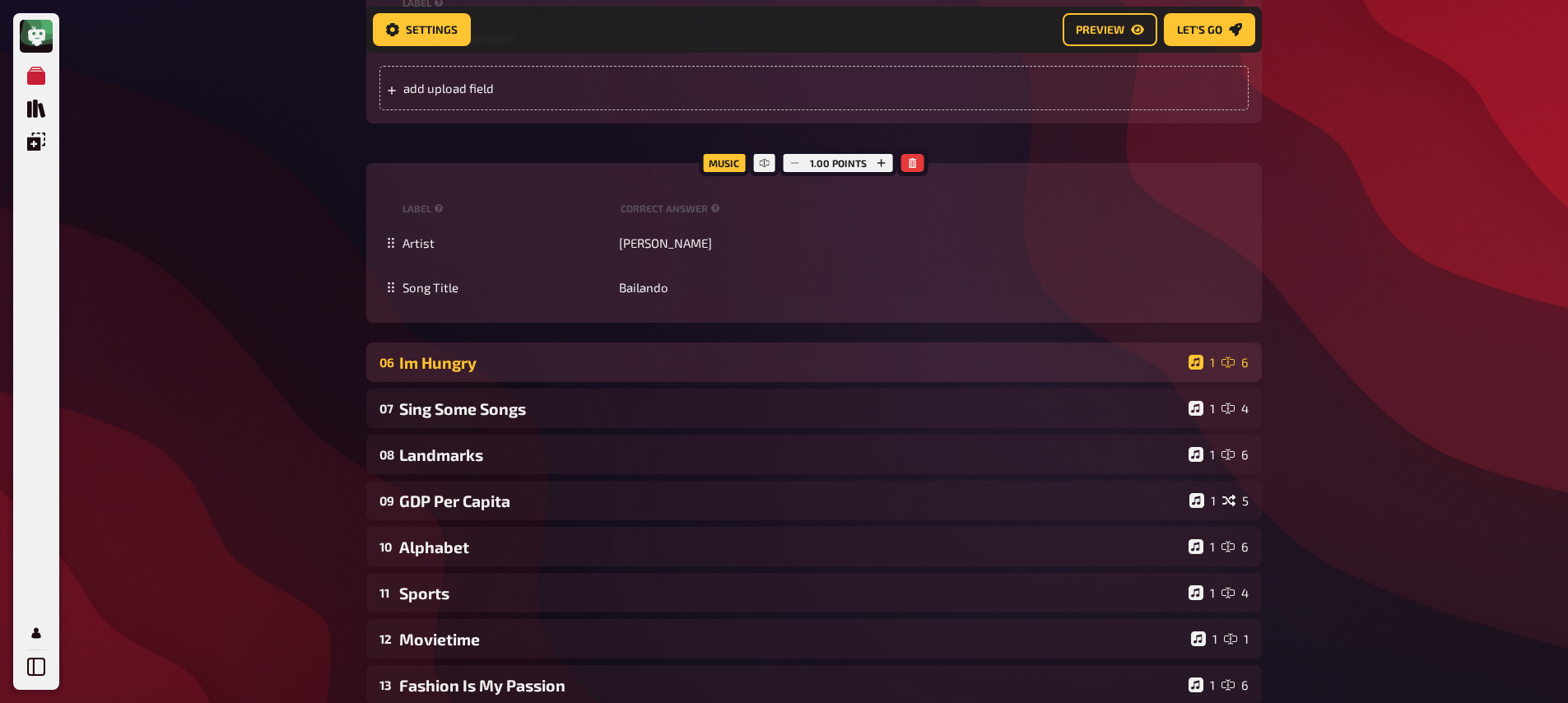
click at [484, 372] on div "Im Hungry" at bounding box center [790, 362] width 784 height 19
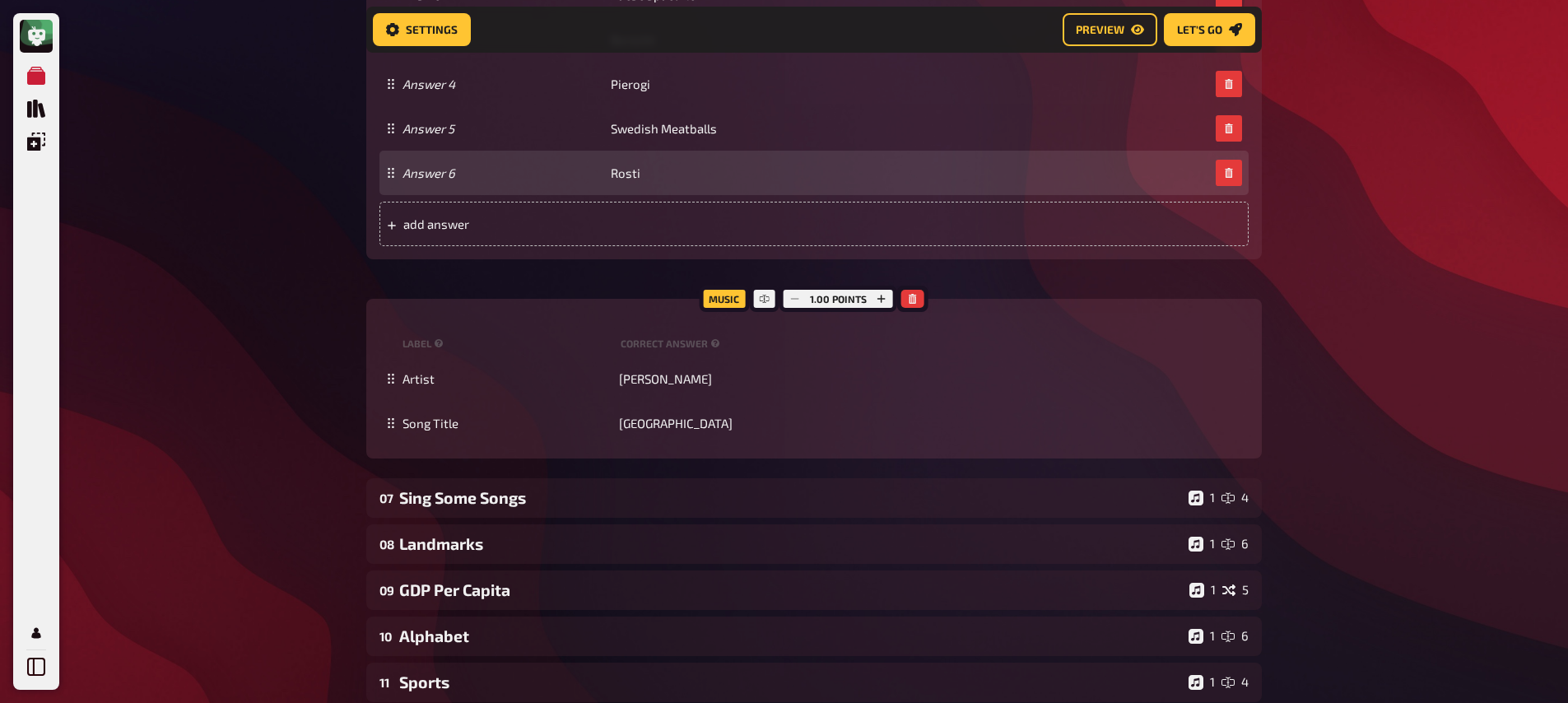
scroll to position [5182, 0]
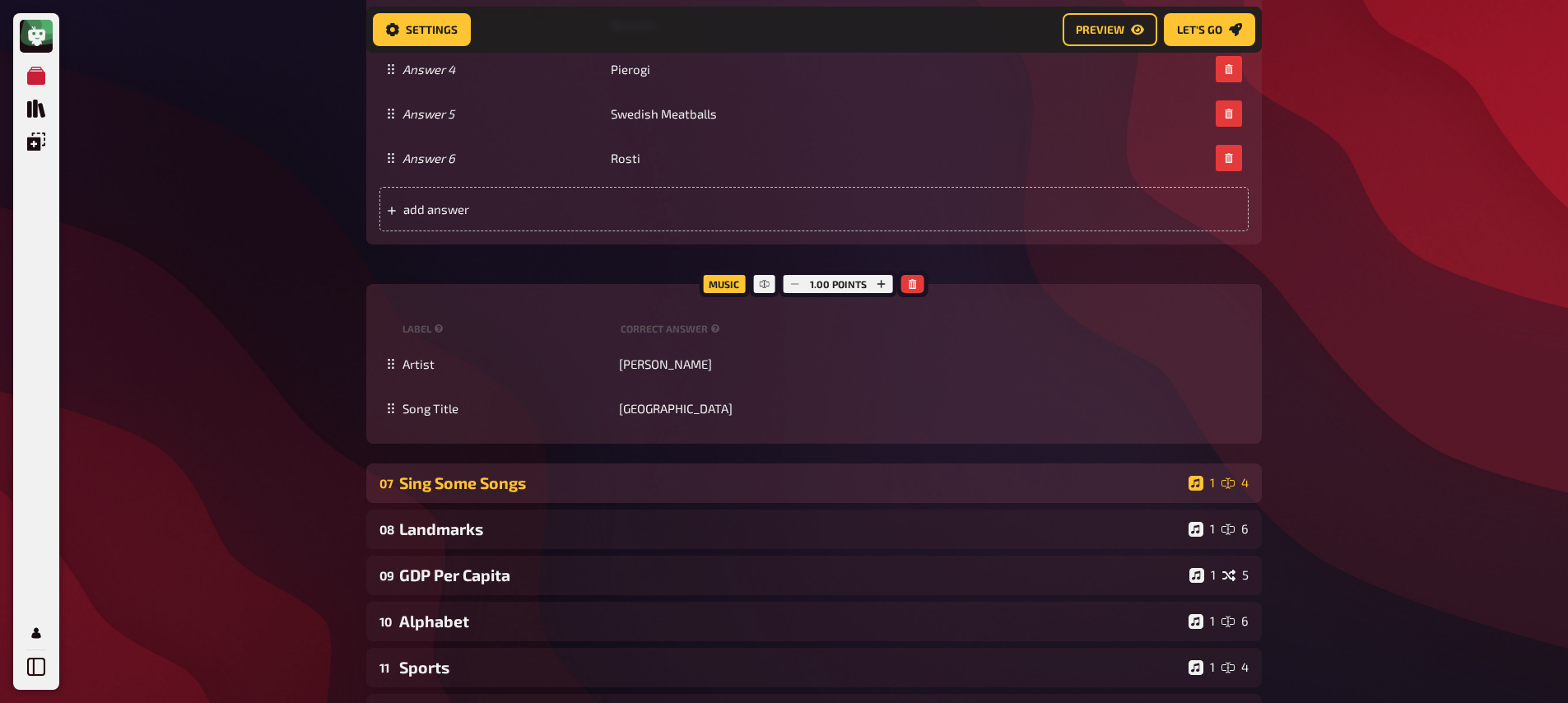
click at [553, 492] on div "Sing Some Songs" at bounding box center [790, 482] width 784 height 19
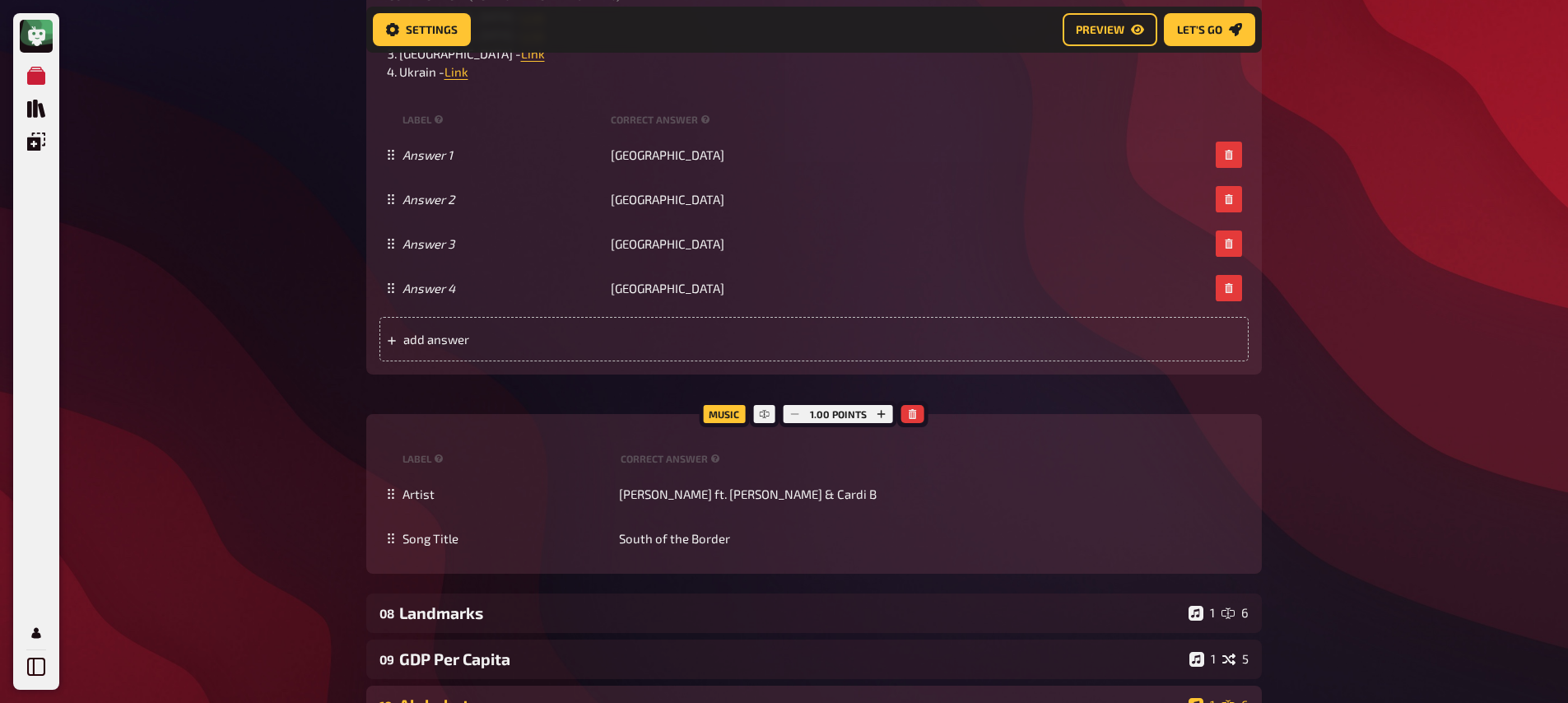
scroll to position [6130, 0]
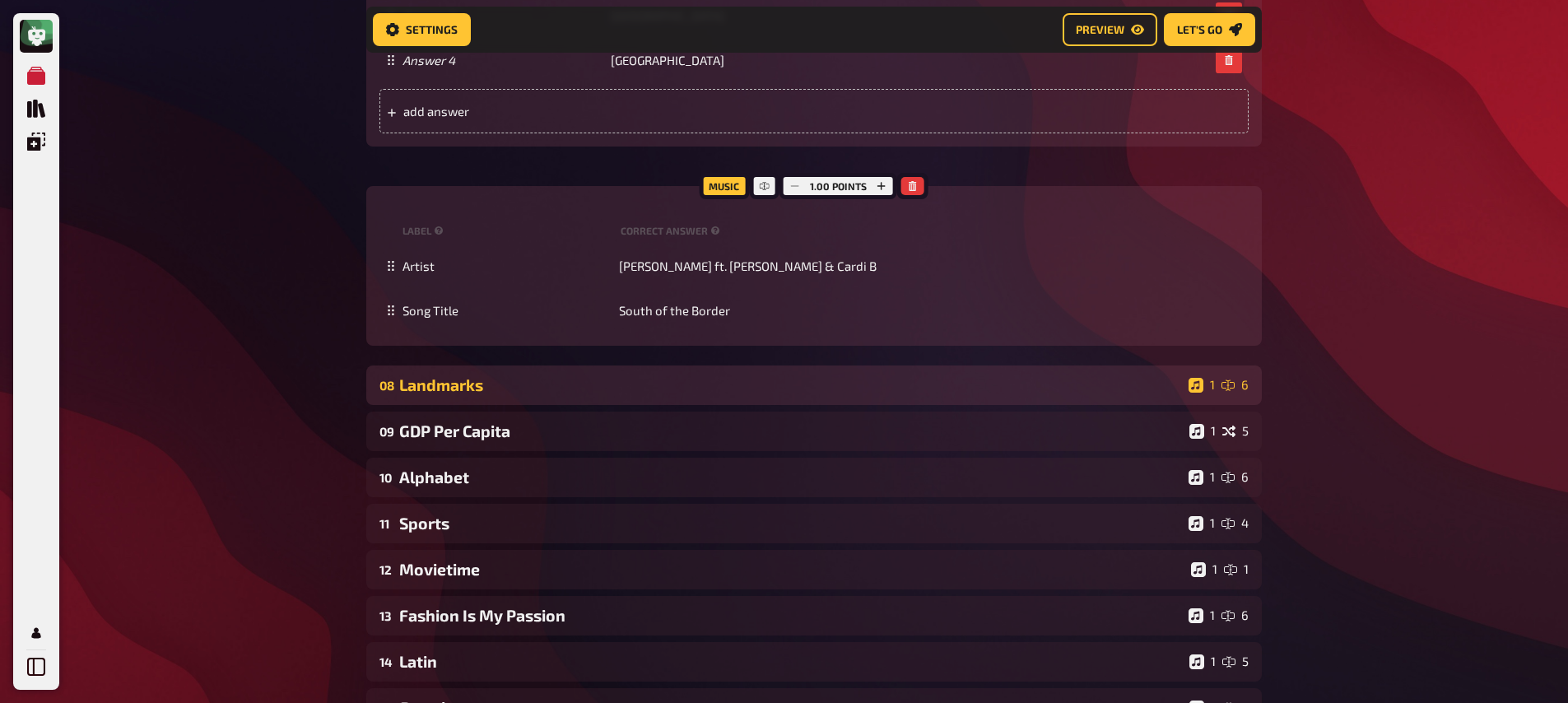
click at [515, 384] on div "Landmarks" at bounding box center [790, 384] width 784 height 19
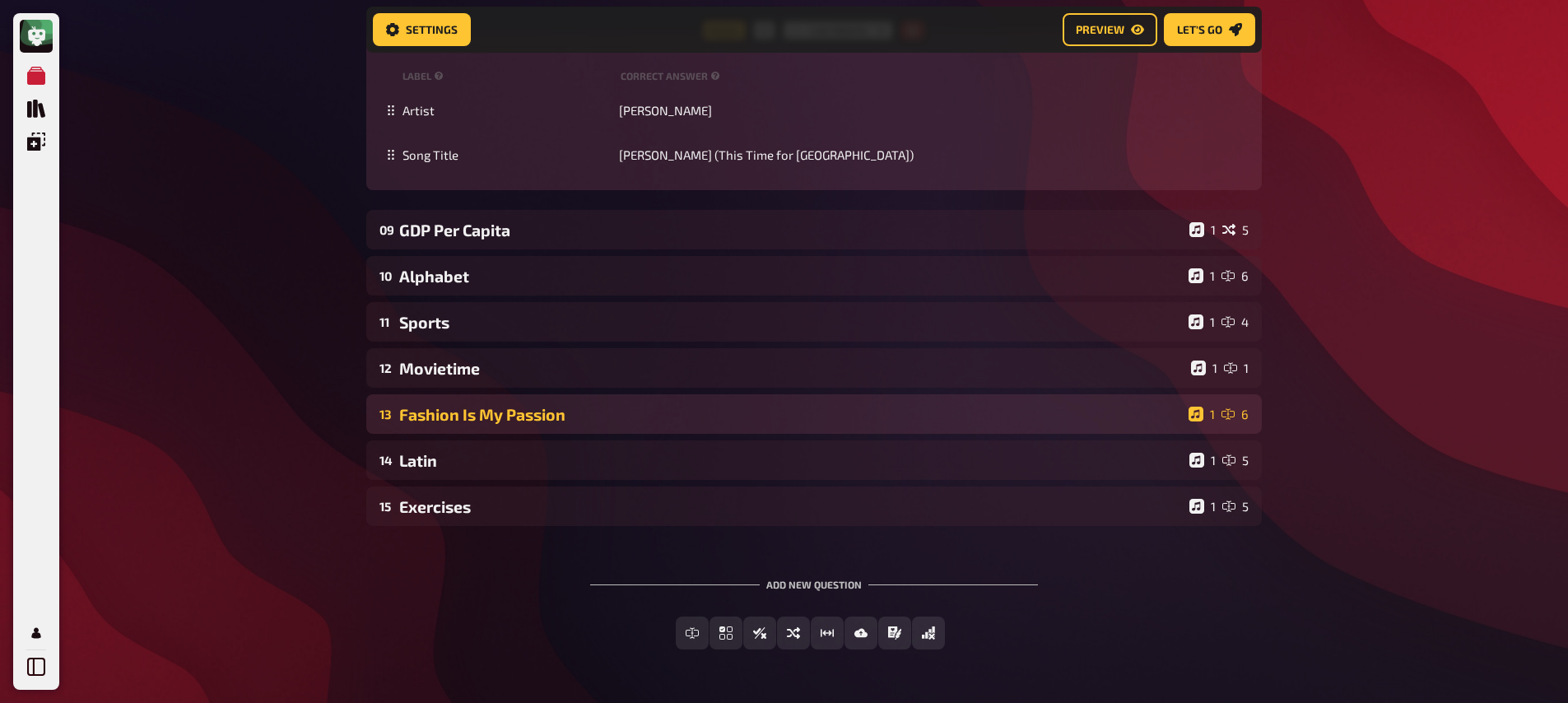
scroll to position [7559, 0]
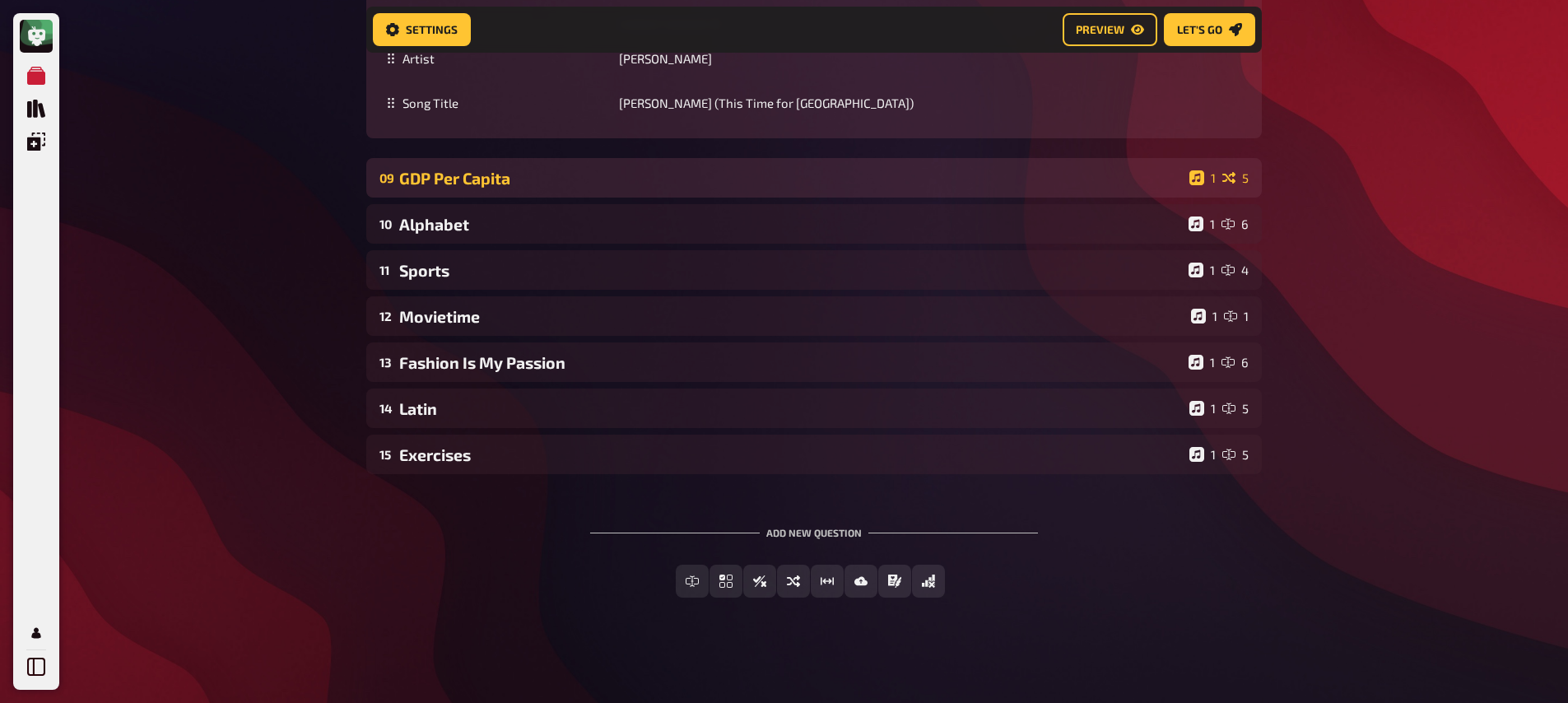
click at [451, 172] on div "GDP Per Capita" at bounding box center [790, 178] width 784 height 19
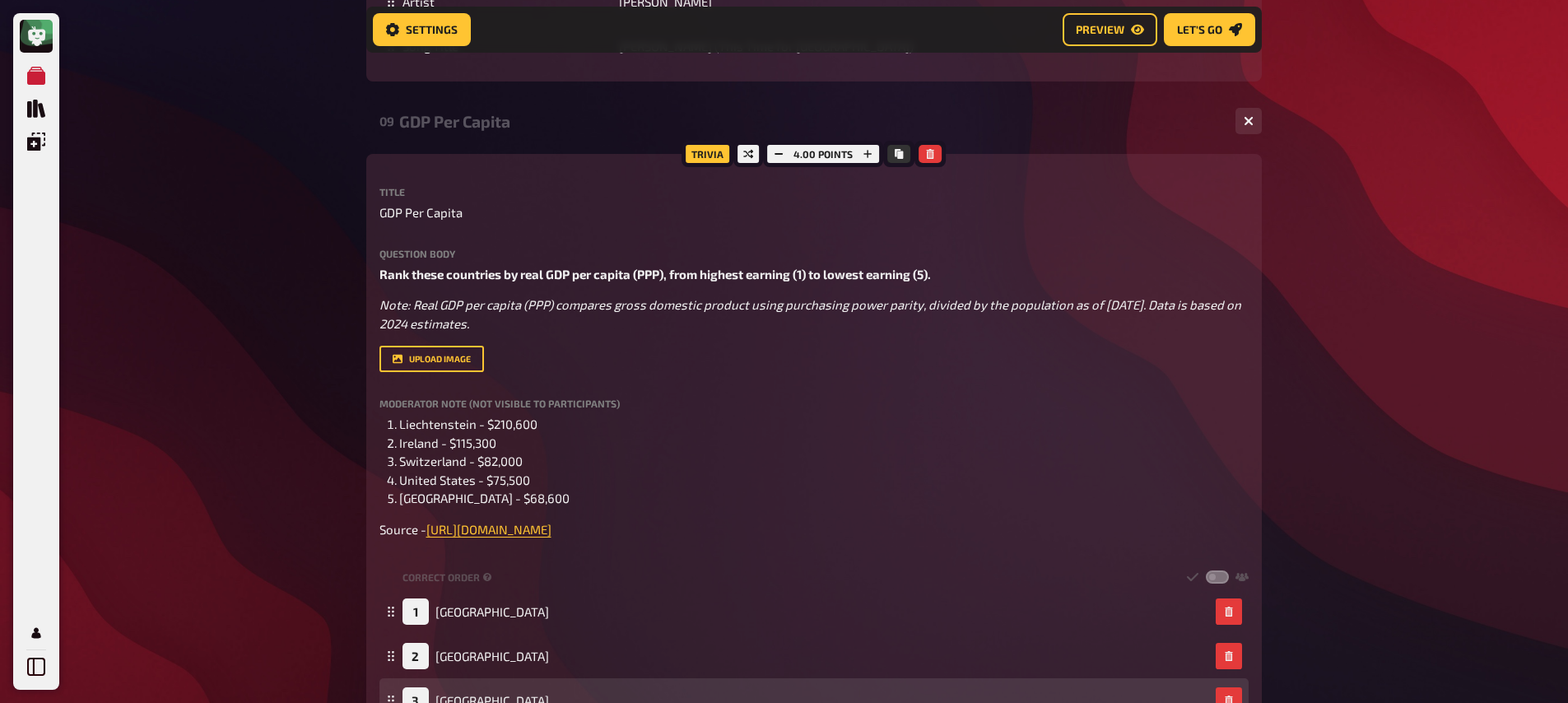
scroll to position [8354, 0]
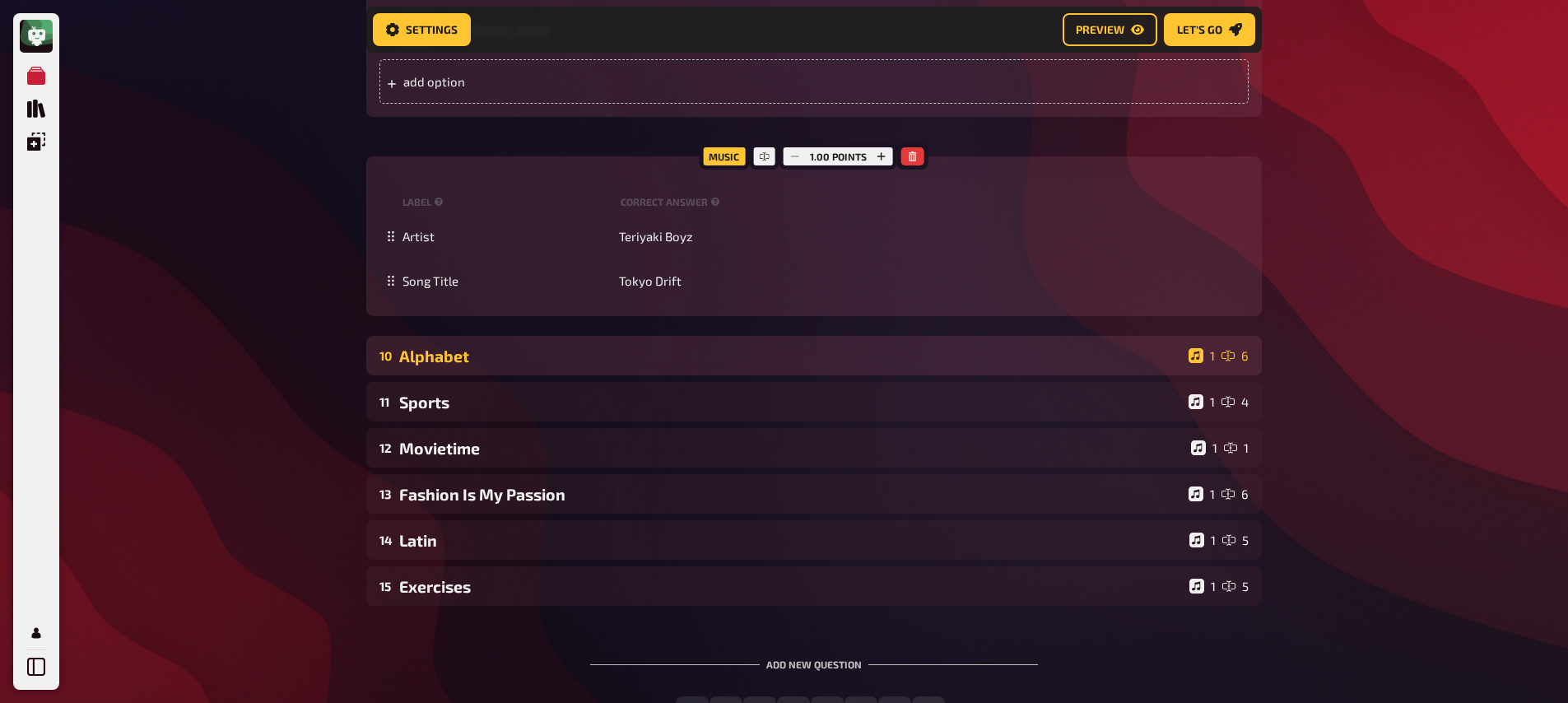
click at [522, 365] on div "Alphabet" at bounding box center [790, 355] width 784 height 19
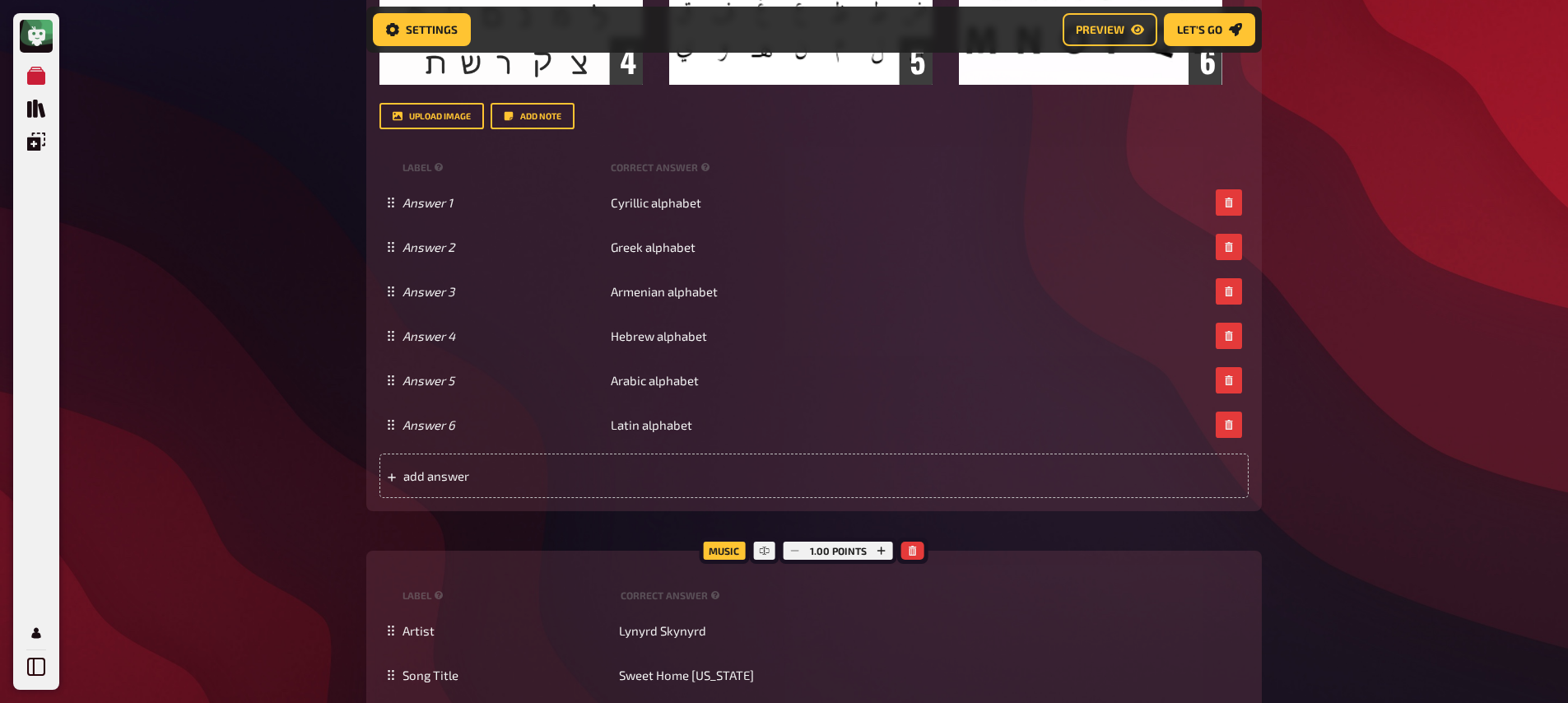
scroll to position [9327, 0]
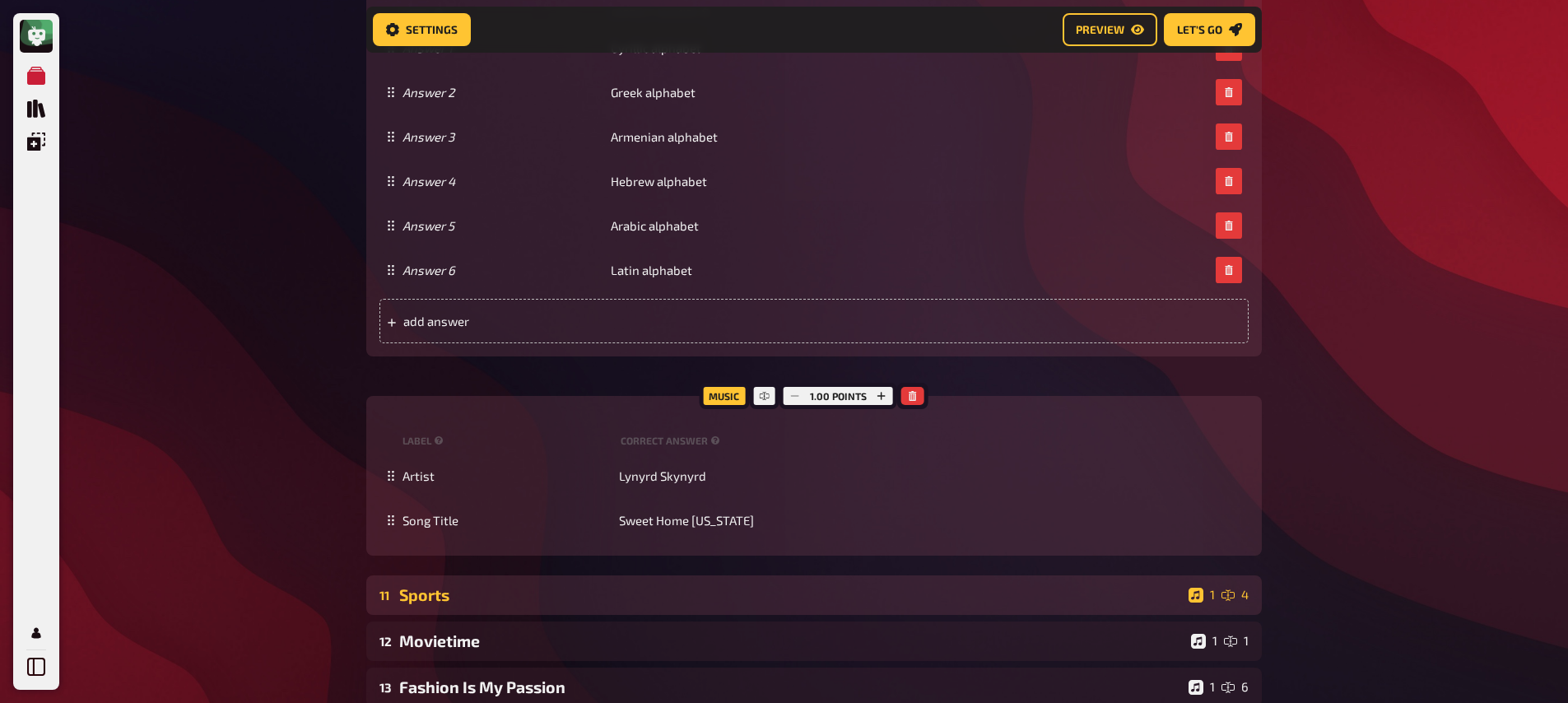
click at [524, 598] on div "11 Sports 1 4" at bounding box center [814, 596] width 896 height 40
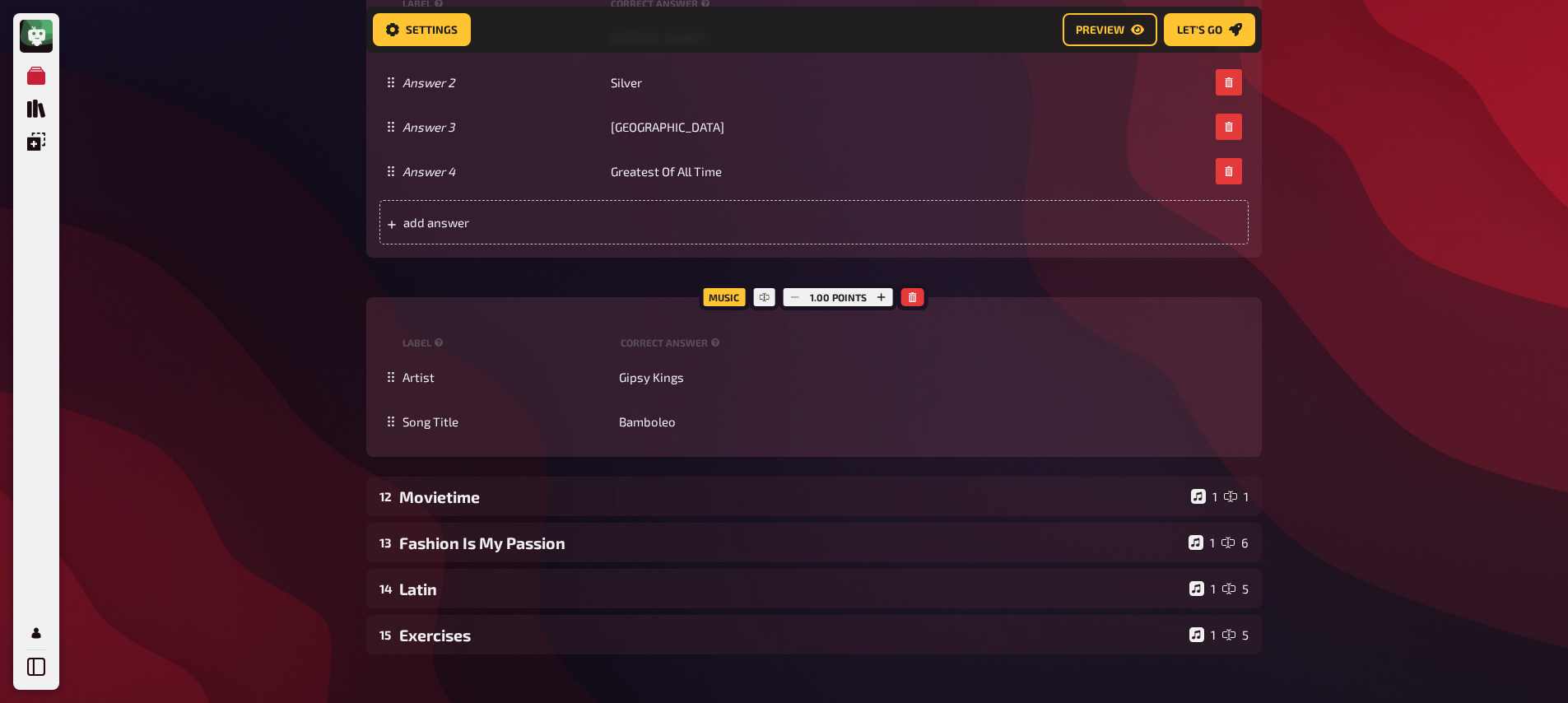
scroll to position [10283, 0]
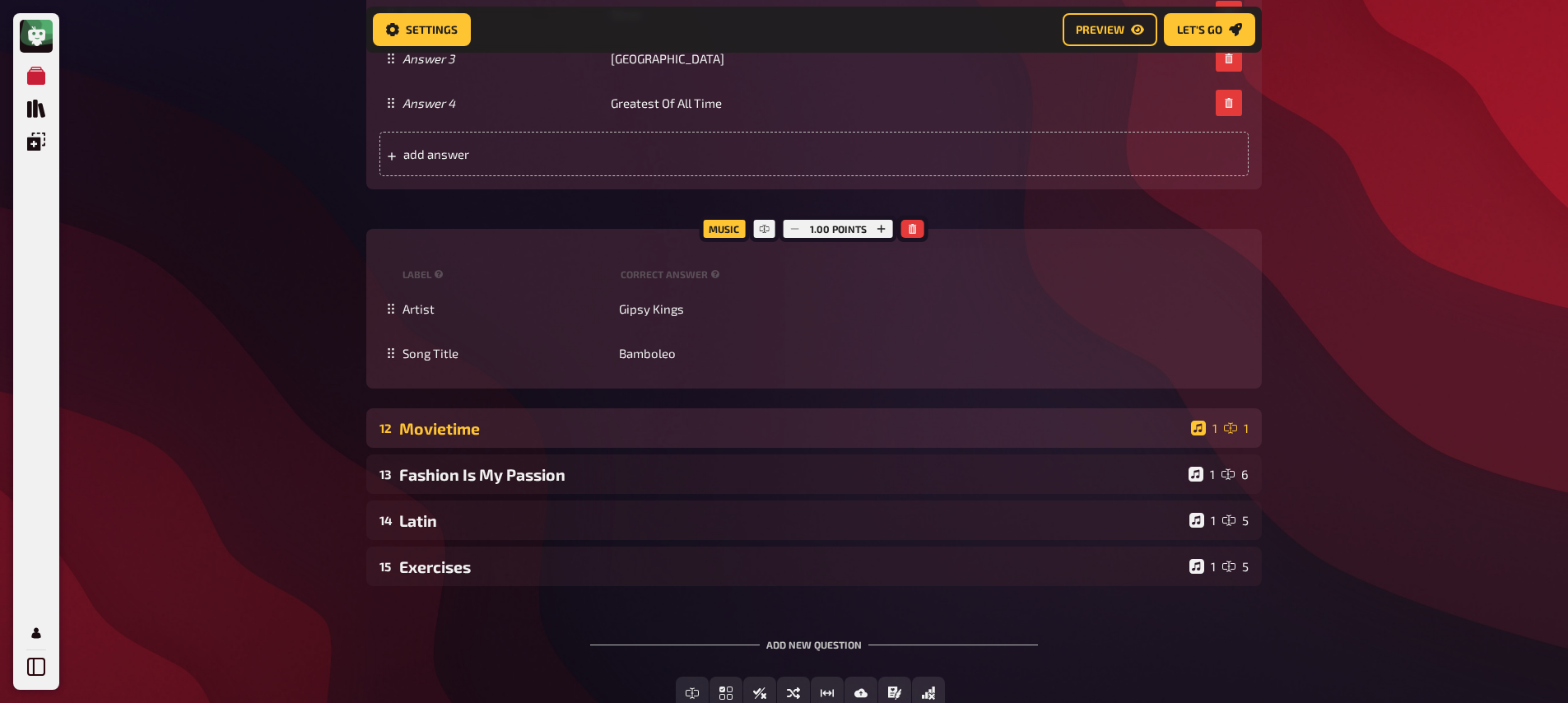
click at [527, 438] on div "Movietime" at bounding box center [791, 428] width 785 height 19
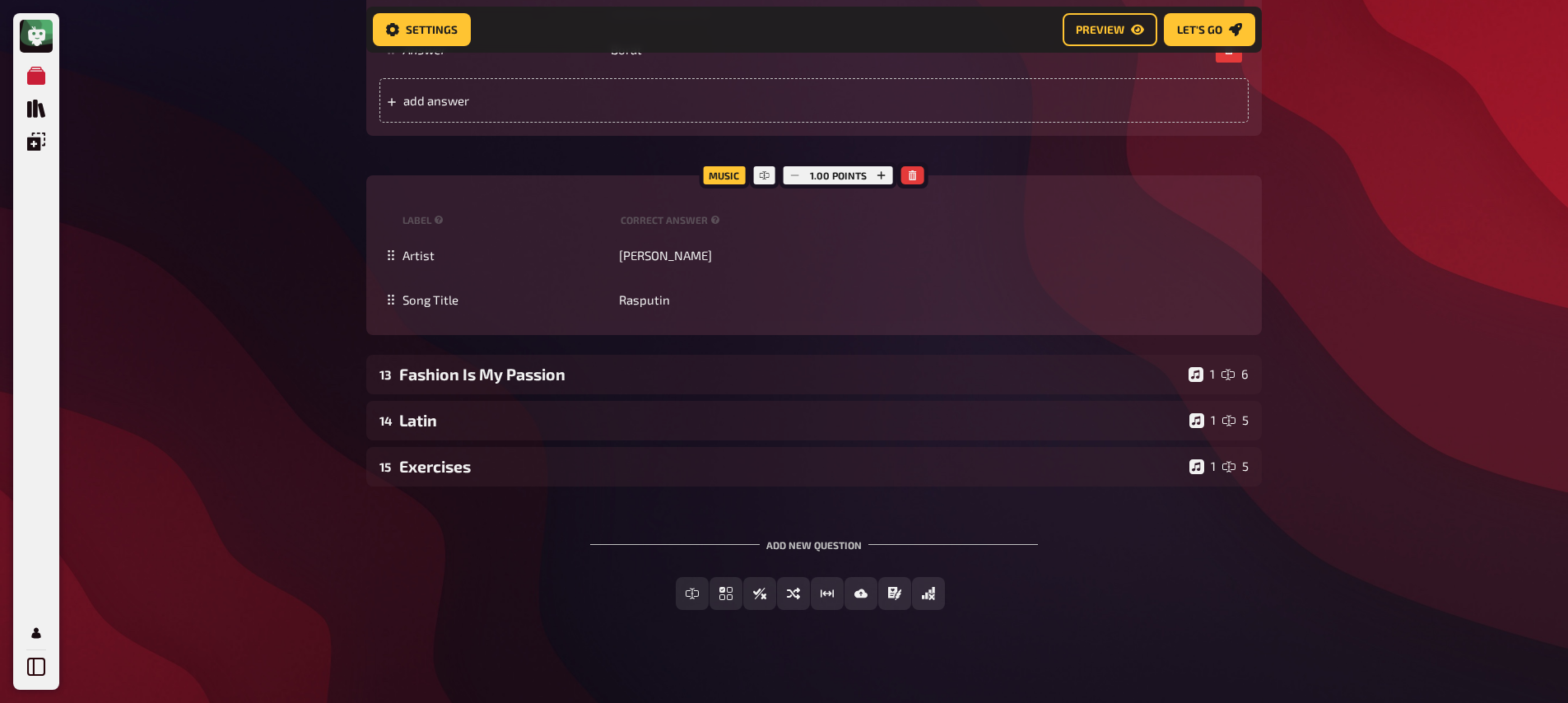
scroll to position [11012, 0]
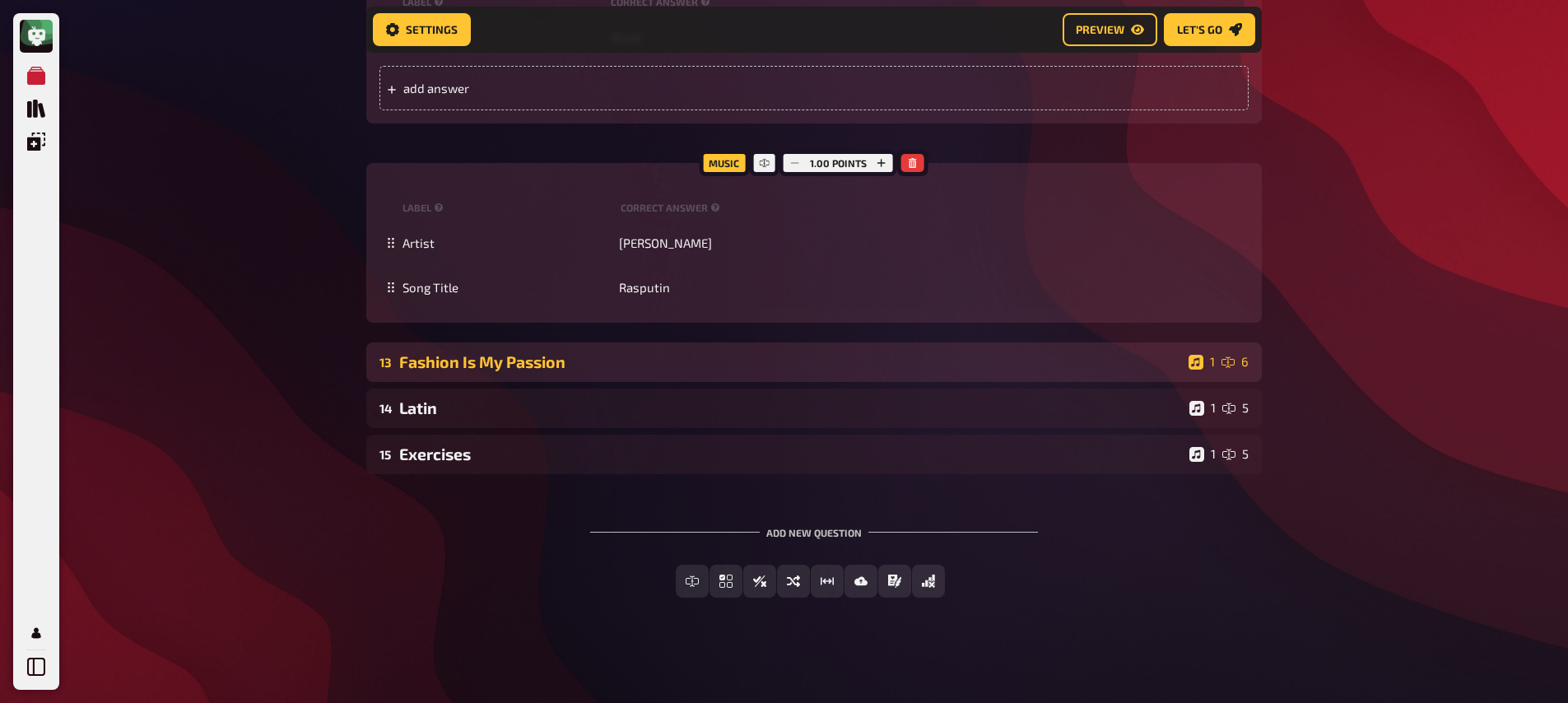
click at [526, 371] on div "Fashion Is My Passion" at bounding box center [790, 361] width 784 height 19
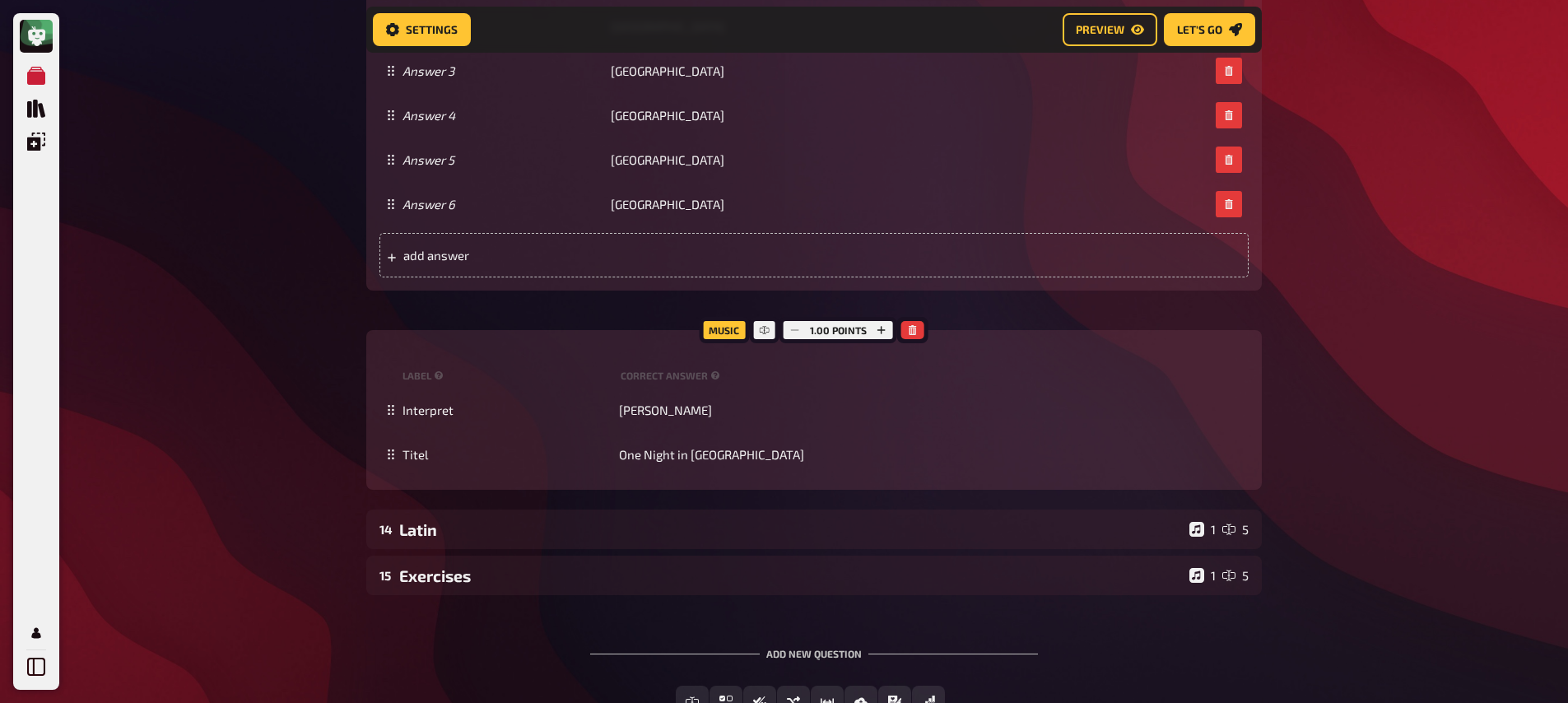
scroll to position [12499, 0]
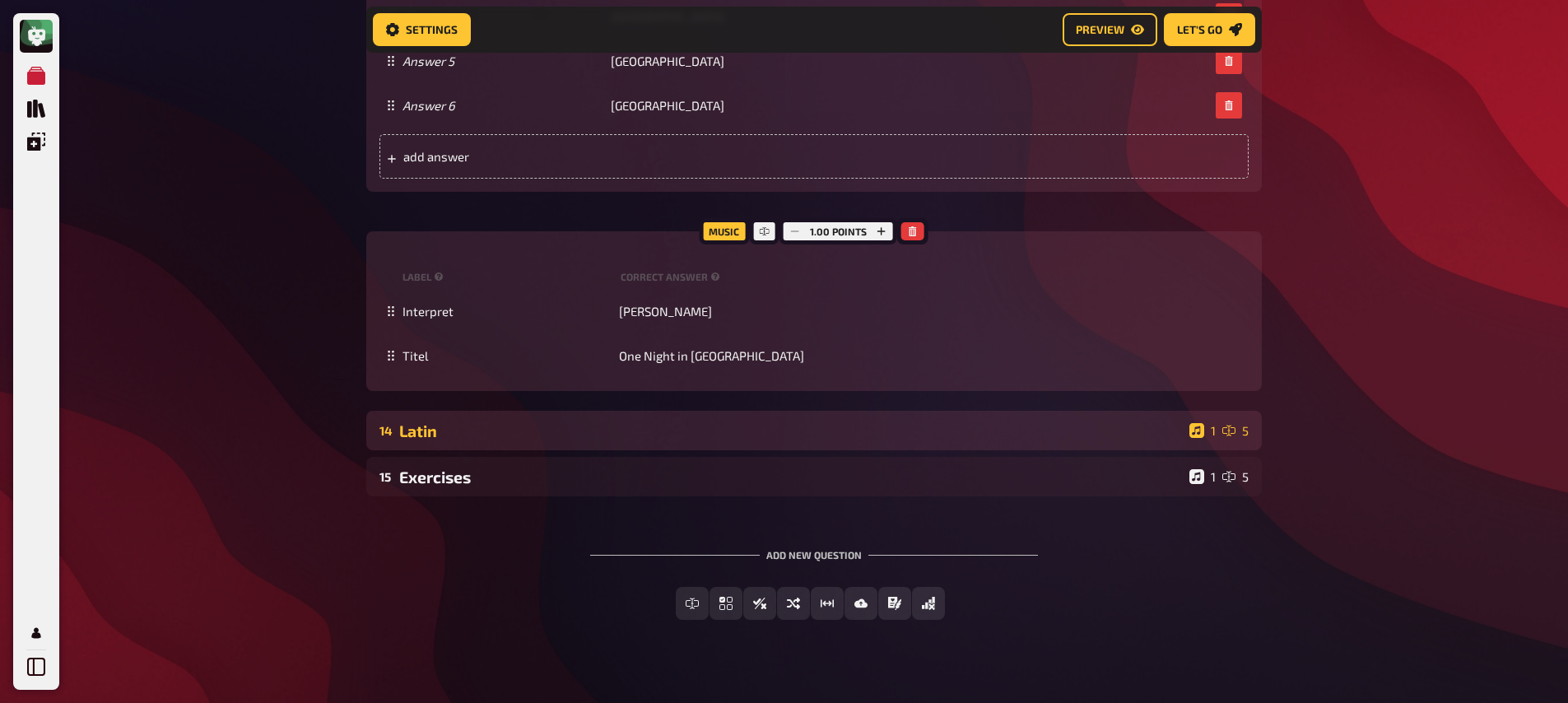
click at [534, 440] on div "Latin" at bounding box center [790, 430] width 784 height 19
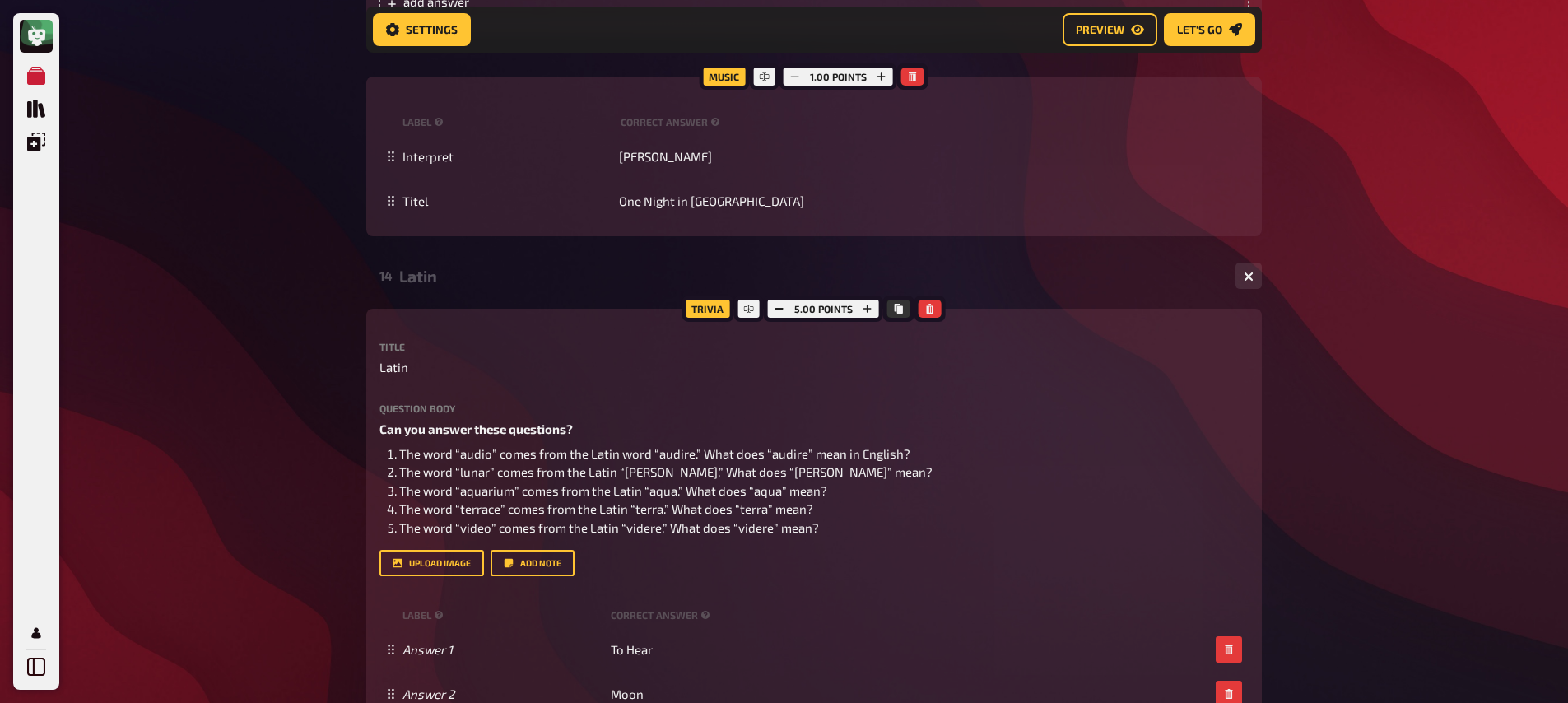
scroll to position [13251, 0]
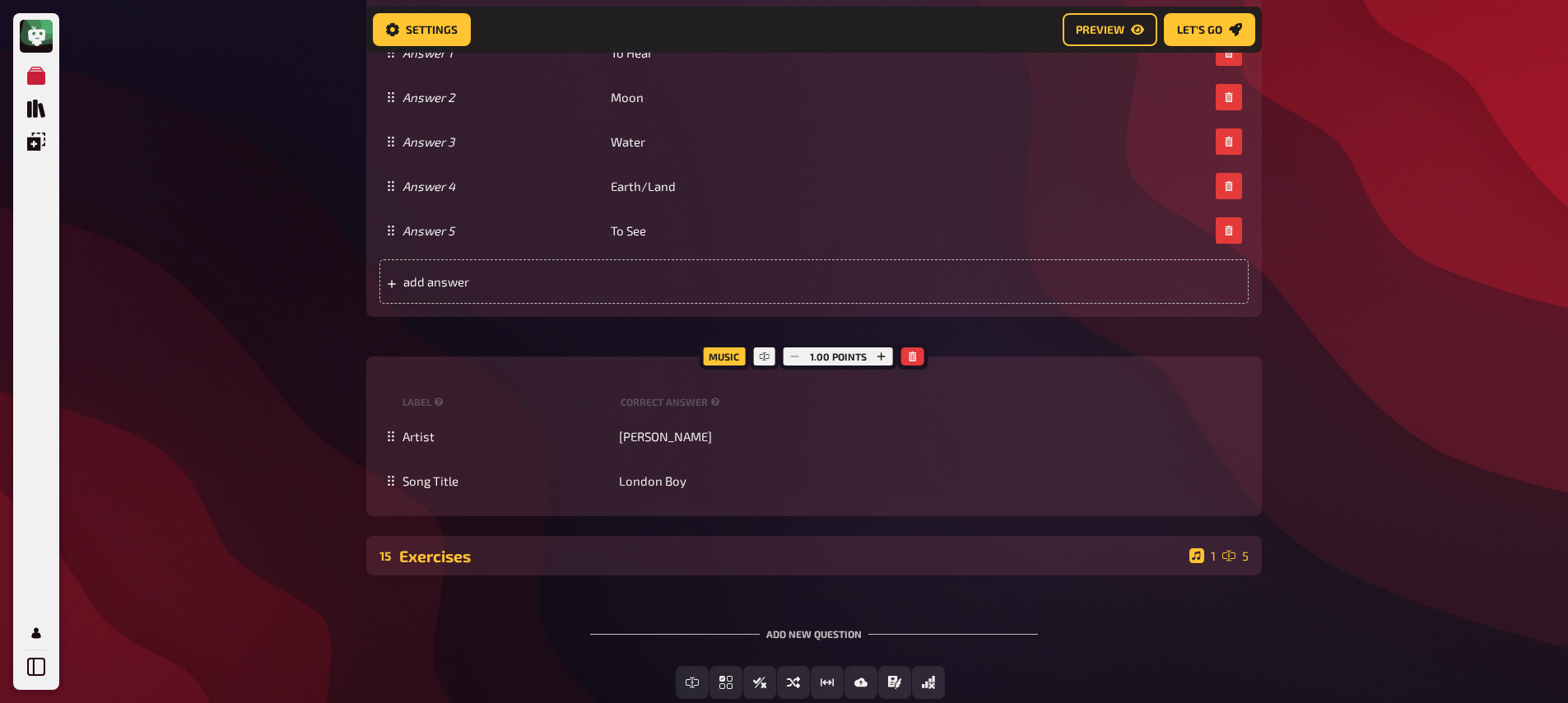
click at [547, 566] on div "Exercises" at bounding box center [790, 556] width 784 height 19
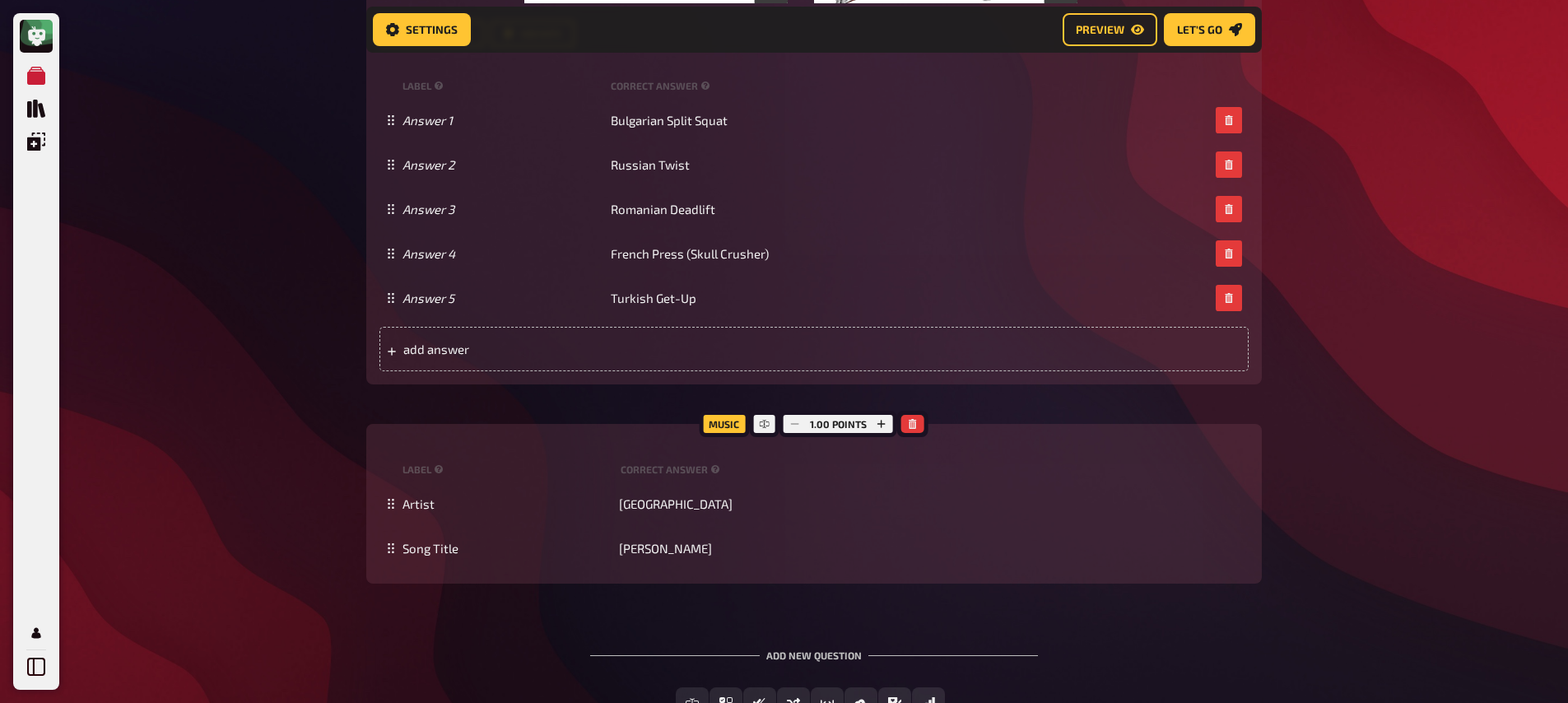
scroll to position [14513, 0]
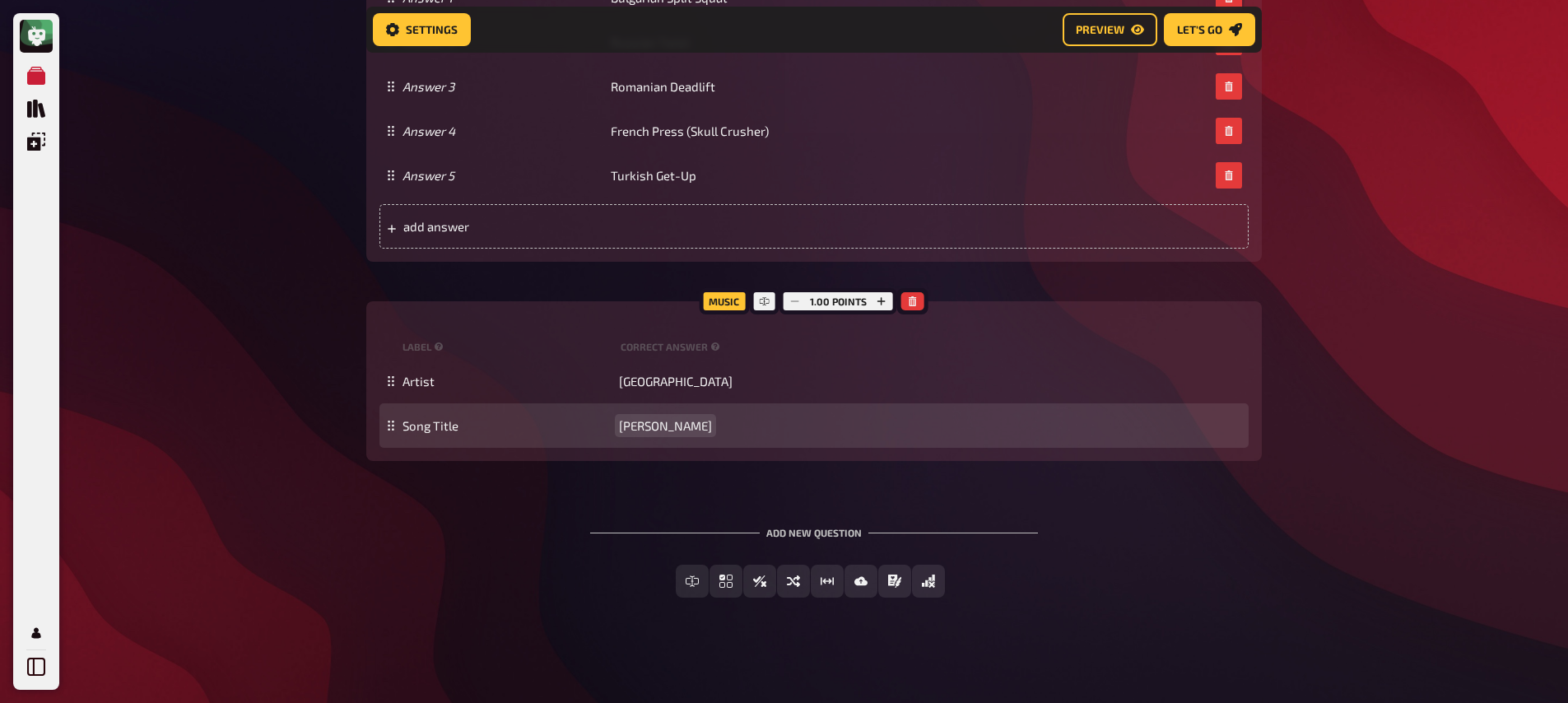
click at [649, 425] on span "[PERSON_NAME]" at bounding box center [665, 425] width 93 height 15
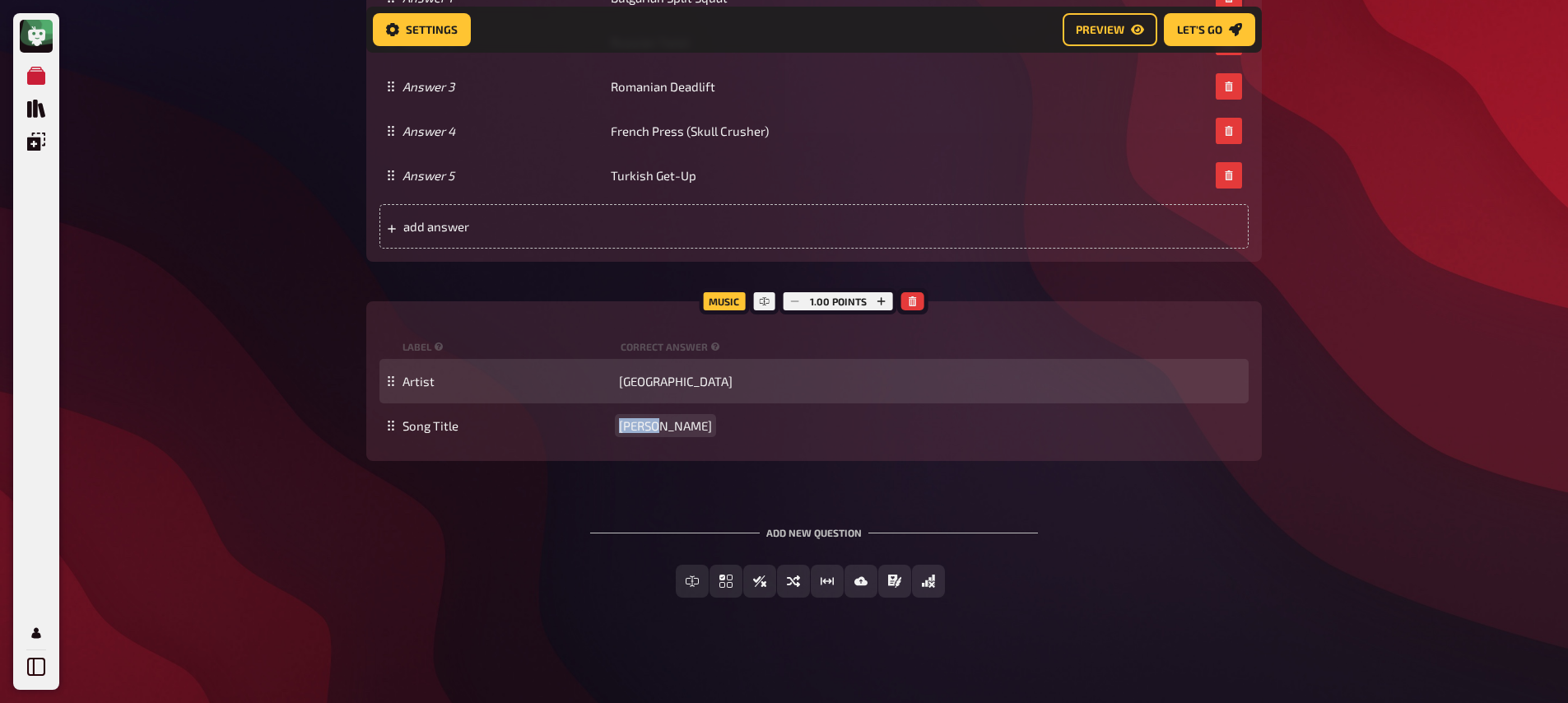
copy span "[PERSON_NAME]"
click at [646, 378] on span "[GEOGRAPHIC_DATA]" at bounding box center [676, 381] width 114 height 15
paste span
click at [651, 380] on span "BrazilDeclan [PERSON_NAME]" at bounding box center [702, 381] width 166 height 15
drag, startPoint x: 652, startPoint y: 383, endPoint x: 614, endPoint y: 384, distance: 38.0
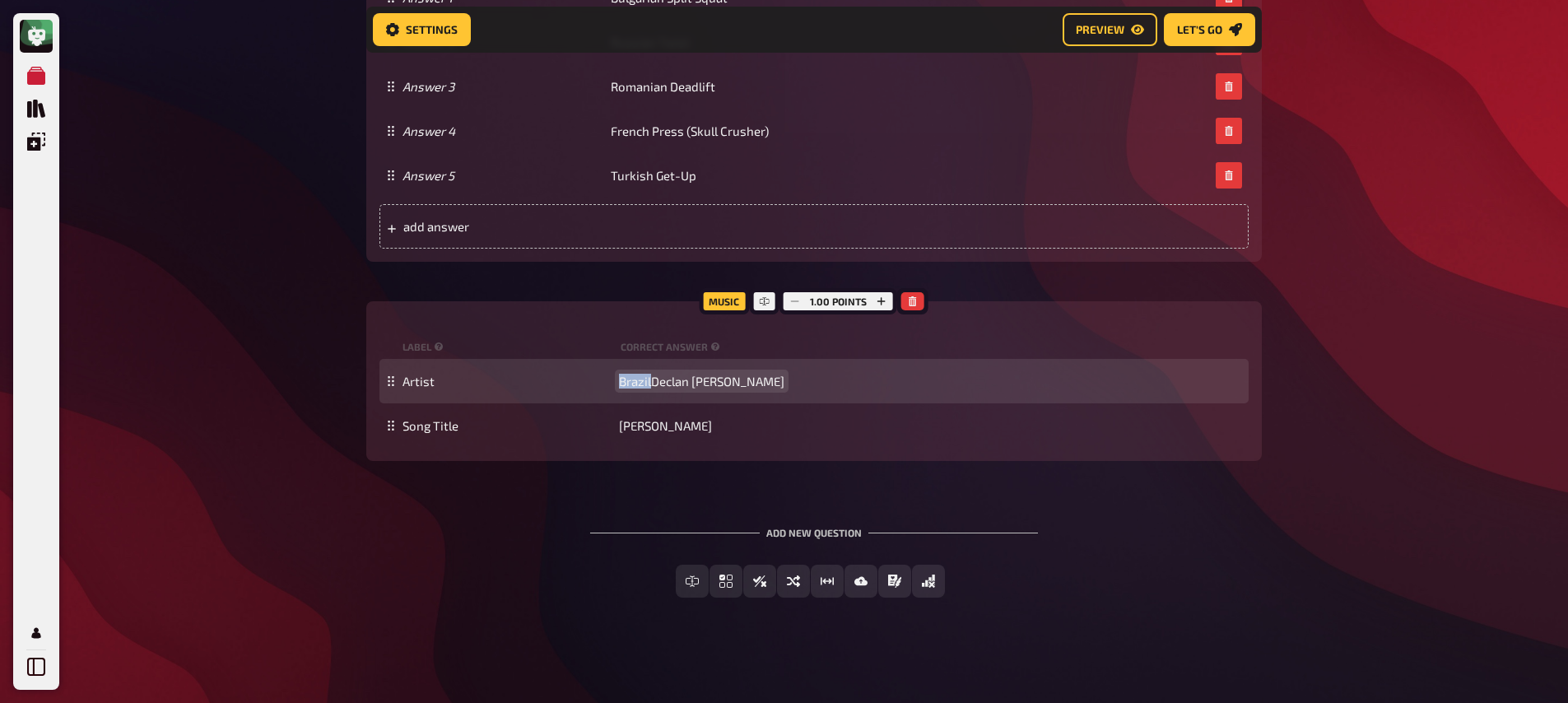
click at [614, 384] on div "Artist [PERSON_NAME]" at bounding box center [821, 381] width 839 height 15
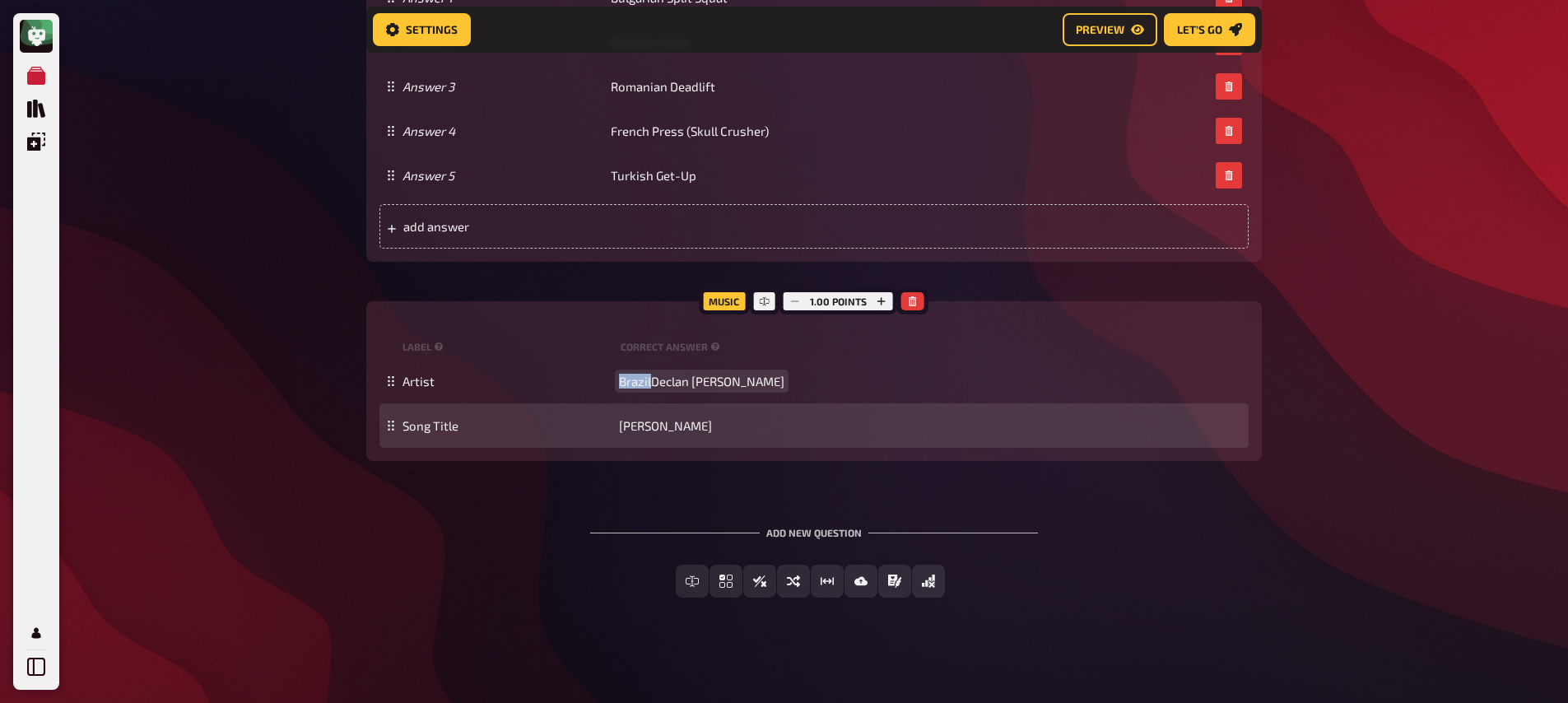
copy span "[GEOGRAPHIC_DATA]"
click at [651, 421] on span "[PERSON_NAME]" at bounding box center [665, 425] width 93 height 15
click at [652, 421] on span "[PERSON_NAME]" at bounding box center [665, 425] width 93 height 15
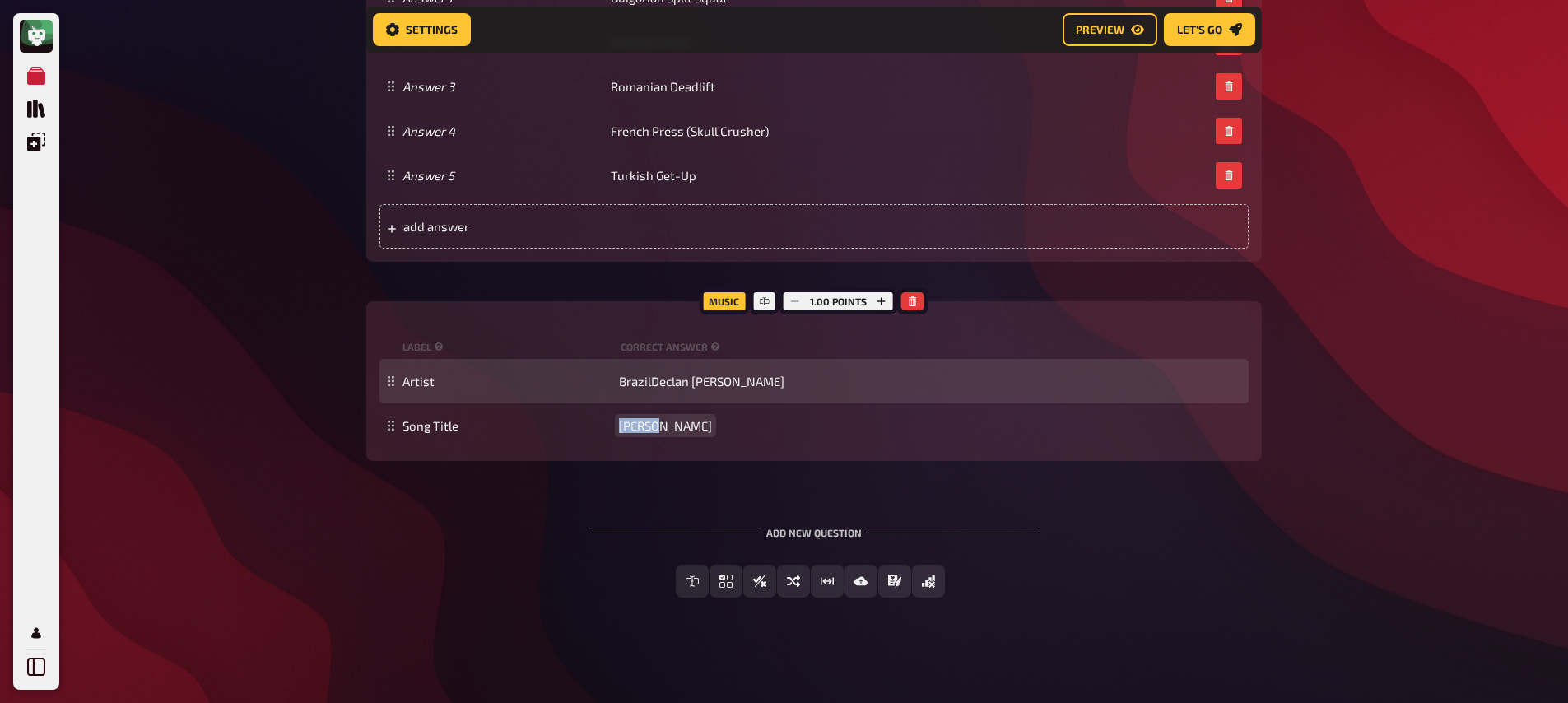
paste span
click at [635, 376] on span "BrazilDeclan [PERSON_NAME]" at bounding box center [702, 381] width 166 height 15
click at [628, 382] on span "BrazilDeclan [PERSON_NAME]" at bounding box center [702, 381] width 166 height 15
drag, startPoint x: 614, startPoint y: 382, endPoint x: 645, endPoint y: 384, distance: 31.1
click at [645, 384] on div "Artist [PERSON_NAME]" at bounding box center [821, 381] width 839 height 15
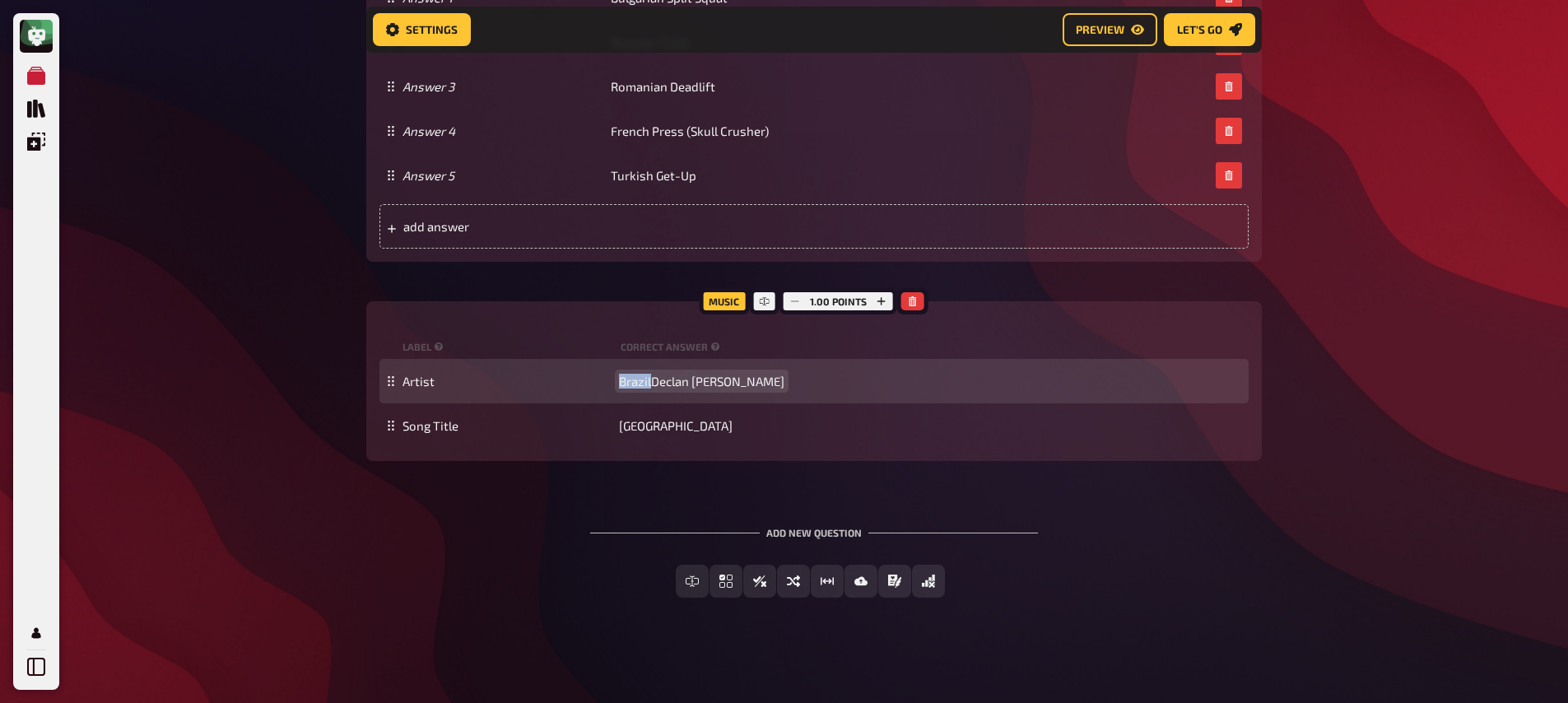
drag, startPoint x: 653, startPoint y: 382, endPoint x: 599, endPoint y: 391, distance: 54.7
click at [599, 391] on div "Artist [PERSON_NAME]" at bounding box center [813, 381] width 869 height 45
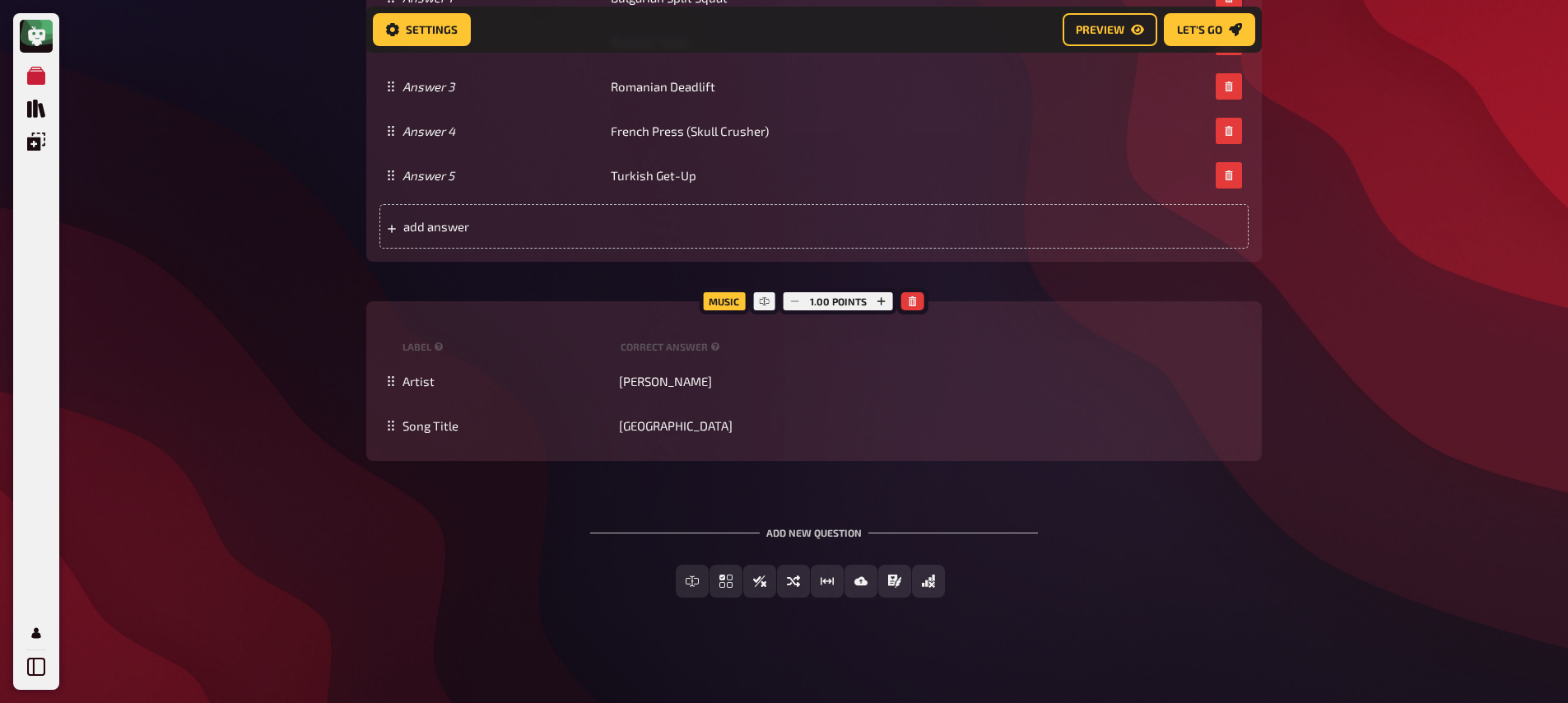
click at [535, 540] on div "Add new question Free Text Input Multiple Choice True / False Sorting Question …" at bounding box center [814, 563] width 896 height 124
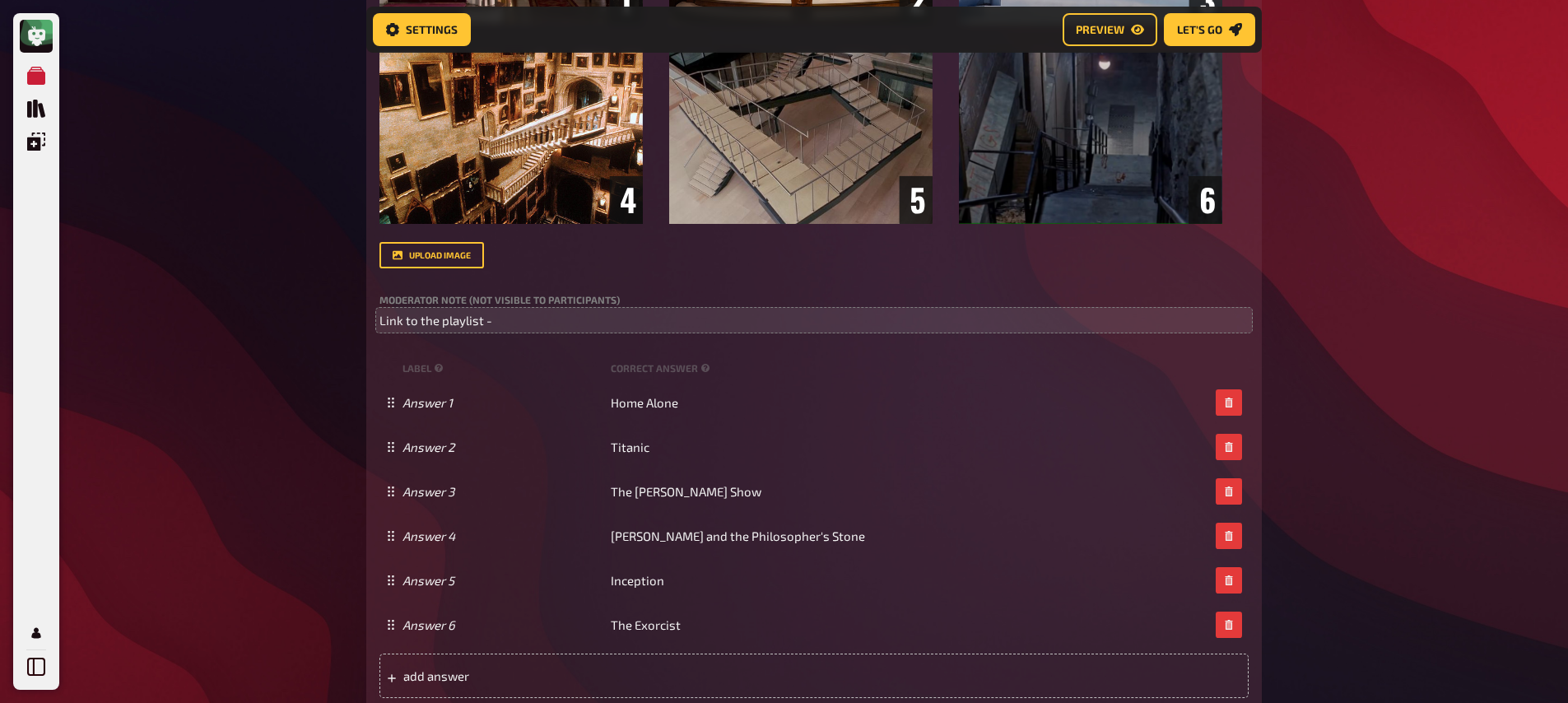
scroll to position [567, 0]
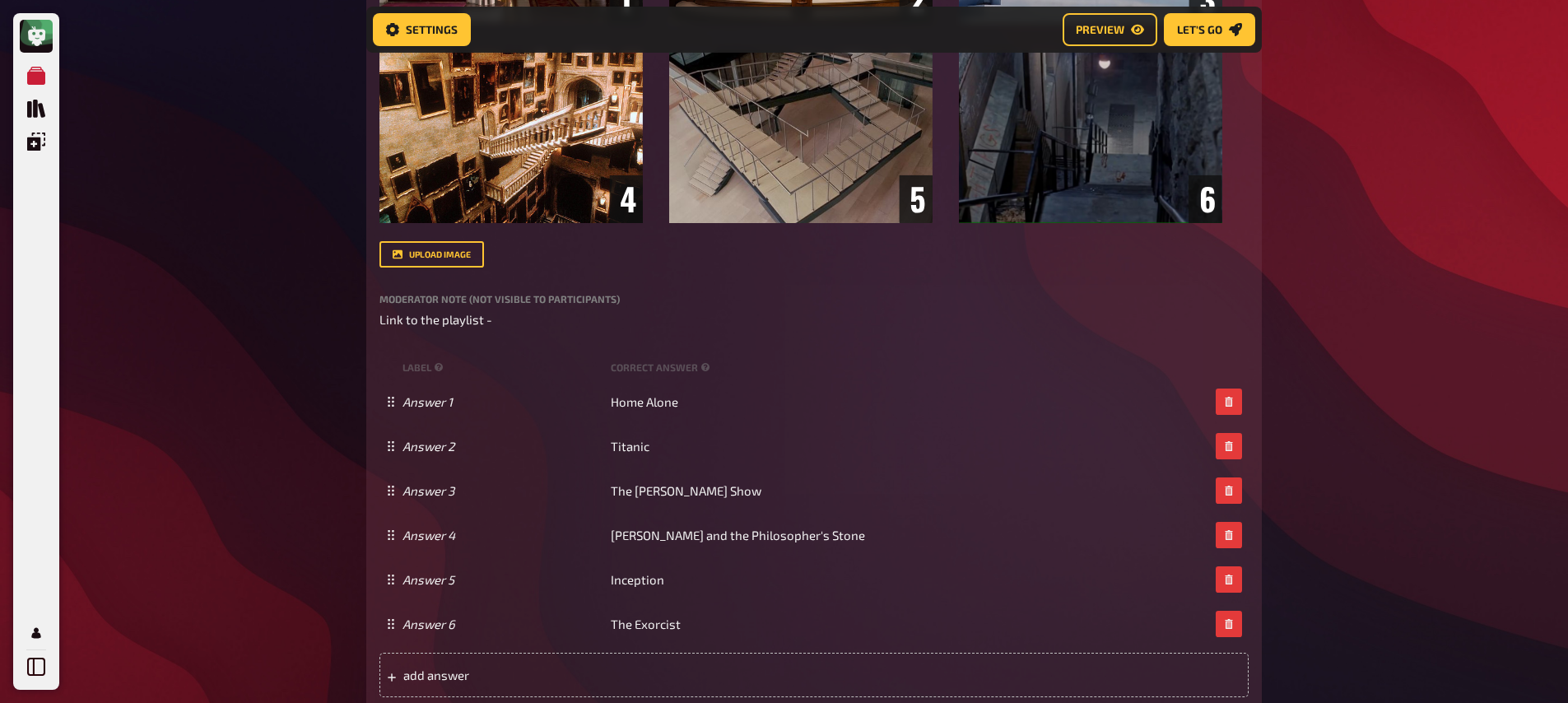
click at [548, 331] on div "Title Stairs Question body Which movies can be recognized by the following stai…" at bounding box center [813, 220] width 869 height 956
click at [548, 318] on p "Link to the playlist -" at bounding box center [813, 320] width 869 height 19
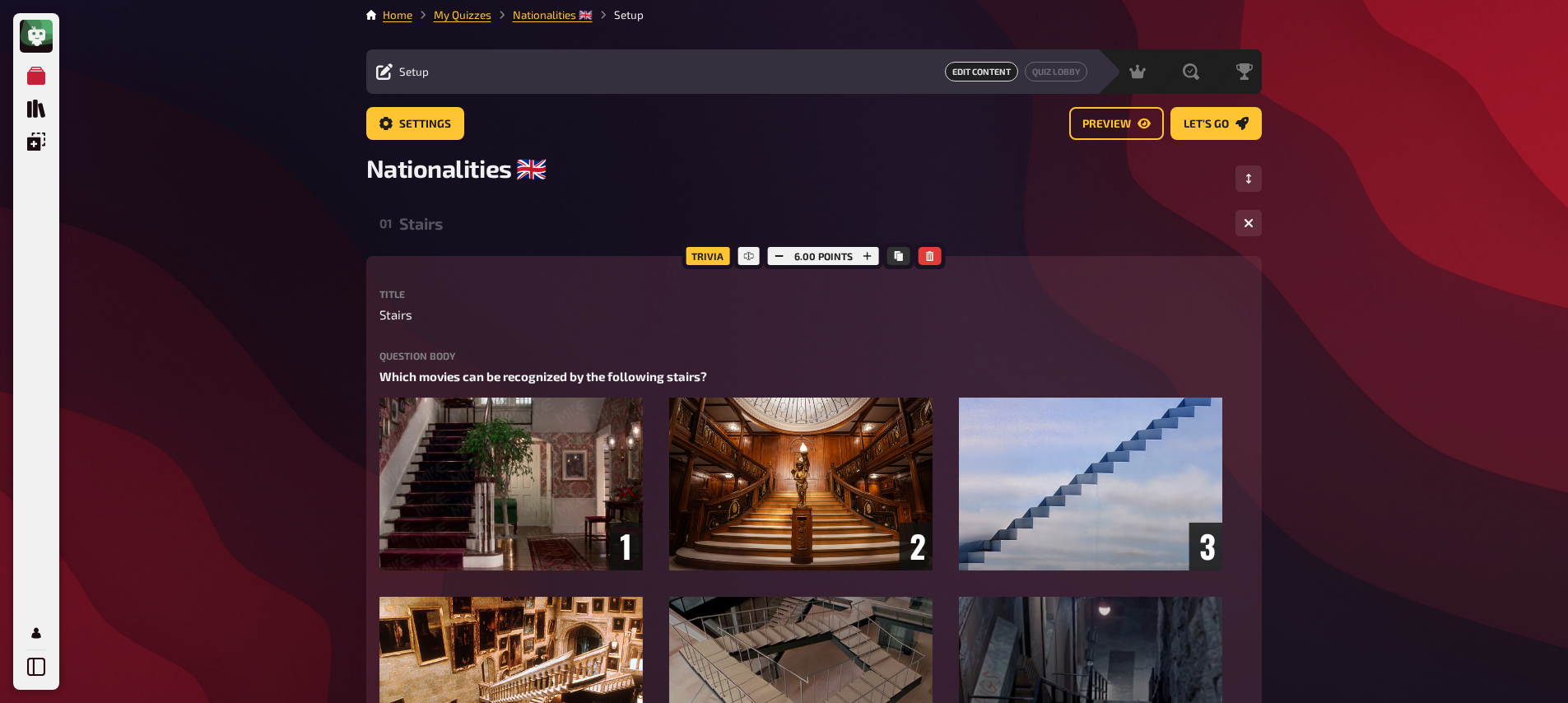
scroll to position [0, 0]
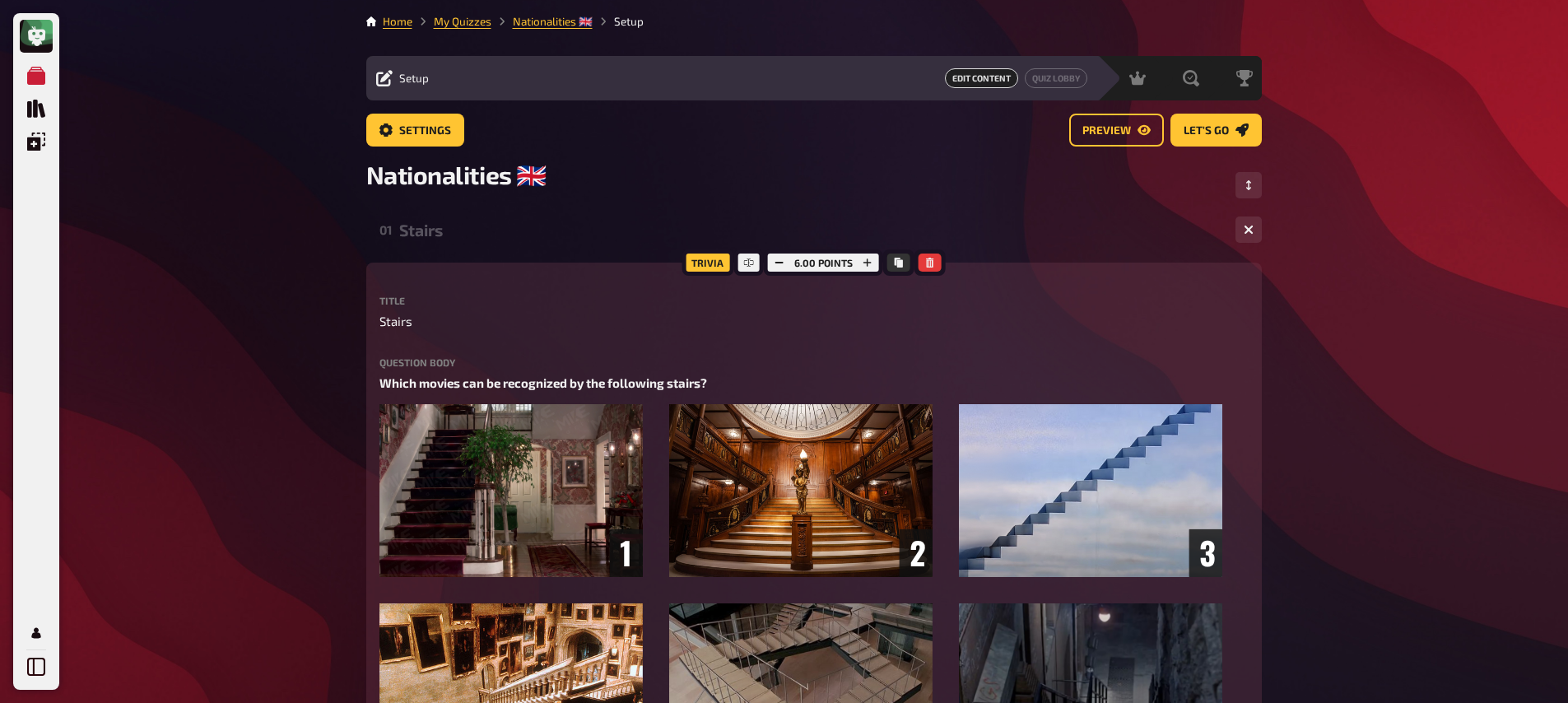
click at [440, 244] on div "01 Stairs 1 6" at bounding box center [814, 230] width 896 height 40
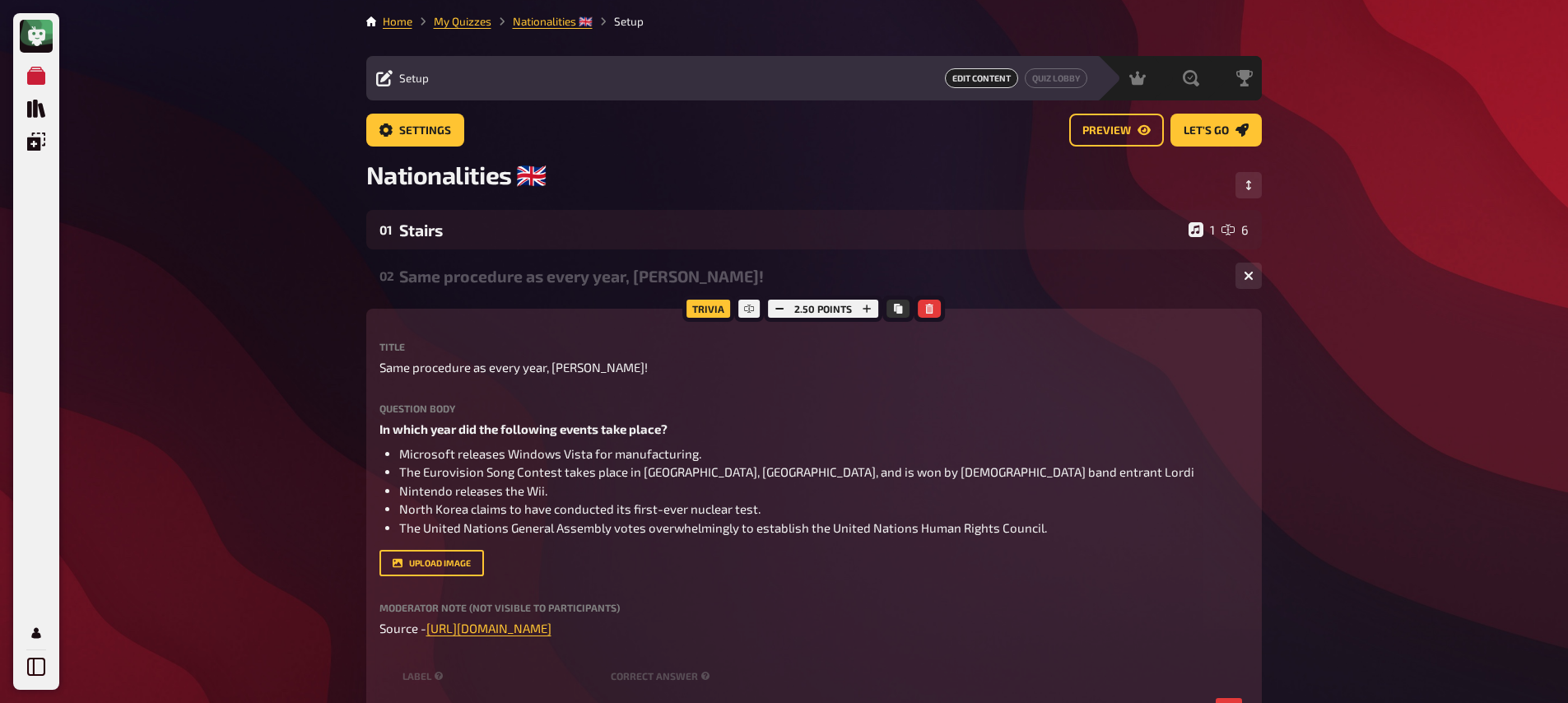
click at [444, 280] on div "Same procedure as every year, [PERSON_NAME]!" at bounding box center [810, 276] width 823 height 19
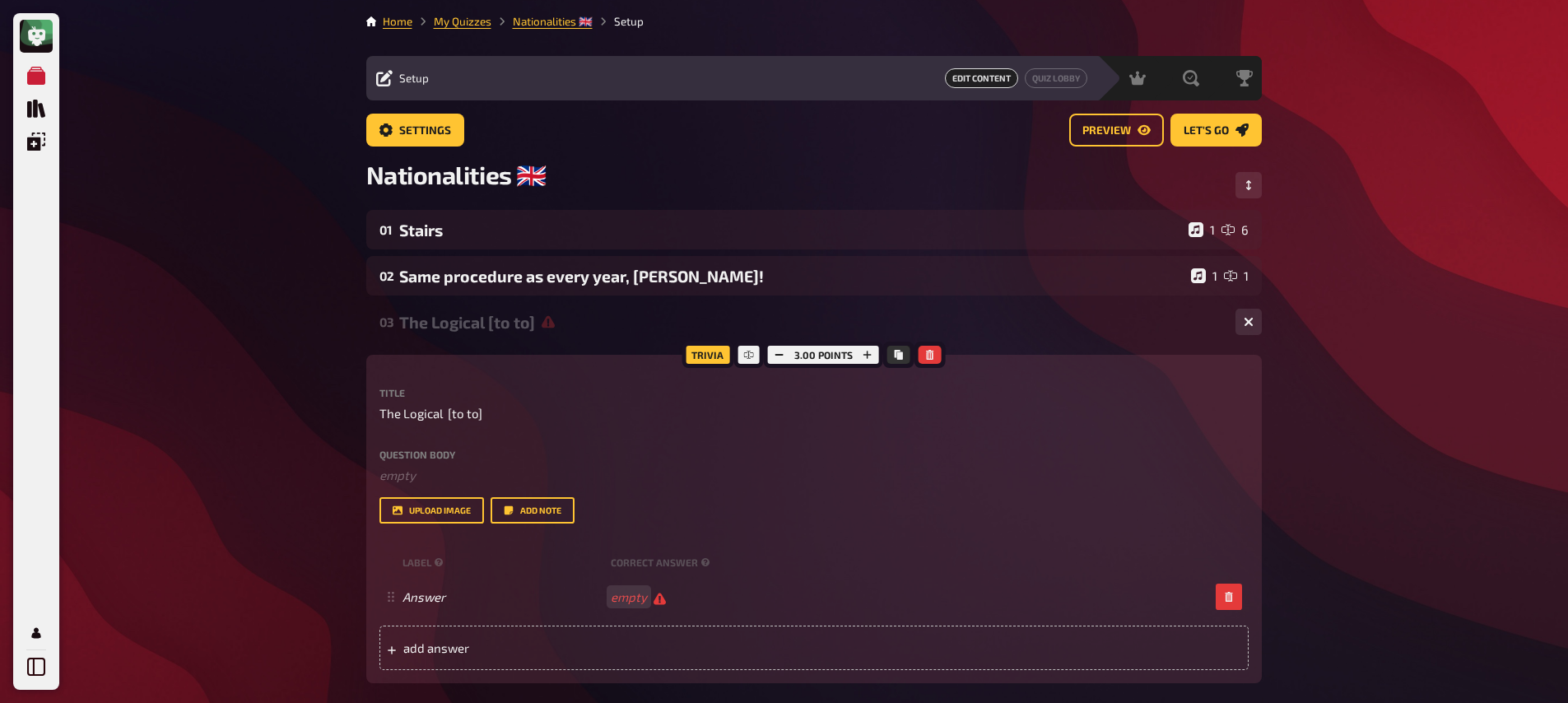
click at [471, 322] on div "The Logical [to to]" at bounding box center [810, 322] width 823 height 19
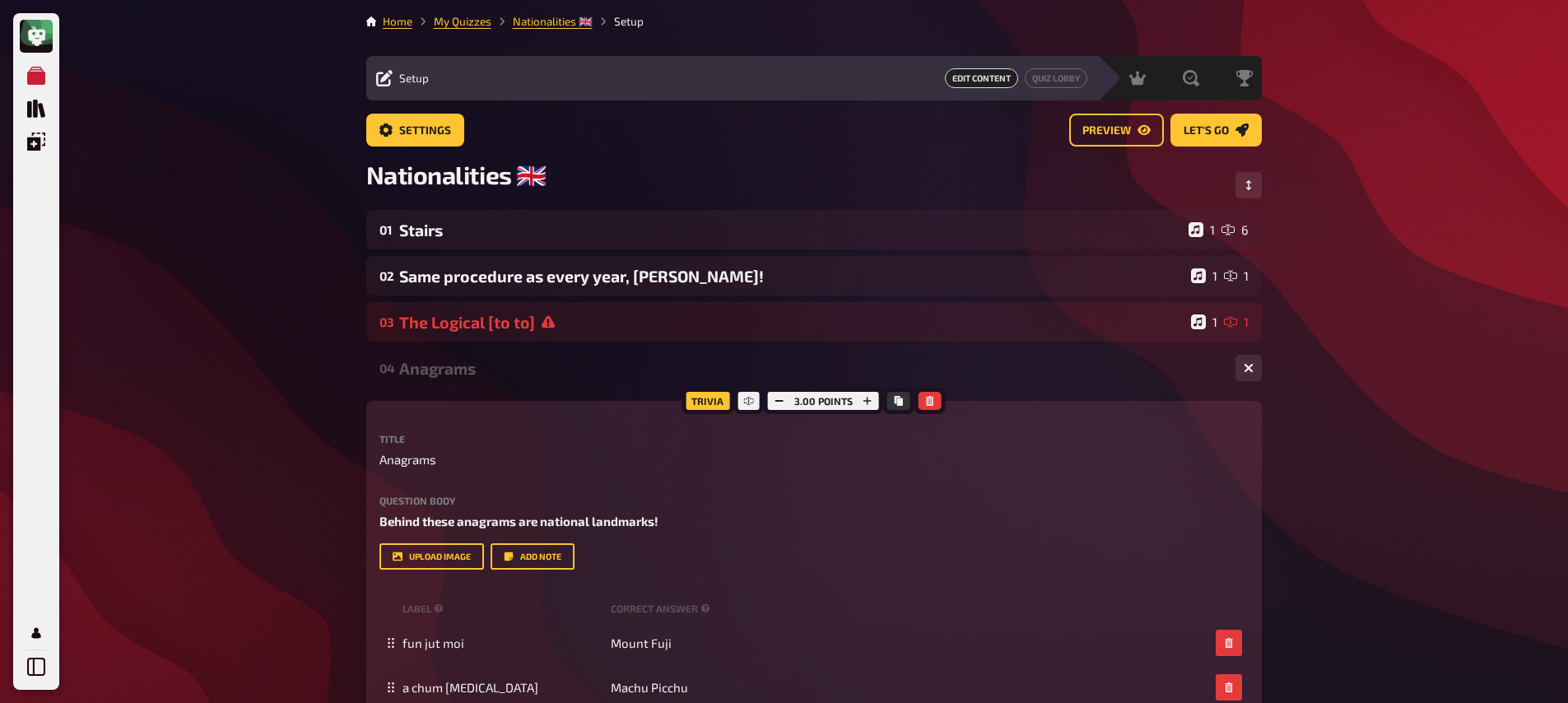
click at [486, 364] on div "Anagrams" at bounding box center [810, 368] width 823 height 19
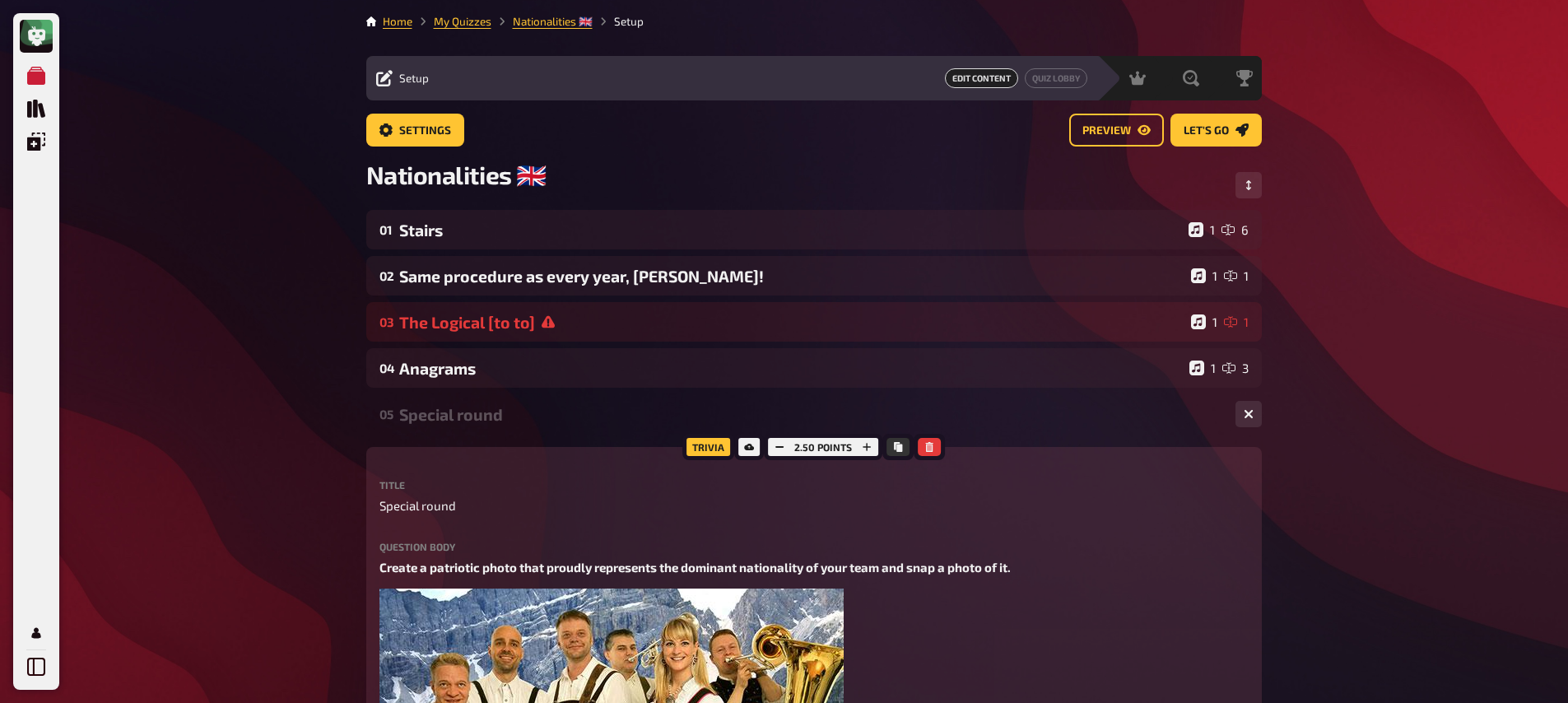
click at [484, 410] on div "Special round" at bounding box center [810, 414] width 823 height 19
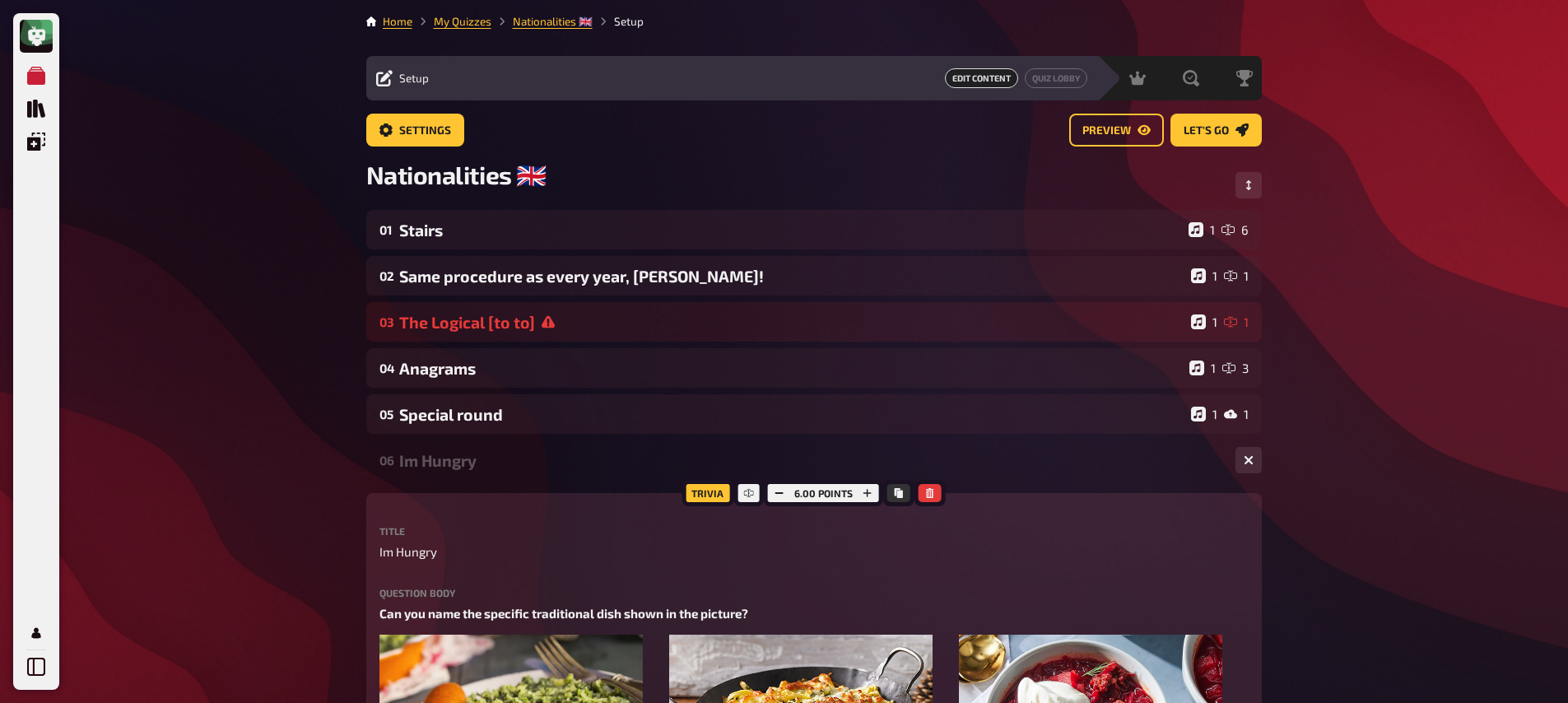
click at [487, 454] on div "Im Hungry" at bounding box center [810, 460] width 823 height 19
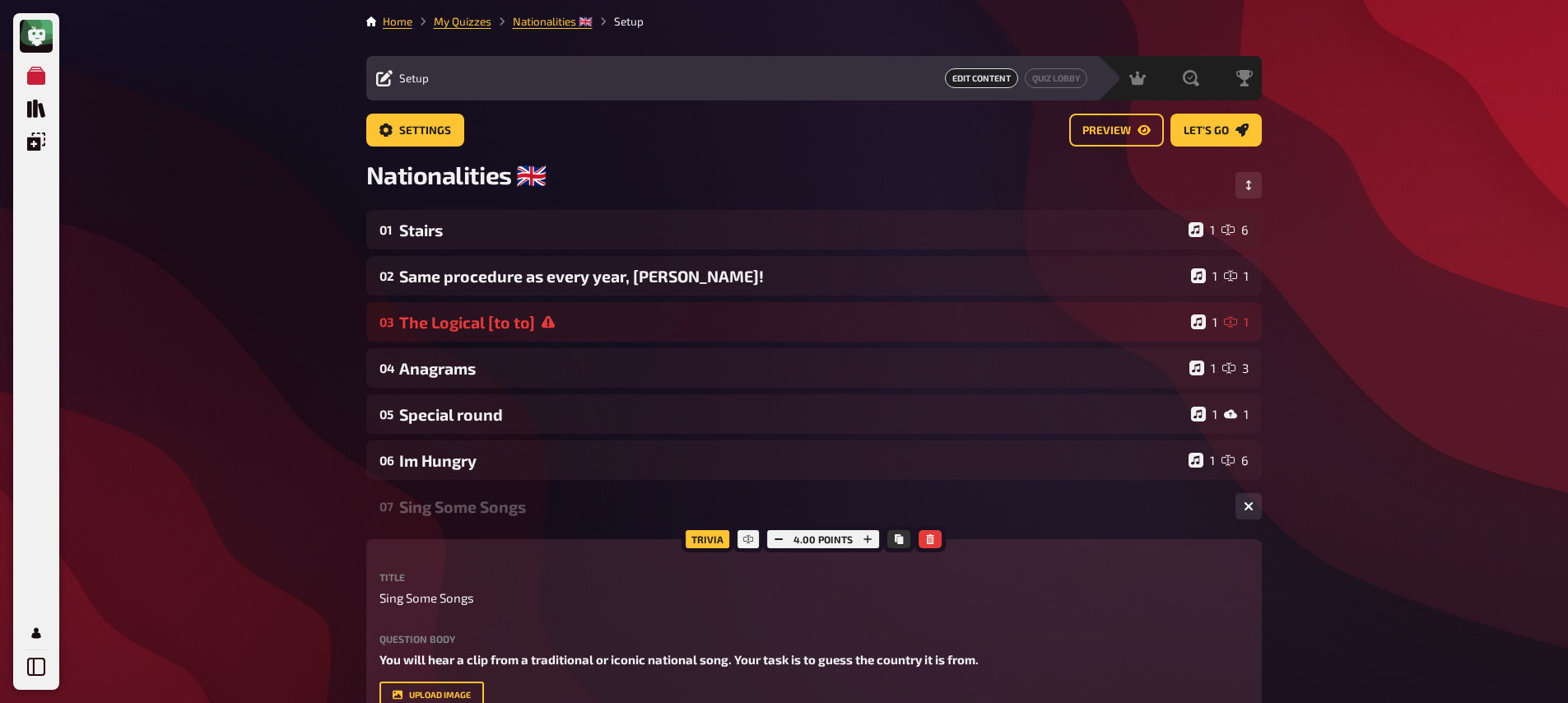
click at [484, 495] on div "07 Sing Some Songs 1 4" at bounding box center [814, 507] width 896 height 40
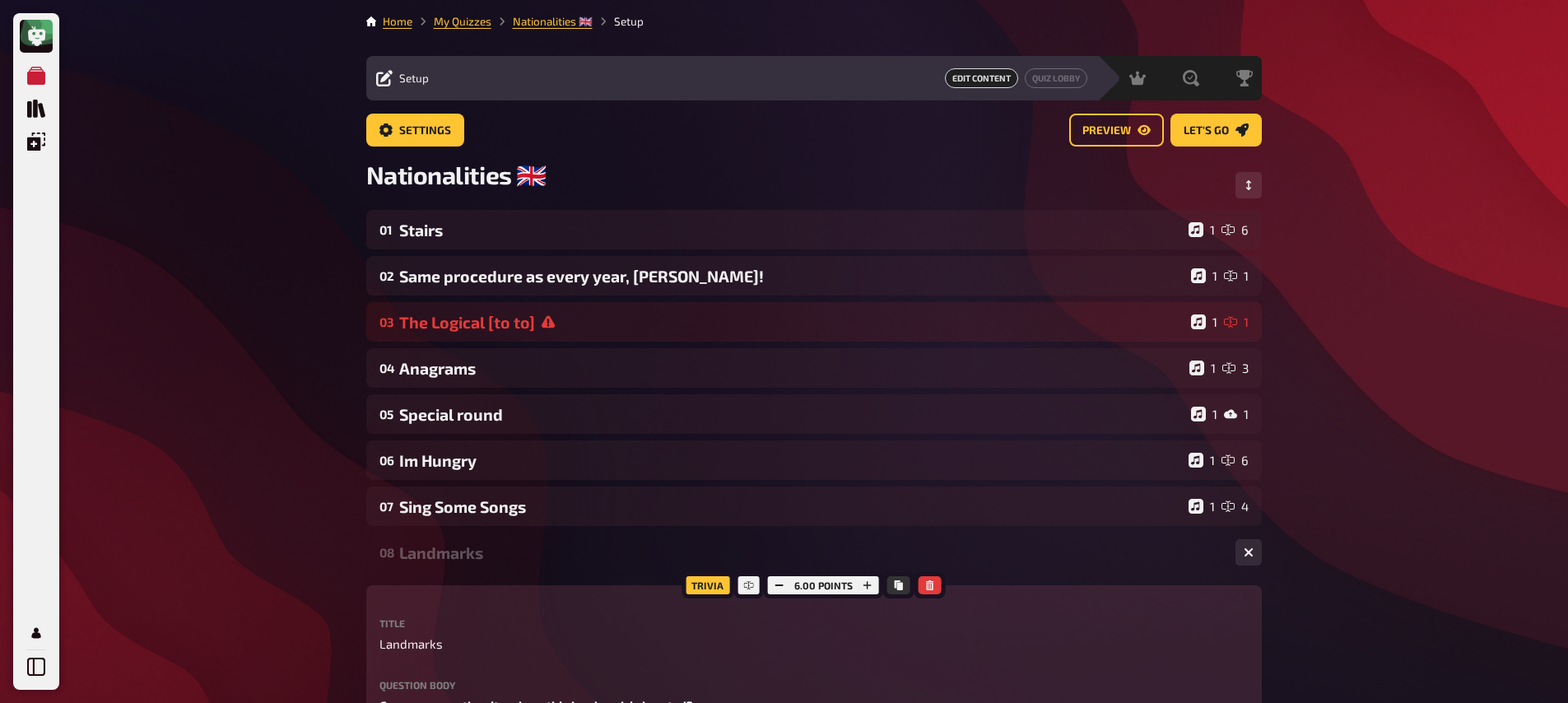
click at [480, 551] on div "Landmarks" at bounding box center [810, 552] width 823 height 19
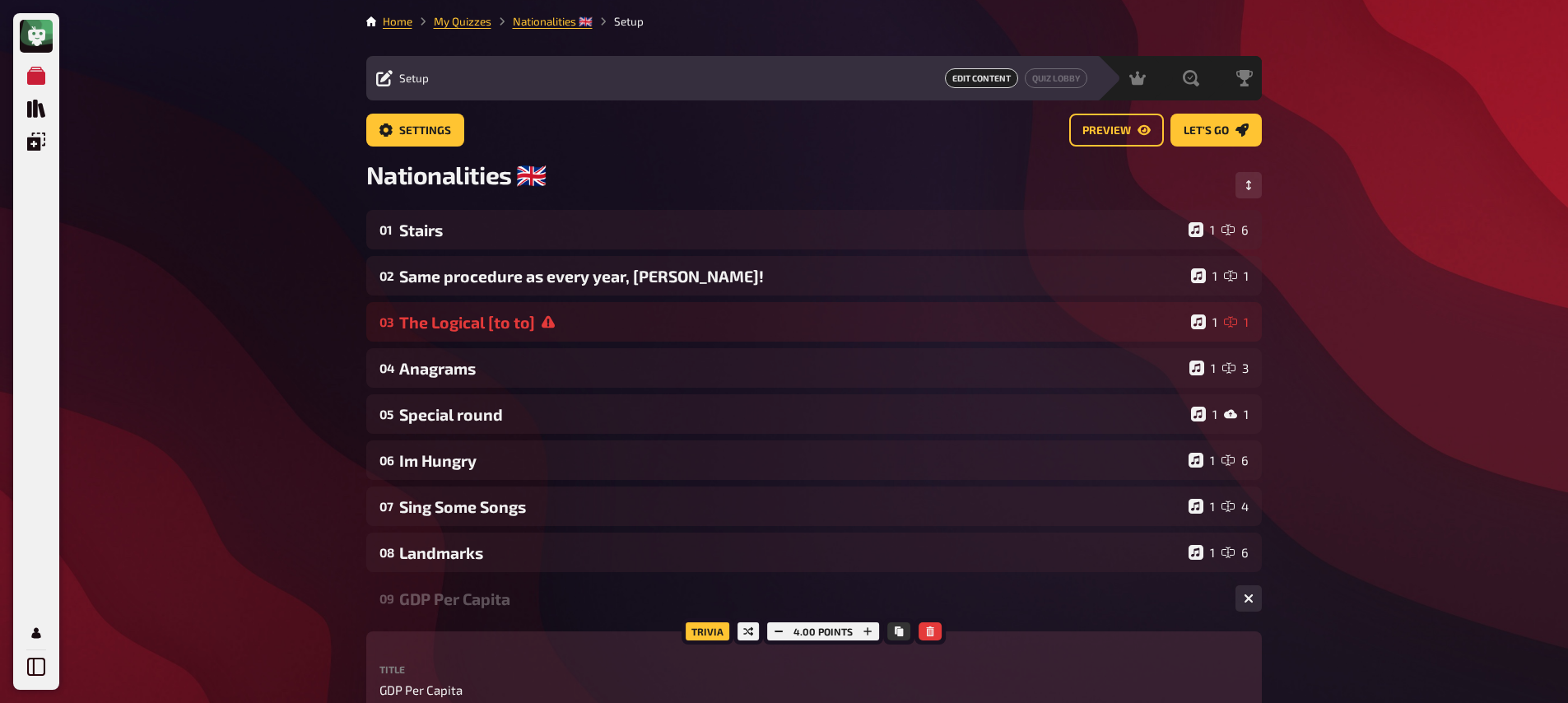
click at [471, 597] on div "GDP Per Capita" at bounding box center [810, 599] width 823 height 19
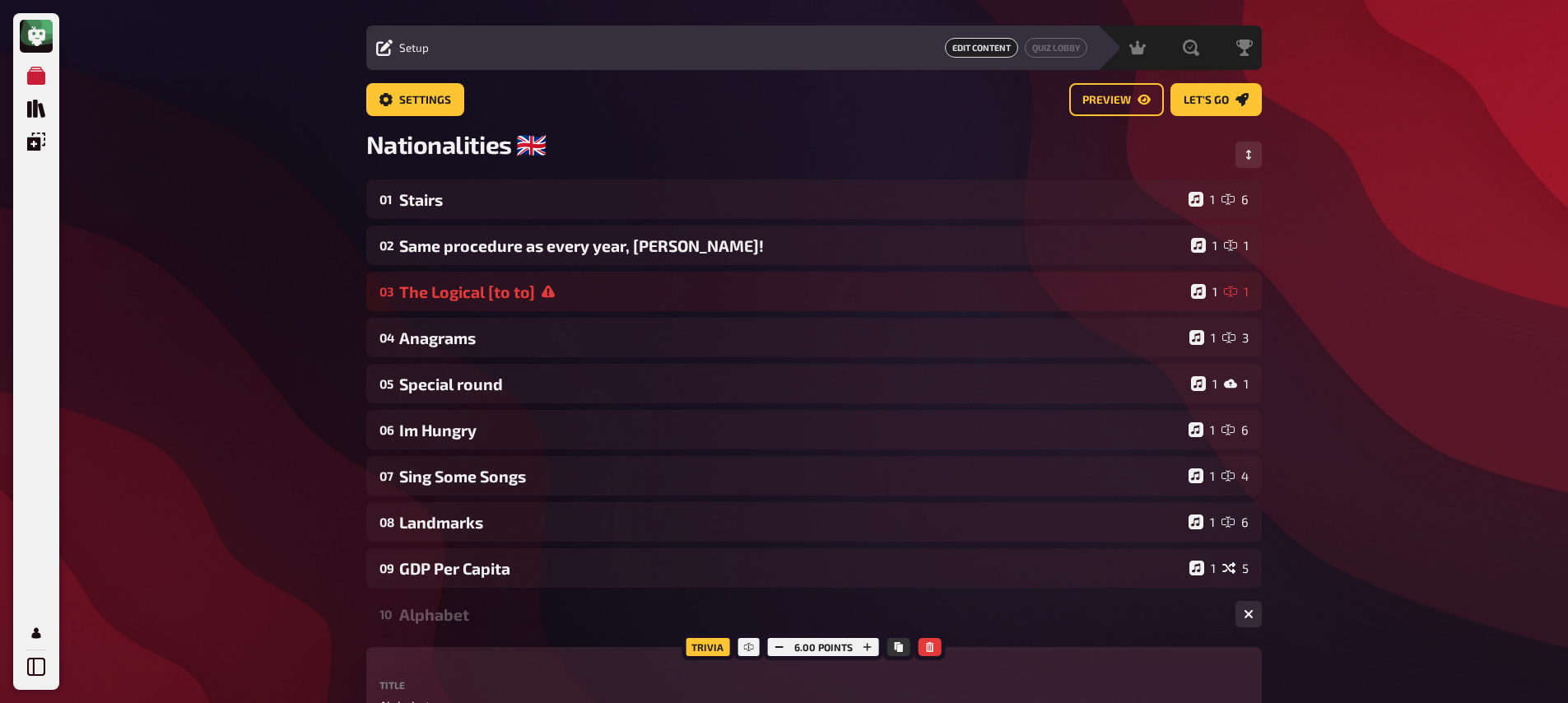
click at [471, 614] on div "Alphabet" at bounding box center [810, 614] width 823 height 19
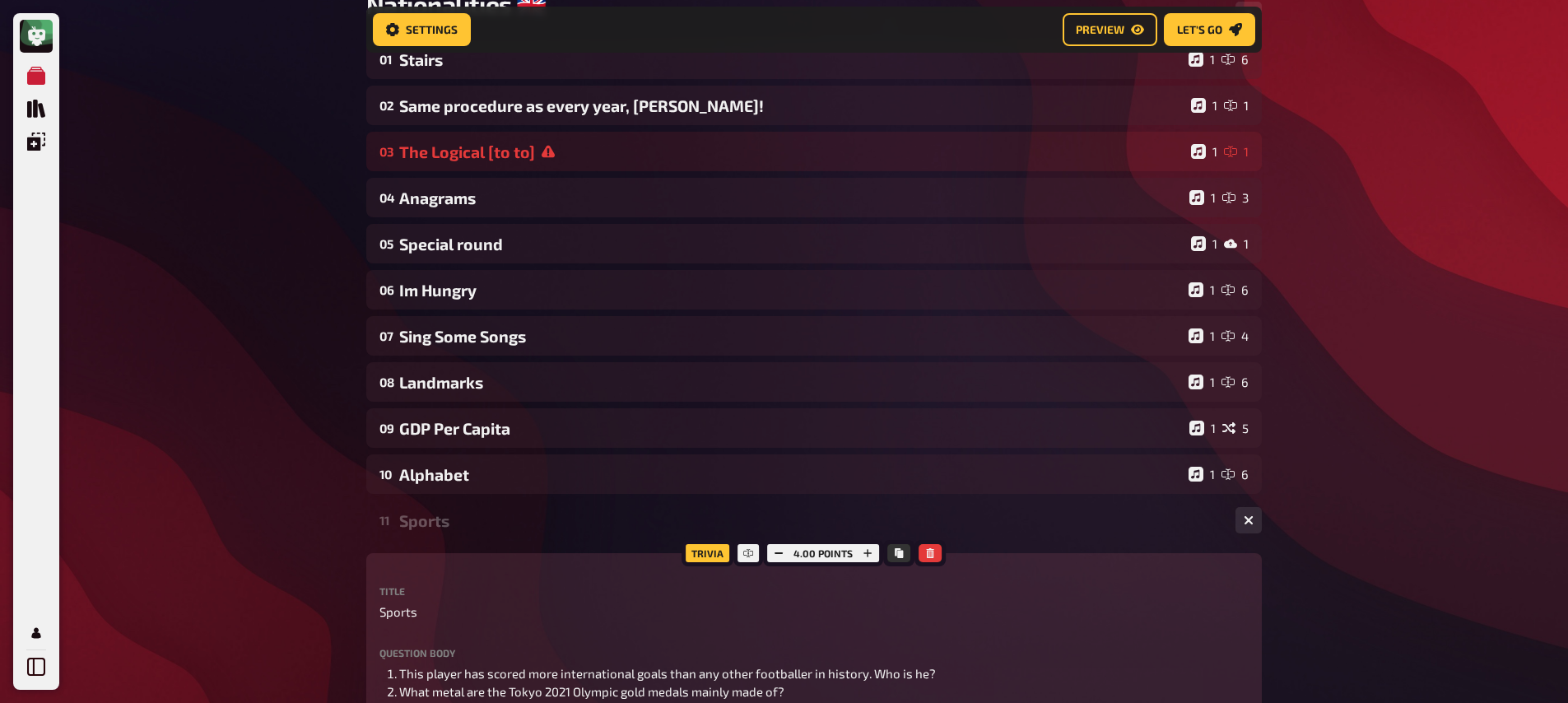
scroll to position [184, 0]
click at [473, 529] on div "Sports" at bounding box center [810, 520] width 823 height 19
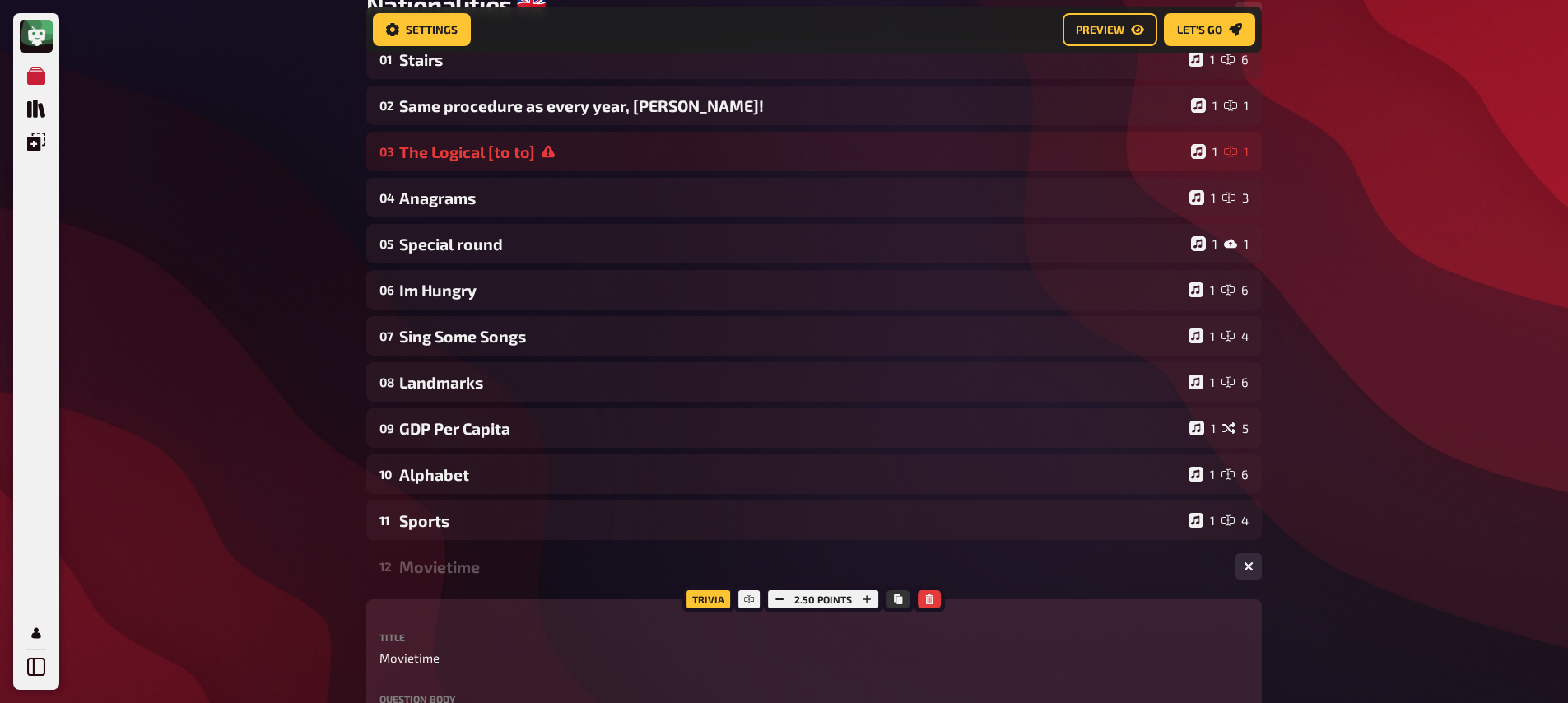
click at [485, 574] on div "Movietime" at bounding box center [810, 566] width 823 height 19
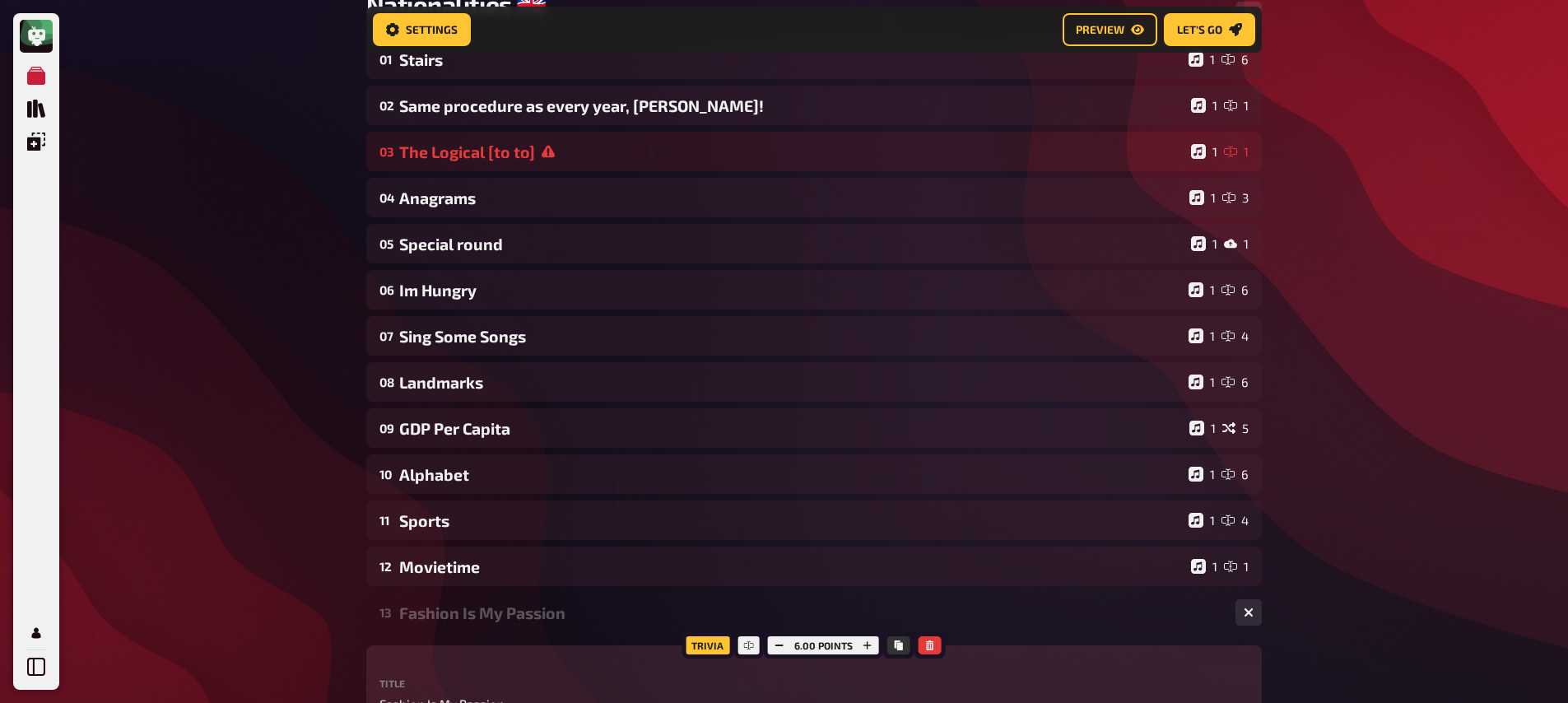
click at [483, 608] on div "Fashion Is My Passion" at bounding box center [810, 613] width 823 height 19
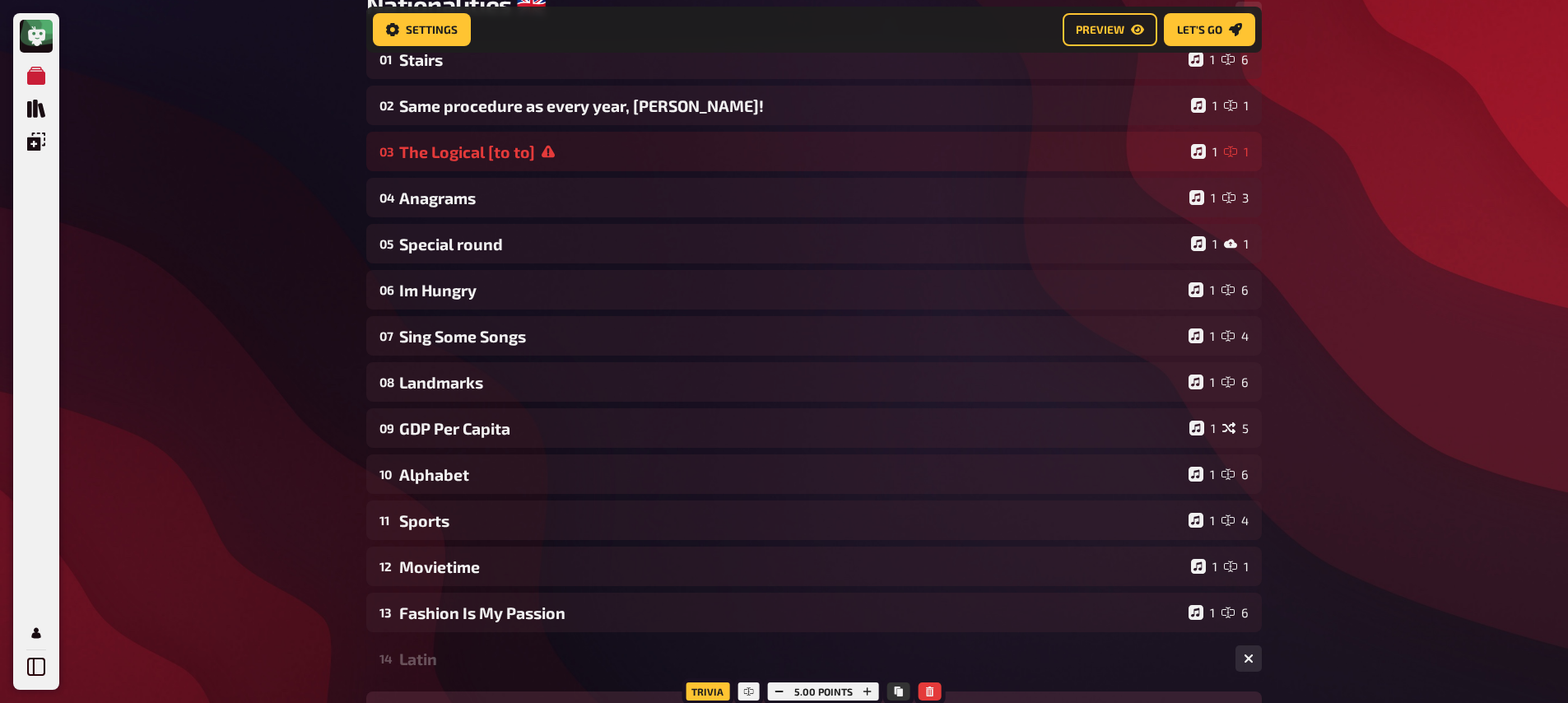
click at [467, 666] on div "Latin" at bounding box center [810, 659] width 823 height 19
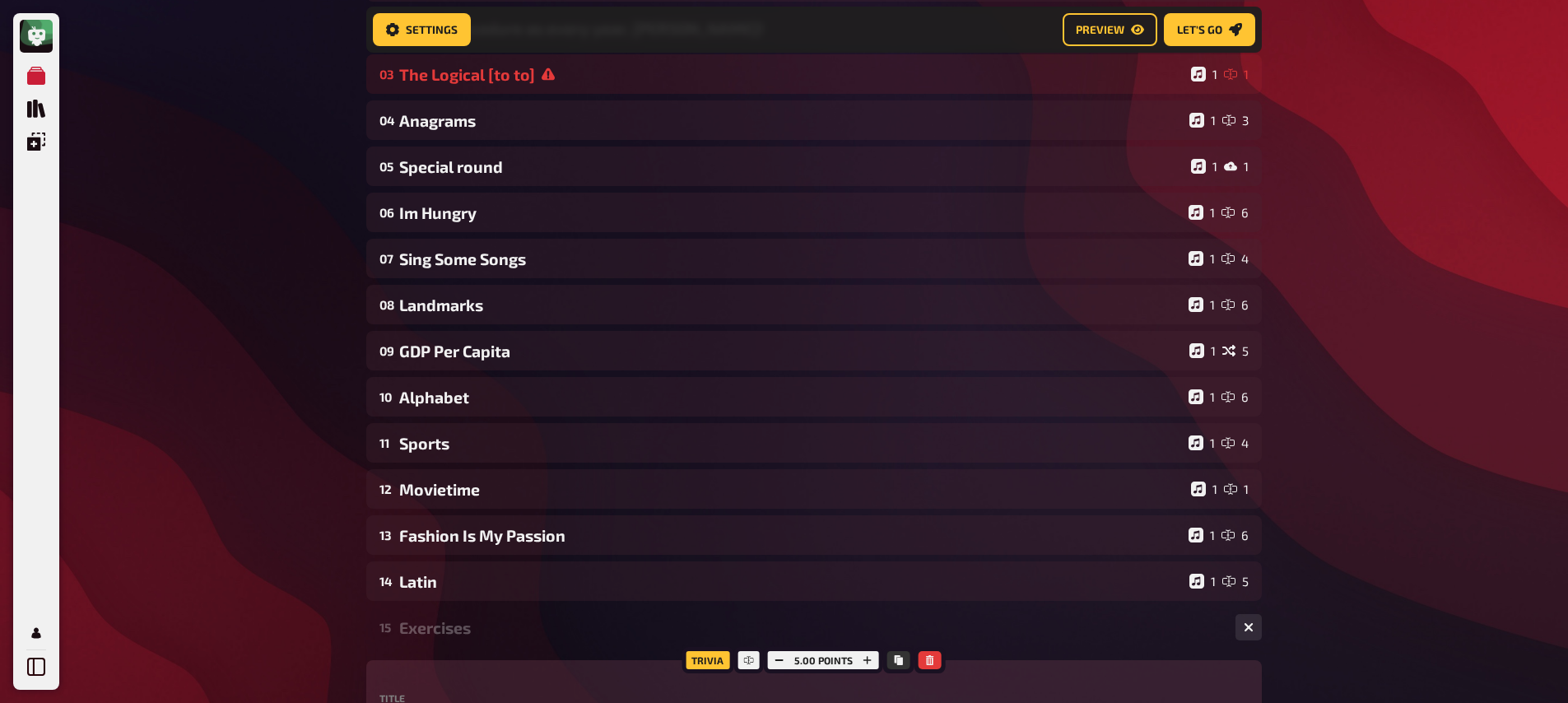
scroll to position [342, 0]
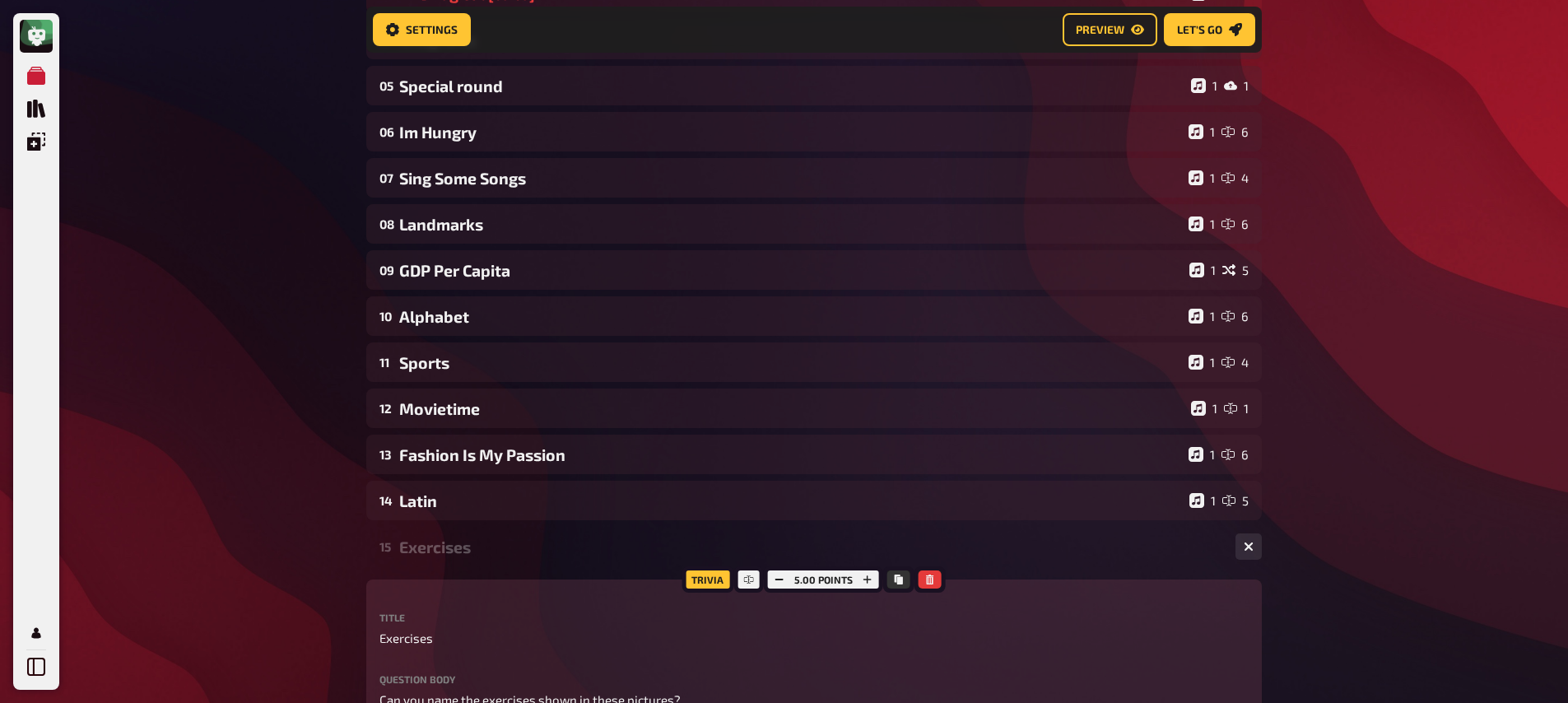
click at [461, 553] on div "Exercises" at bounding box center [810, 547] width 823 height 19
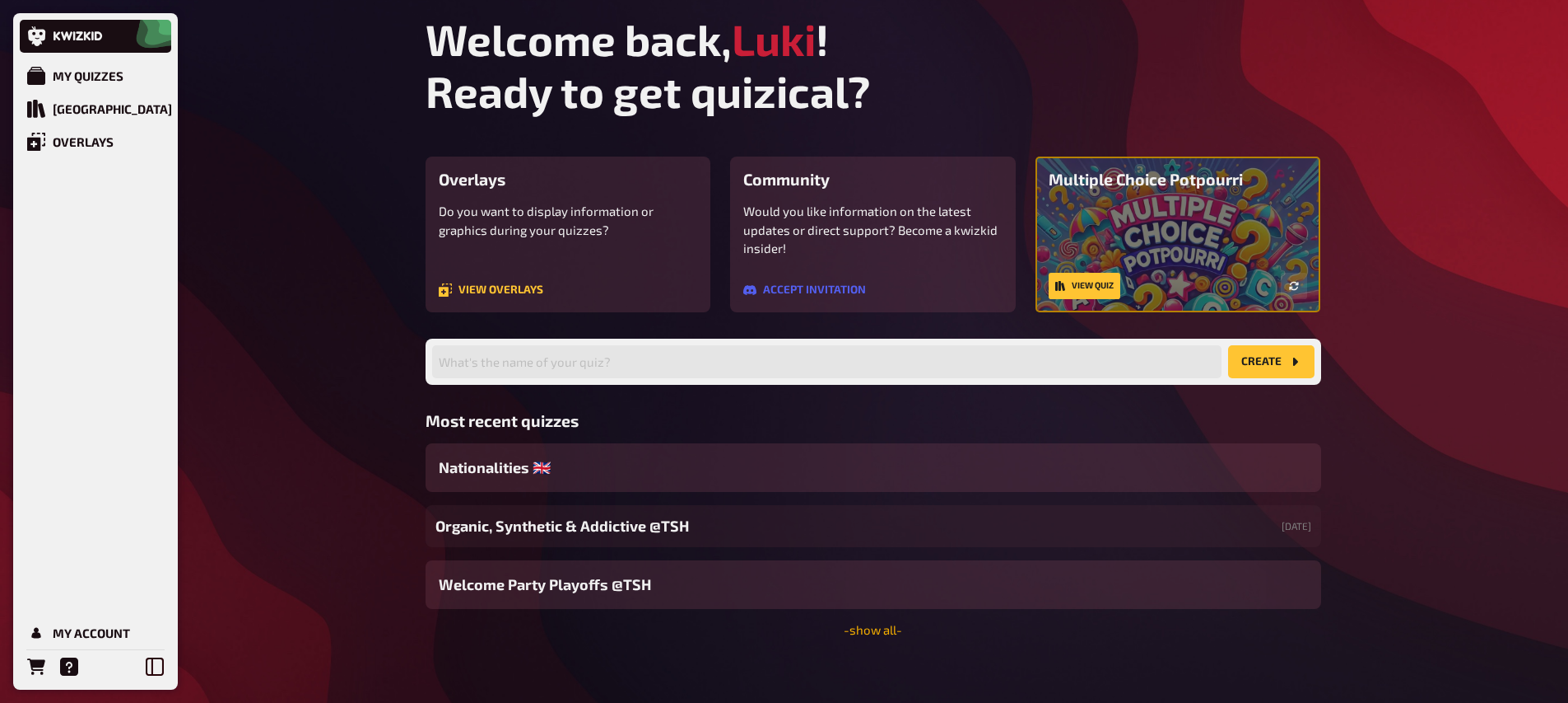
click at [871, 633] on link "- show all -" at bounding box center [873, 629] width 59 height 15
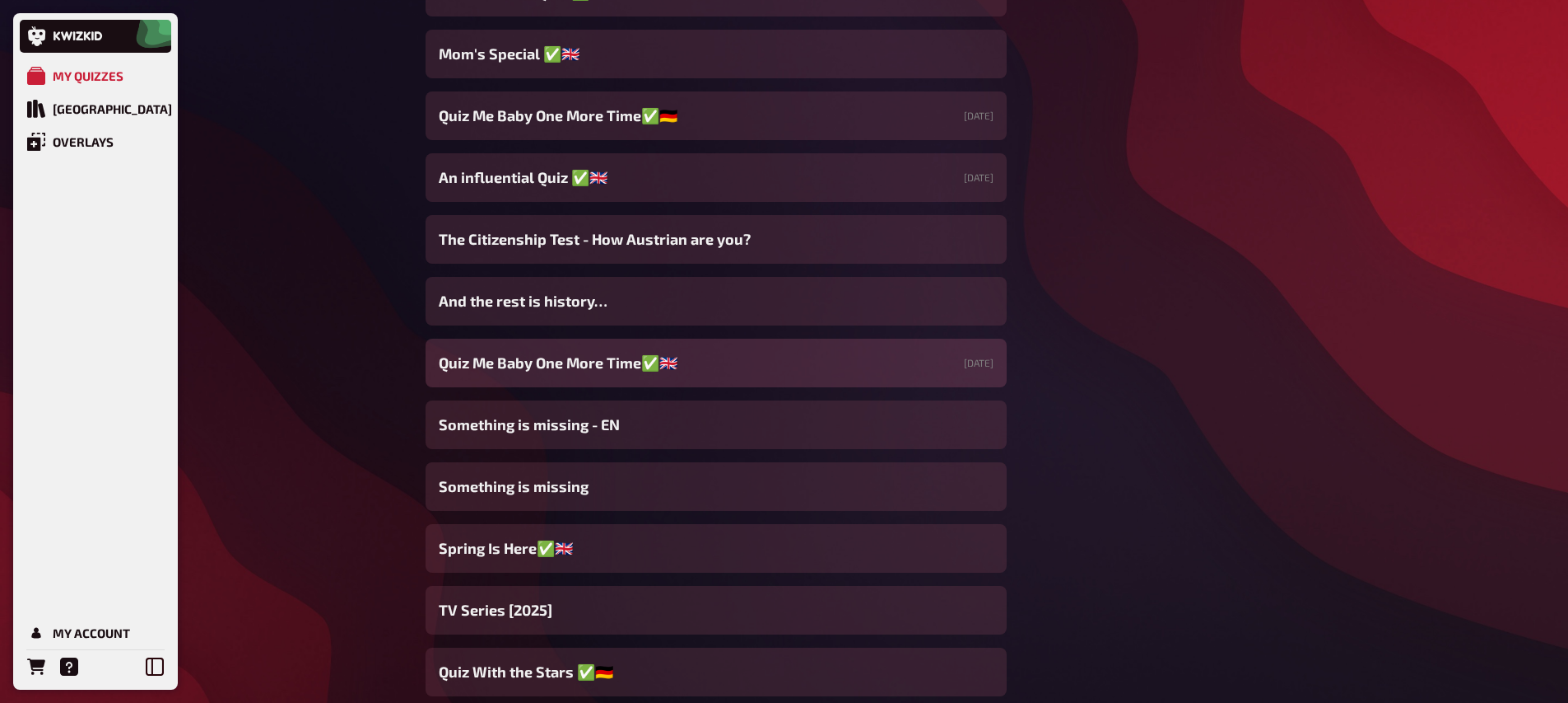
scroll to position [3026, 0]
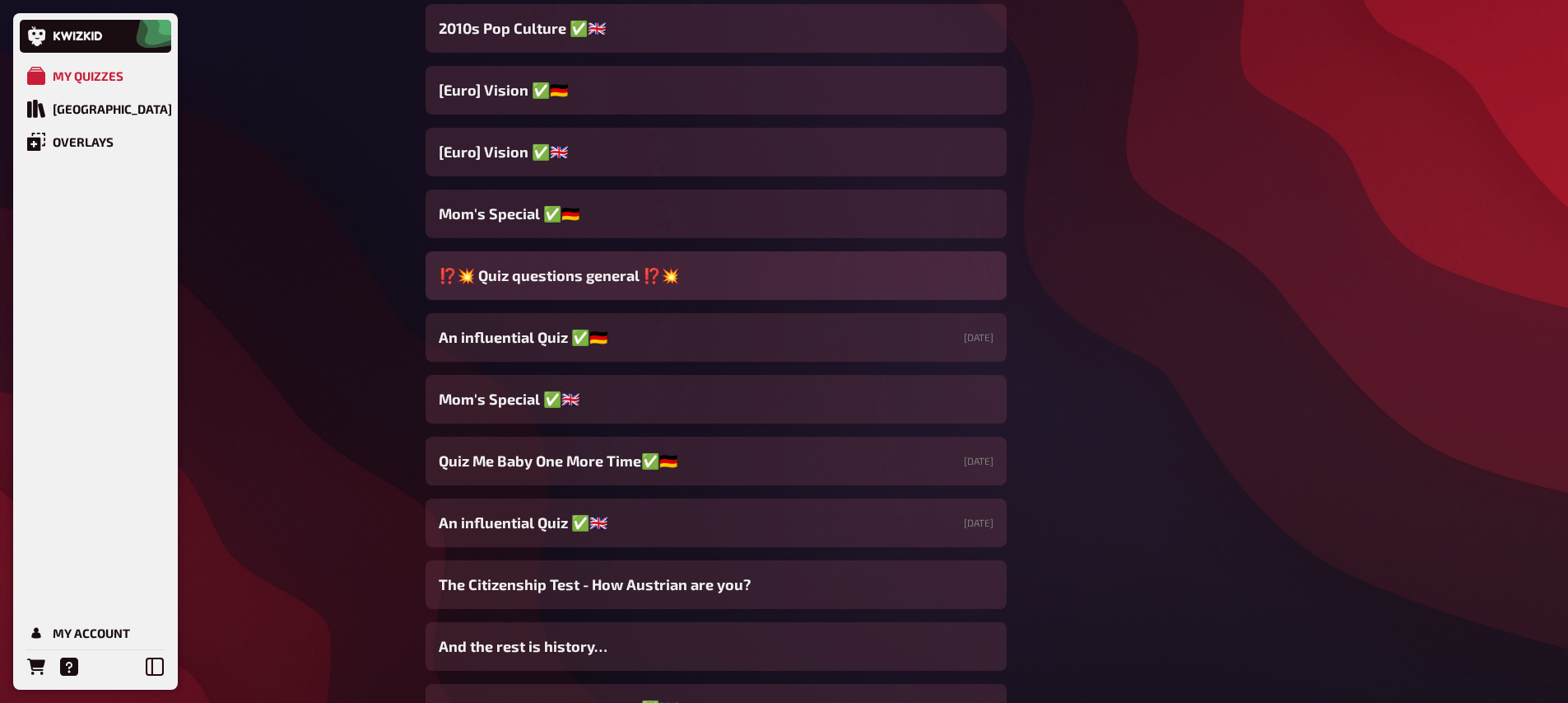
click at [623, 276] on span "⁉️​💥​ Quiz questions general ⁉️​💥​" at bounding box center [559, 276] width 241 height 22
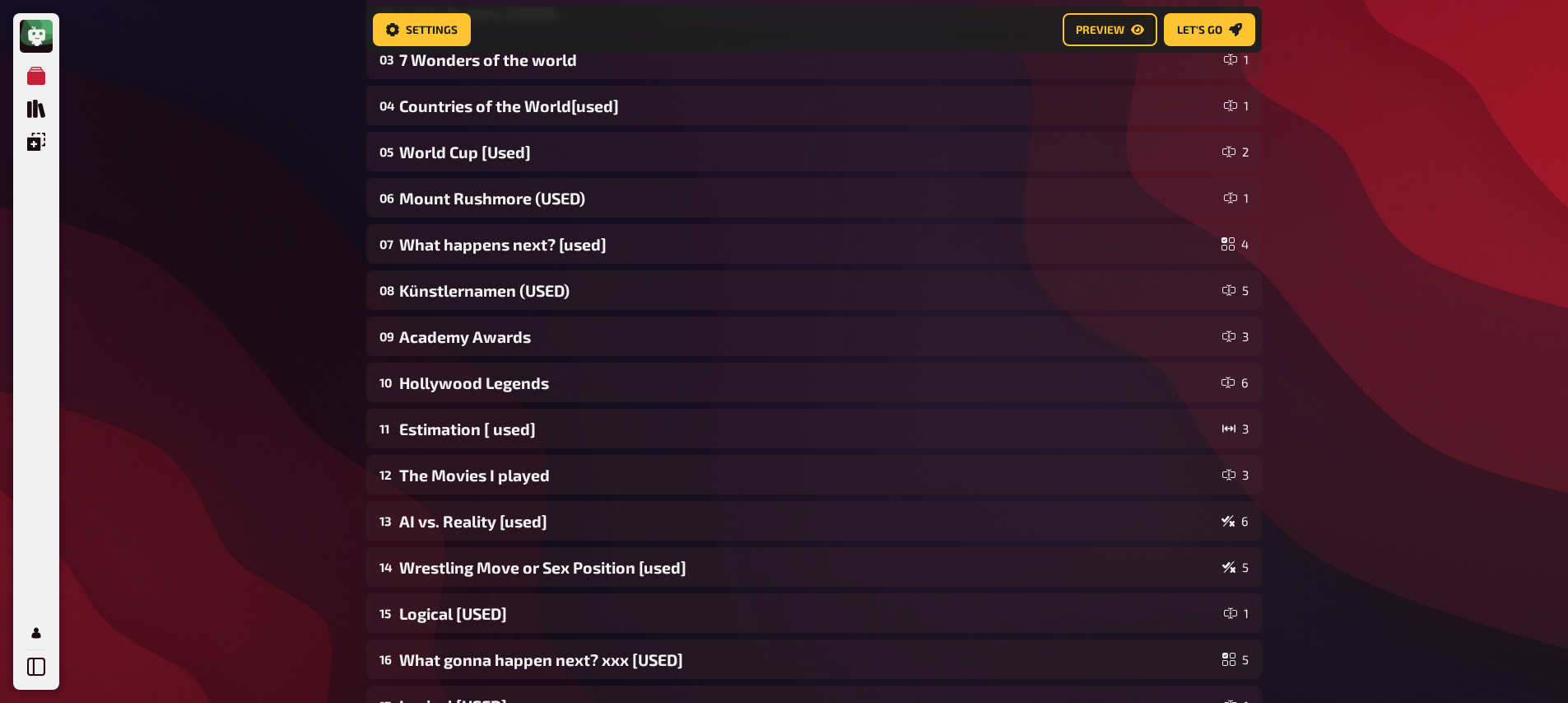
scroll to position [774, 0]
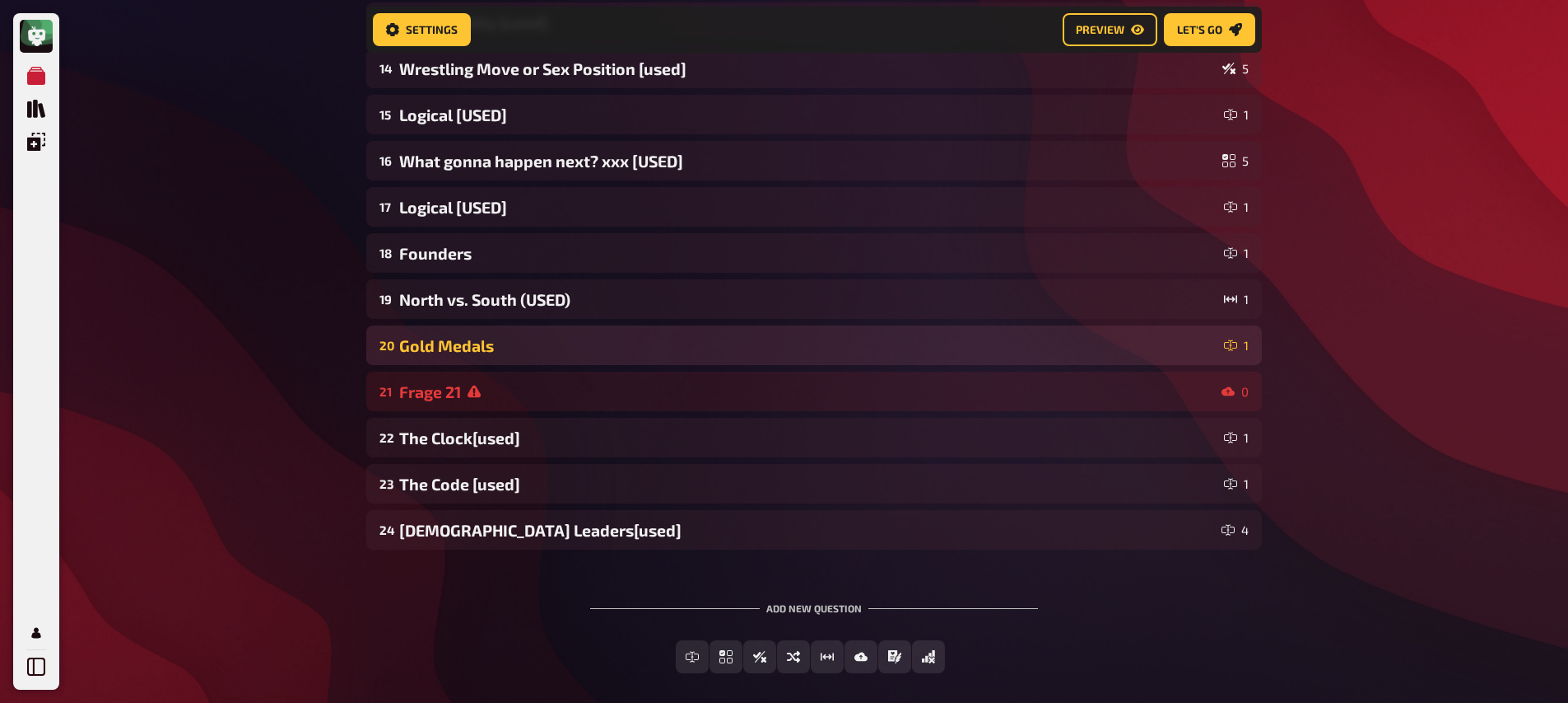
click at [547, 345] on div "Gold Medals" at bounding box center [808, 346] width 818 height 19
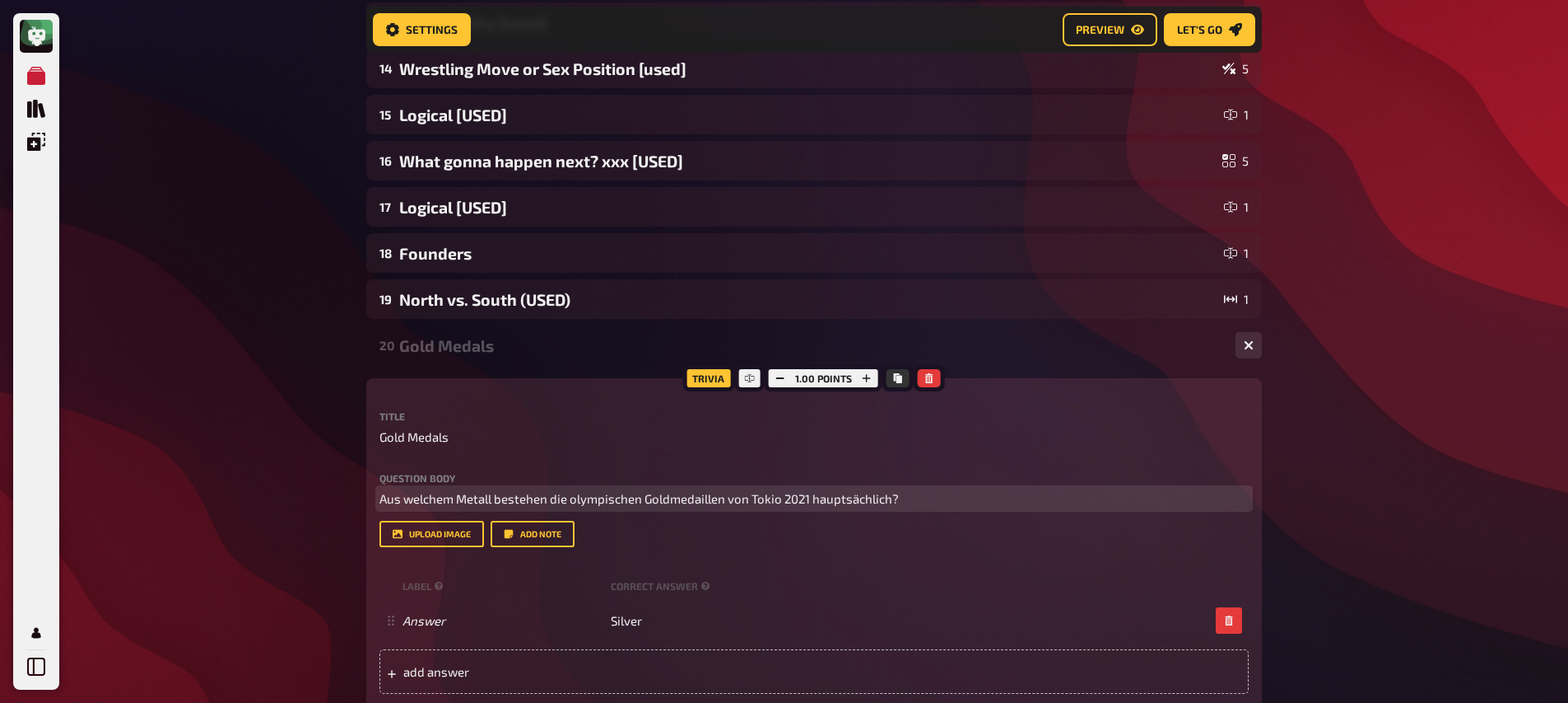
click at [661, 498] on span "Aus welchem Metall bestehen die olympischen Goldmedaillen von Tokio 2021 haupts…" at bounding box center [639, 498] width 520 height 15
copy span "Aus welchem Metall bestehen die olympischen Goldmedaillen von Tokio 2021 haupts…"
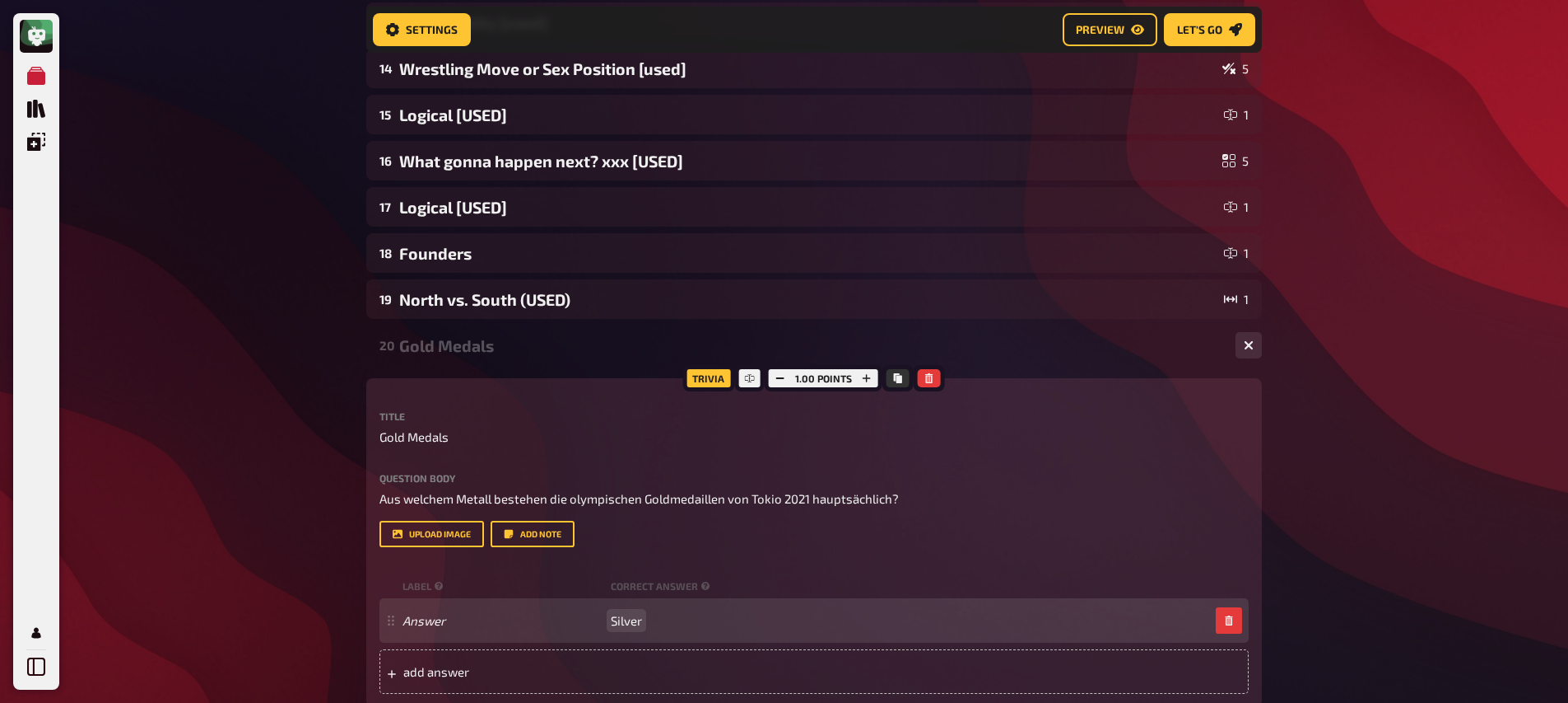
click at [625, 614] on div "Answer Silver" at bounding box center [813, 620] width 869 height 45
click at [625, 614] on span "Silver" at bounding box center [626, 620] width 31 height 15
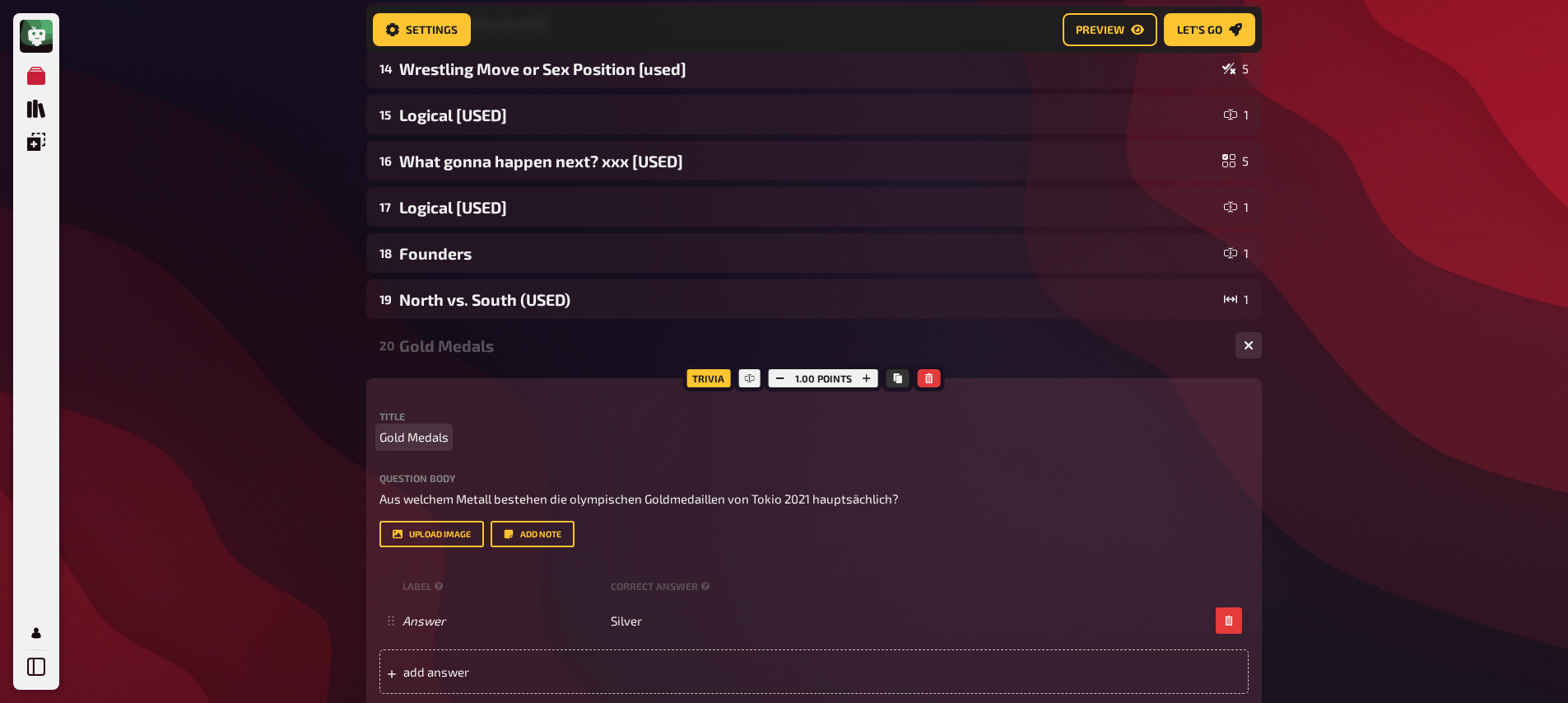
click at [463, 431] on p "Gold Medals" at bounding box center [813, 436] width 869 height 19
click at [453, 433] on p "Gold Medals" at bounding box center [813, 436] width 869 height 19
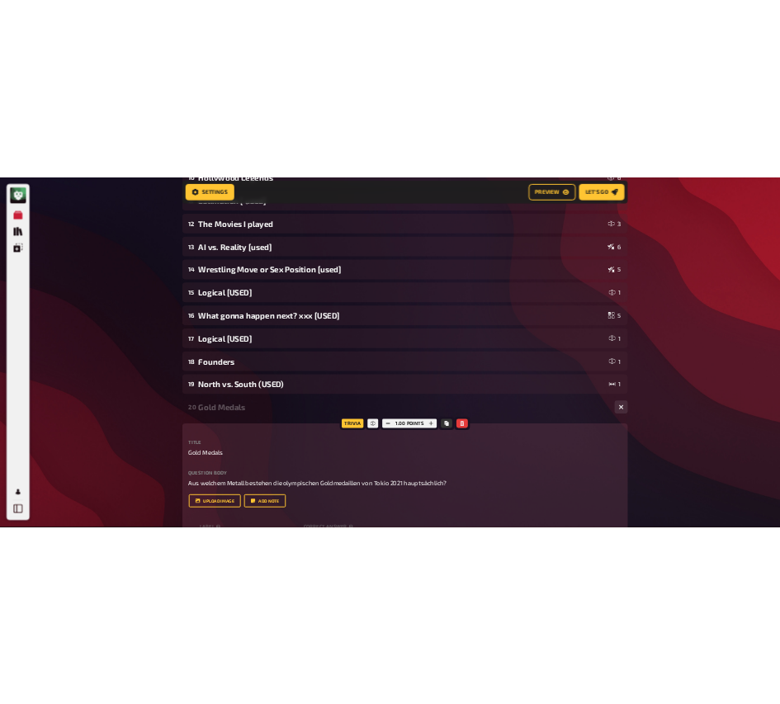
scroll to position [763, 0]
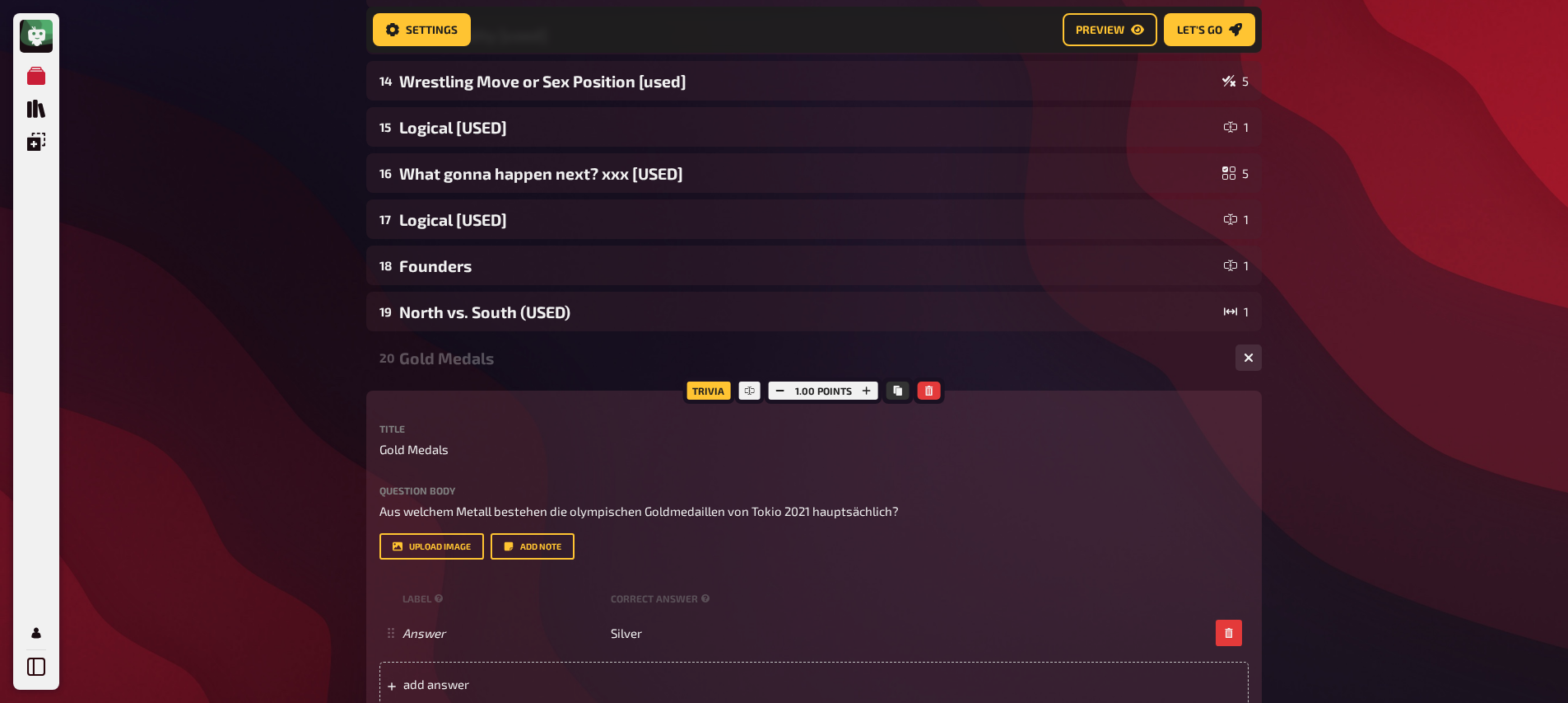
click at [450, 452] on p "Gold Medals" at bounding box center [813, 449] width 869 height 19
click at [444, 449] on span "Gold Medals" at bounding box center [413, 449] width 69 height 19
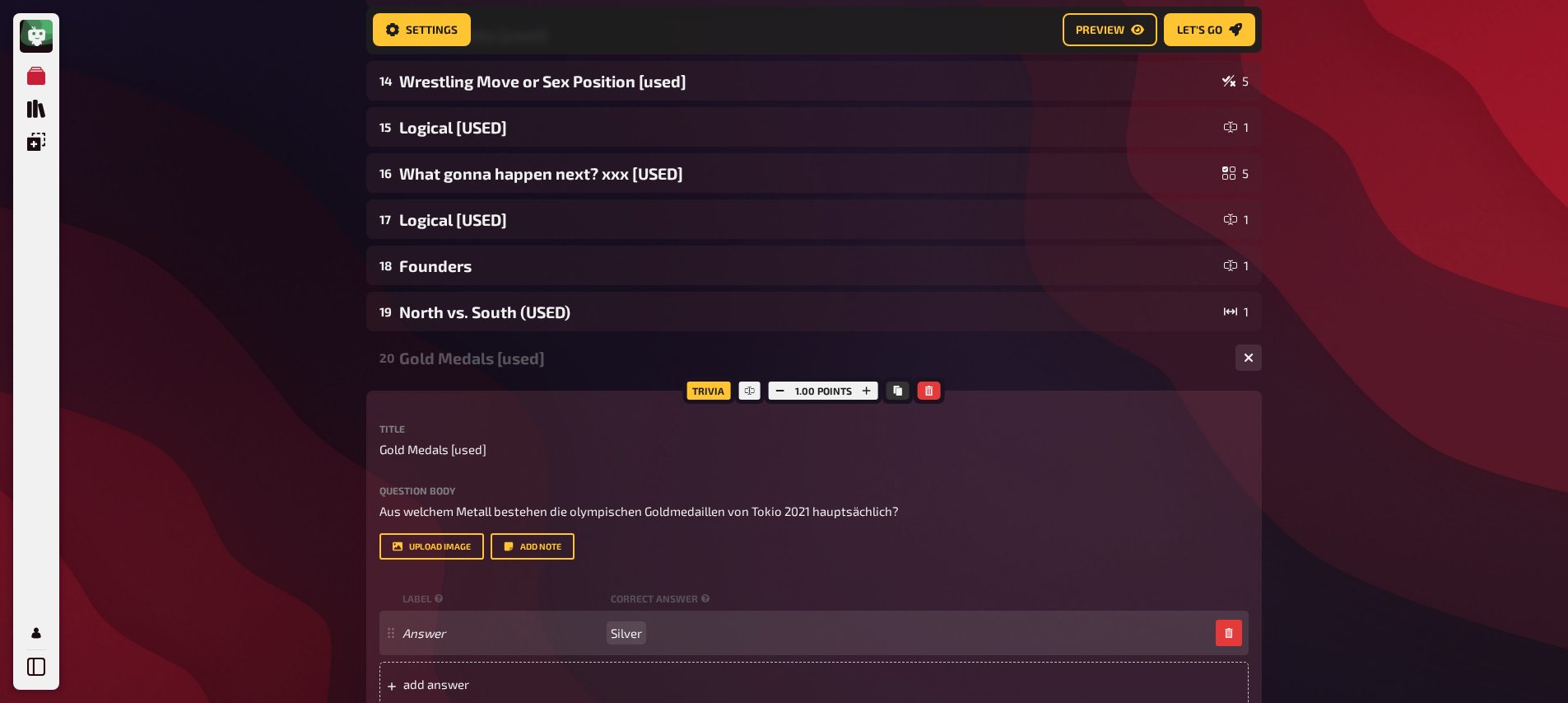
click at [627, 637] on span "Silver" at bounding box center [626, 632] width 31 height 15
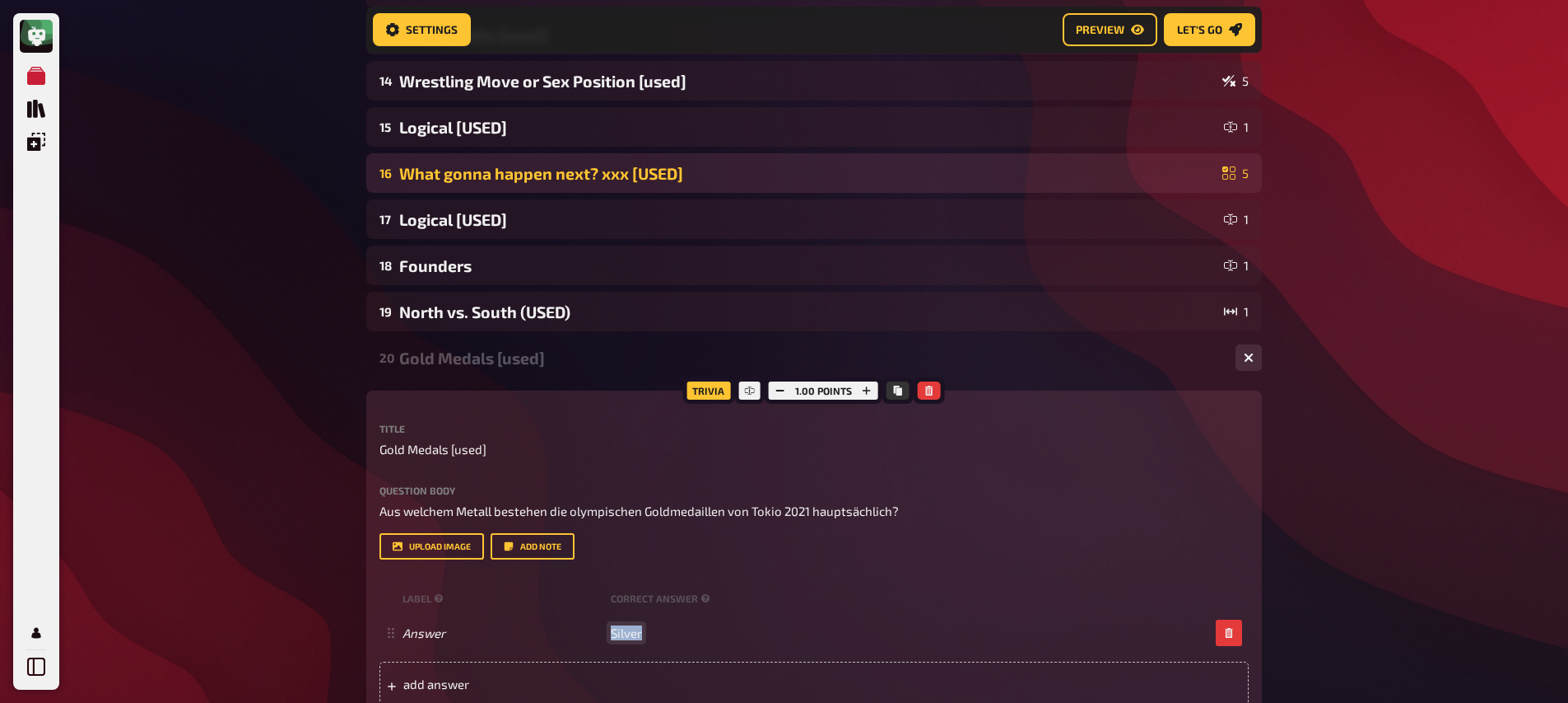
copy span "Silver"
